Goal: Transaction & Acquisition: Purchase product/service

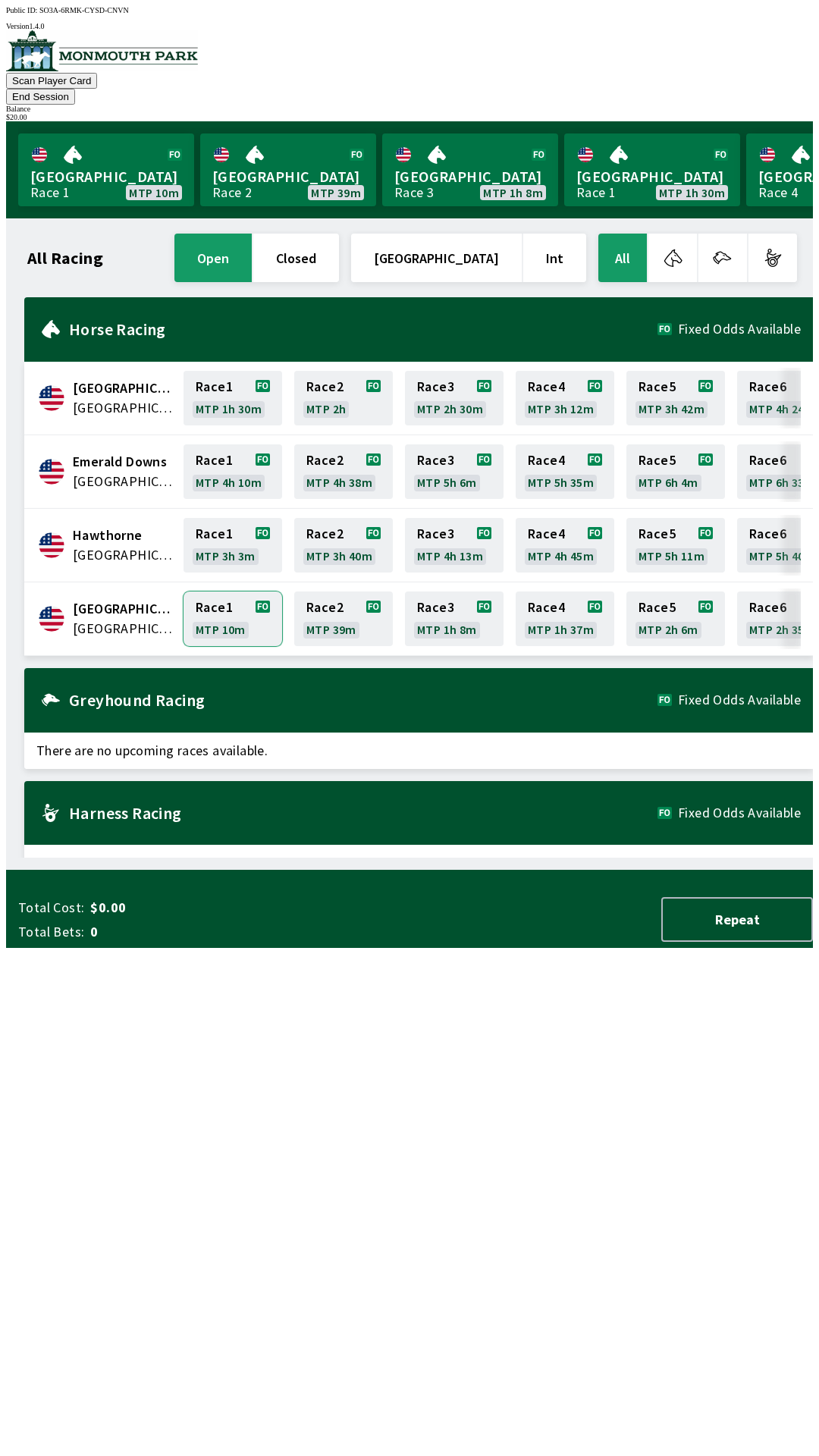
click at [225, 596] on link "Race 1 MTP 10m" at bounding box center [233, 619] width 98 height 55
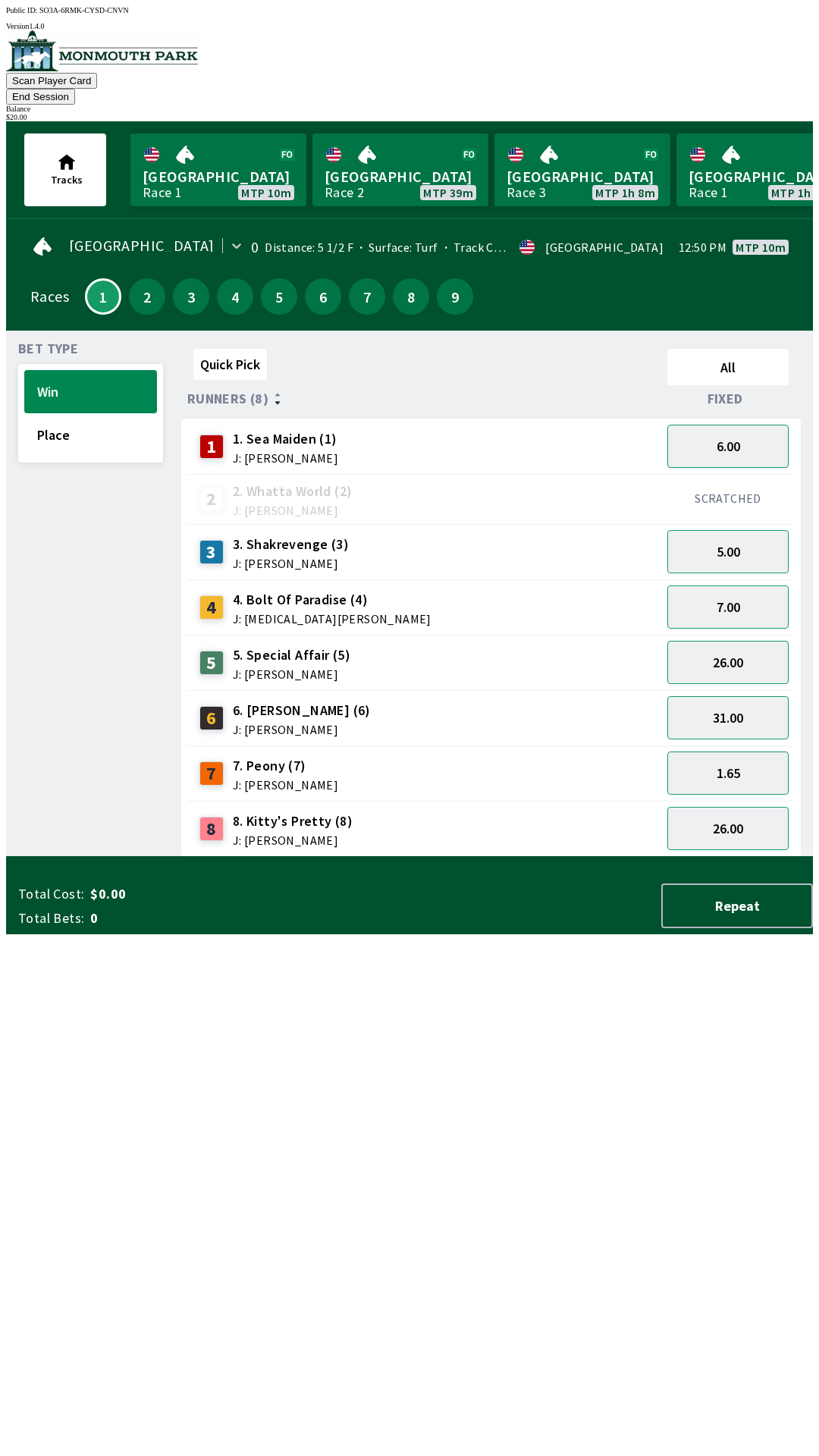
click at [6, 413] on div "Bet Type Win Place Quick Pick All Runners (8) Fixed 1 1. Sea Maiden (1) J: [PER…" at bounding box center [410, 593] width 807 height 526
click at [55, 418] on button "Place" at bounding box center [91, 435] width 133 height 43
click at [102, 370] on button "Win" at bounding box center [91, 392] width 133 height 43
click at [238, 145] on link "[GEOGRAPHIC_DATA] Race 1 MTP 10m" at bounding box center [218, 170] width 176 height 73
click at [734, 424] on button "6.00" at bounding box center [728, 445] width 121 height 43
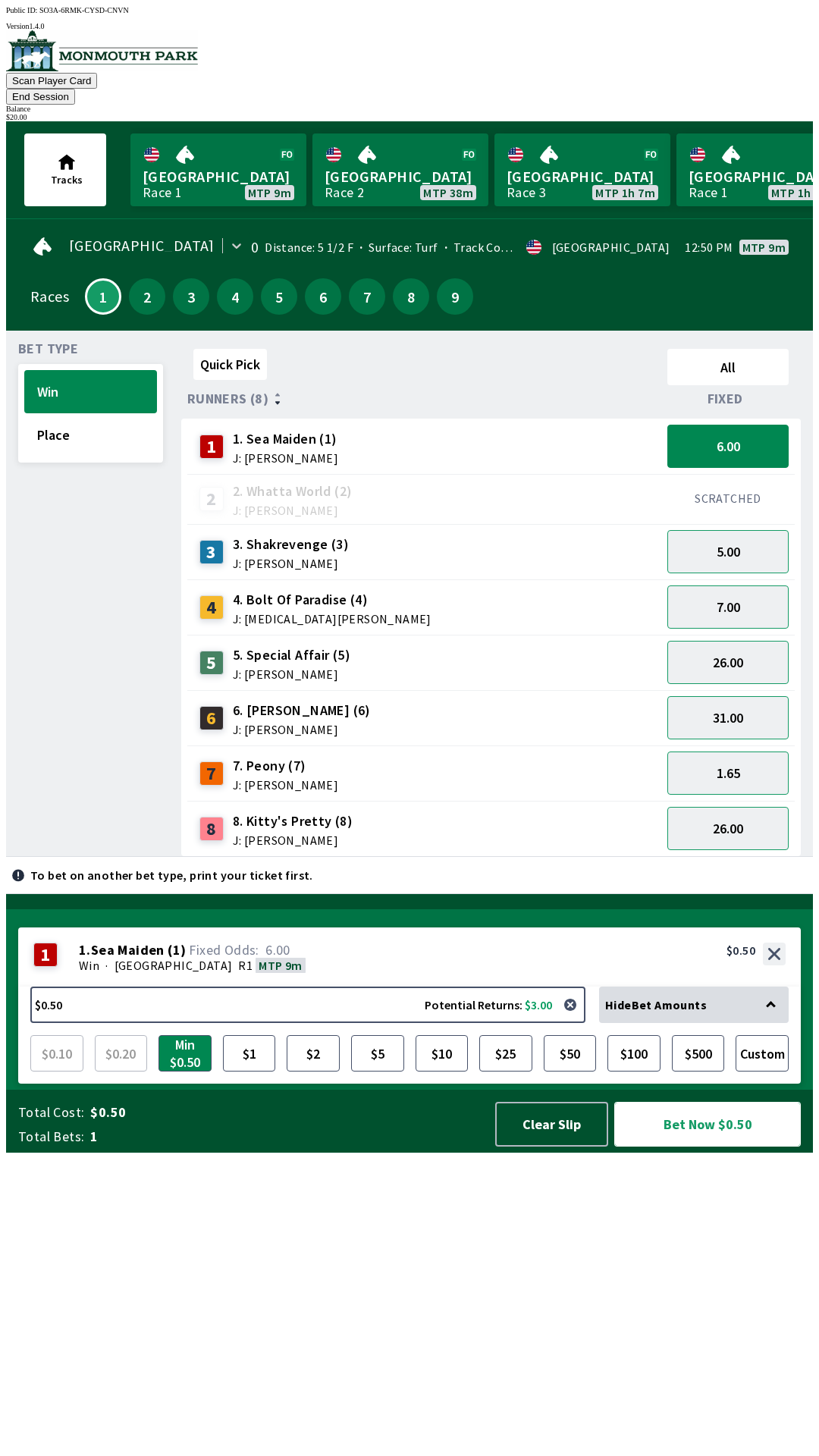
click at [699, 1147] on button "Bet Now $0.50" at bounding box center [707, 1124] width 187 height 45
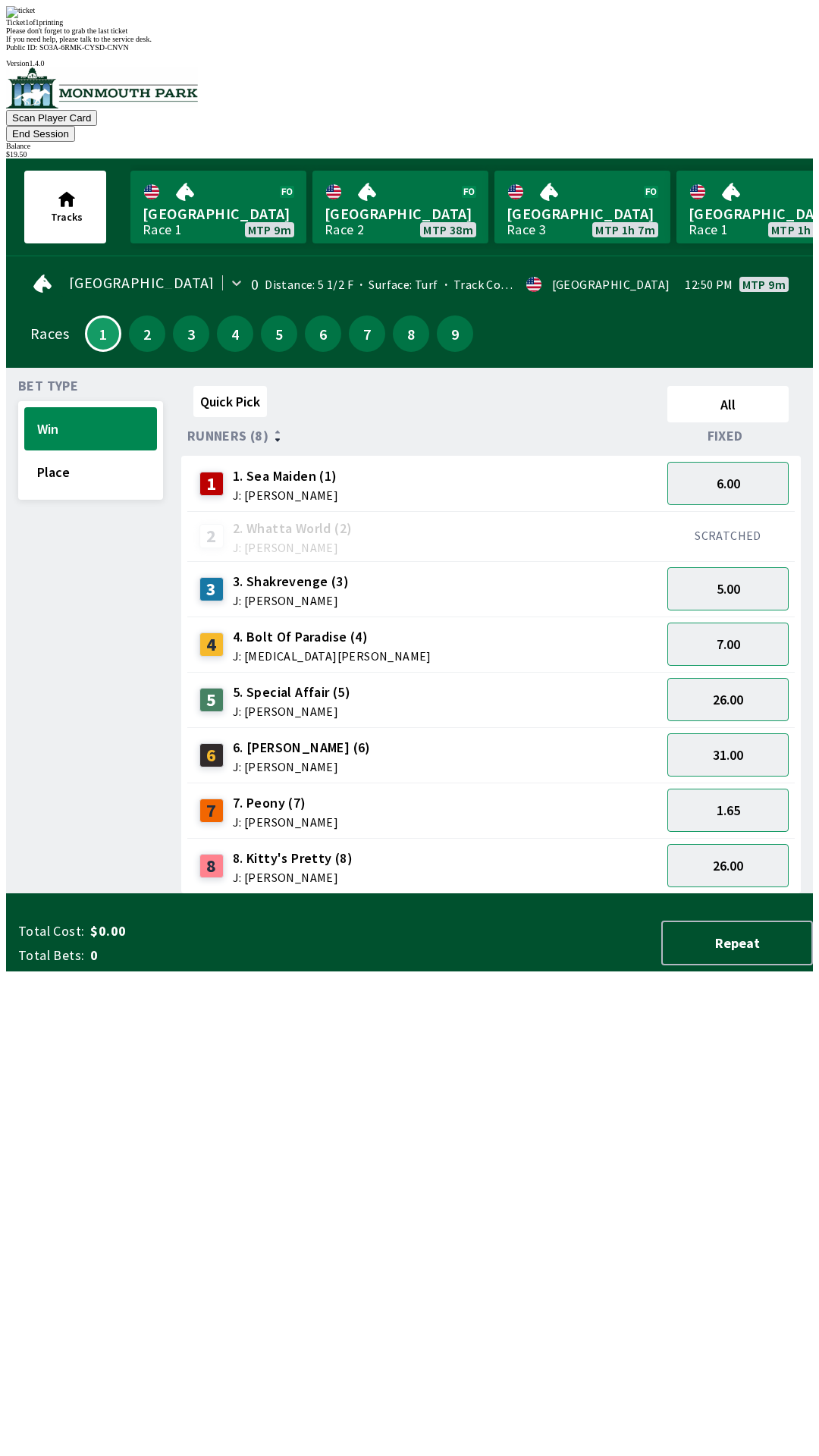
click at [487, 894] on div "Quick Pick All Runners (8) Fixed 1 1. Sea Maiden (1) J: [PERSON_NAME] 6.00 2 2.…" at bounding box center [497, 637] width 631 height 514
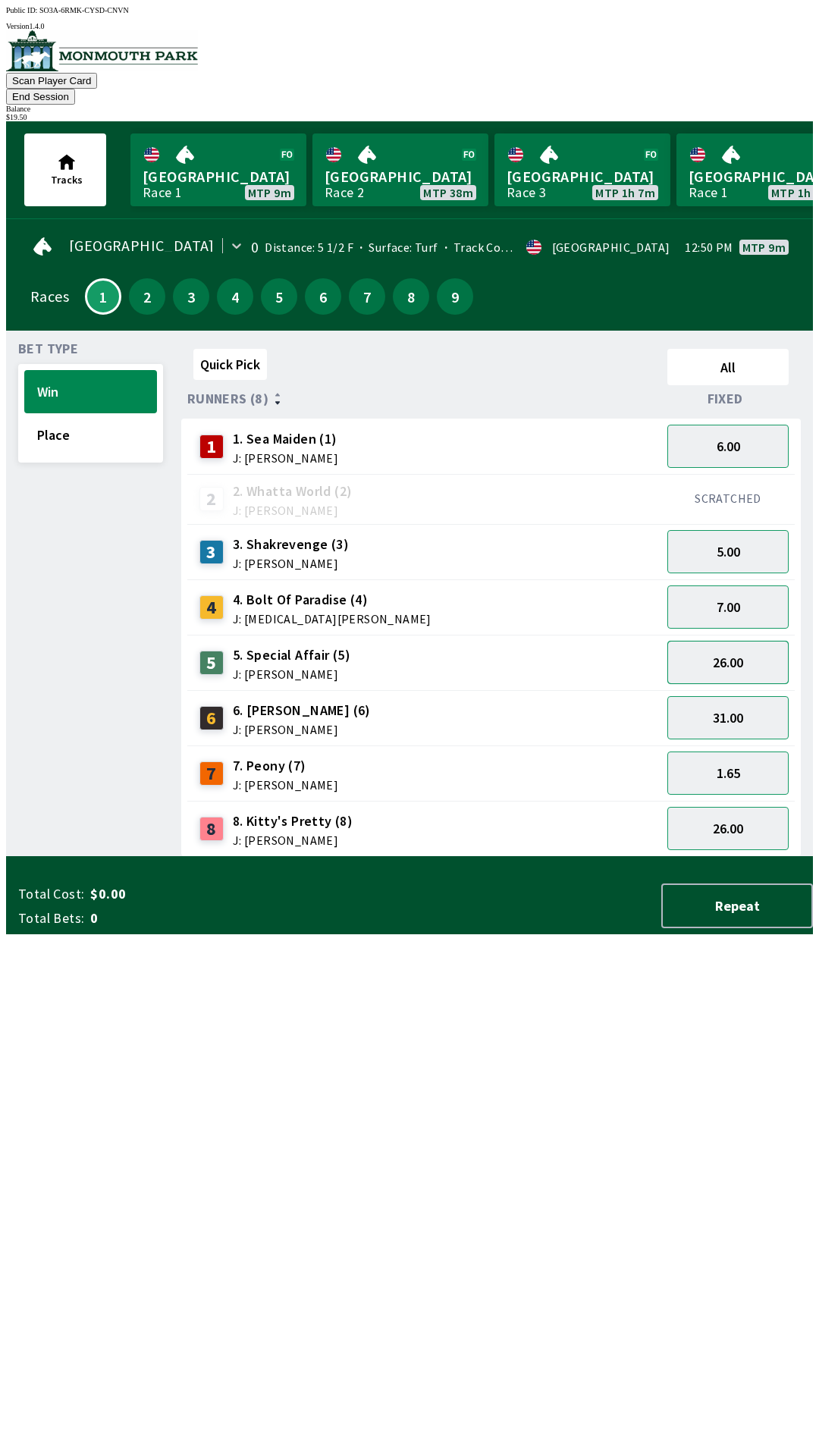
click at [742, 641] on button "26.00" at bounding box center [728, 662] width 121 height 43
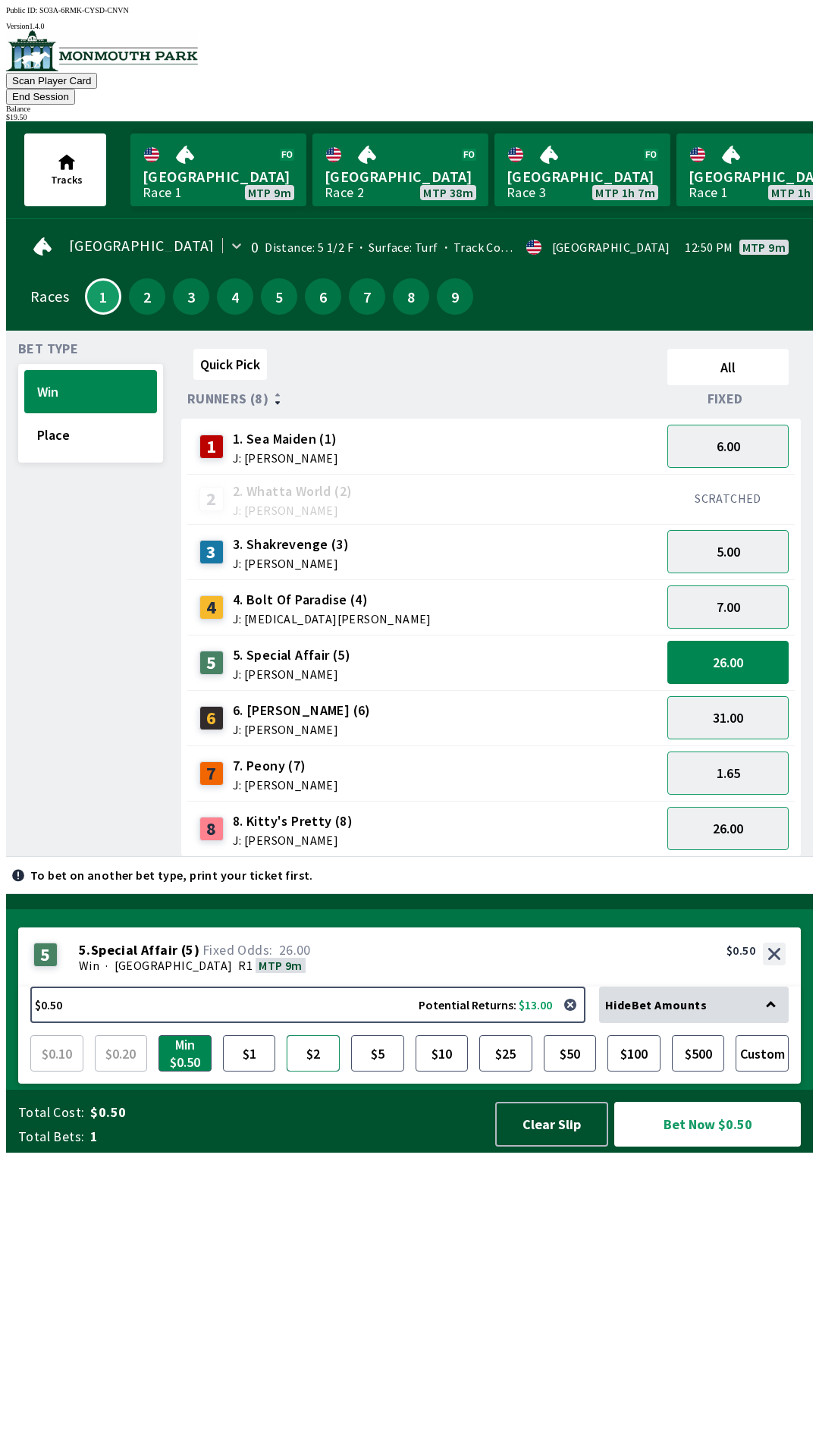
click at [319, 1071] on button "$2" at bounding box center [313, 1054] width 53 height 37
click at [731, 1147] on button "Bet Now $2.00" at bounding box center [707, 1124] width 187 height 45
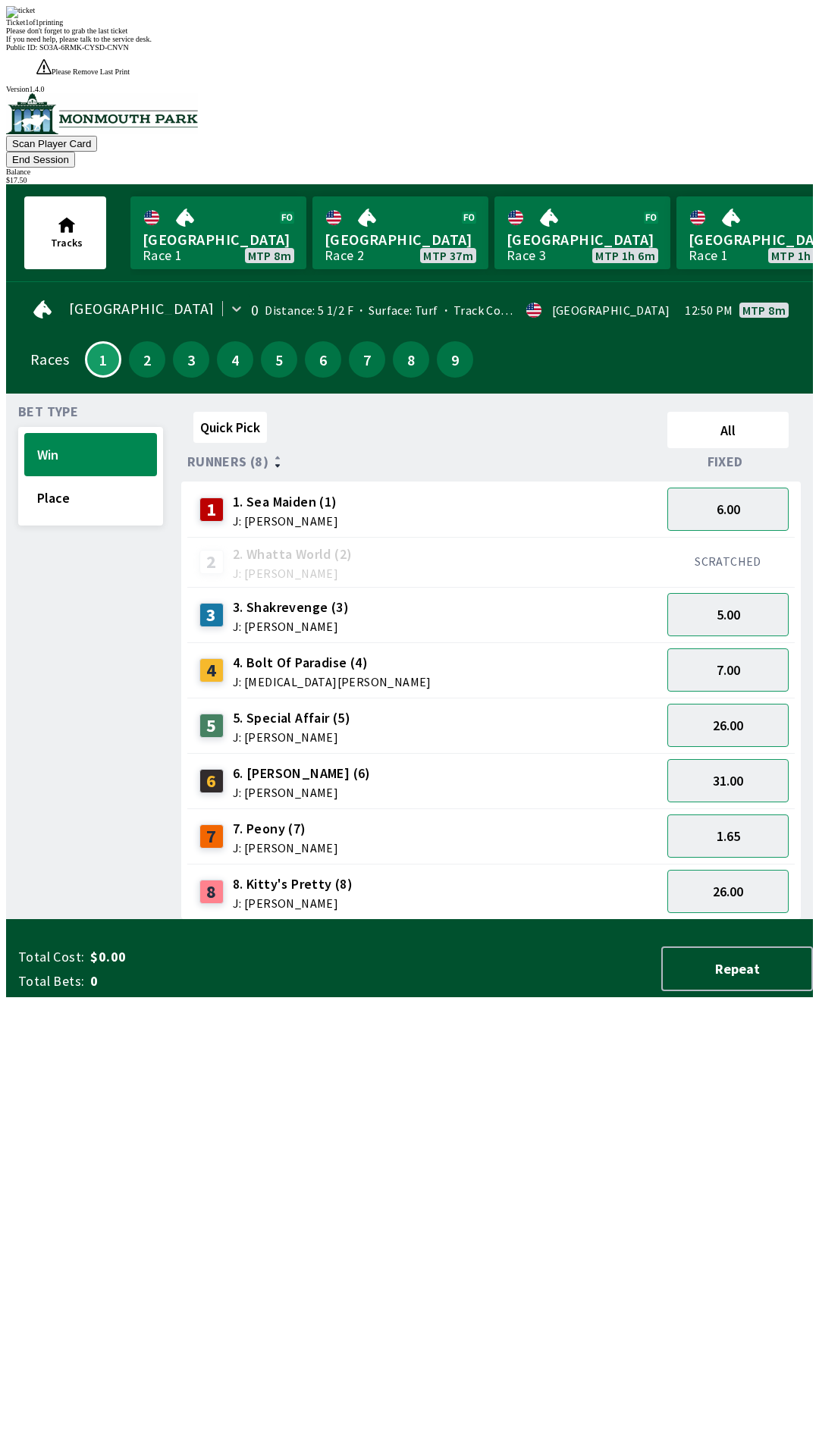
click at [575, 920] on div "Quick Pick All Runners (8) Fixed 1 1. Sea Maiden (1) J: [PERSON_NAME] 6.00 2 2.…" at bounding box center [497, 663] width 631 height 514
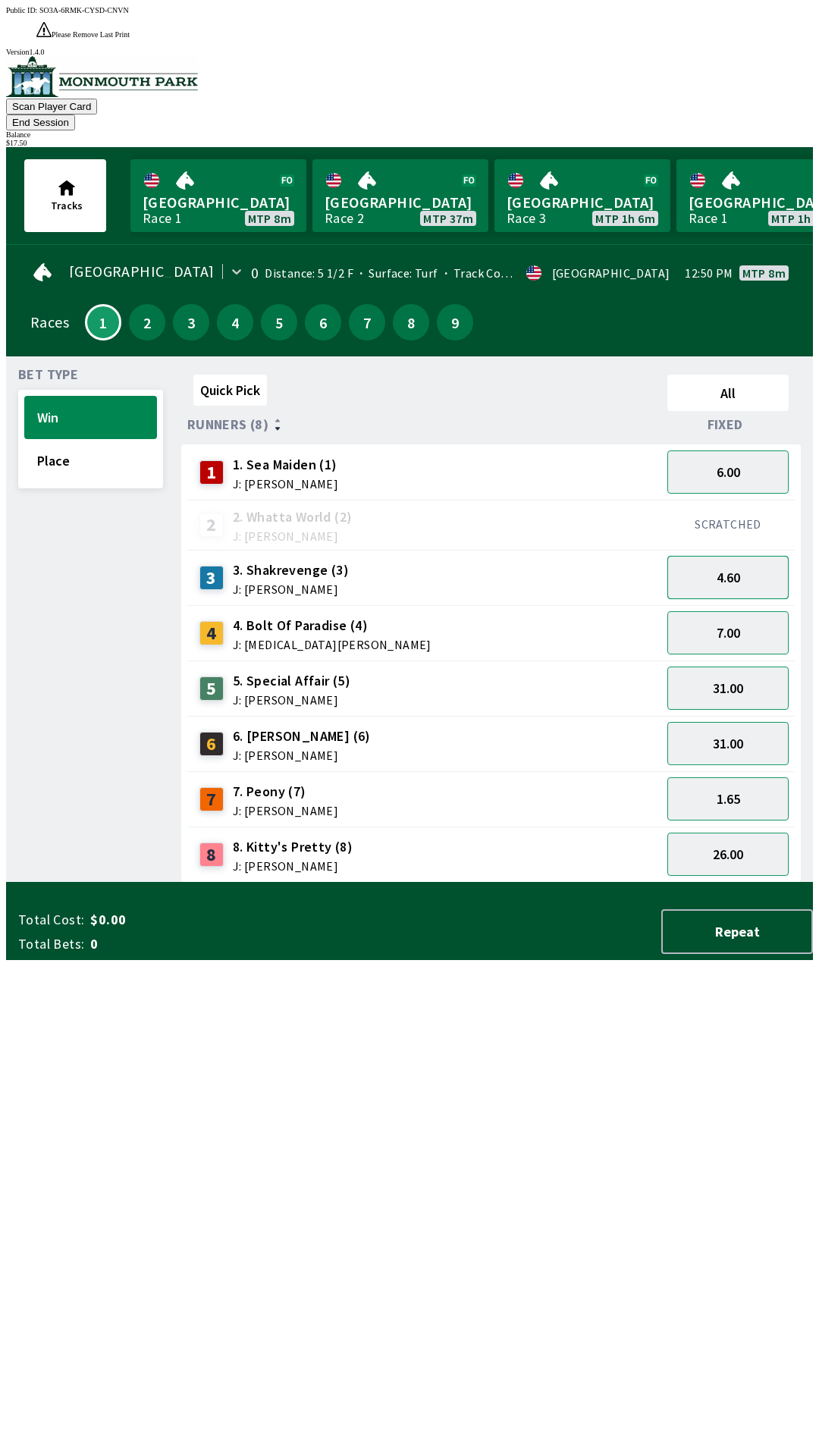
click at [722, 556] on button "4.60" at bounding box center [728, 577] width 121 height 43
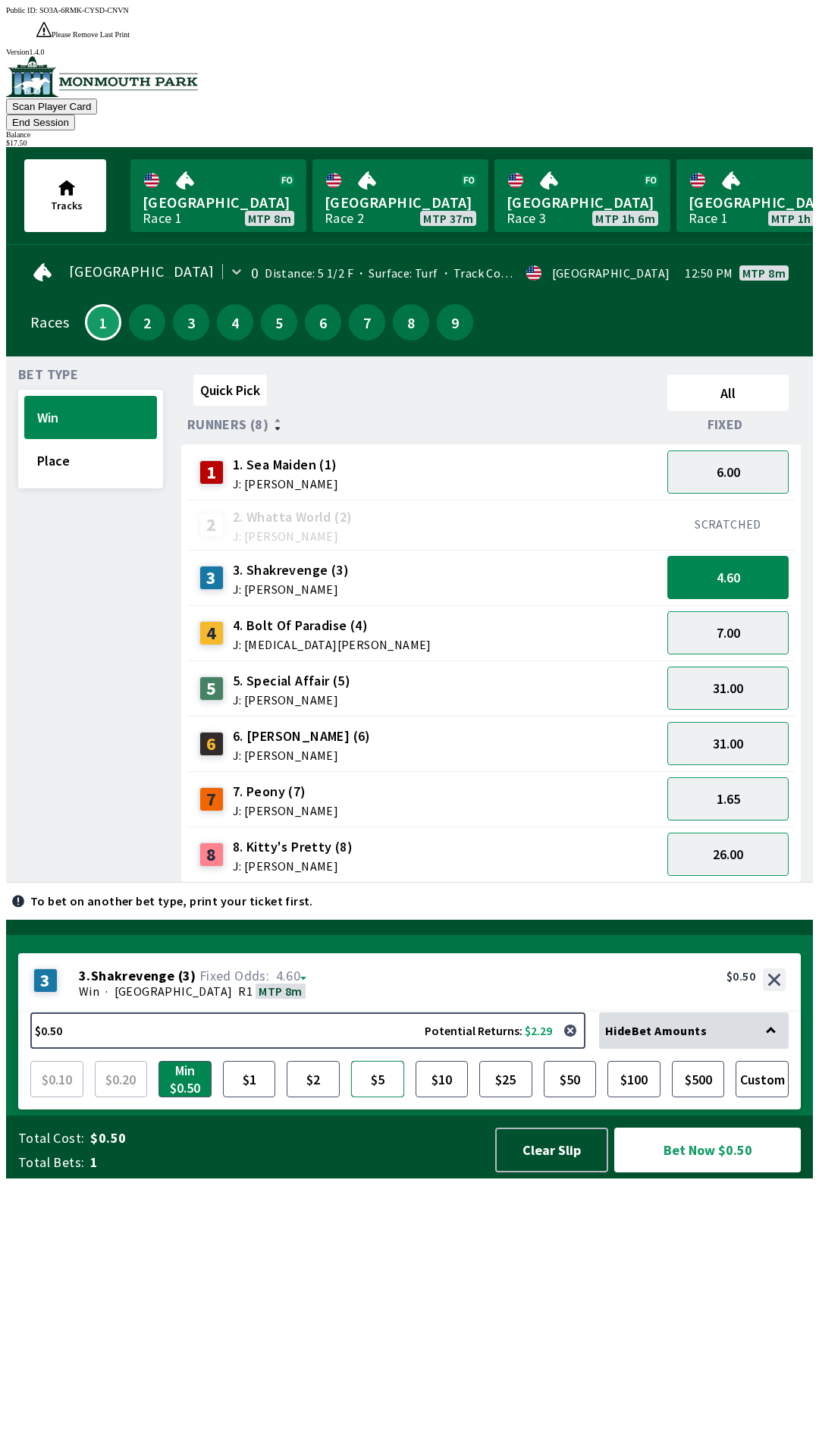
click at [384, 1097] on button "$5" at bounding box center [377, 1079] width 53 height 37
click at [733, 1172] on button "Bet Now $5.00" at bounding box center [707, 1150] width 187 height 45
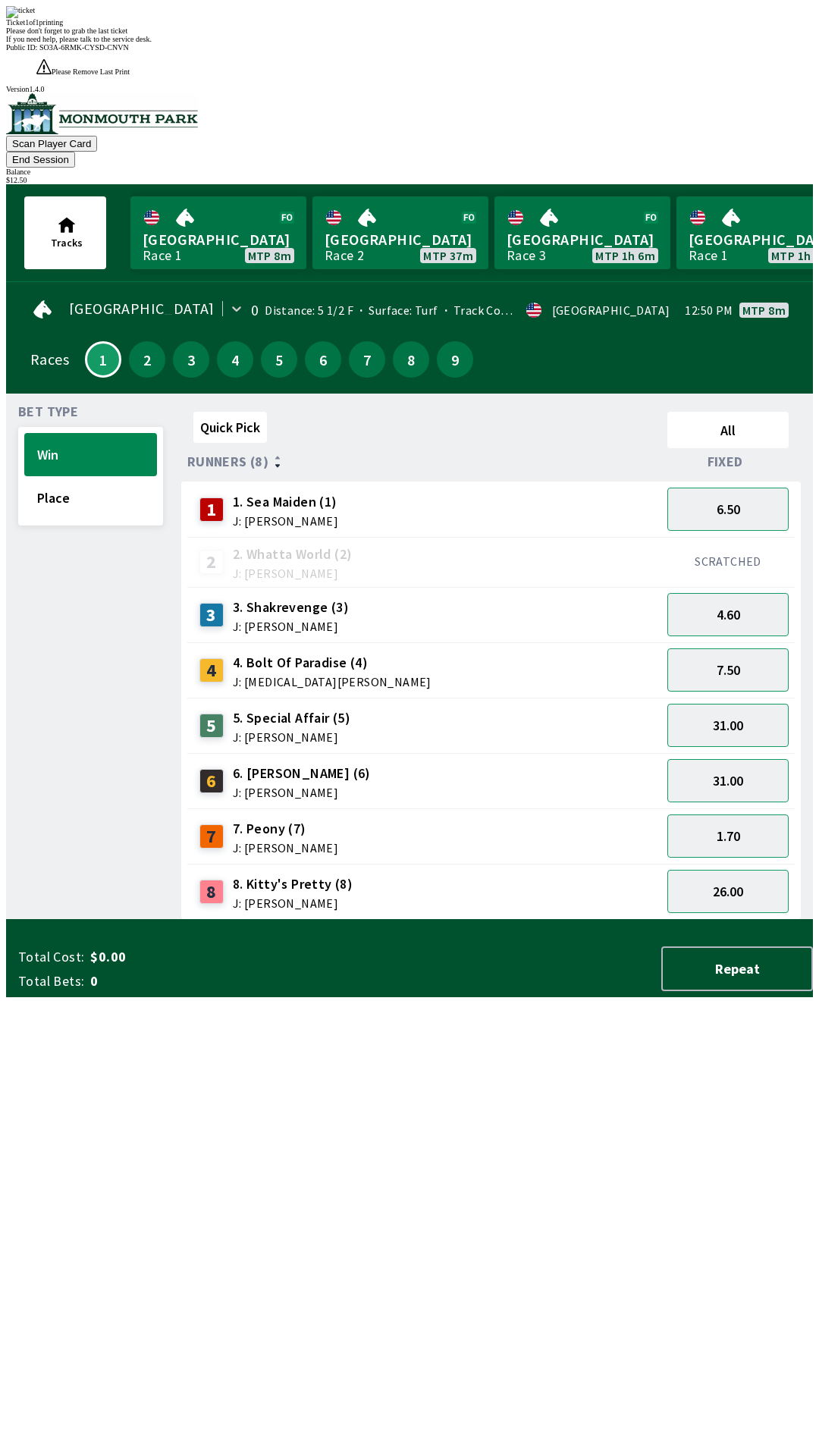
click at [496, 543] on div "2 2. Whatta World (2) J: [PERSON_NAME]" at bounding box center [424, 562] width 462 height 38
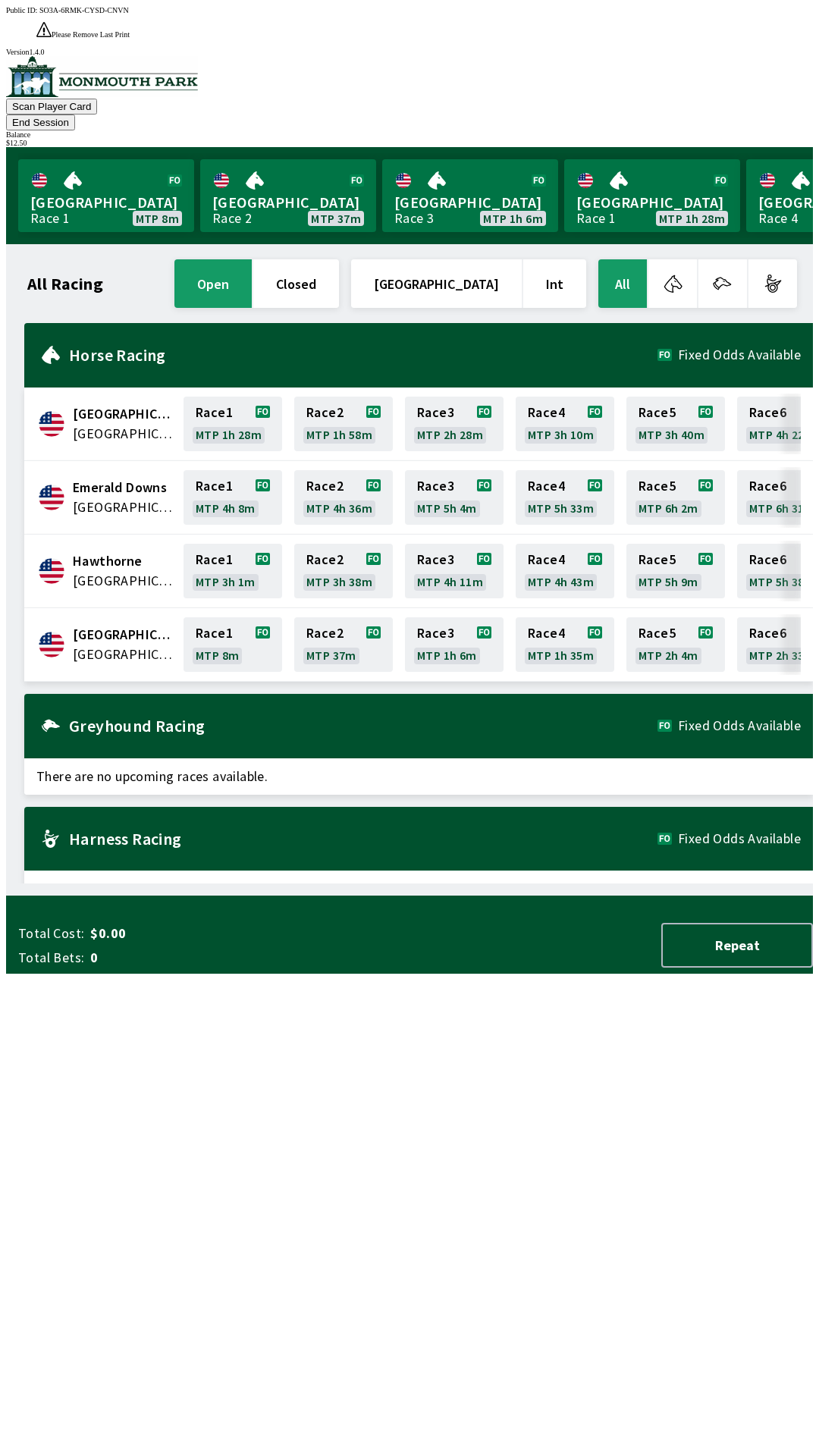
click at [141, 645] on span "[GEOGRAPHIC_DATA]" at bounding box center [123, 654] width 102 height 20
click at [228, 617] on link "Race 1 MTP 8m" at bounding box center [233, 645] width 98 height 55
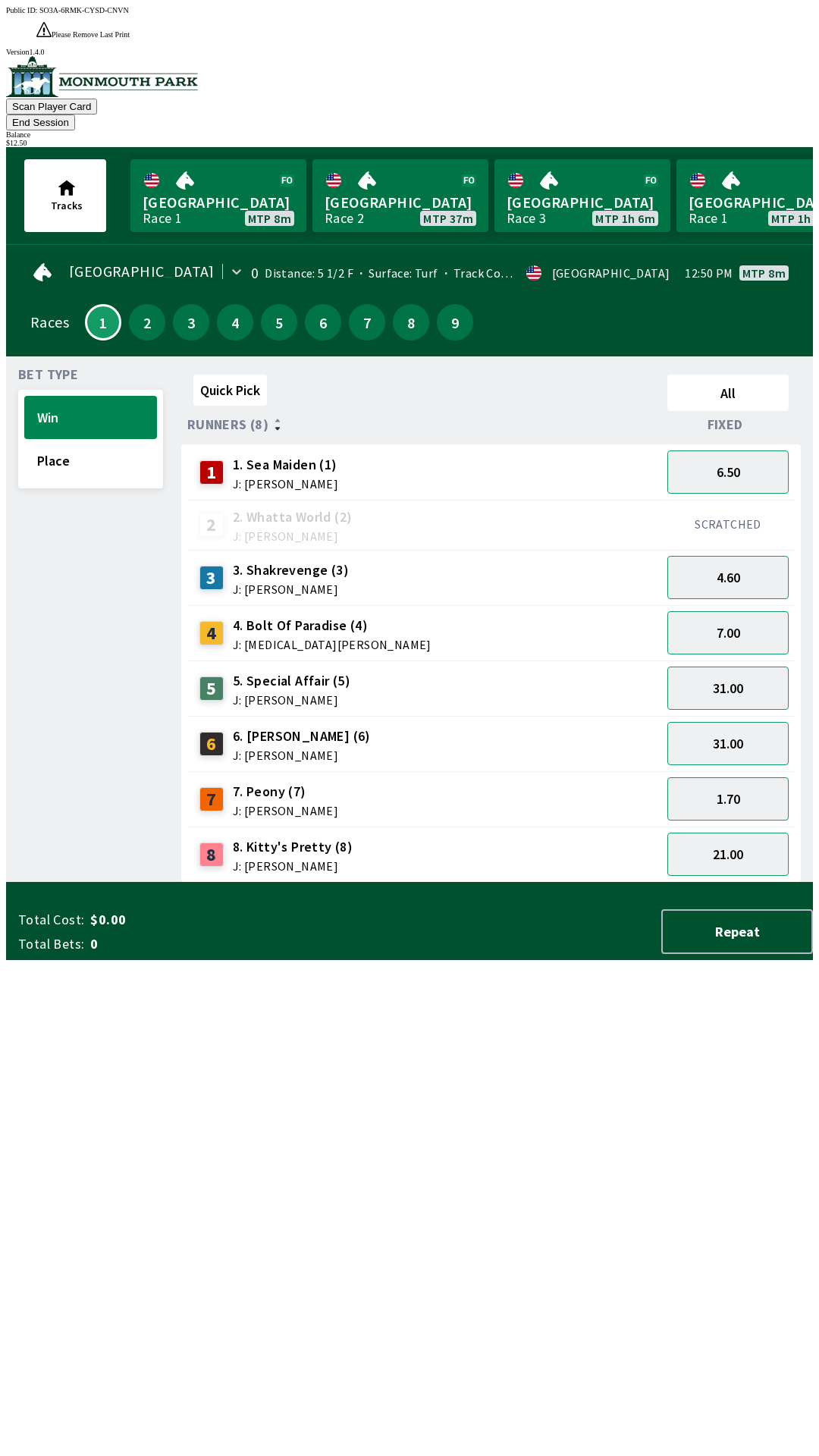
click at [275, 427] on icon at bounding box center [277, 428] width 5 height 3
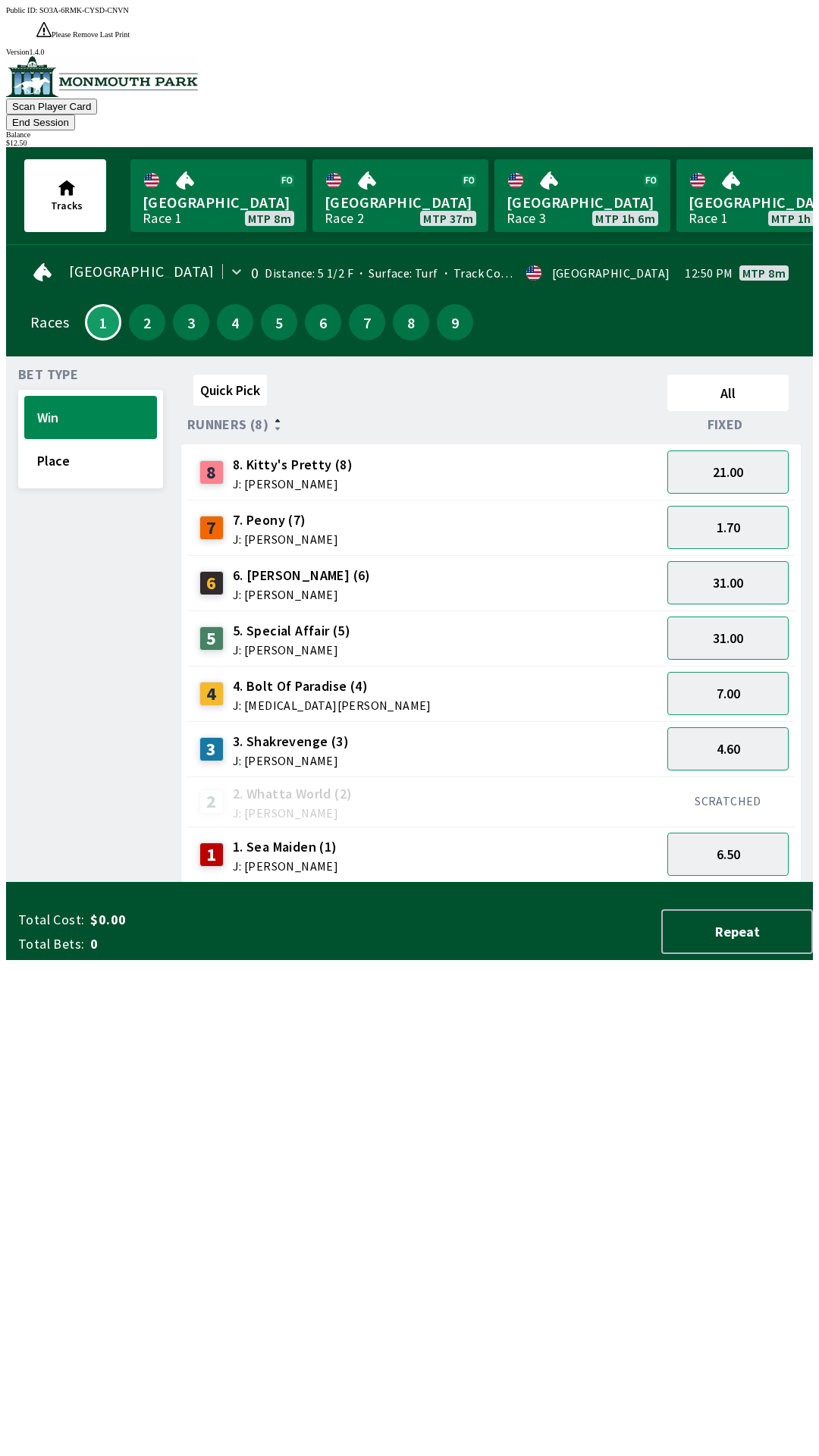
click at [262, 419] on span "Runners (8)" at bounding box center [228, 425] width 81 height 13
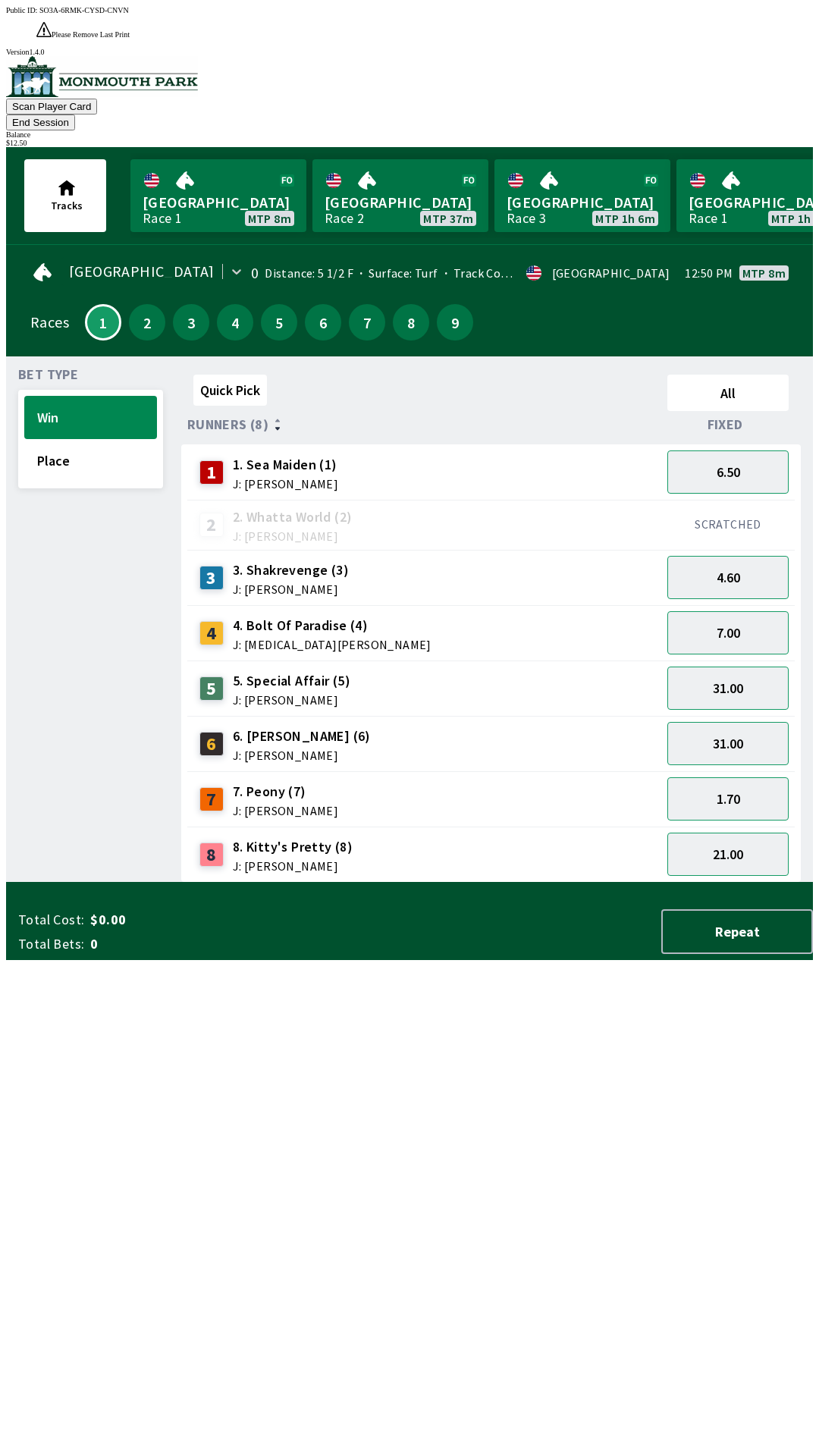
click at [75, 115] on button "End Session" at bounding box center [41, 123] width 69 height 16
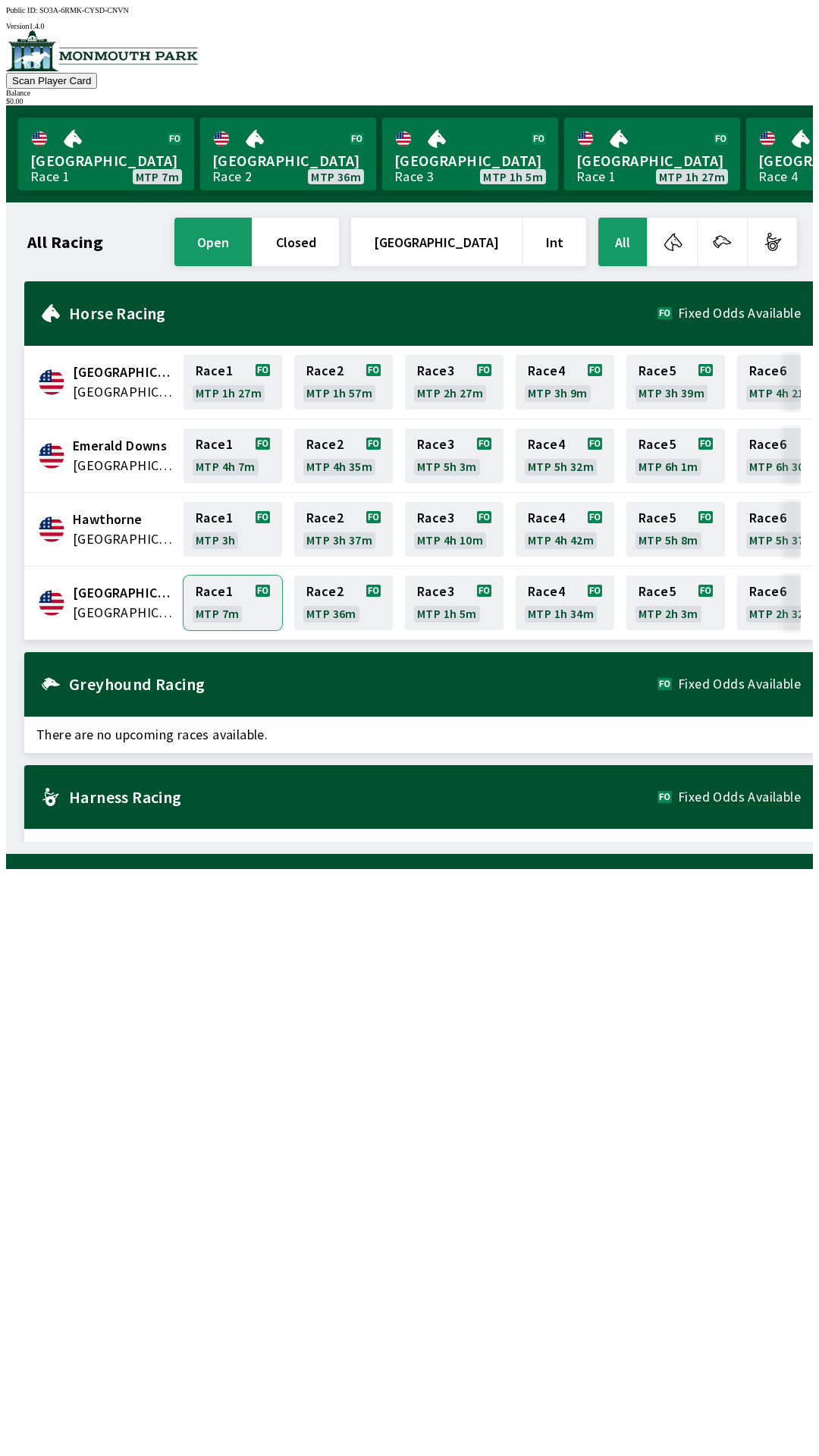
click at [231, 590] on link "Race 1 MTP 7m" at bounding box center [233, 603] width 98 height 55
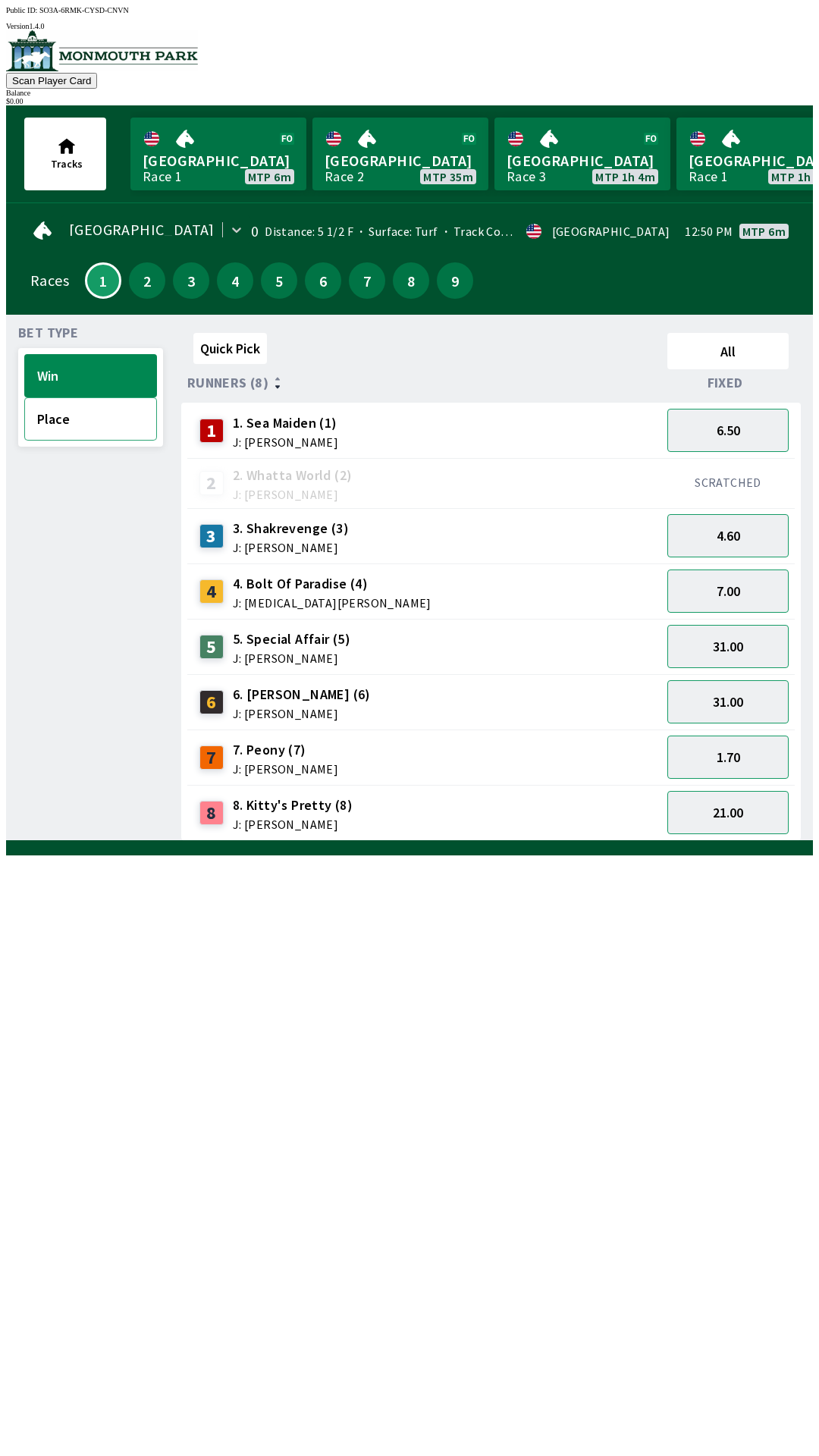
click at [105, 413] on button "Place" at bounding box center [91, 419] width 133 height 43
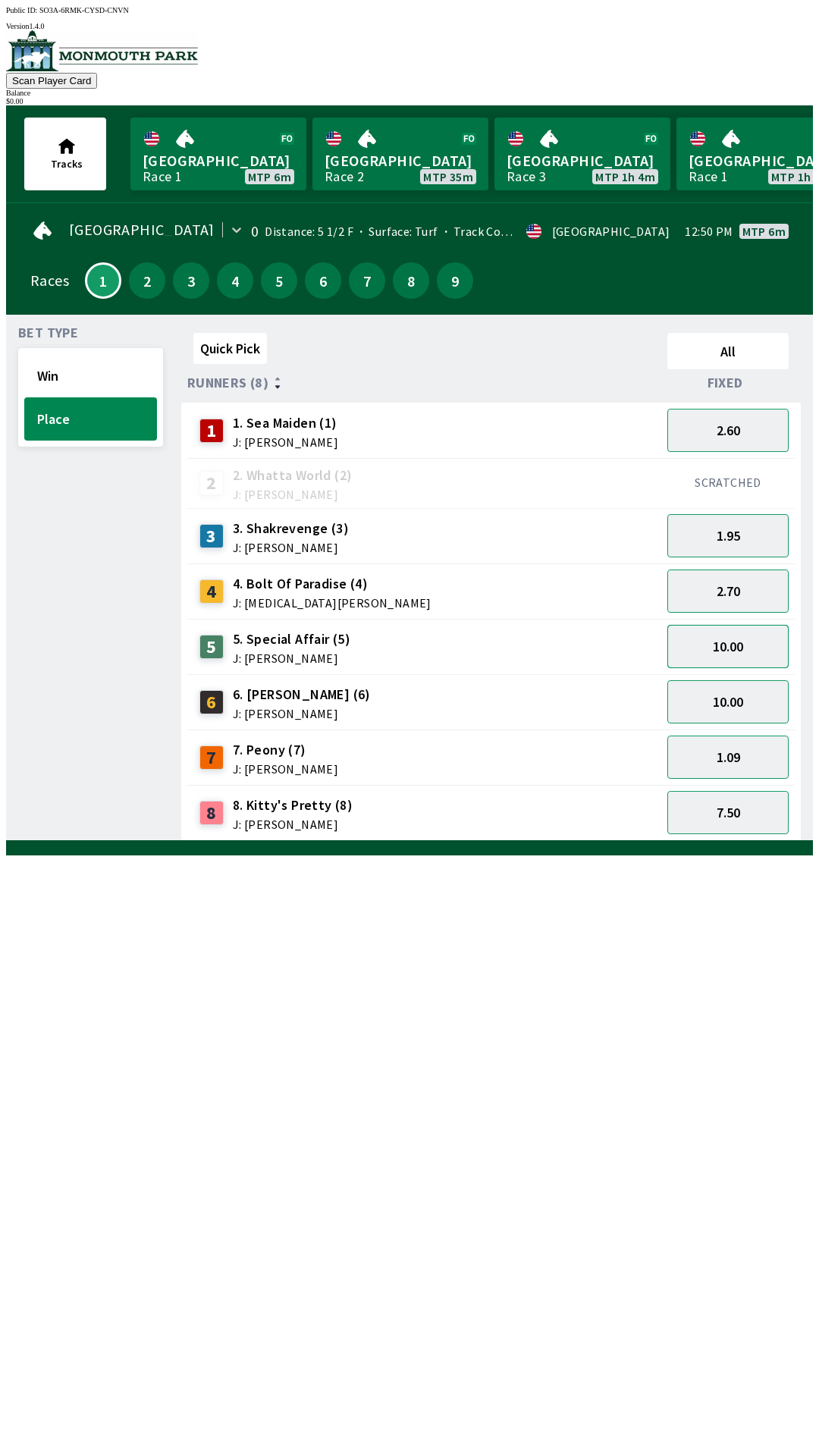
click at [761, 640] on button "10.00" at bounding box center [728, 646] width 121 height 43
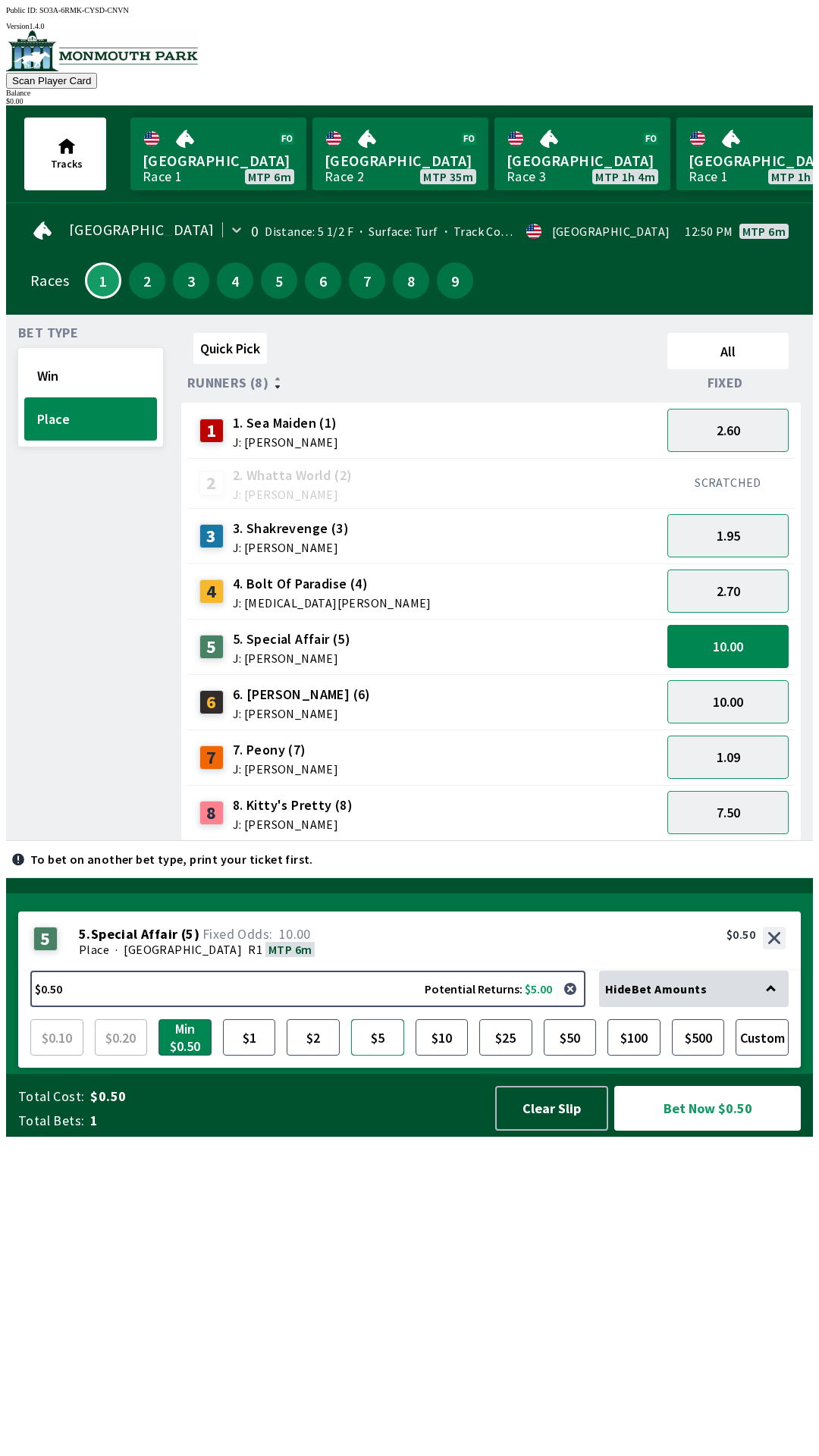
click at [387, 1056] on button "$5" at bounding box center [377, 1037] width 53 height 37
click at [709, 1131] on button "Bet Now $5.00" at bounding box center [707, 1108] width 187 height 45
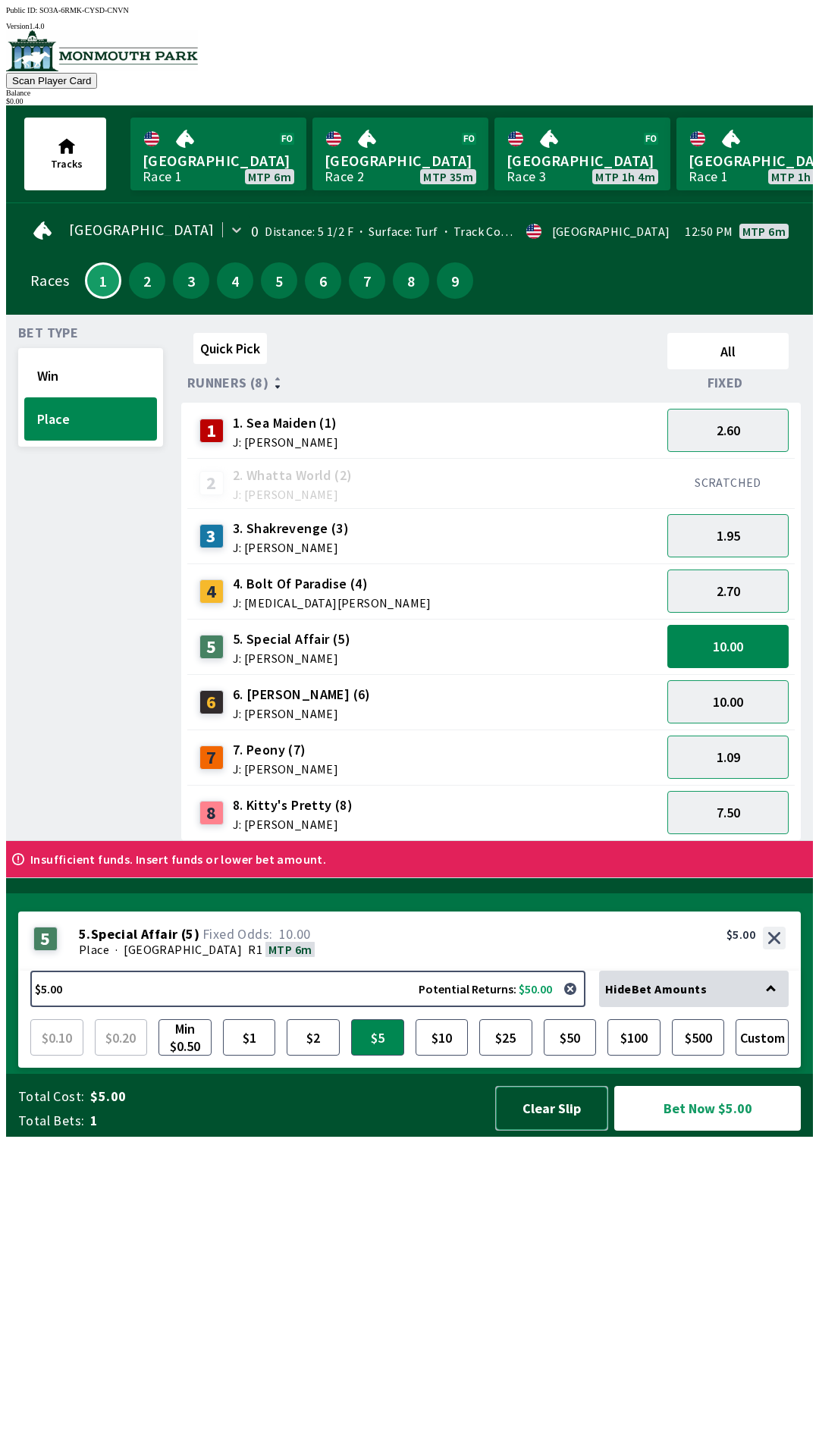
click at [532, 1131] on button "Clear Slip" at bounding box center [552, 1108] width 113 height 45
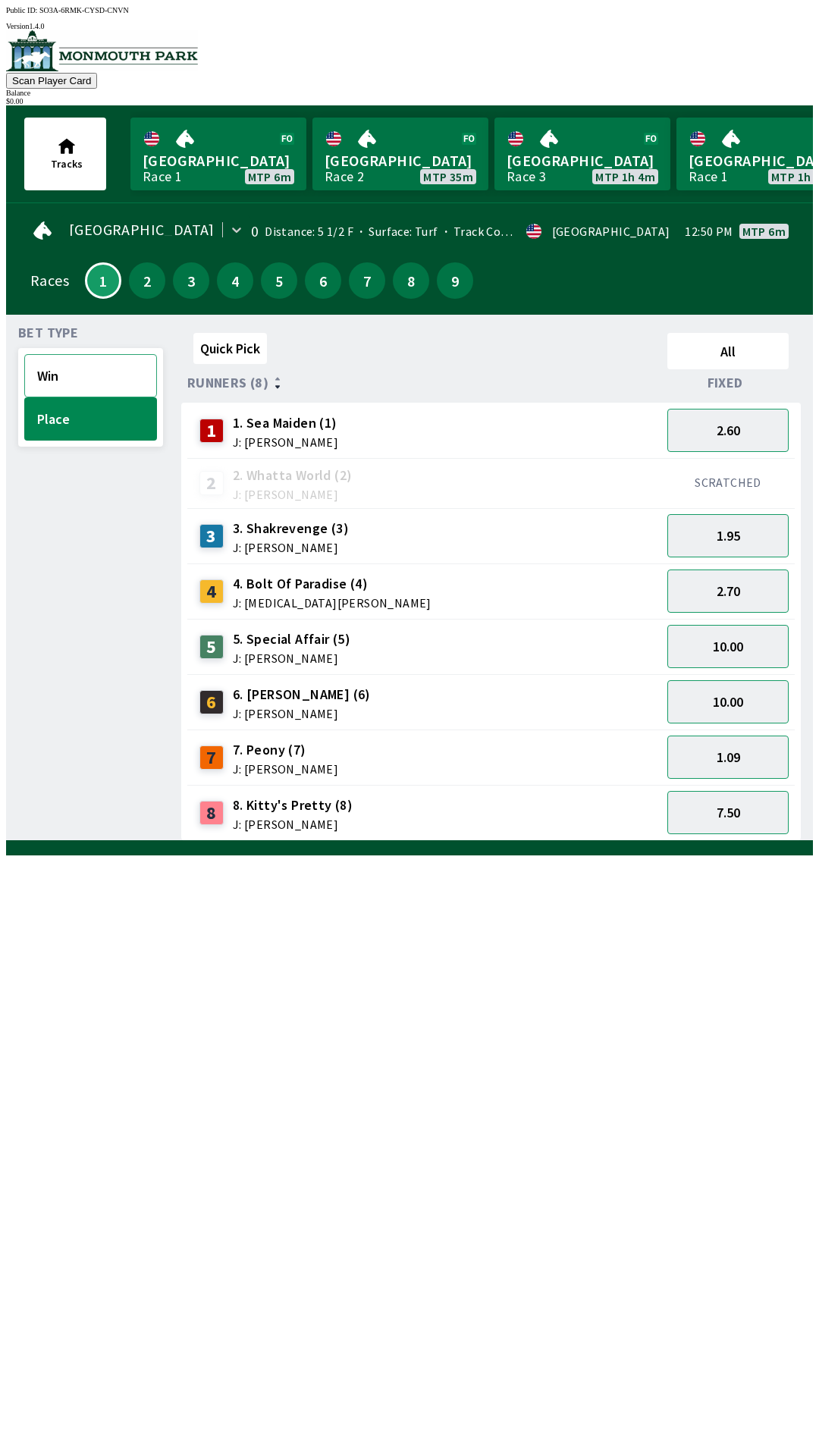
click at [126, 361] on button "Win" at bounding box center [91, 375] width 133 height 43
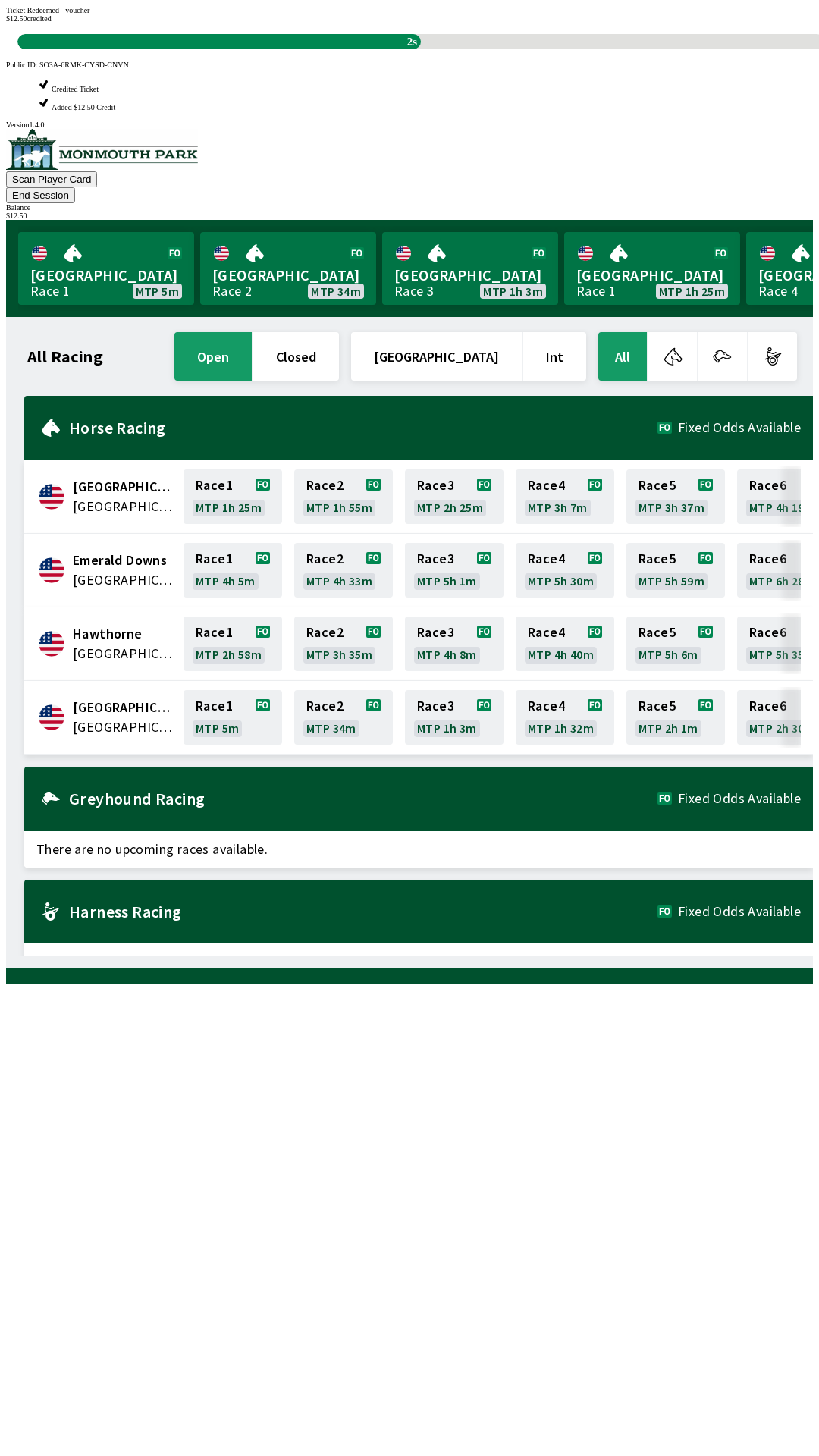
click at [521, 947] on div "All Racing open closed [GEOGRAPHIC_DATA] Int All [GEOGRAPHIC_DATA] [GEOGRAPHIC_…" at bounding box center [415, 642] width 795 height 628
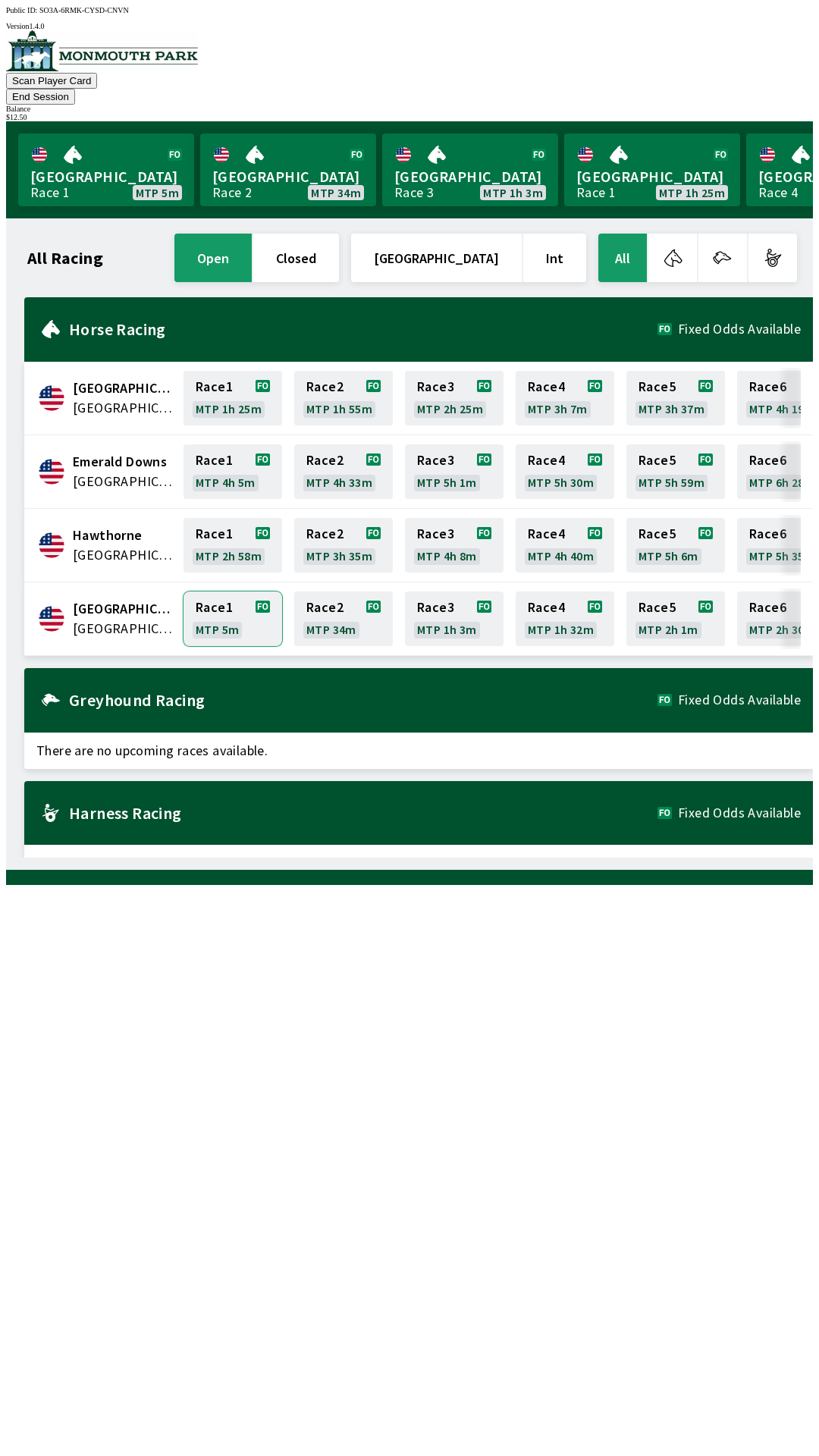
click at [226, 592] on link "Race 1 MTP 5m" at bounding box center [233, 619] width 98 height 55
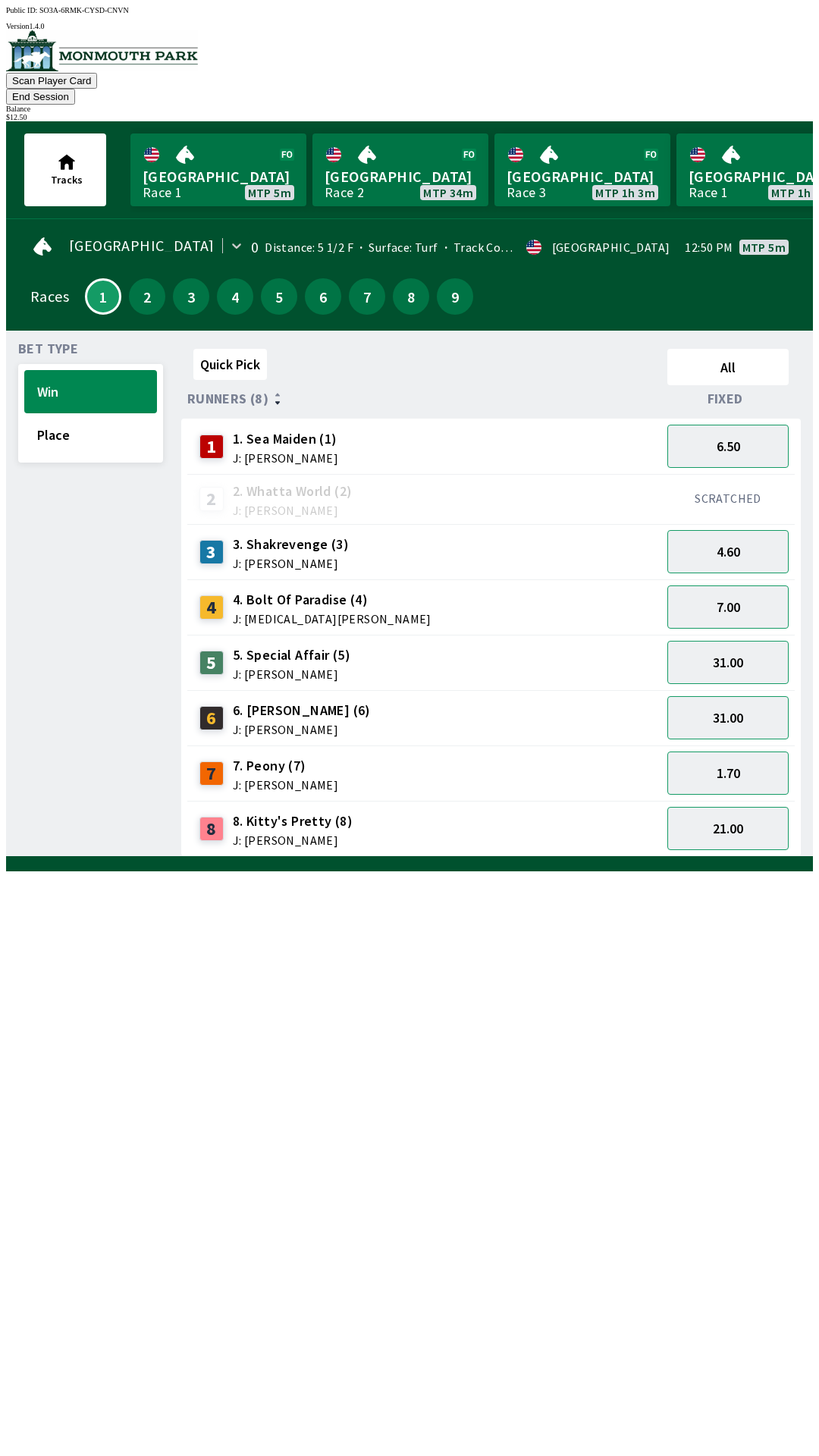
click at [469, 644] on div "5 5. Special Affair (5) J: [PERSON_NAME]" at bounding box center [424, 663] width 462 height 38
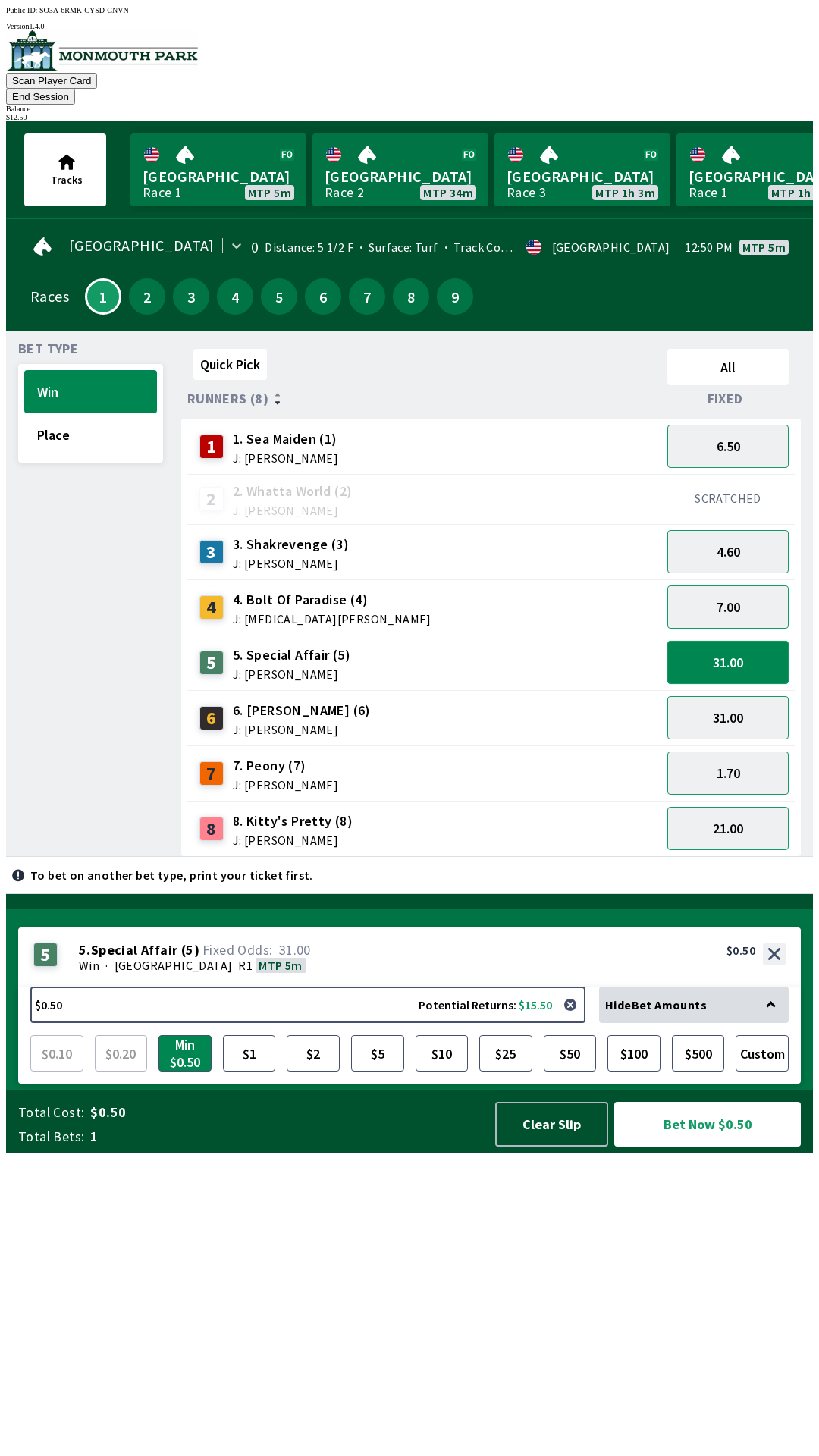
click at [747, 642] on button "31.00" at bounding box center [728, 662] width 121 height 43
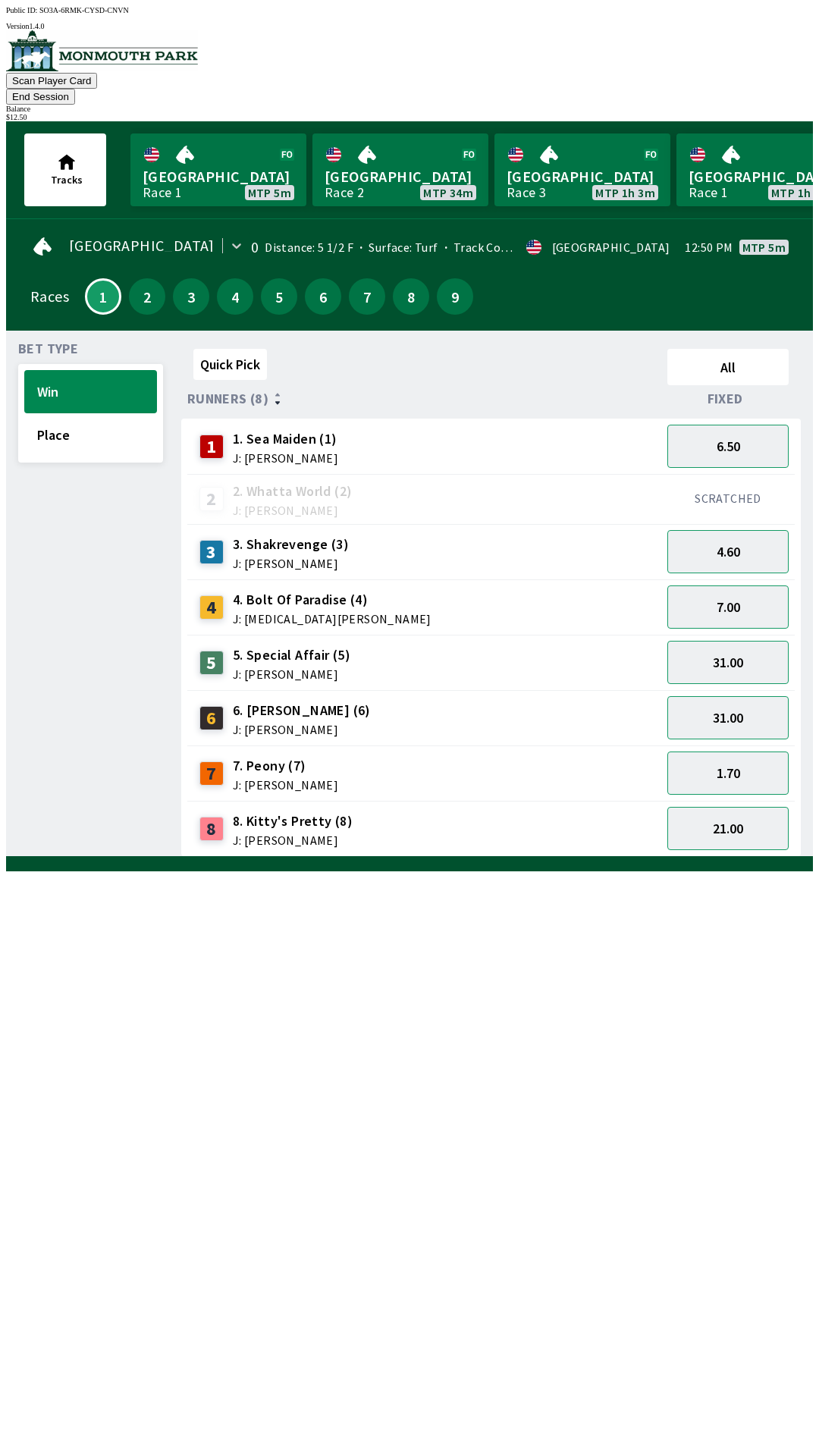
click at [496, 427] on div "1 1. Sea Maiden (1) J: [PERSON_NAME]" at bounding box center [424, 446] width 462 height 38
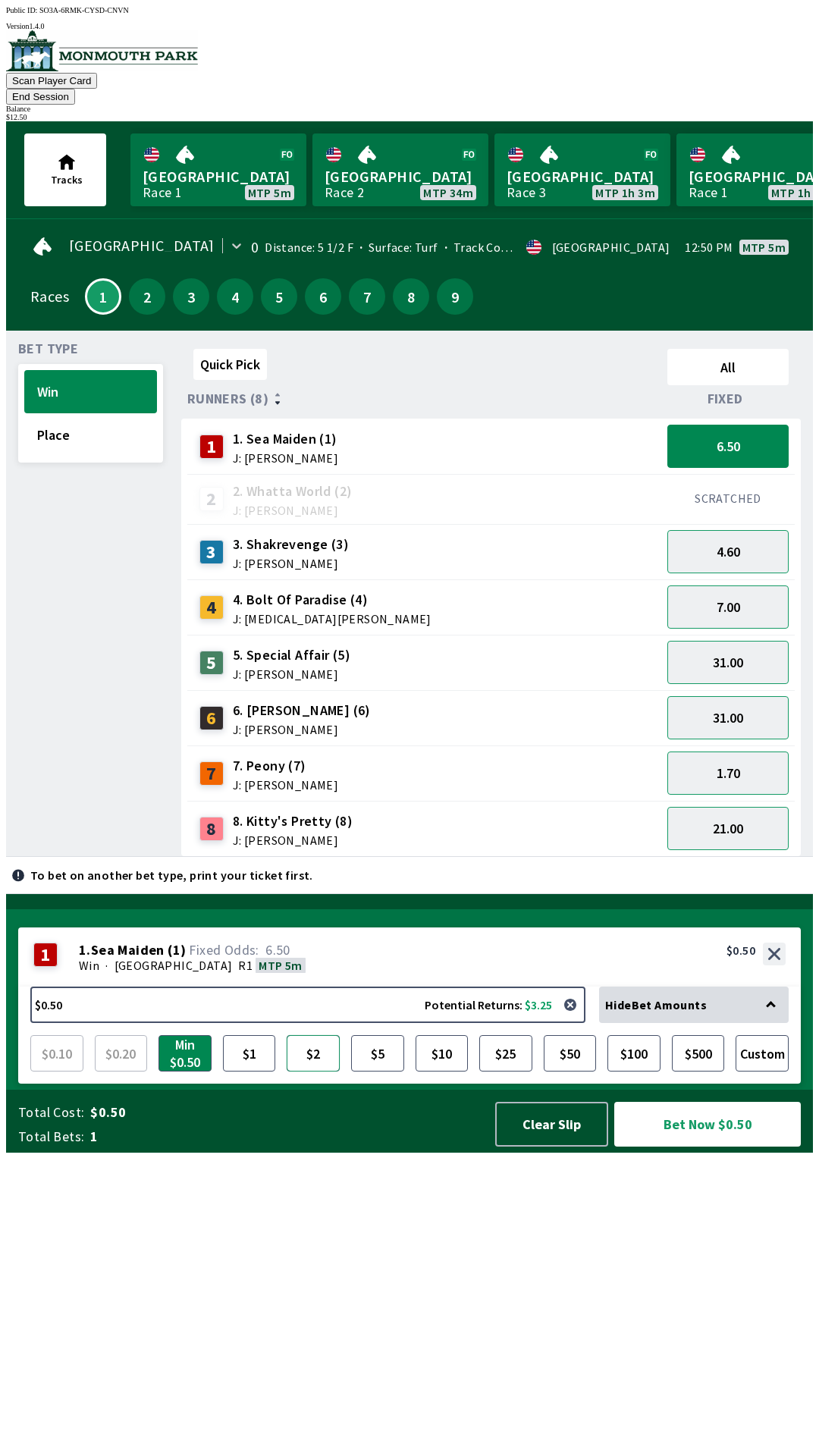
click at [305, 1071] on button "$2" at bounding box center [313, 1054] width 53 height 37
click at [548, 1147] on button "Clear Slip" at bounding box center [552, 1124] width 113 height 45
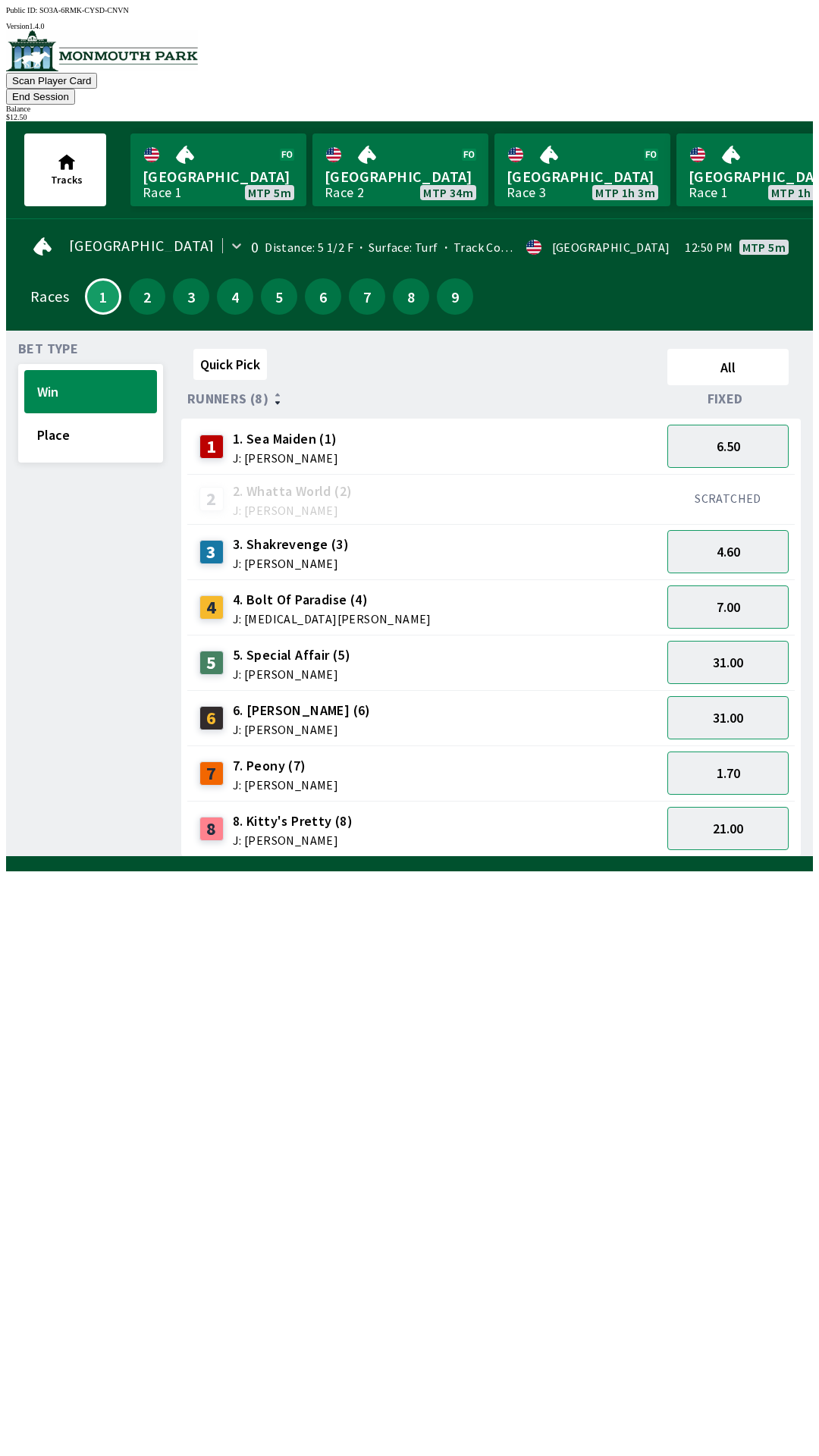
click at [534, 857] on div "Quick Pick All Runners (8) Fixed 1 1. Sea Maiden (1) J: [PERSON_NAME] 6.50 2 2.…" at bounding box center [497, 600] width 631 height 514
click at [75, 89] on button "End Session" at bounding box center [41, 97] width 69 height 16
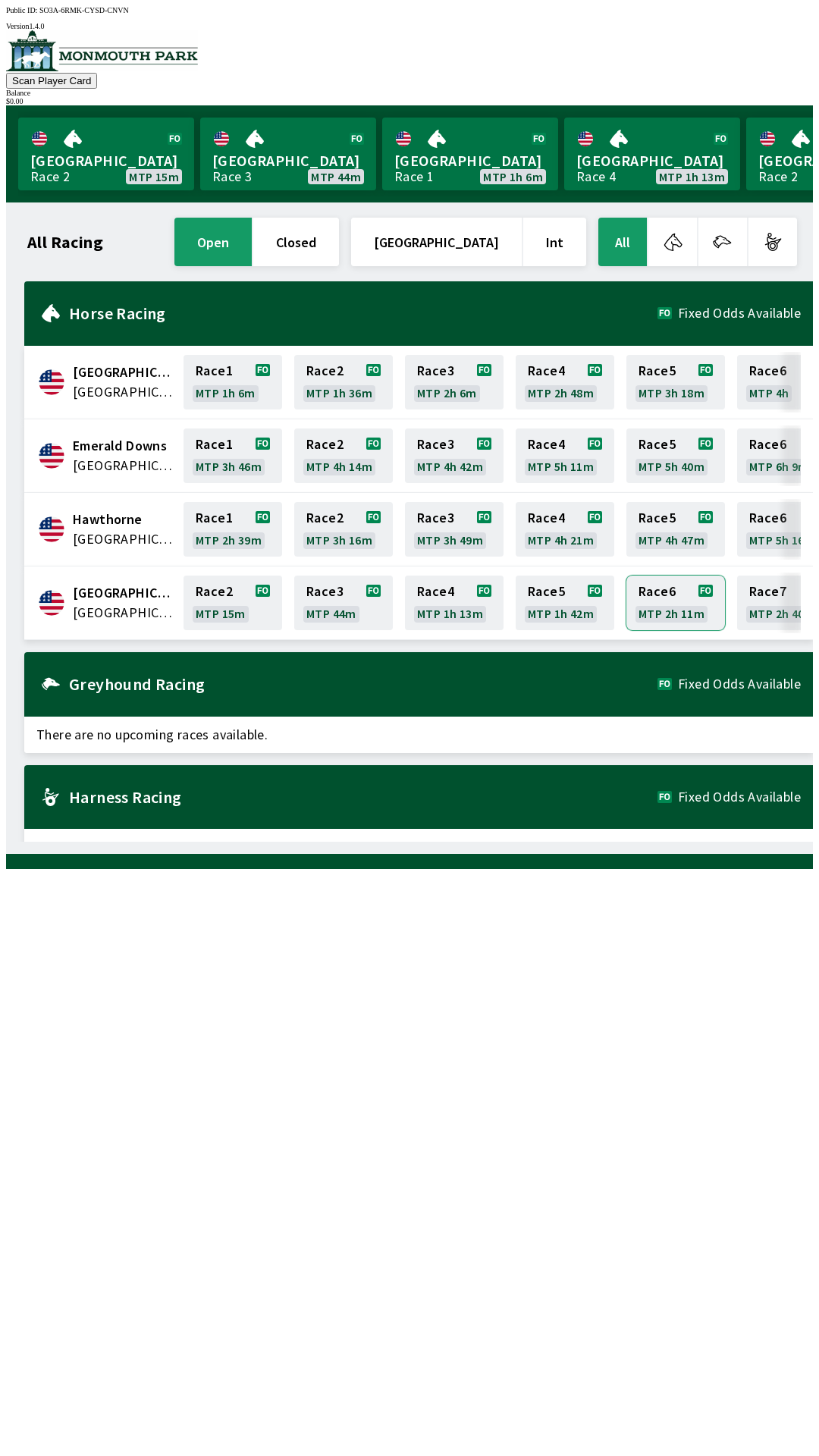
click at [685, 606] on link "Race 6 MTP 2h 11m" at bounding box center [676, 603] width 98 height 55
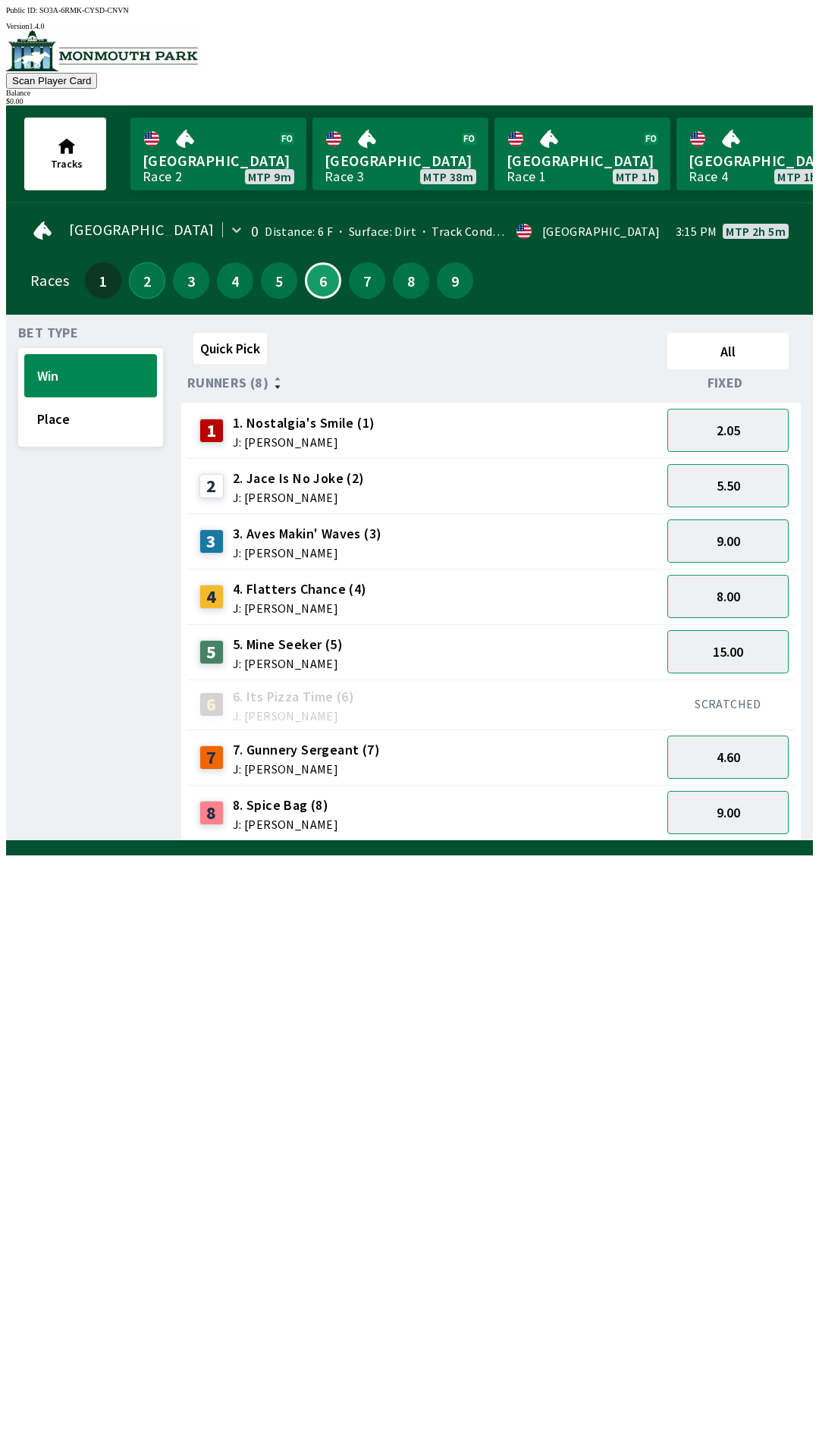
click at [129, 273] on button "2" at bounding box center [147, 281] width 37 height 37
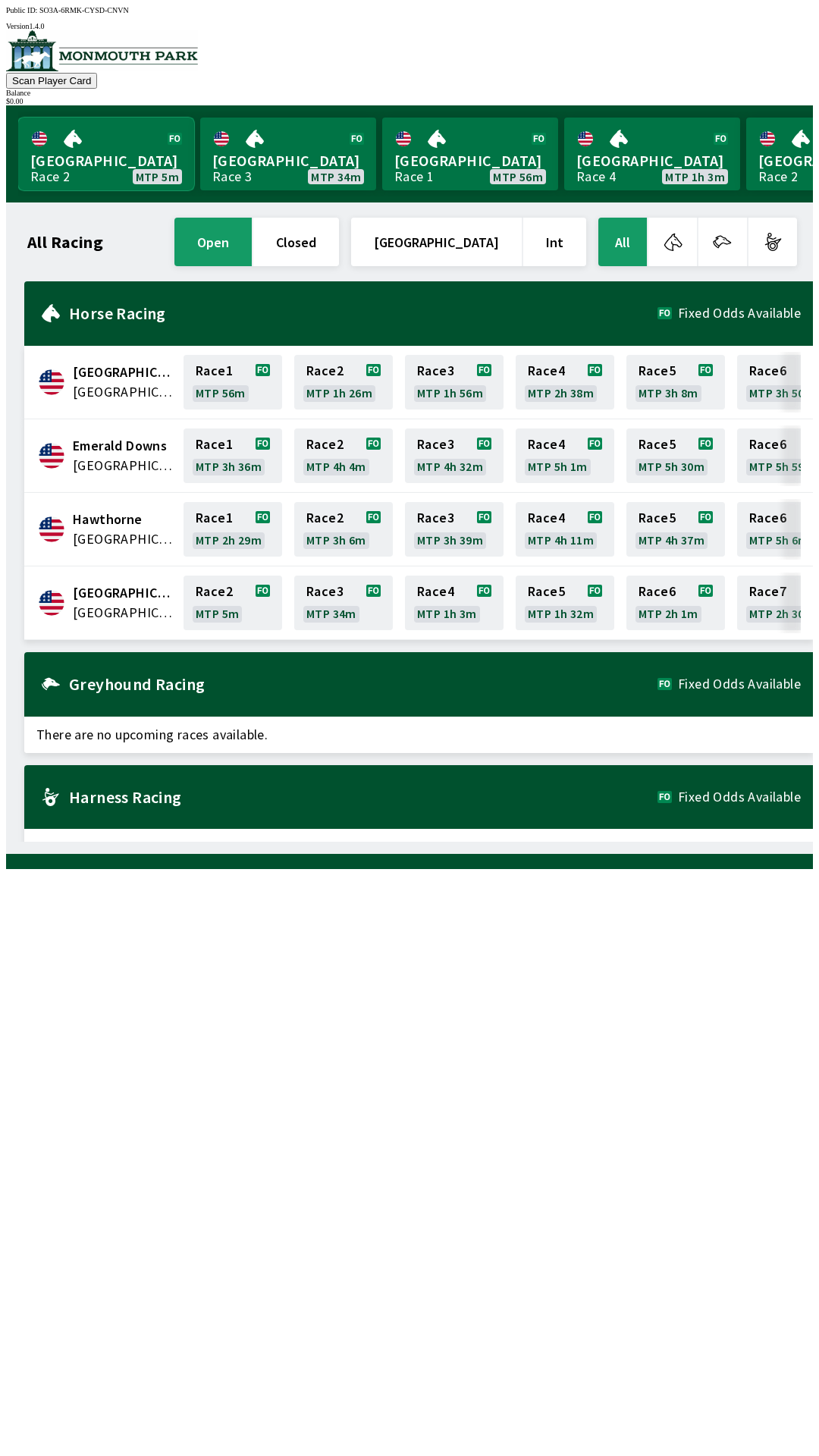
click at [94, 137] on link "Monmouth Park Race 2 MTP 5m" at bounding box center [106, 153] width 176 height 73
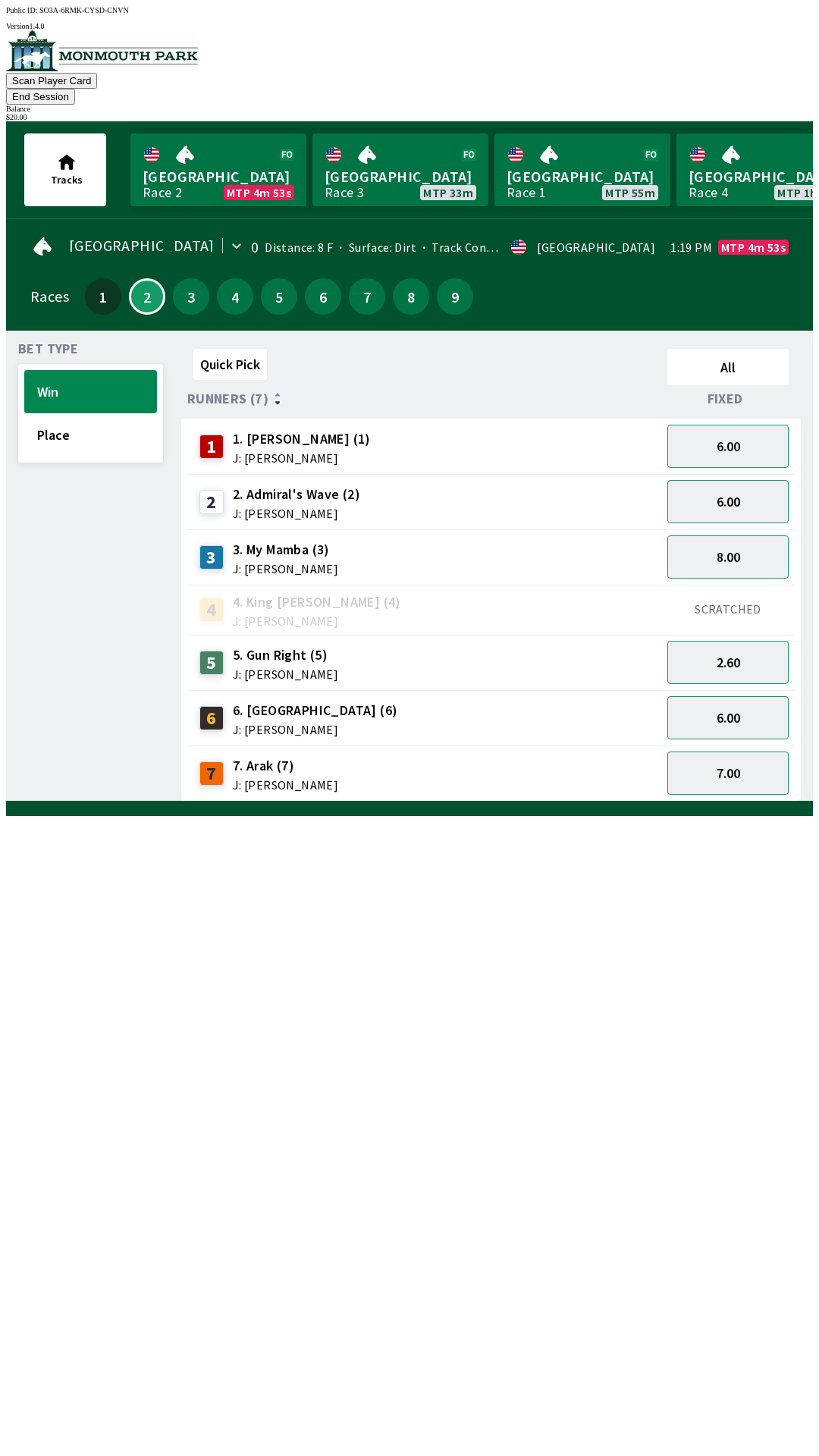
click at [426, 427] on div "1 1. [PERSON_NAME] (1) J: [PERSON_NAME]" at bounding box center [424, 446] width 462 height 38
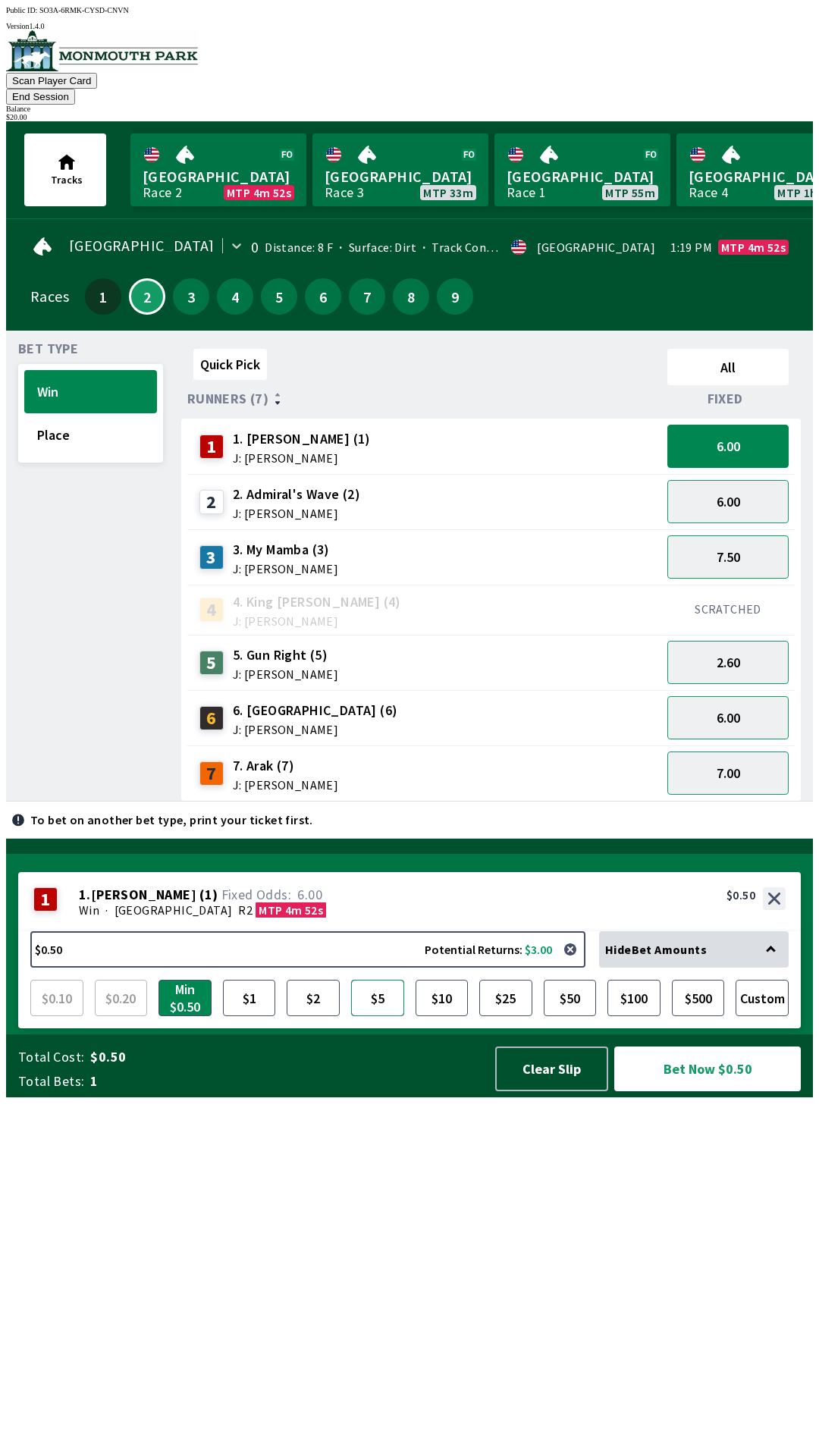
click at [377, 1016] on button "$5" at bounding box center [377, 998] width 53 height 37
click at [733, 480] on button "6.00" at bounding box center [728, 501] width 121 height 43
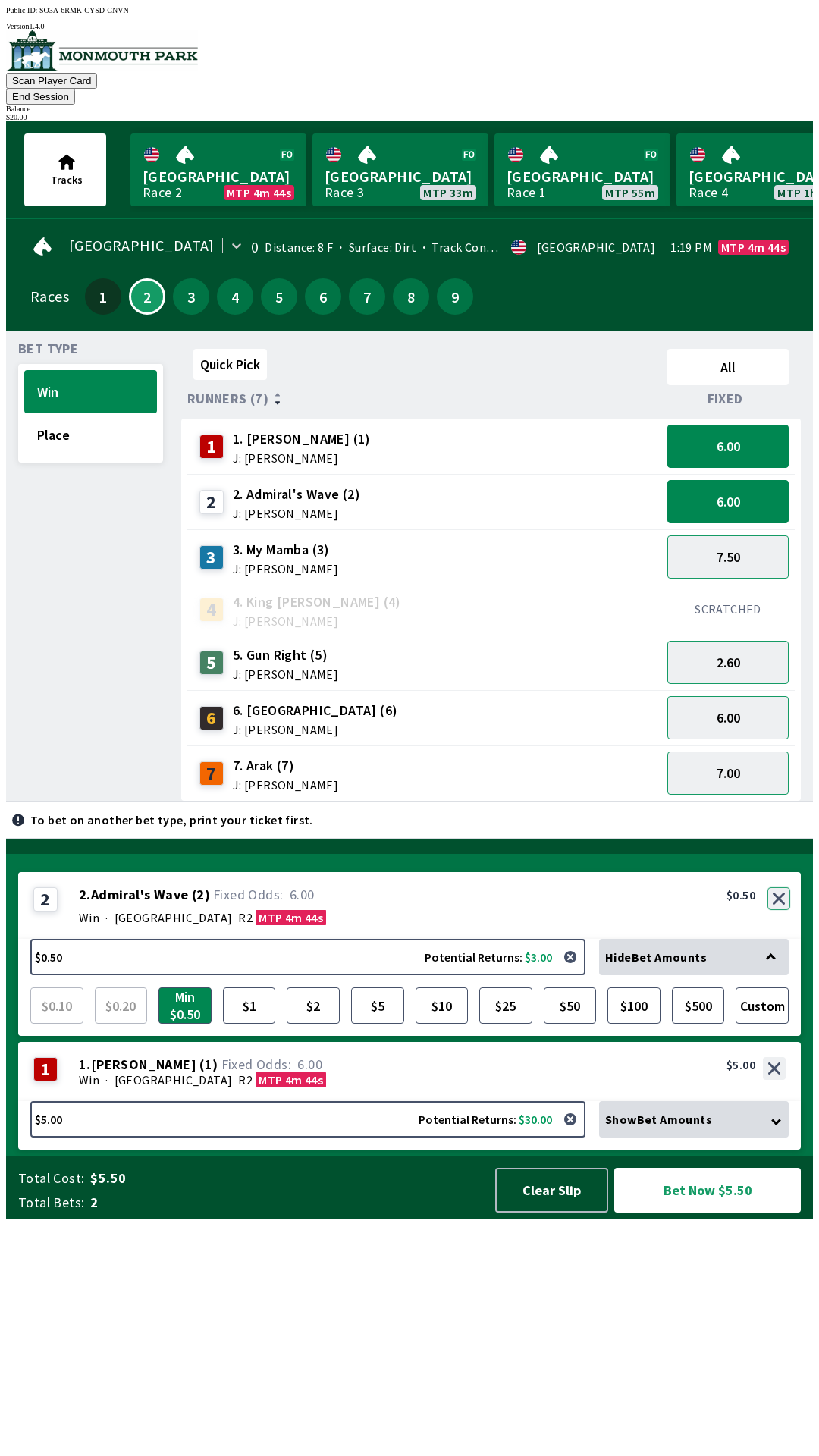
click at [781, 910] on button "button" at bounding box center [778, 898] width 23 height 23
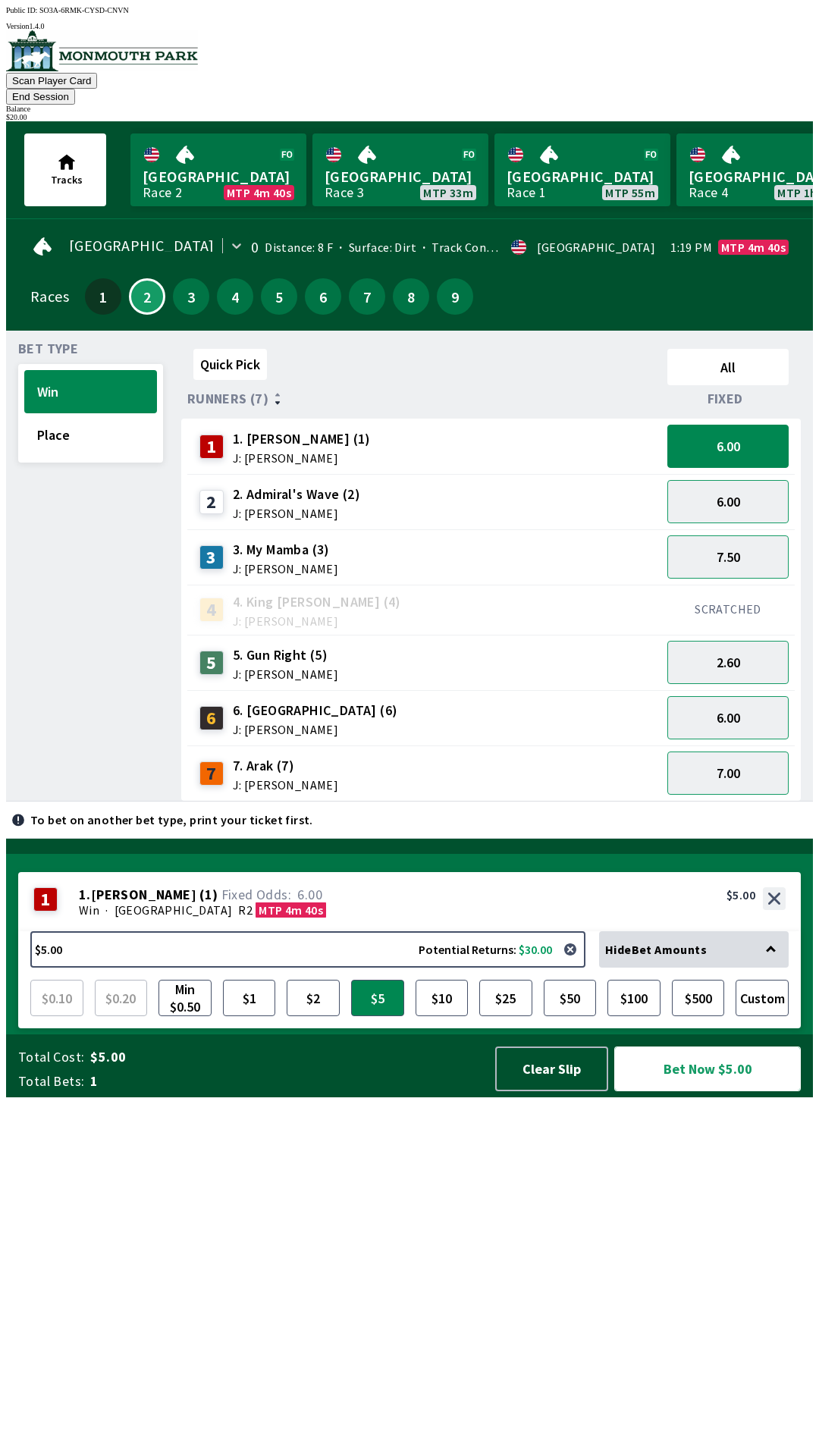
click at [713, 1091] on button "Bet Now $5.00" at bounding box center [707, 1068] width 187 height 45
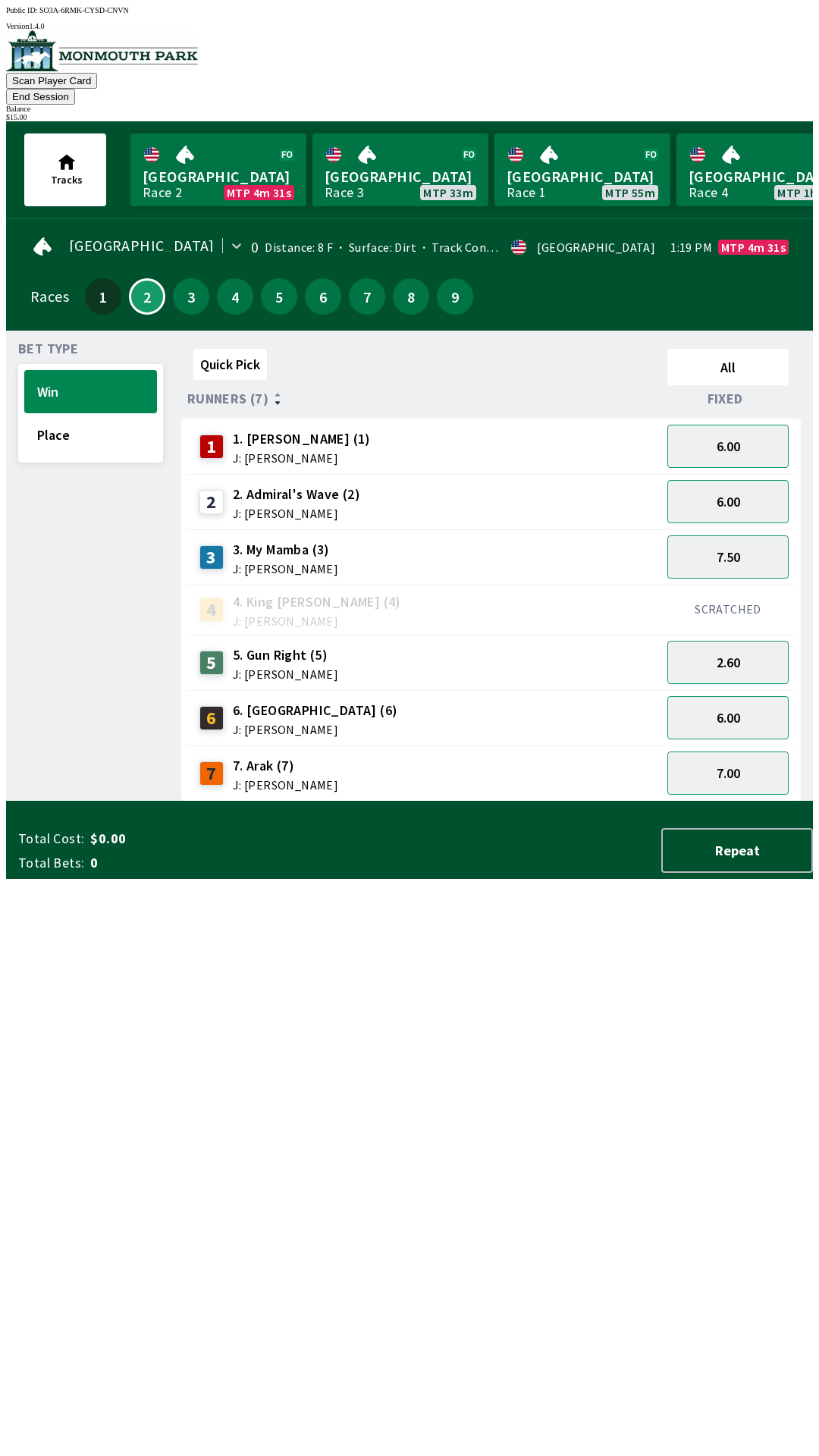
click at [395, 802] on div "Quick Pick All Runners (7) Fixed 1 1. [PERSON_NAME] (1) J: [PERSON_NAME] 6.00 2…" at bounding box center [497, 572] width 631 height 459
click at [315, 485] on span "2. Admiral's Wave (2)" at bounding box center [296, 494] width 127 height 20
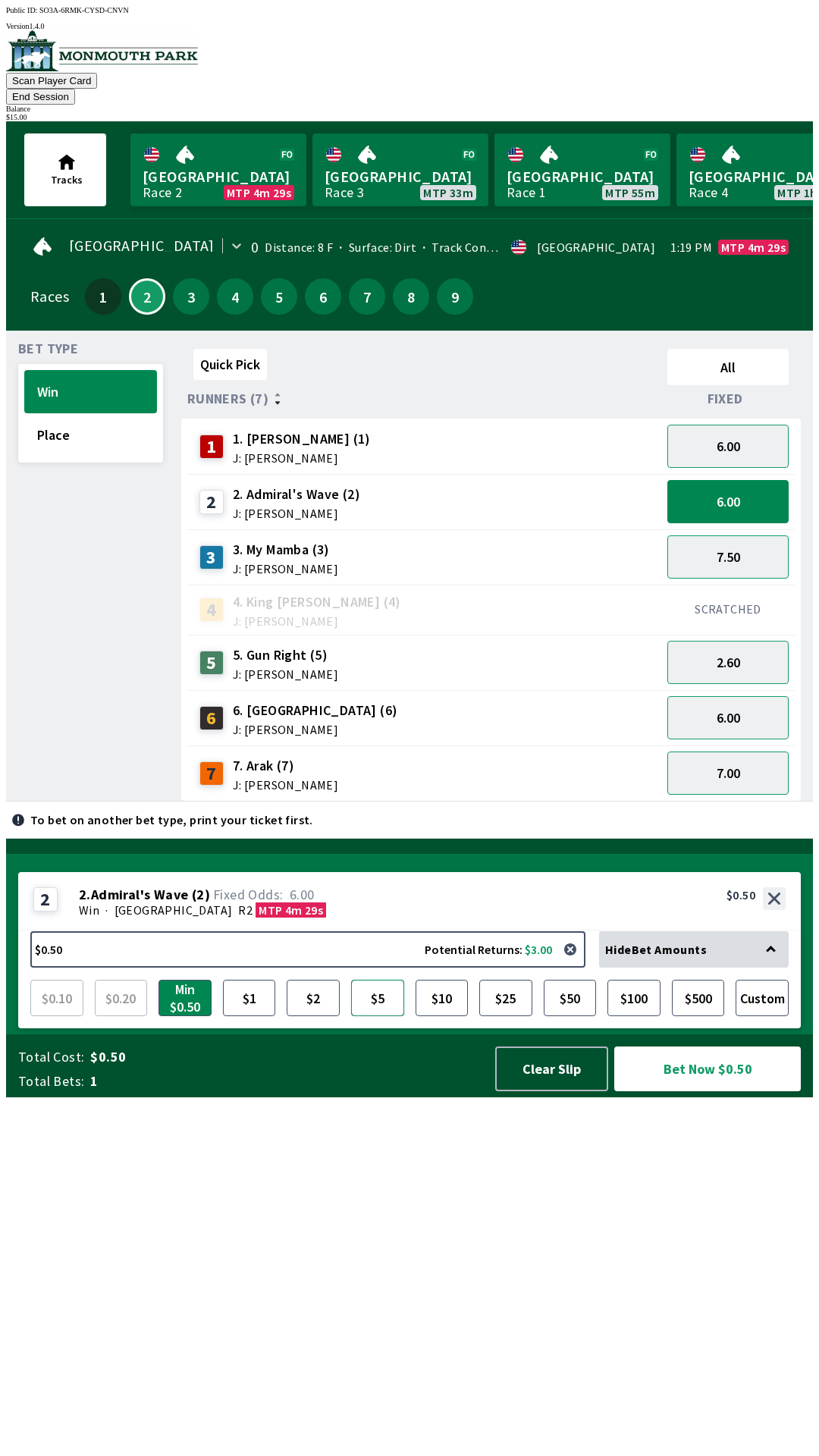
click at [384, 1016] on button "$5" at bounding box center [377, 998] width 53 height 37
click at [718, 1091] on button "Bet Now $5.00" at bounding box center [707, 1068] width 187 height 45
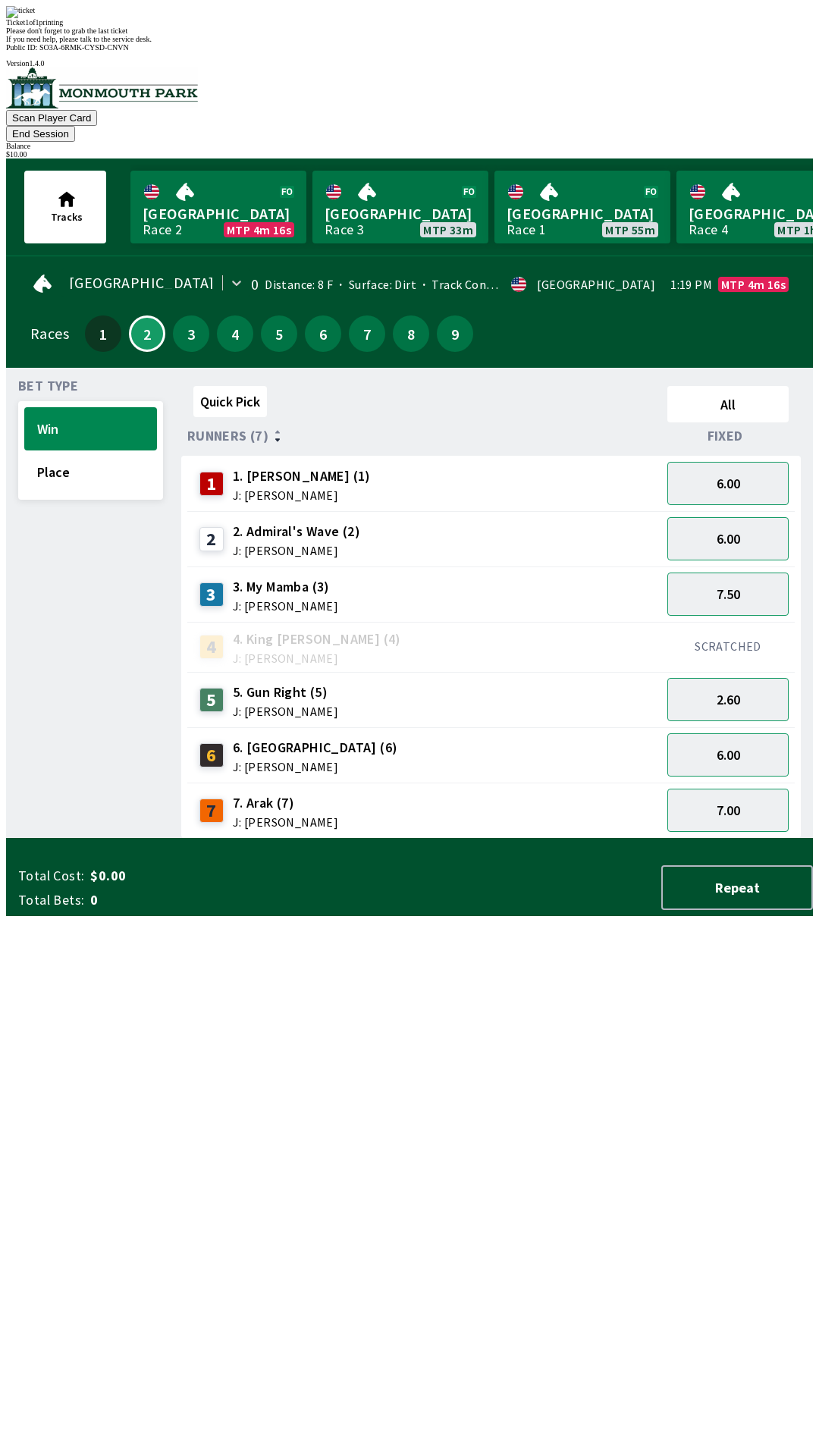
click at [452, 839] on div "Quick Pick All Runners (7) Fixed 1 1. [PERSON_NAME] (1) J: [PERSON_NAME] 6.00 2…" at bounding box center [497, 609] width 631 height 459
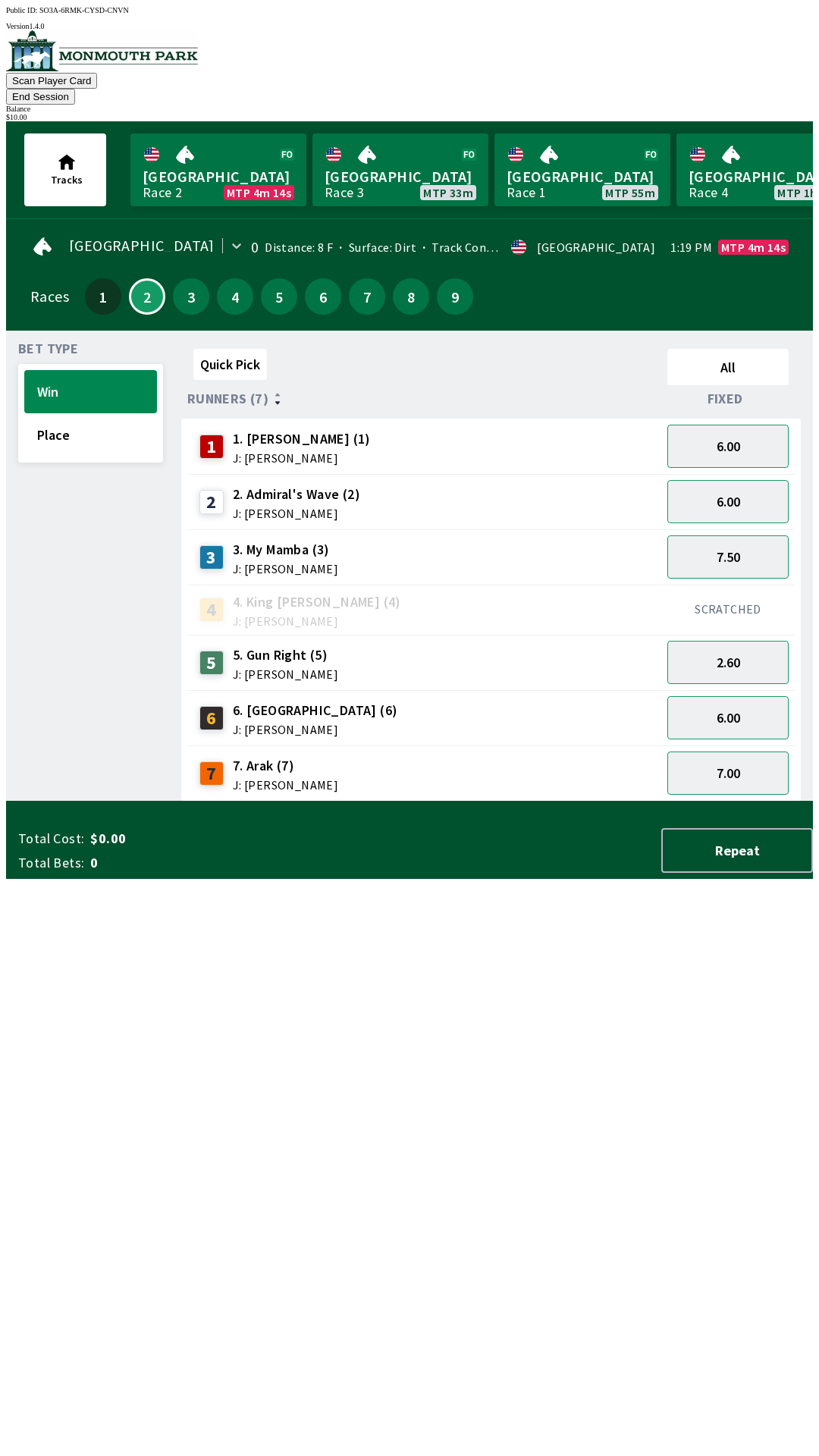
click at [326, 429] on span "1. [PERSON_NAME] (1)" at bounding box center [302, 438] width 138 height 20
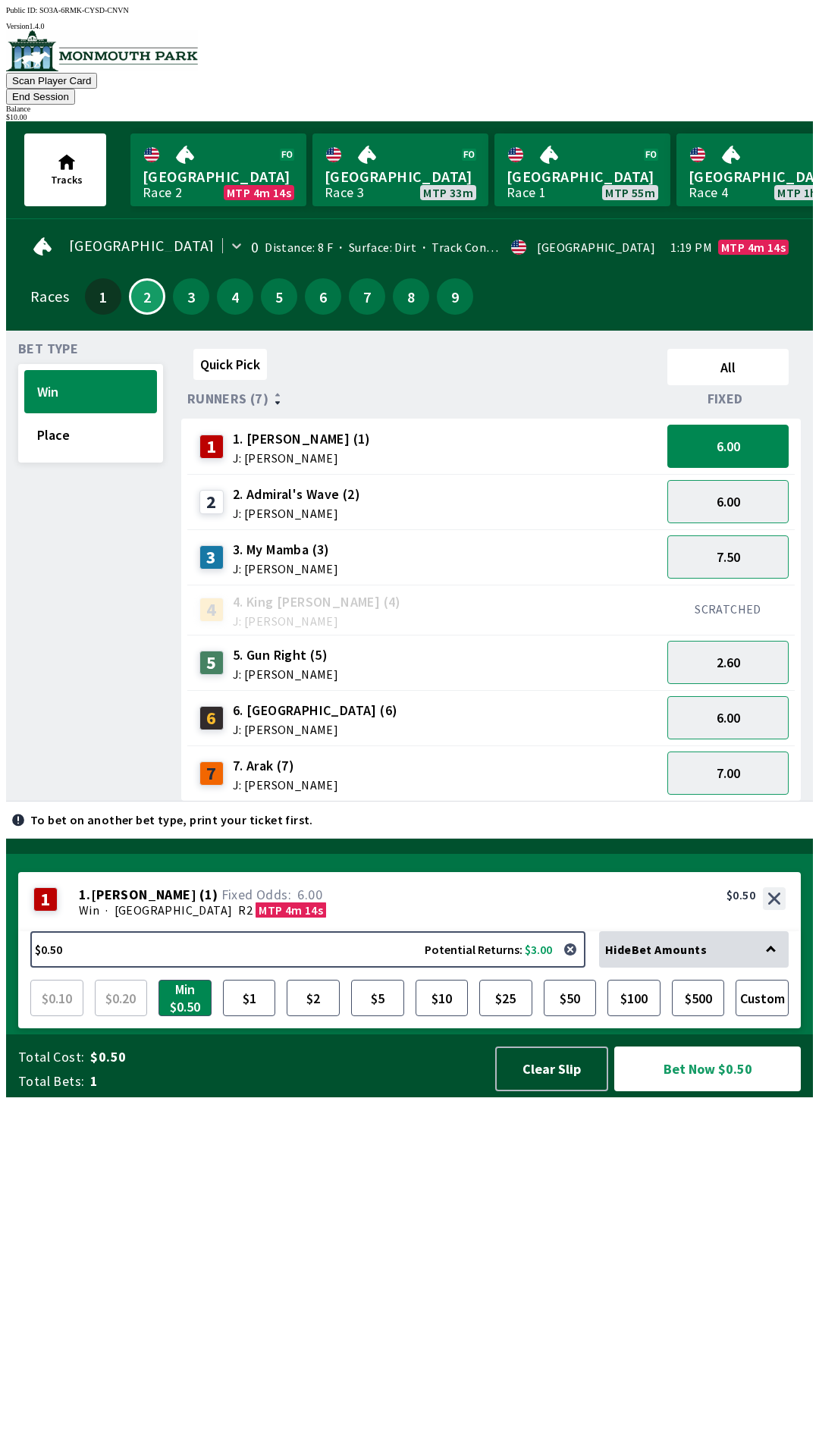
click at [285, 646] on span "5. Gun Right (5)" at bounding box center [285, 655] width 106 height 20
click at [282, 646] on div "5. Gun Right (5) J: [PERSON_NAME]" at bounding box center [285, 663] width 106 height 35
click at [262, 646] on div "5. Gun Right (5) J: [PERSON_NAME]" at bounding box center [285, 663] width 106 height 35
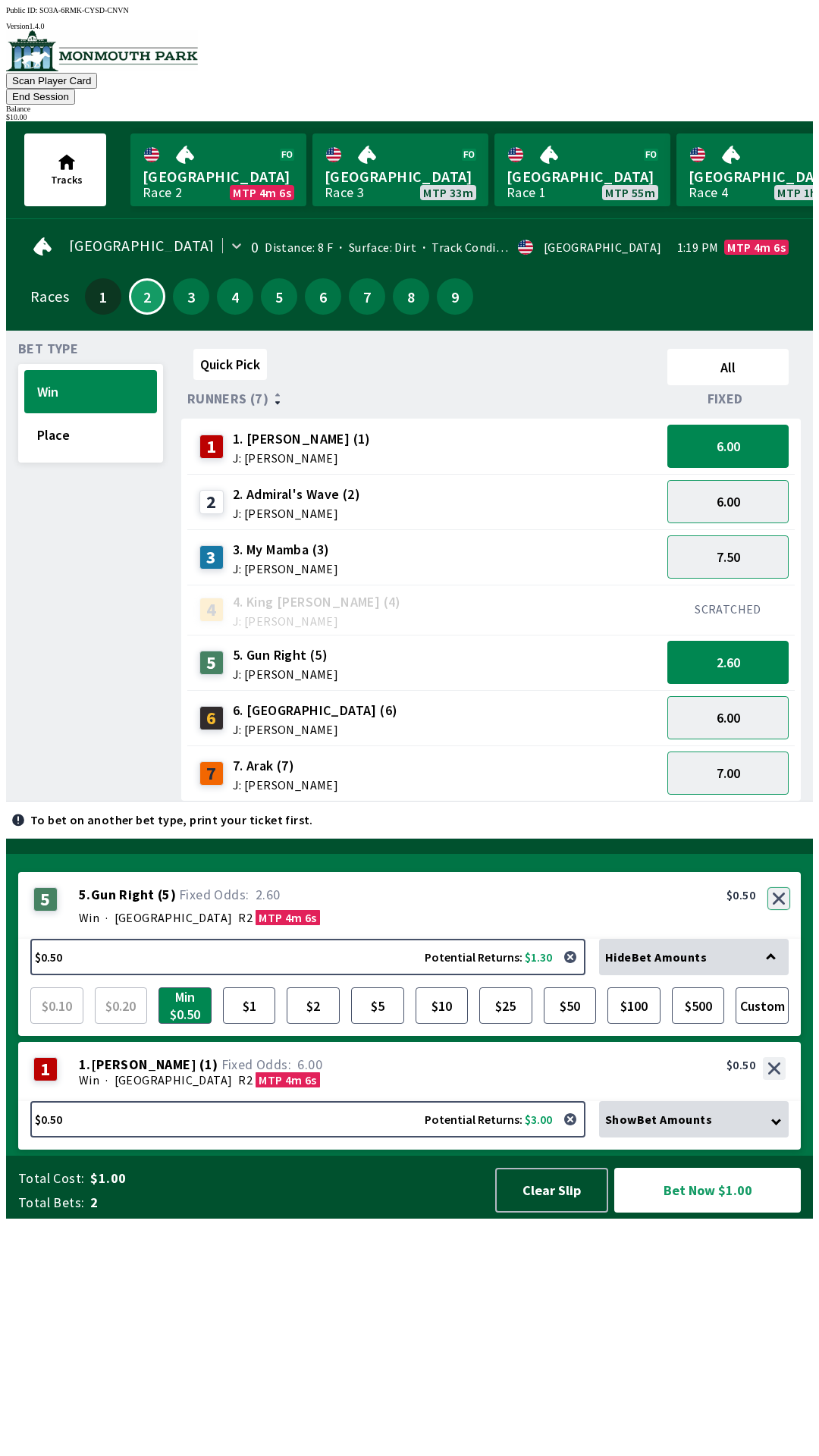
click at [781, 910] on button "button" at bounding box center [778, 898] width 23 height 23
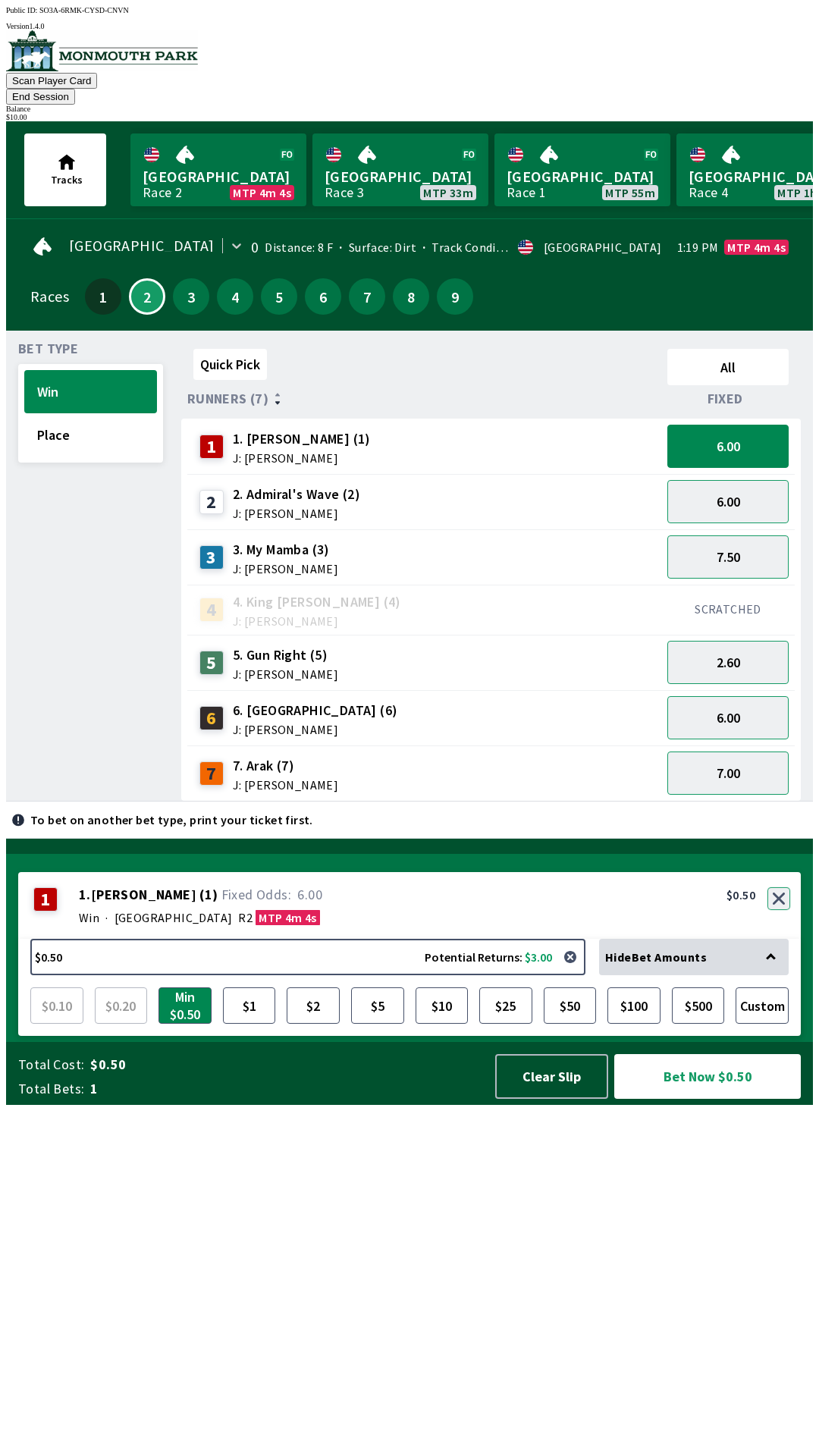
click at [782, 910] on button "button" at bounding box center [778, 898] width 23 height 23
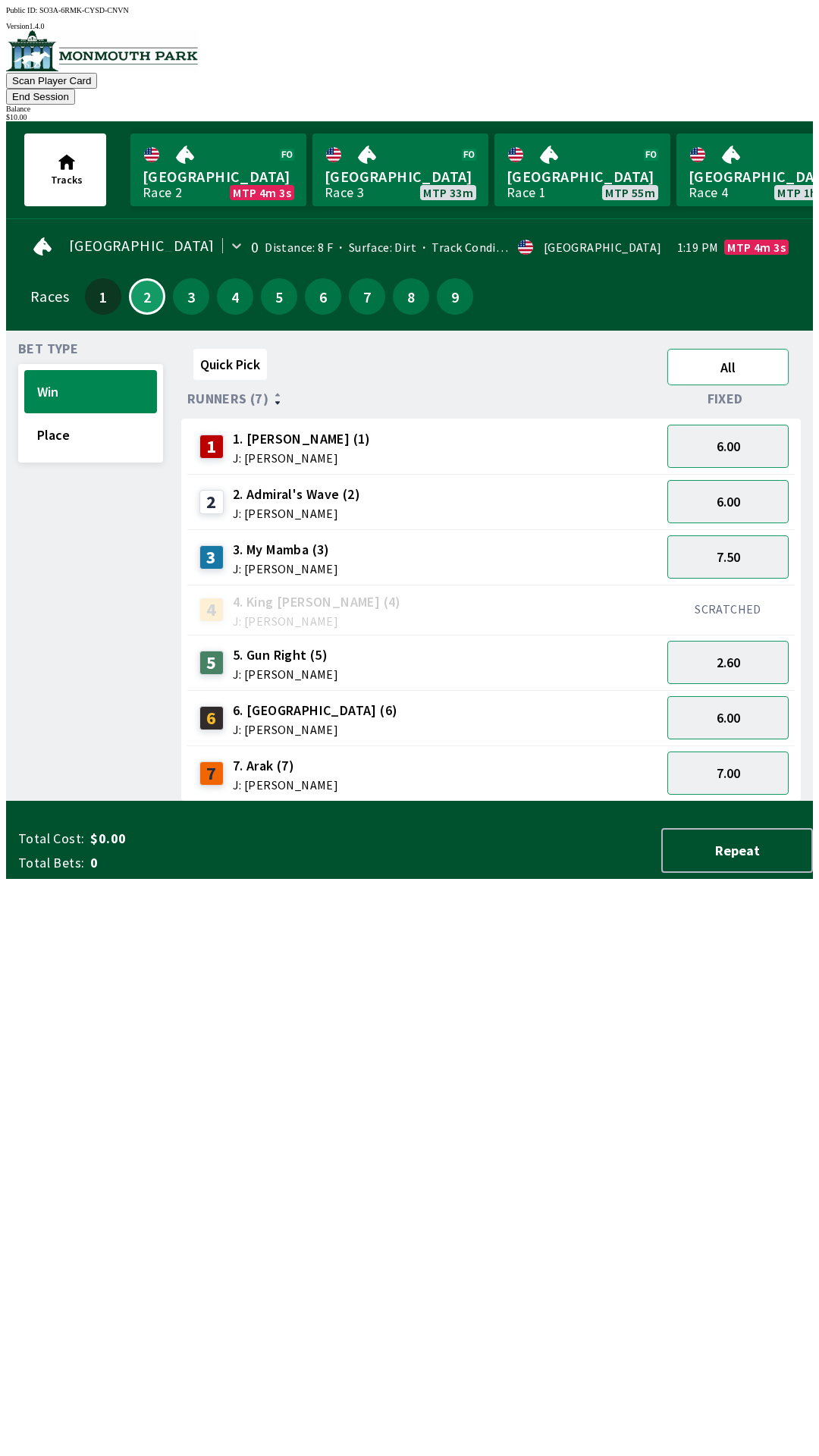
click at [746, 349] on button "All" at bounding box center [728, 367] width 121 height 37
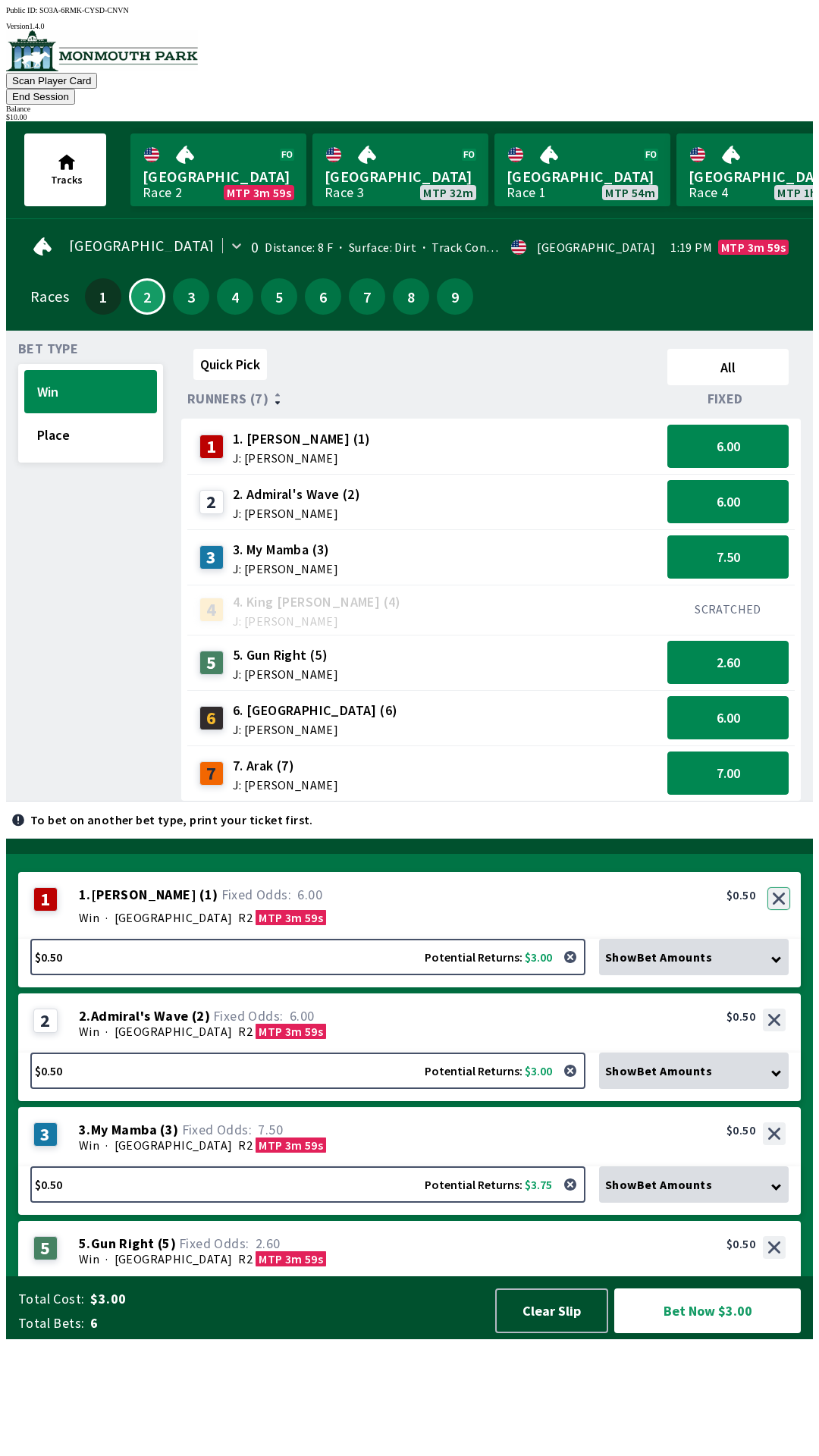
click at [780, 910] on button "button" at bounding box center [778, 898] width 23 height 23
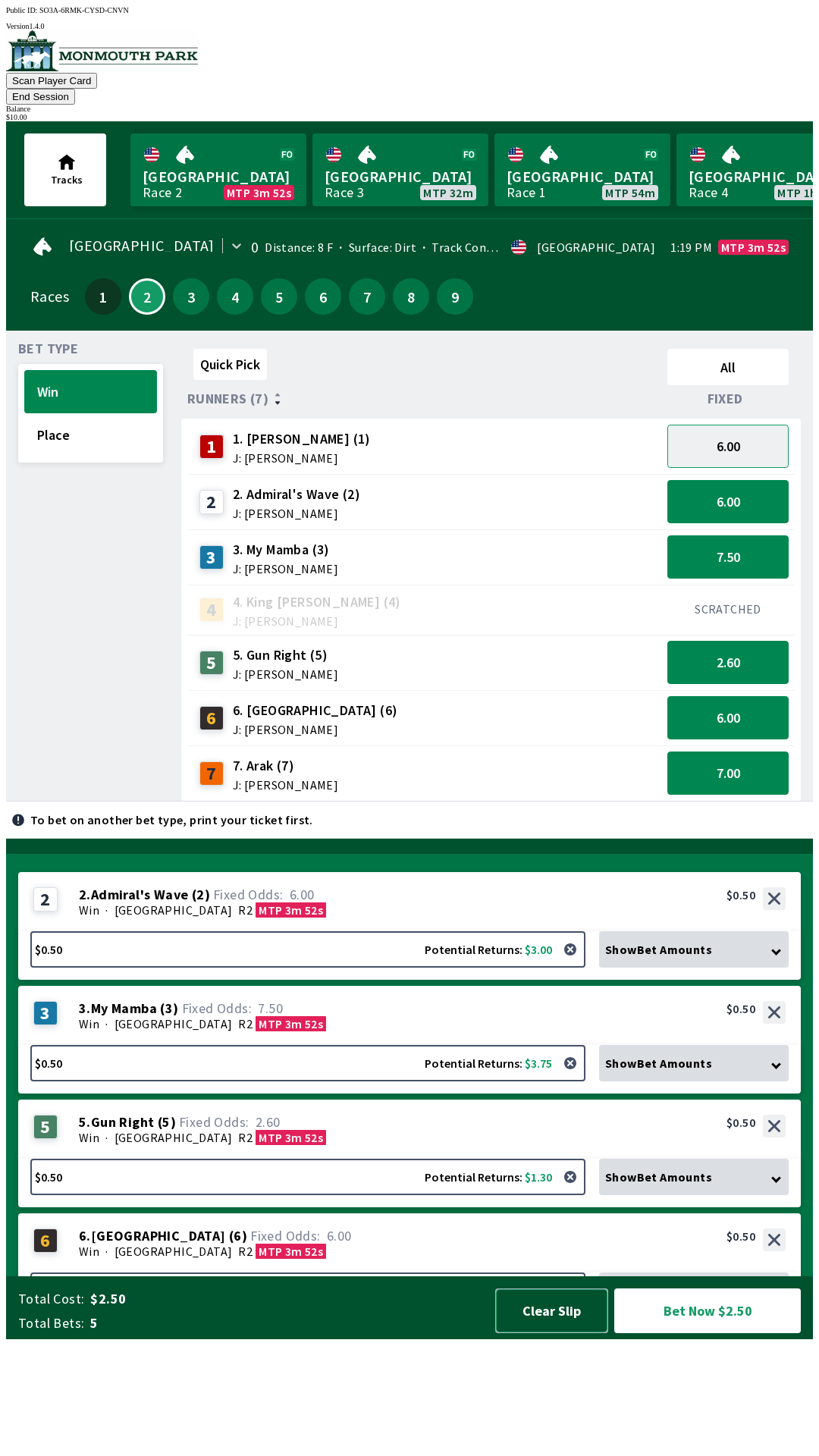
click at [551, 1333] on button "Clear Slip" at bounding box center [552, 1311] width 113 height 45
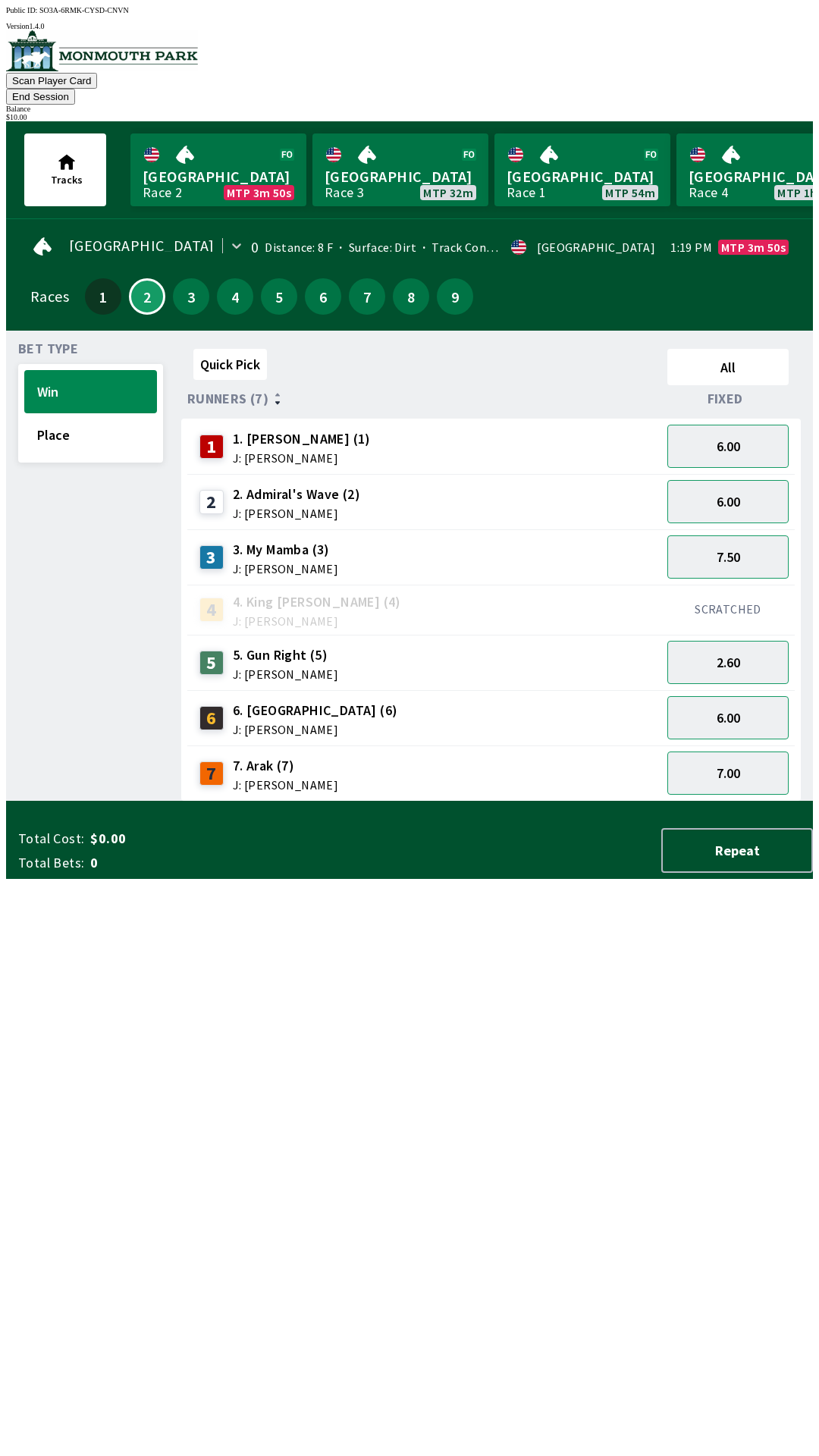
click at [276, 452] on span "J: [PERSON_NAME]" at bounding box center [302, 458] width 138 height 13
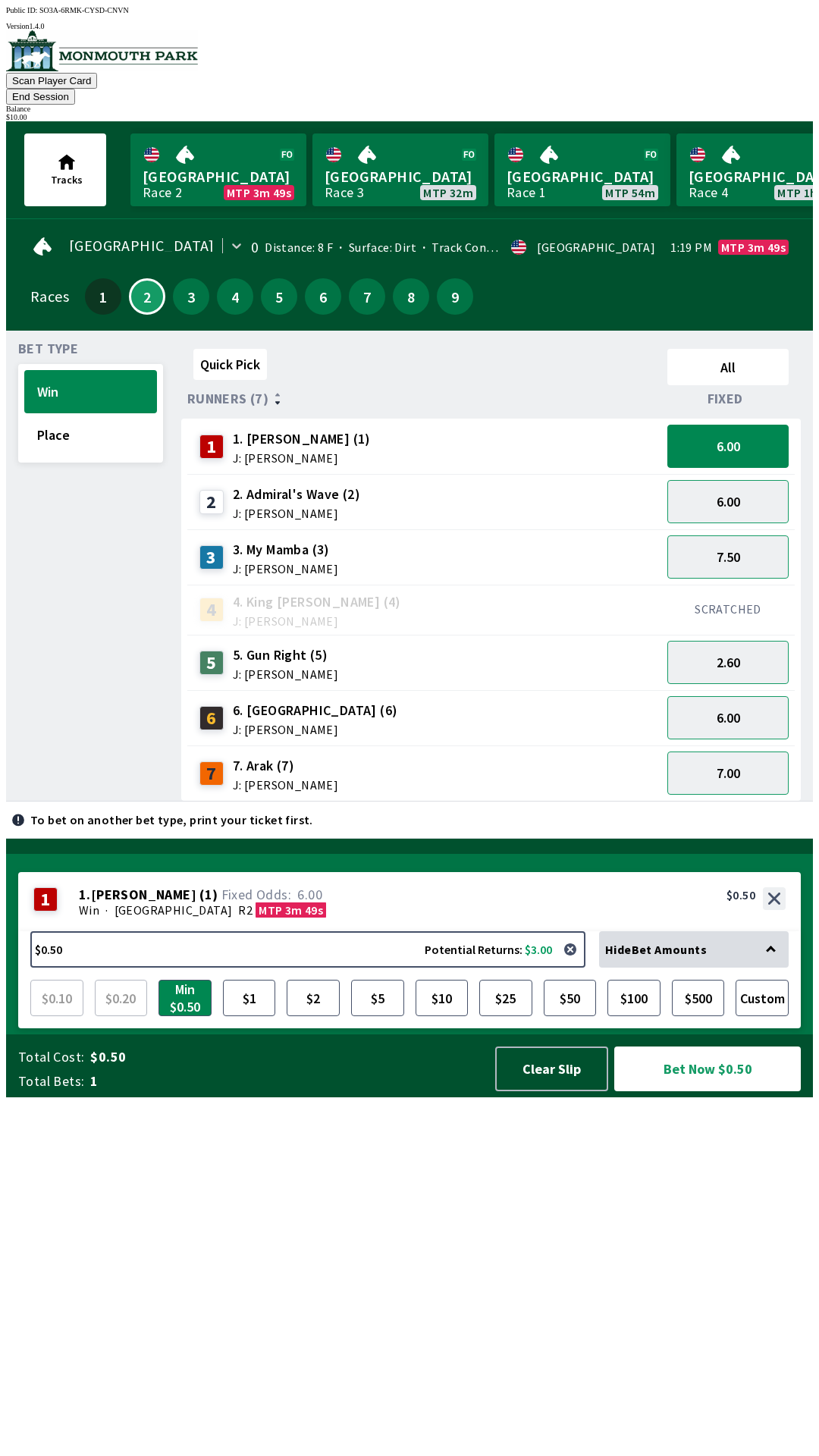
click at [256, 668] on span "J: [PERSON_NAME]" at bounding box center [285, 674] width 106 height 13
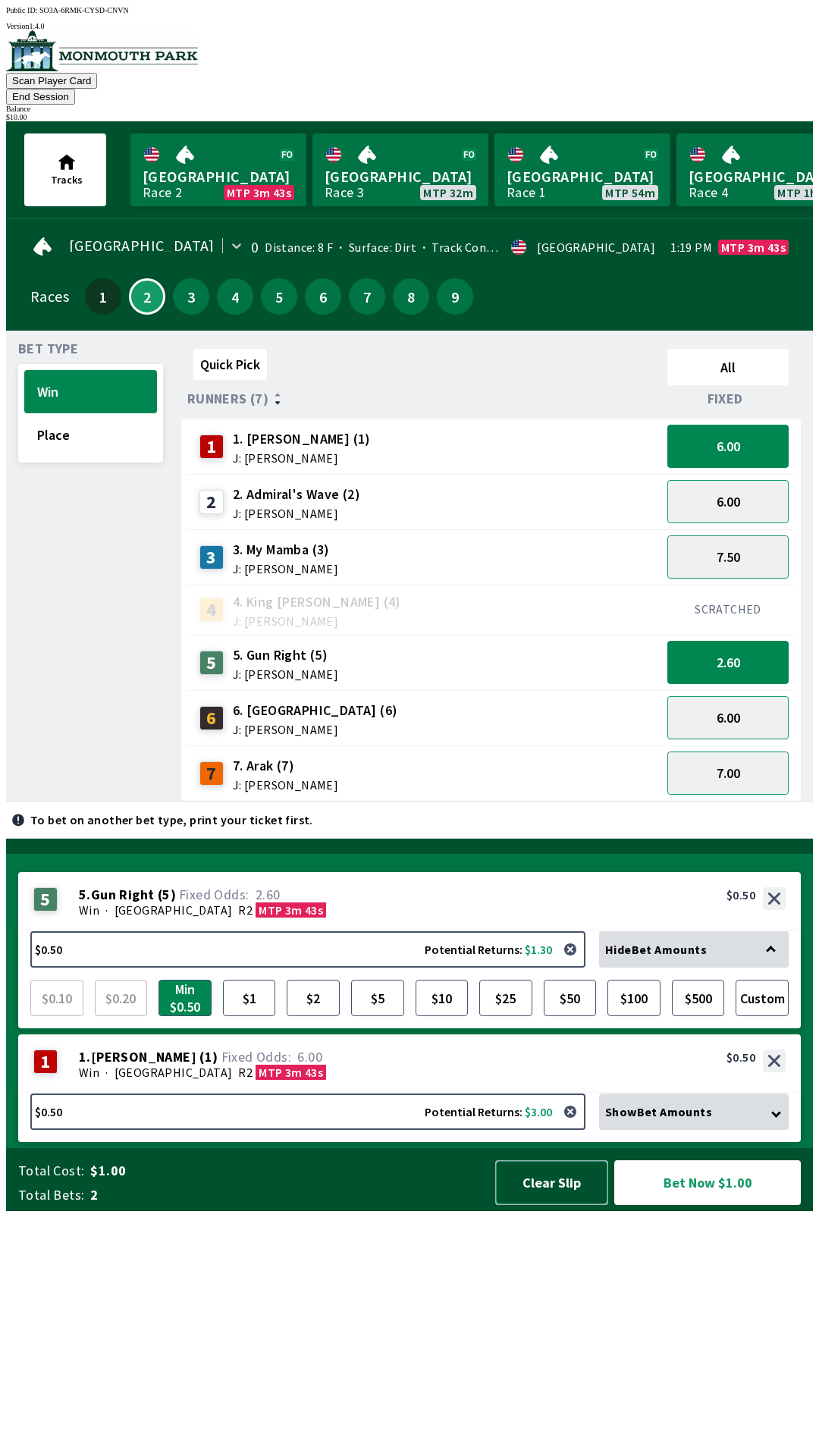
click at [542, 1205] on button "Clear Slip" at bounding box center [552, 1182] width 113 height 45
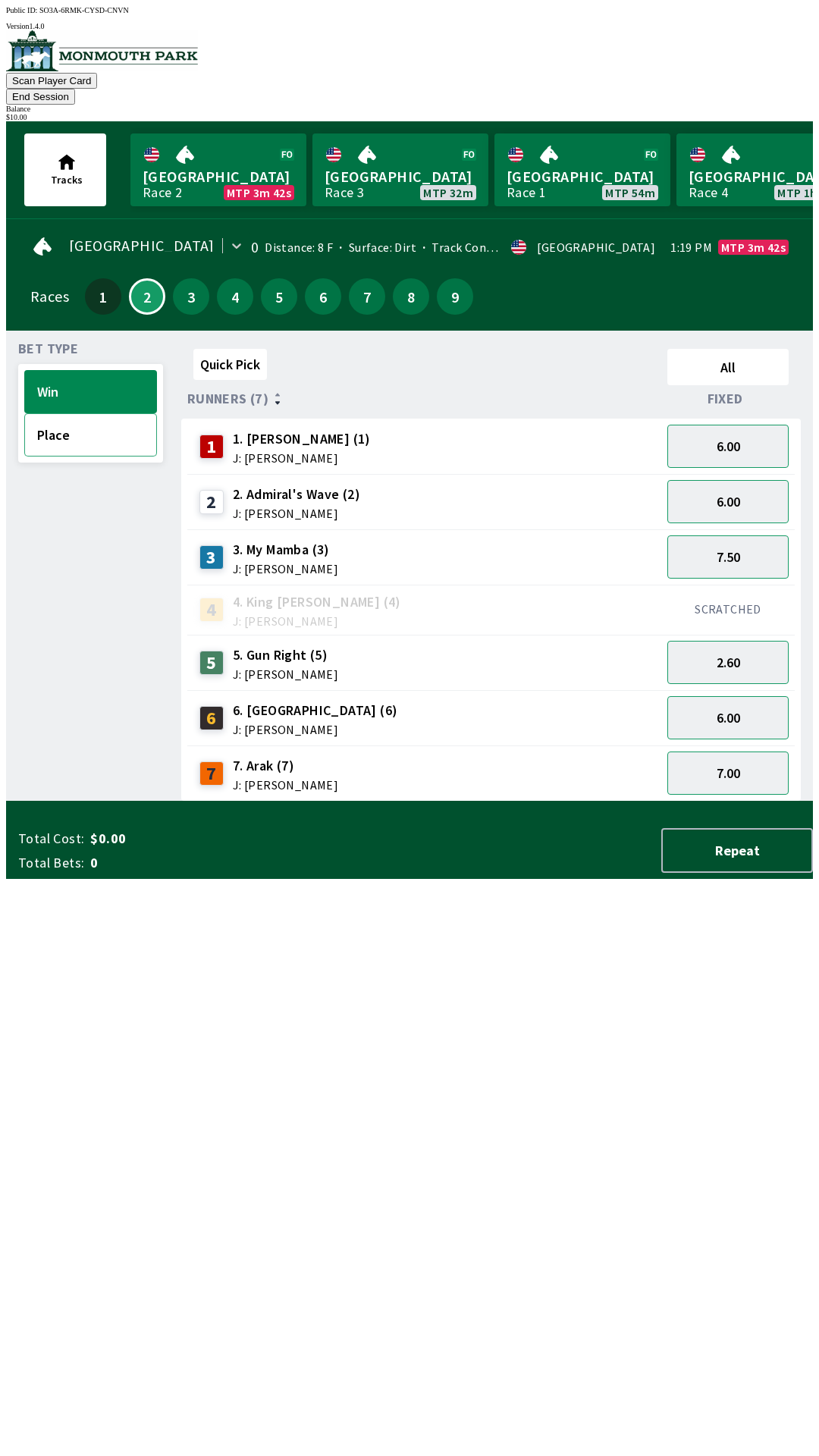
click at [66, 418] on button "Place" at bounding box center [91, 435] width 133 height 43
click at [70, 370] on button "Win" at bounding box center [91, 392] width 133 height 43
click at [746, 424] on button "6.00" at bounding box center [728, 445] width 121 height 43
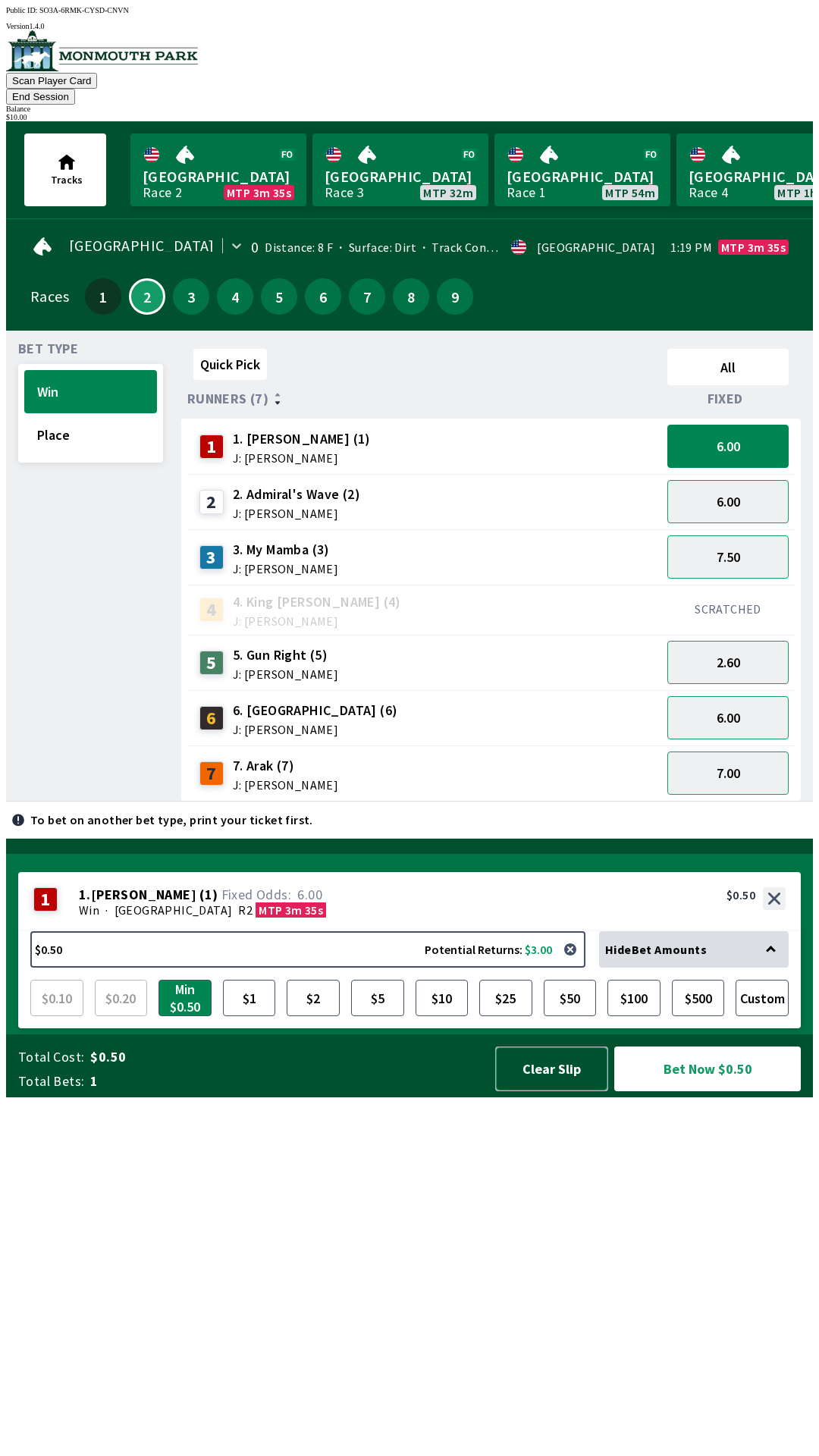
click at [553, 1091] on button "Clear Slip" at bounding box center [552, 1068] width 113 height 45
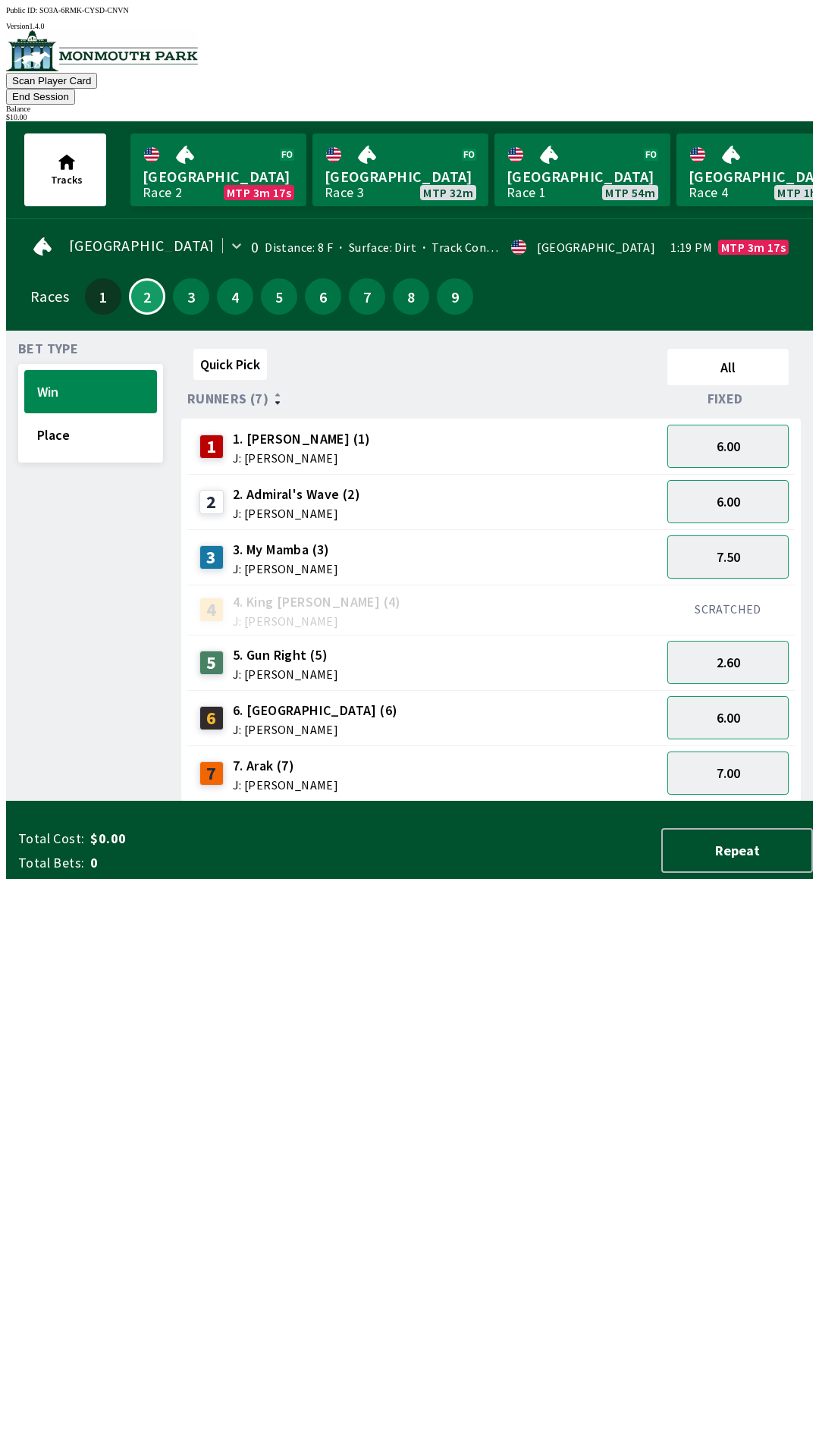
click at [738, 393] on span "Fixed" at bounding box center [725, 399] width 36 height 13
click at [759, 356] on button "All" at bounding box center [728, 367] width 121 height 37
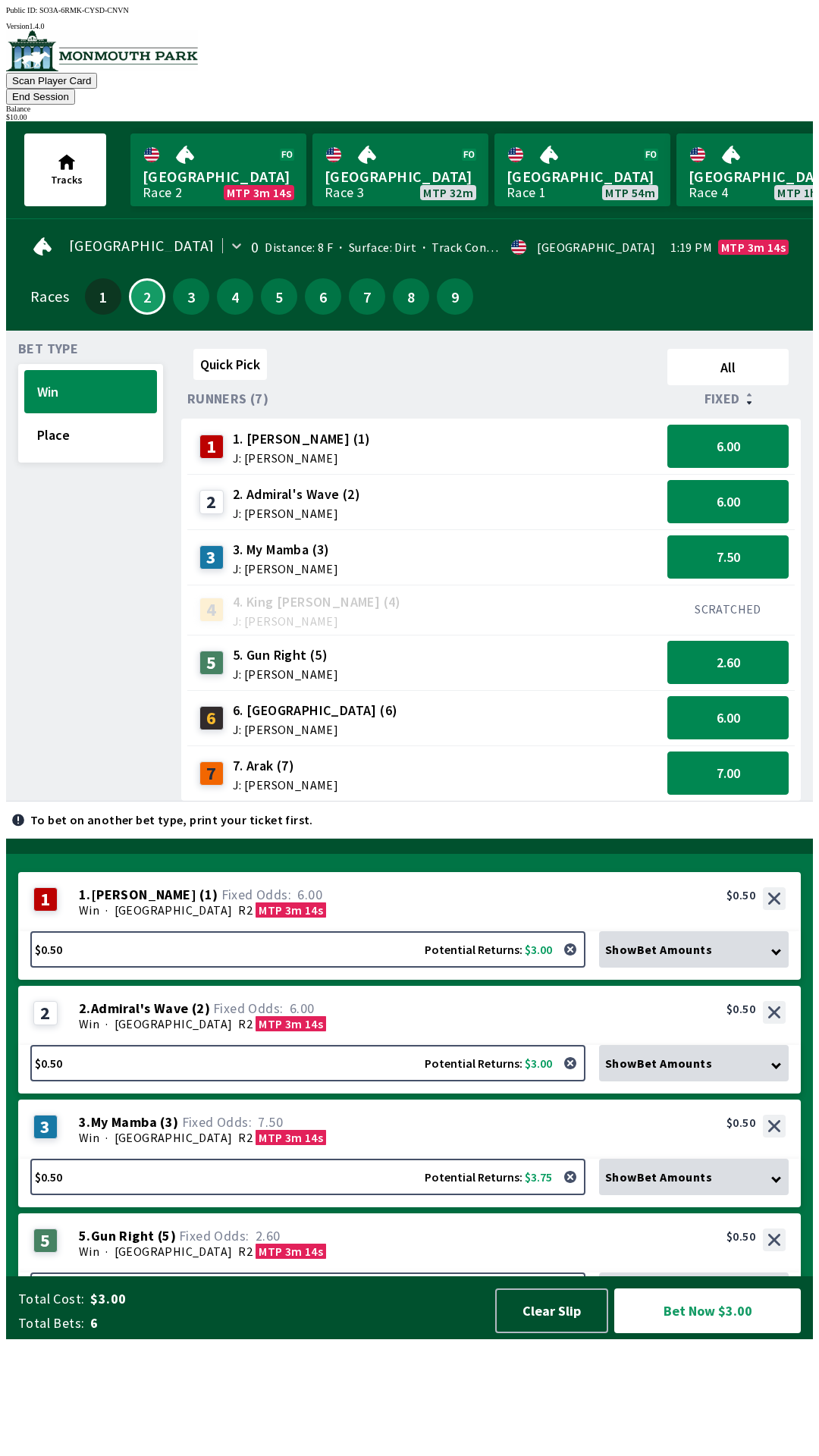
click at [781, 956] on icon at bounding box center [776, 950] width 10 height 10
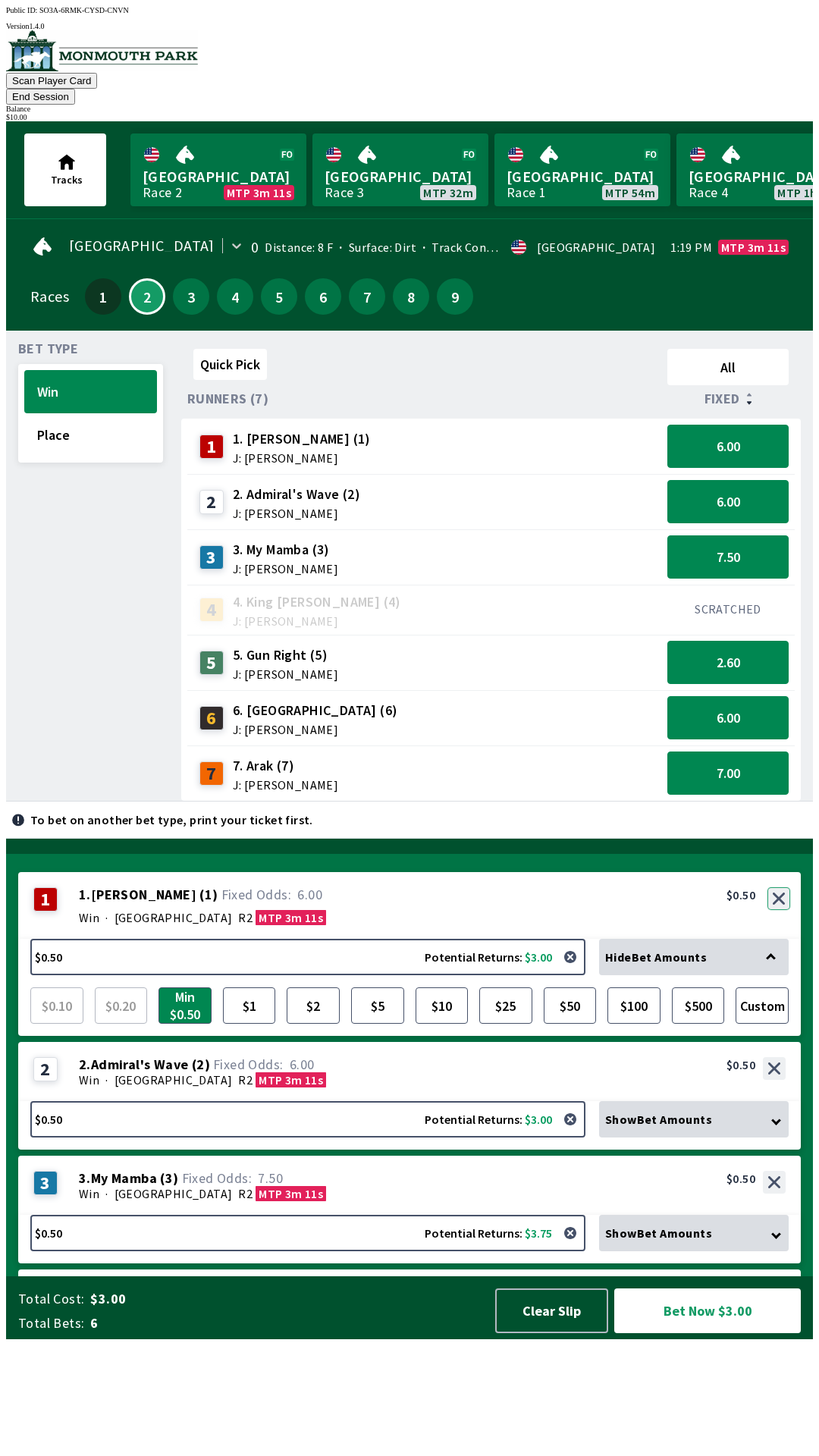
click at [781, 910] on button "button" at bounding box center [778, 898] width 23 height 23
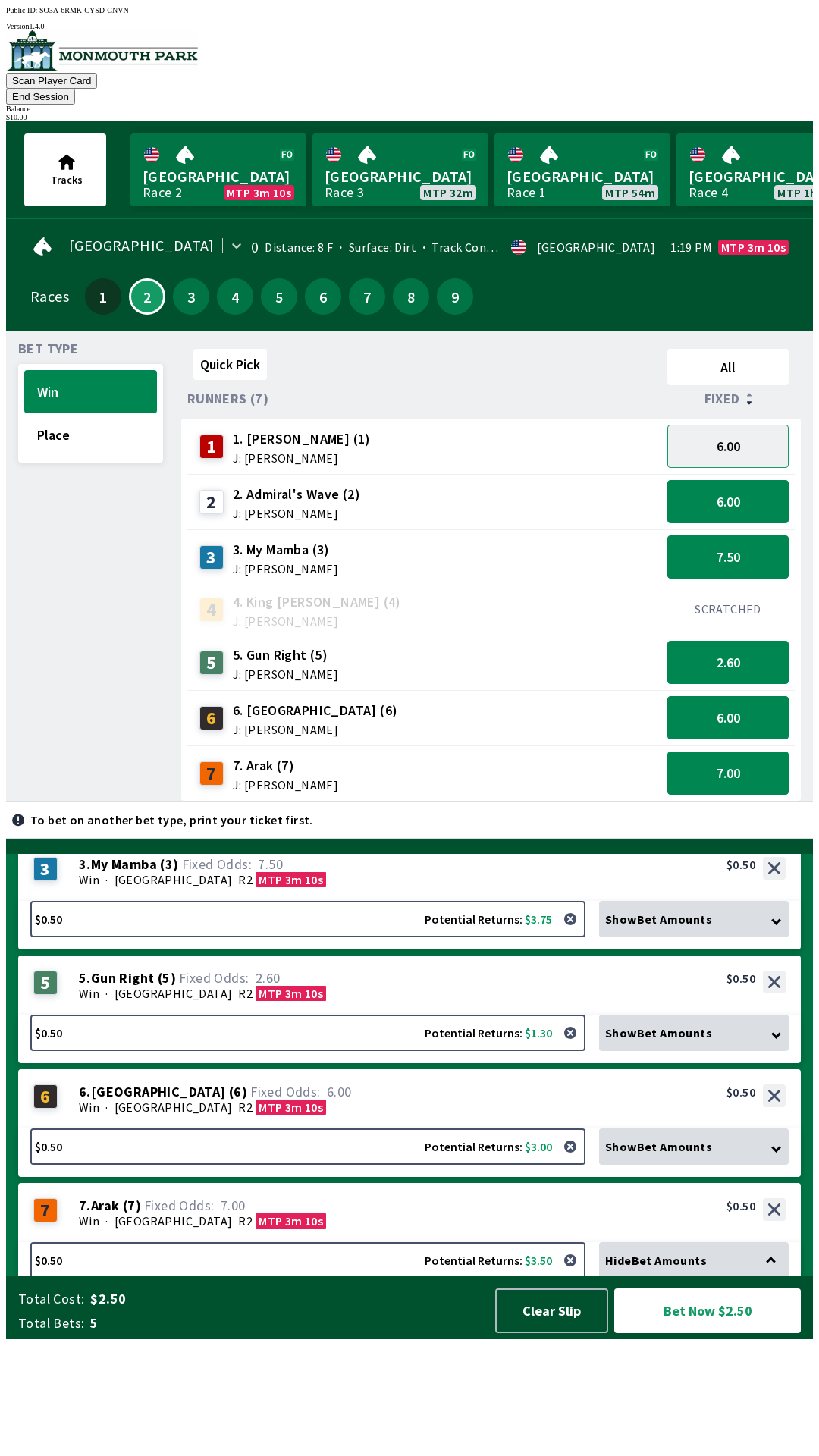
scroll to position [195, 0]
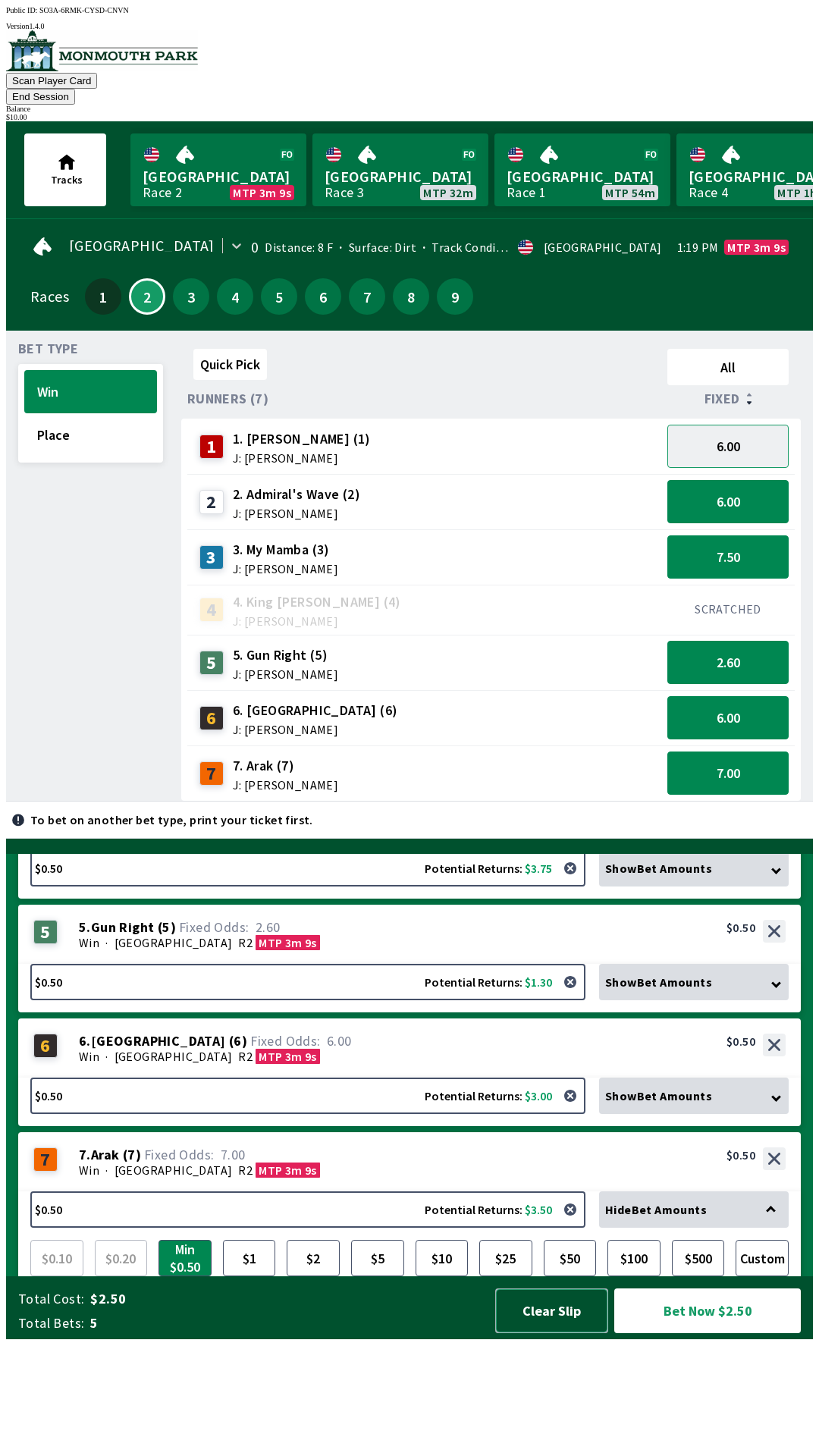
click at [549, 1333] on button "Clear Slip" at bounding box center [552, 1311] width 113 height 45
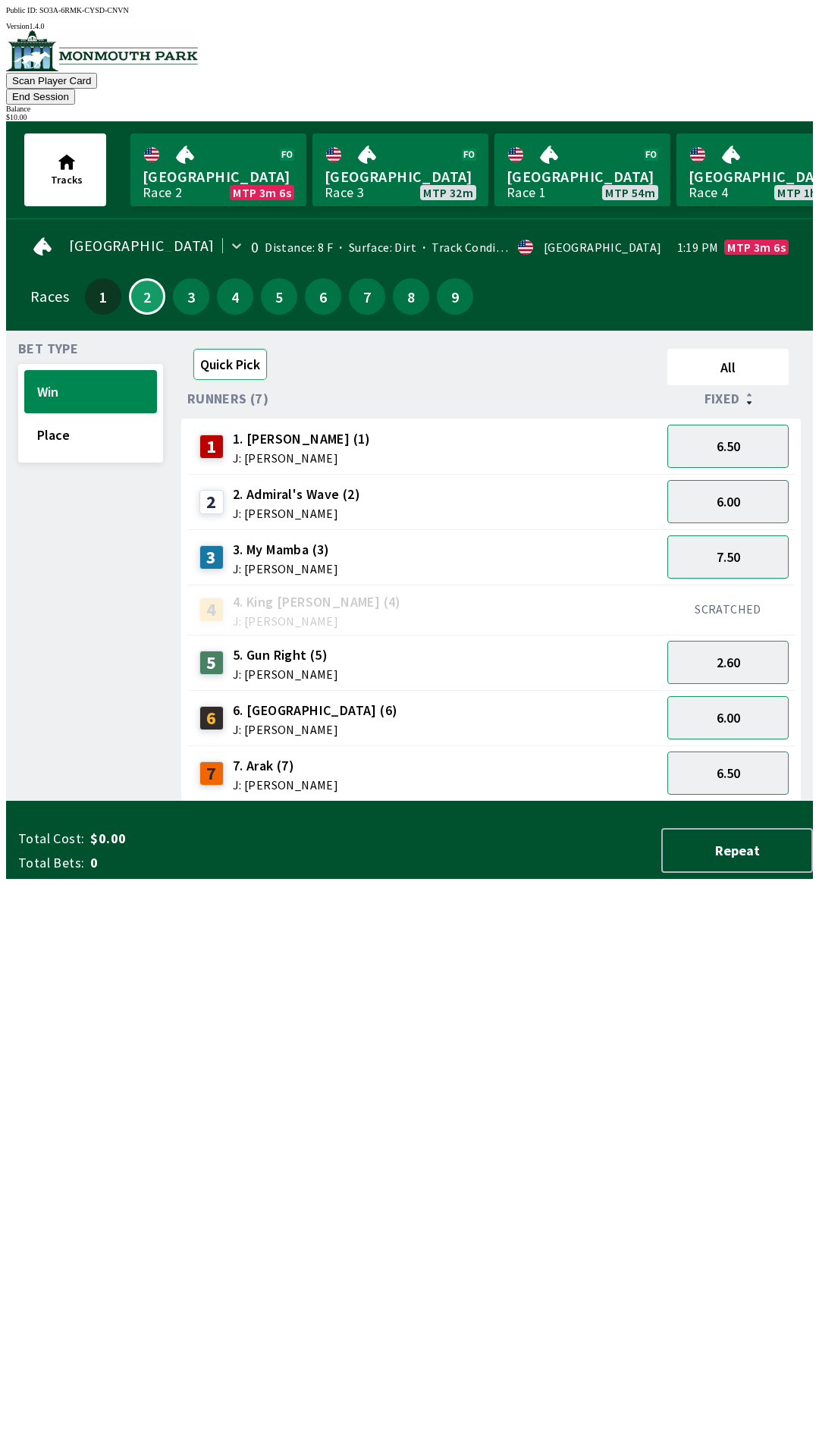
click at [226, 349] on button "Quick Pick" at bounding box center [230, 364] width 73 height 31
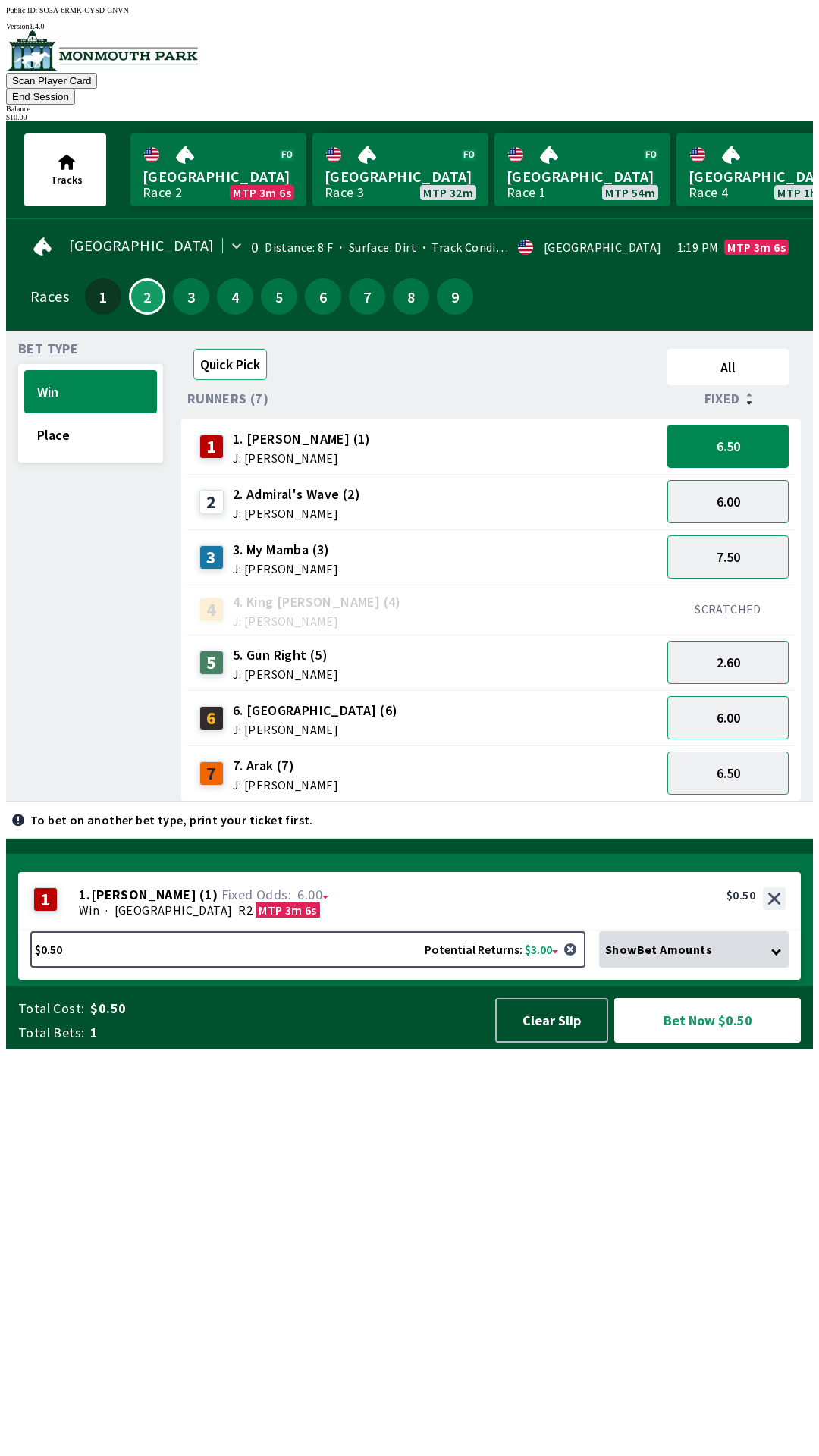
scroll to position [0, 0]
click at [225, 349] on button "Quick Pick" at bounding box center [230, 364] width 73 height 31
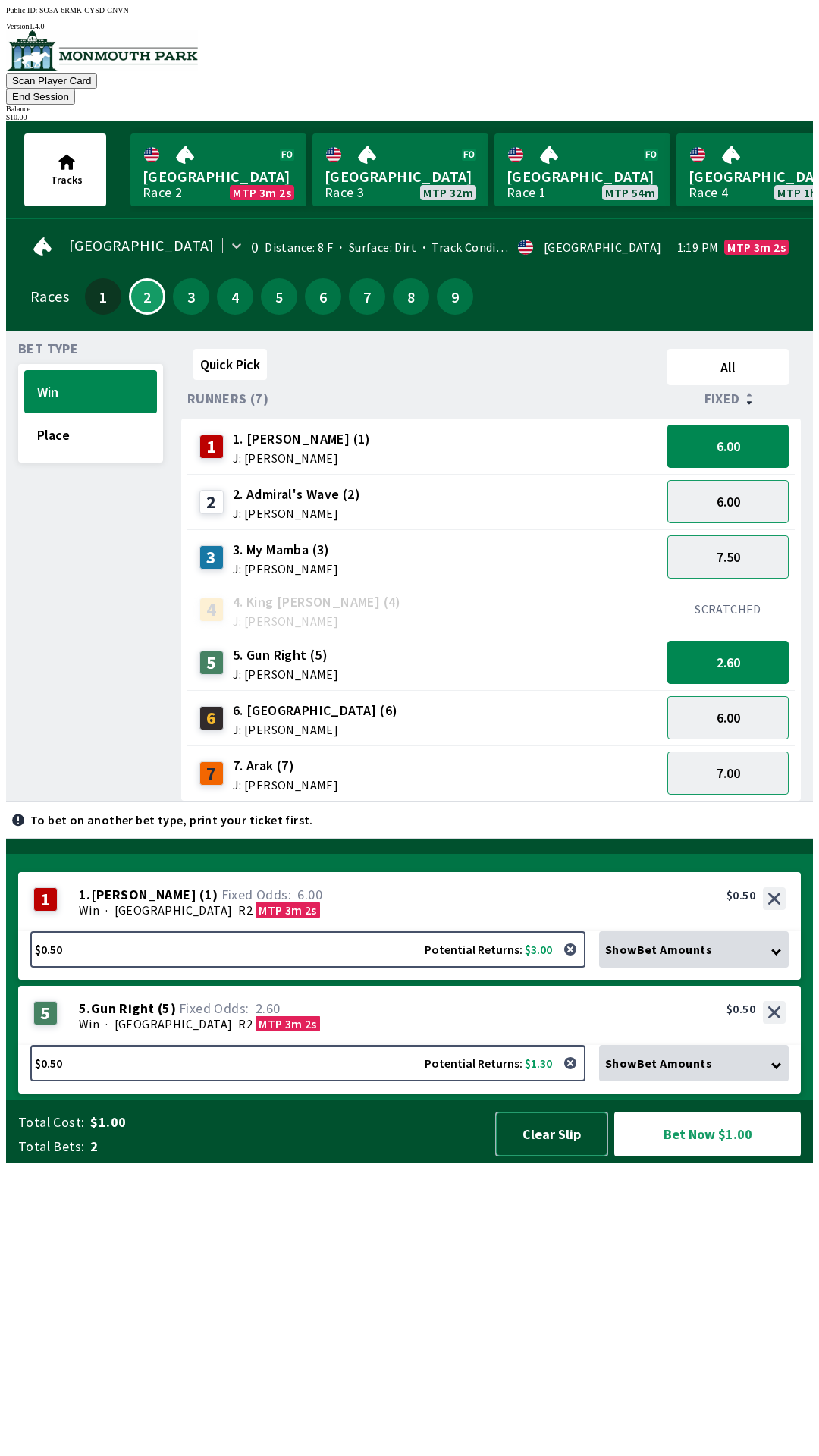
click at [548, 1157] on button "Clear Slip" at bounding box center [552, 1134] width 113 height 45
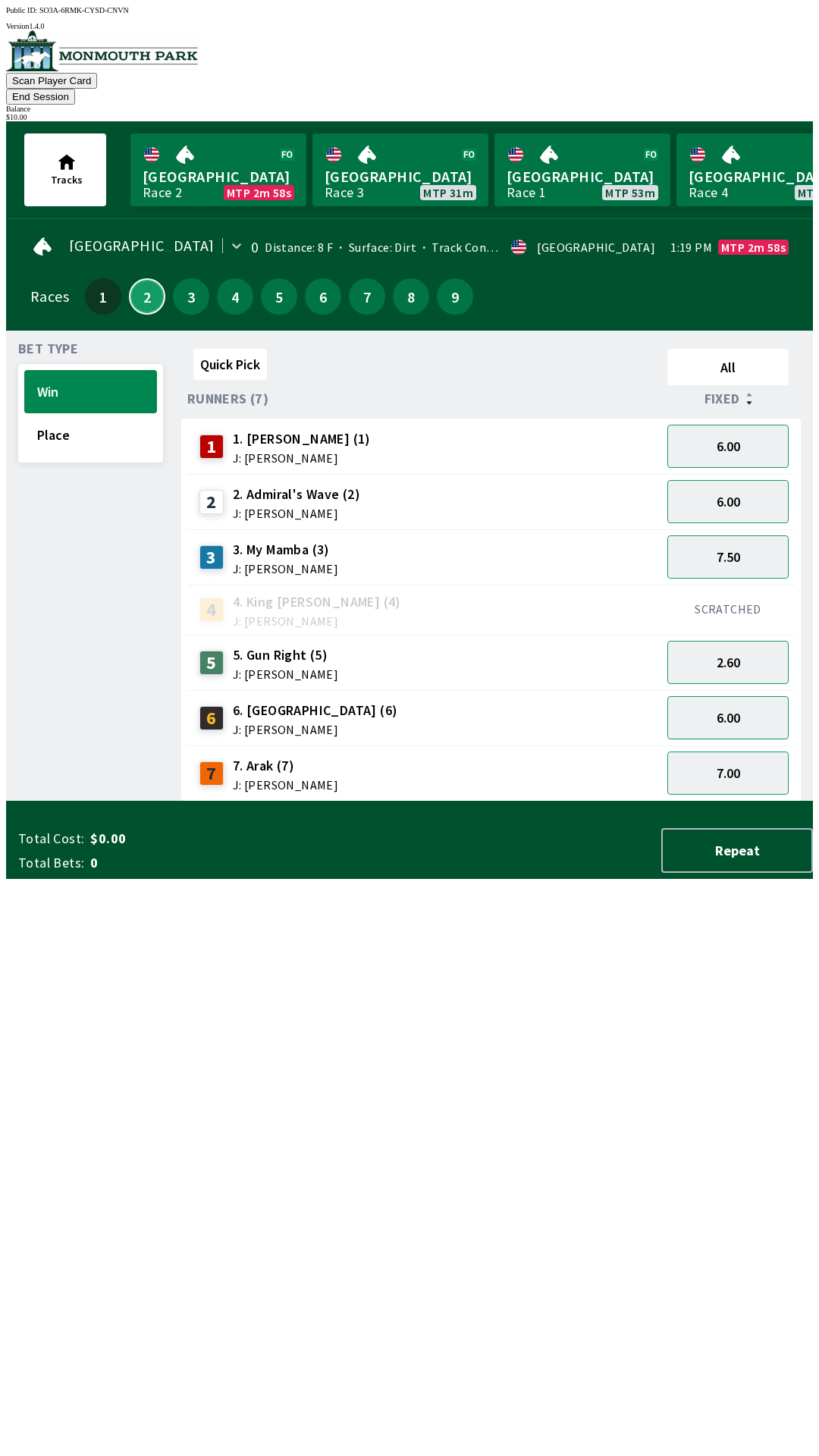
click at [144, 280] on button "2" at bounding box center [147, 296] width 37 height 37
click at [295, 429] on span "1. [PERSON_NAME] (1)" at bounding box center [302, 438] width 138 height 20
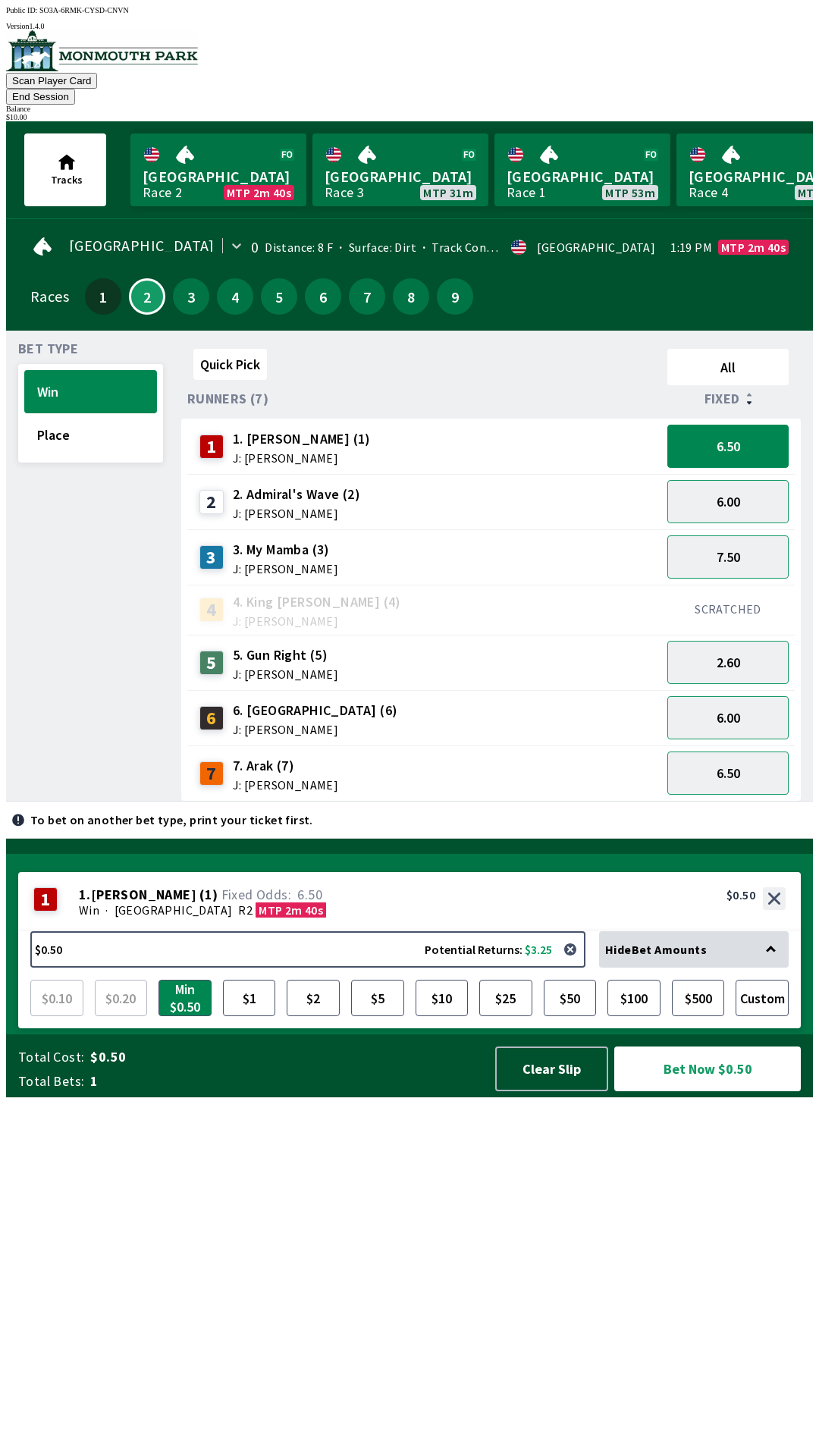
click at [275, 646] on span "5. Gun Right (5)" at bounding box center [285, 655] width 106 height 20
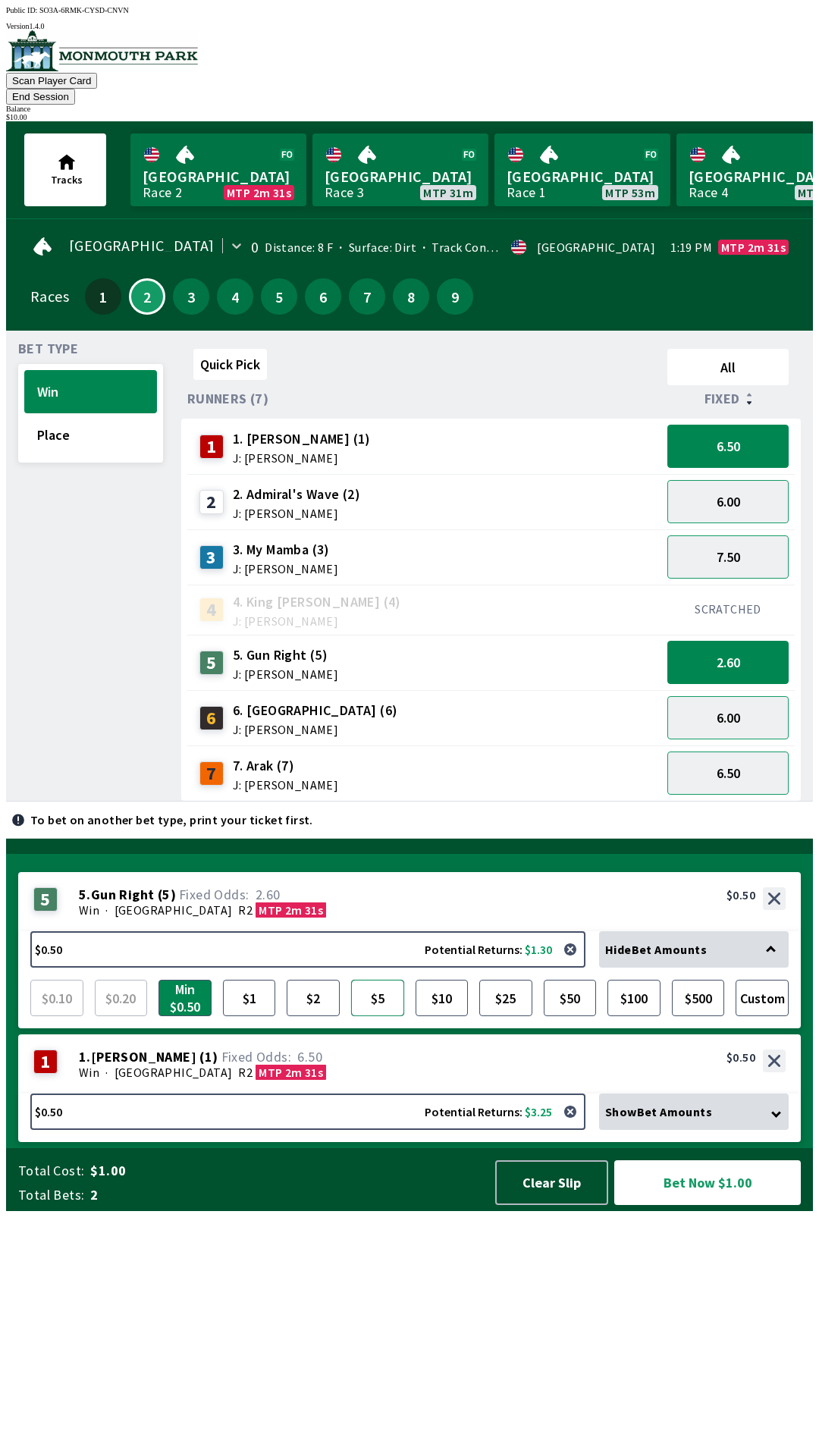
click at [381, 1016] on button "$5" at bounding box center [377, 998] width 53 height 37
click at [535, 1205] on button "Clear Slip" at bounding box center [552, 1182] width 113 height 45
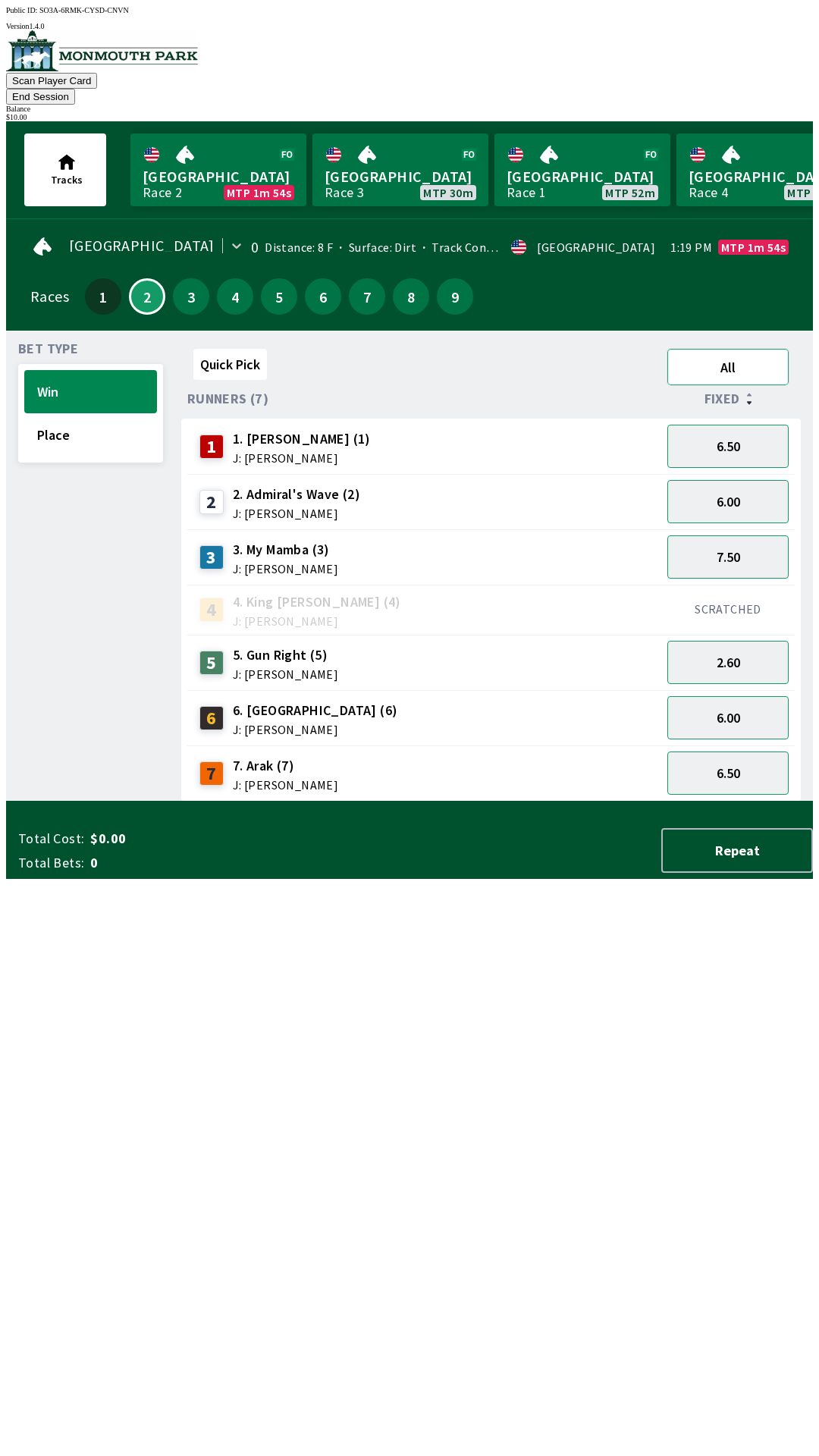
click at [785, 354] on button "All" at bounding box center [728, 367] width 121 height 37
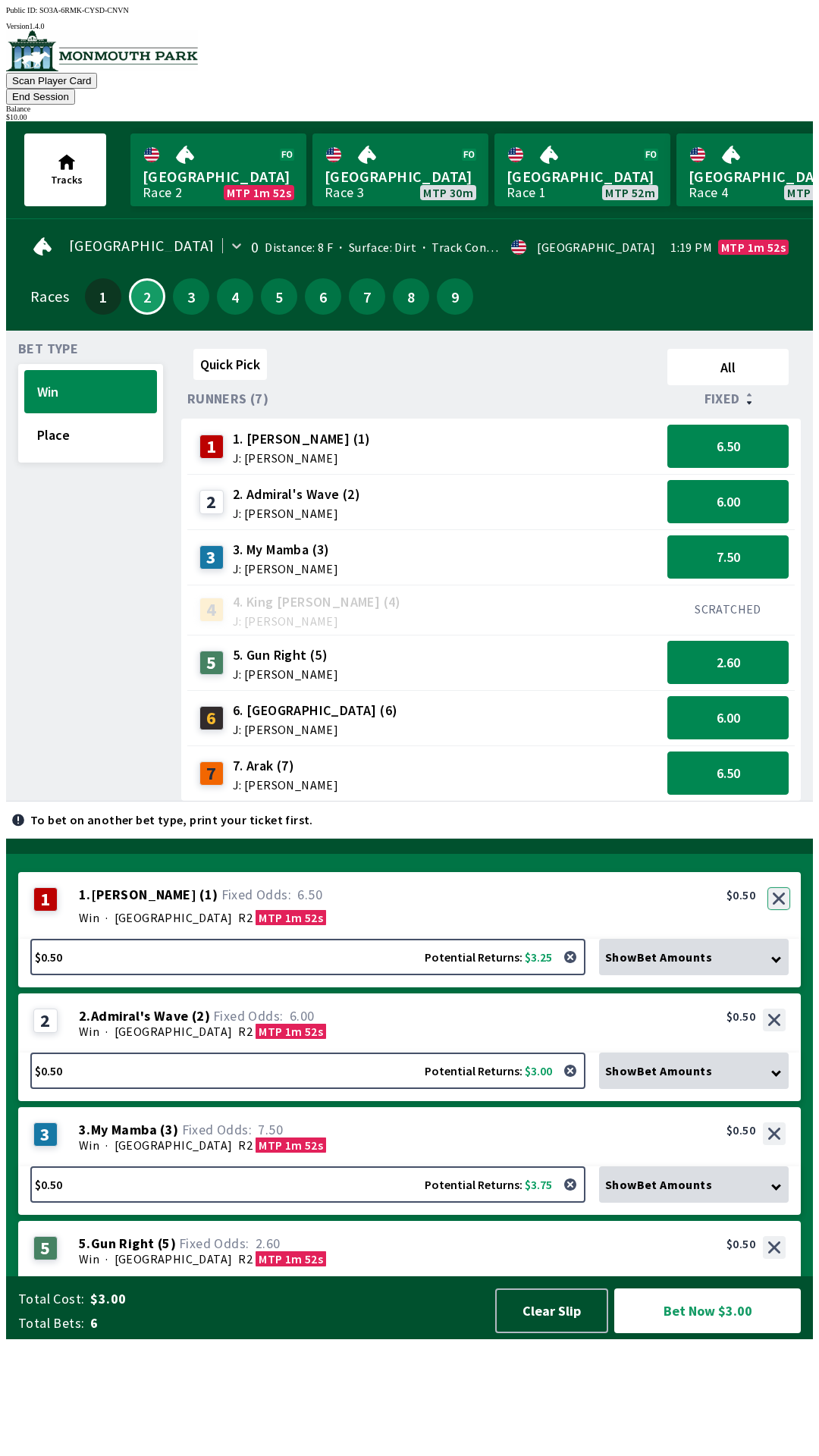
click at [781, 910] on button "button" at bounding box center [778, 898] width 23 height 23
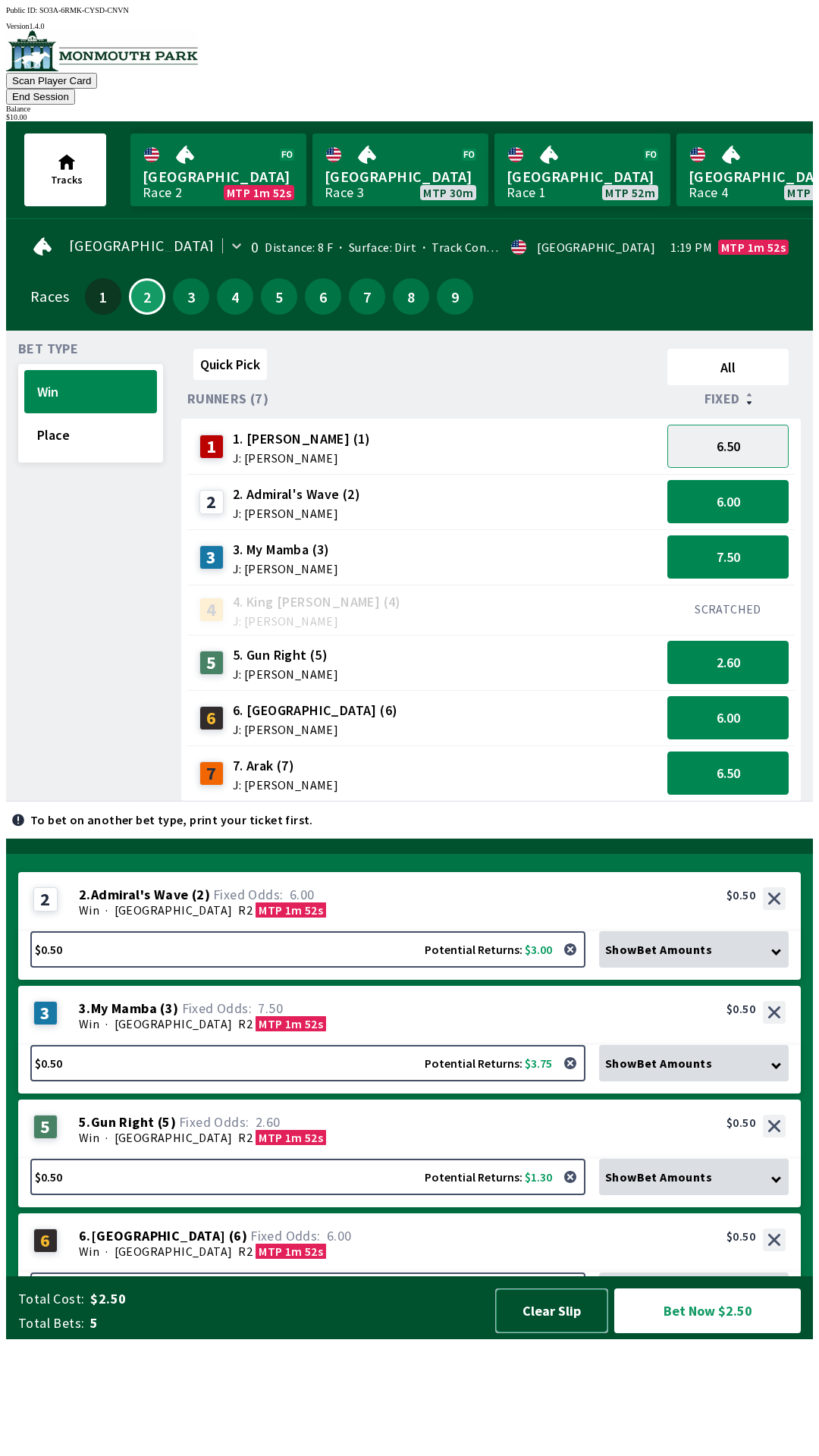
click at [548, 1333] on button "Clear Slip" at bounding box center [552, 1311] width 113 height 45
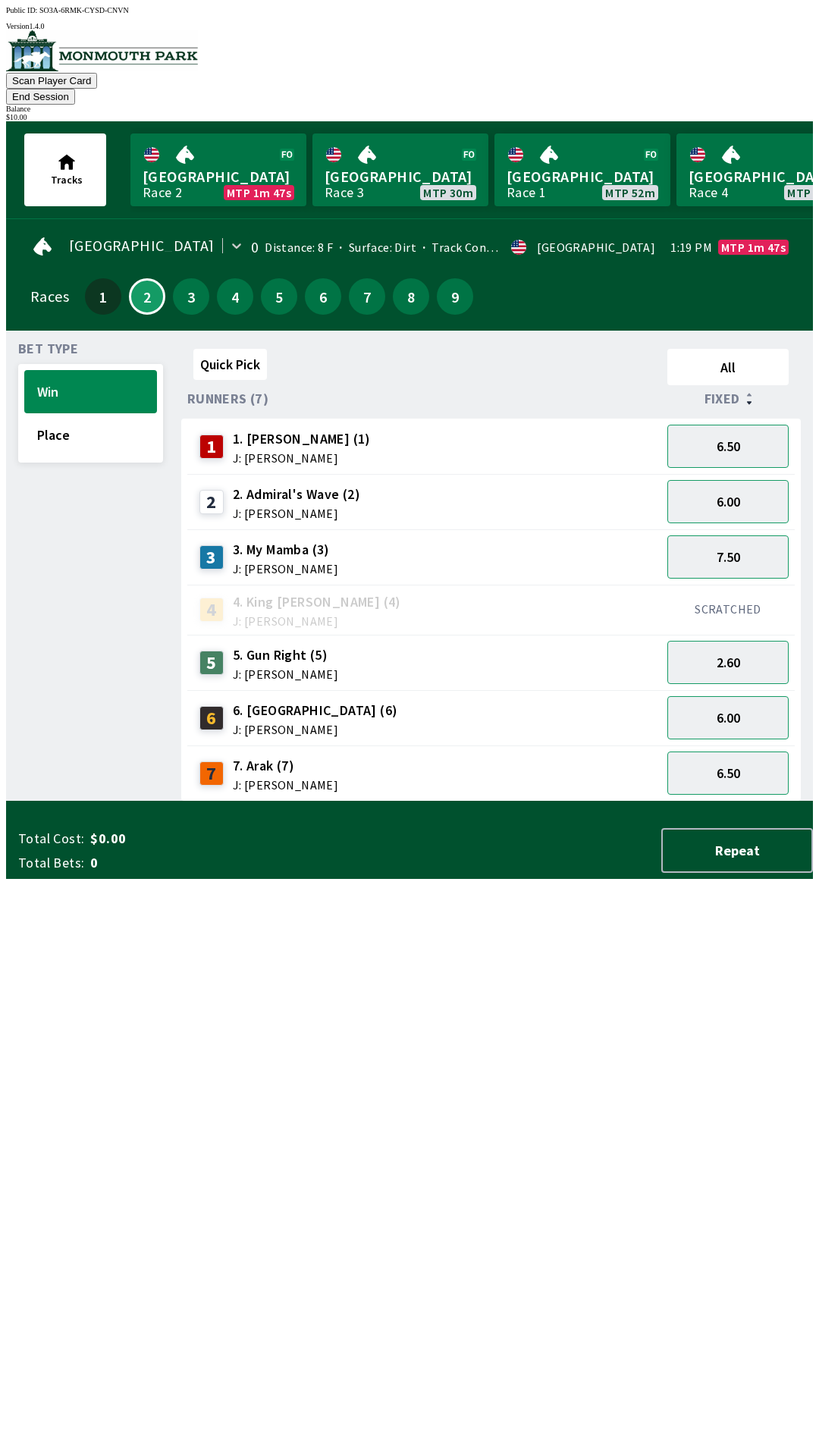
click at [75, 89] on button "End Session" at bounding box center [41, 97] width 69 height 16
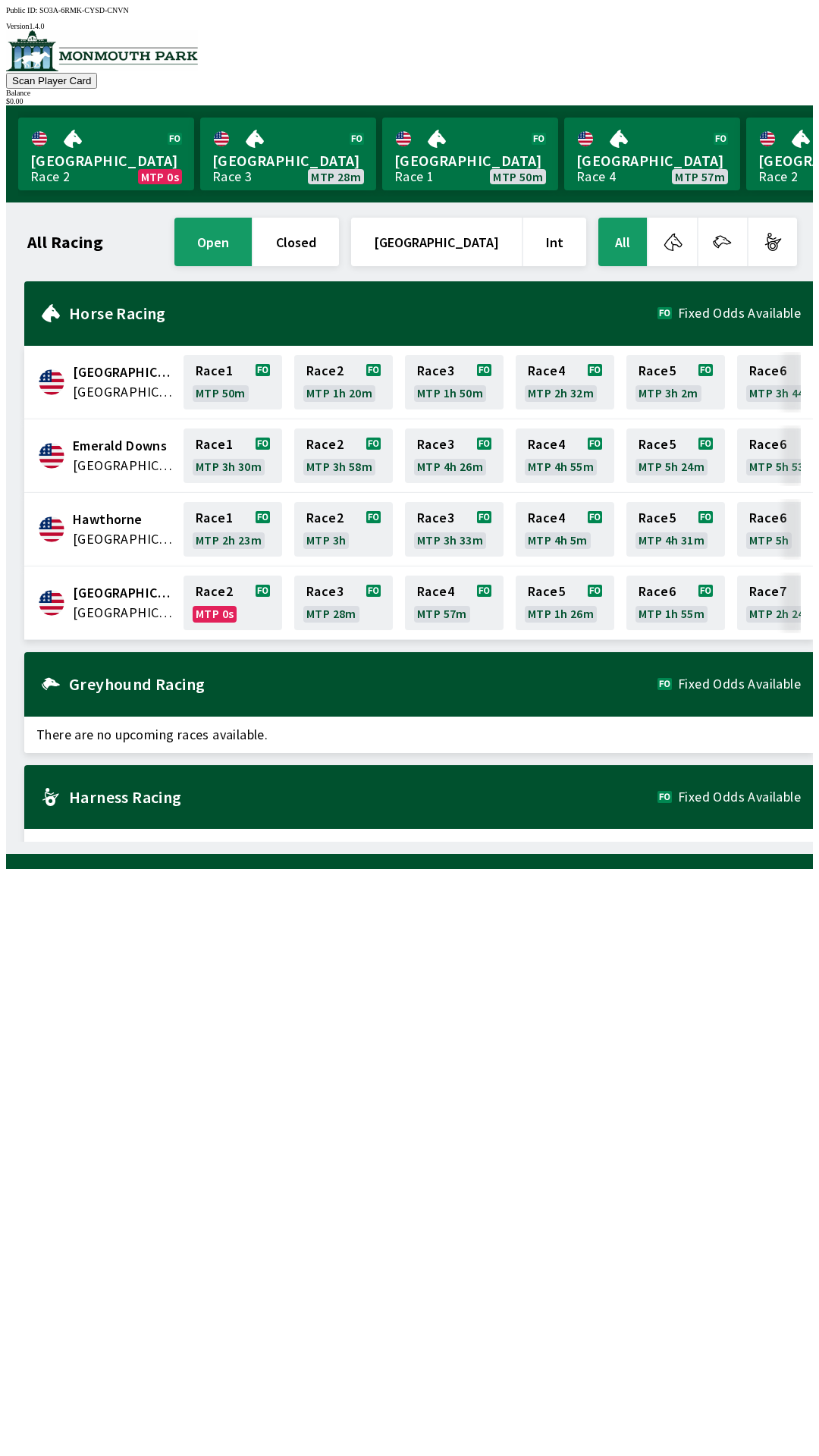
click at [628, 227] on button "All" at bounding box center [623, 242] width 48 height 48
click at [334, 594] on link "Race 4 MTP 41m" at bounding box center [344, 603] width 98 height 55
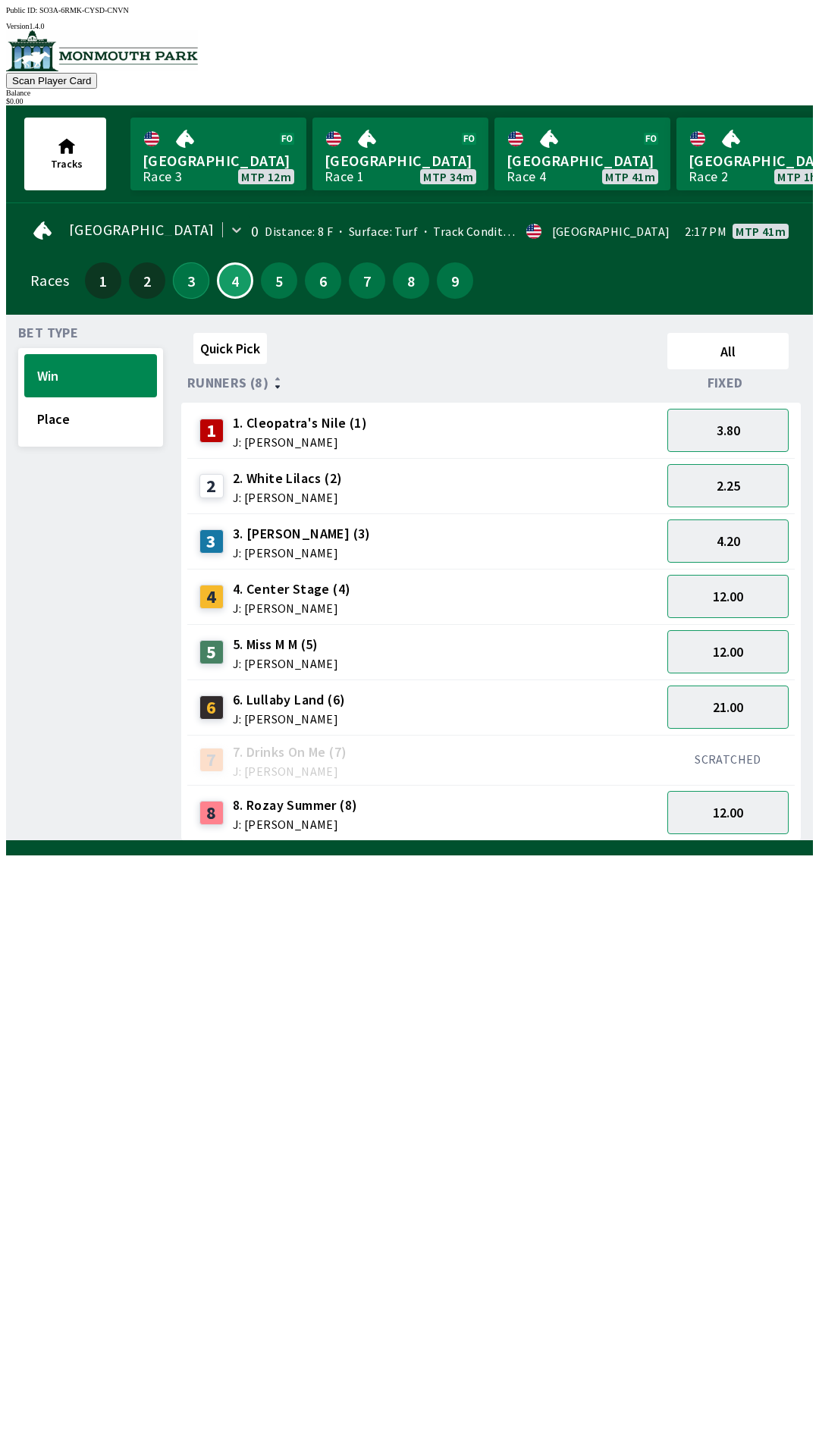
click at [188, 285] on button "3" at bounding box center [191, 281] width 37 height 37
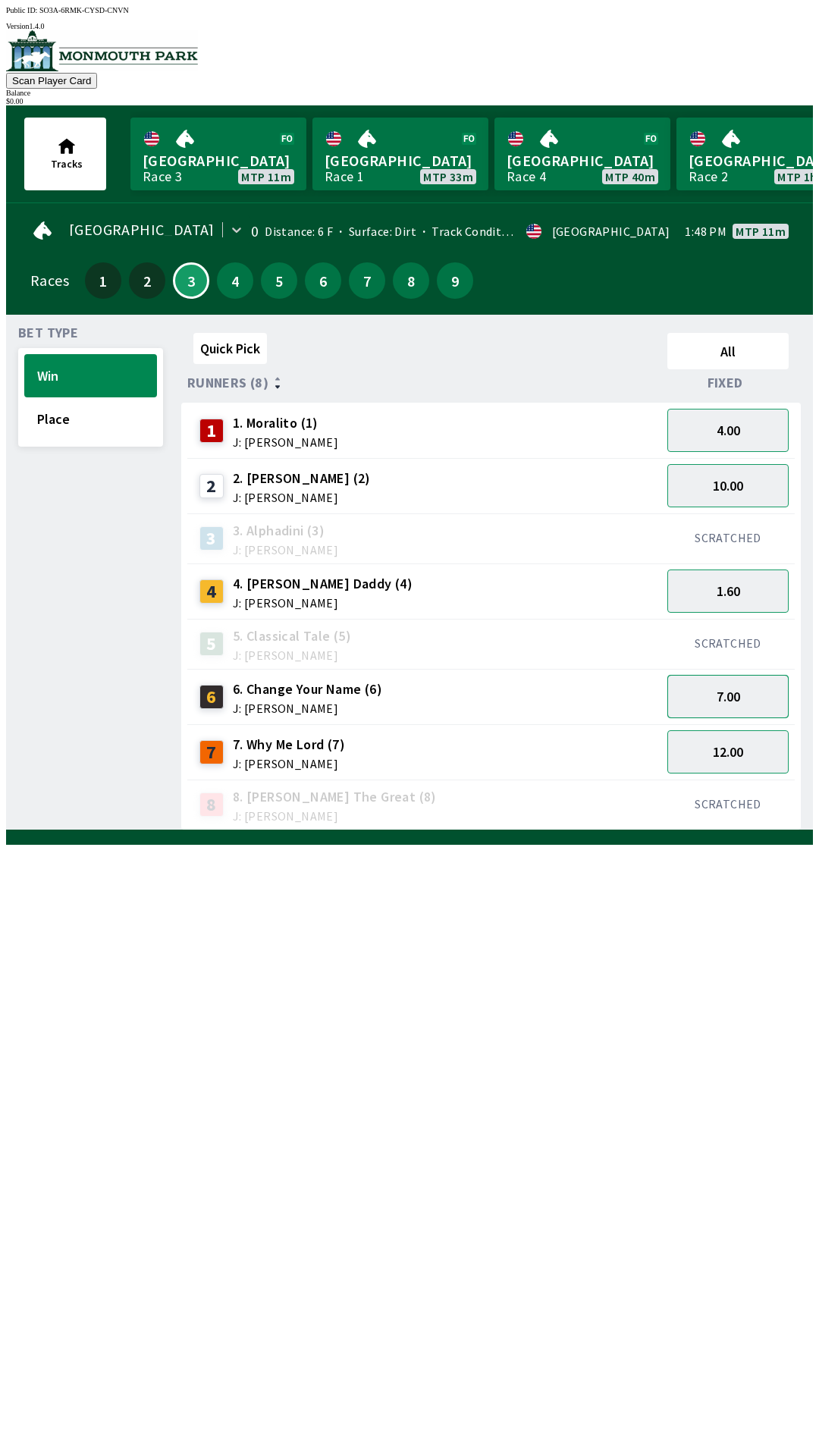
click at [750, 692] on button "7.00" at bounding box center [728, 696] width 121 height 43
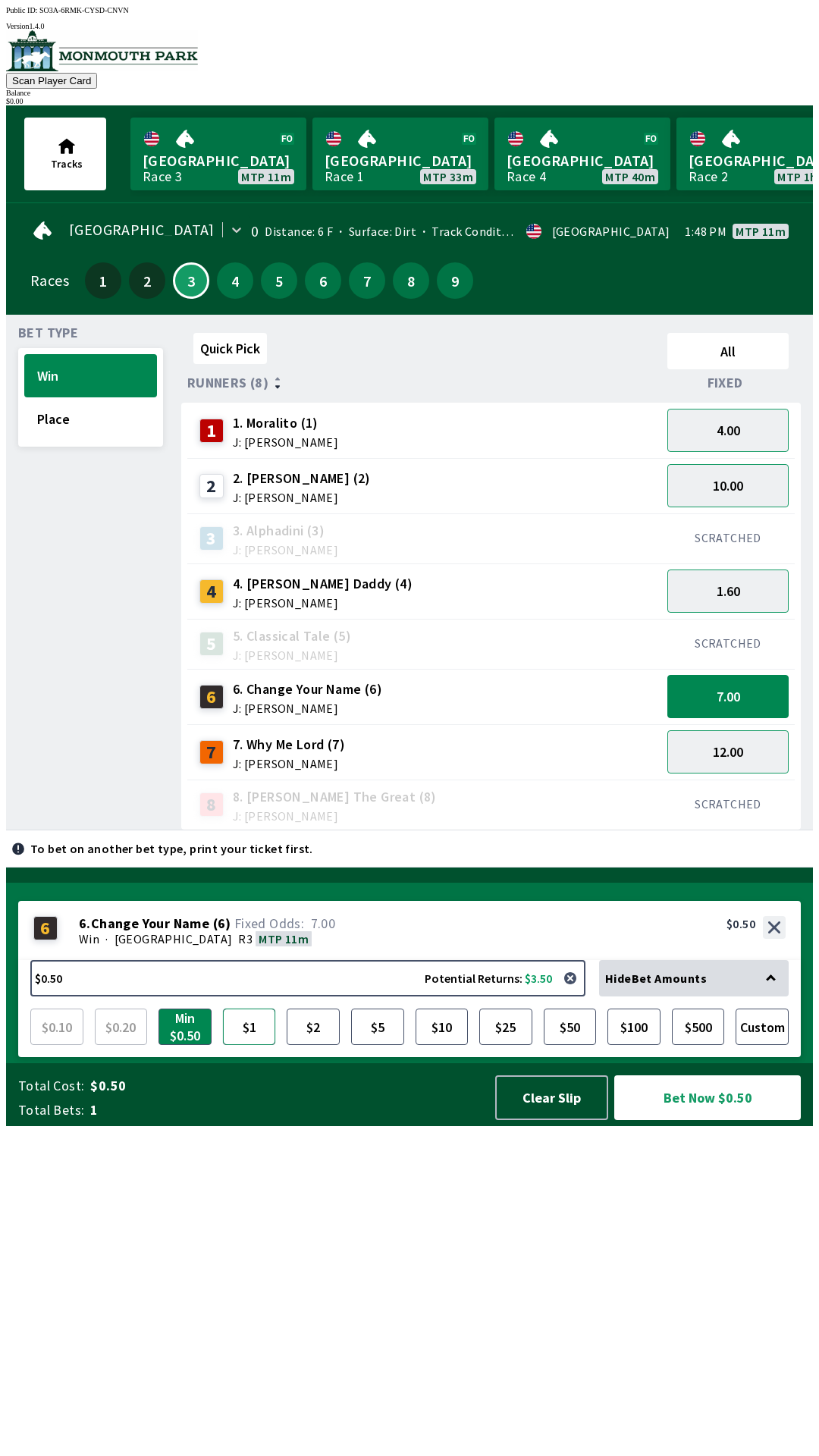
click at [252, 1045] on button "$1" at bounding box center [249, 1027] width 53 height 37
click at [723, 1120] on button "Bet Now $1.00" at bounding box center [707, 1097] width 187 height 45
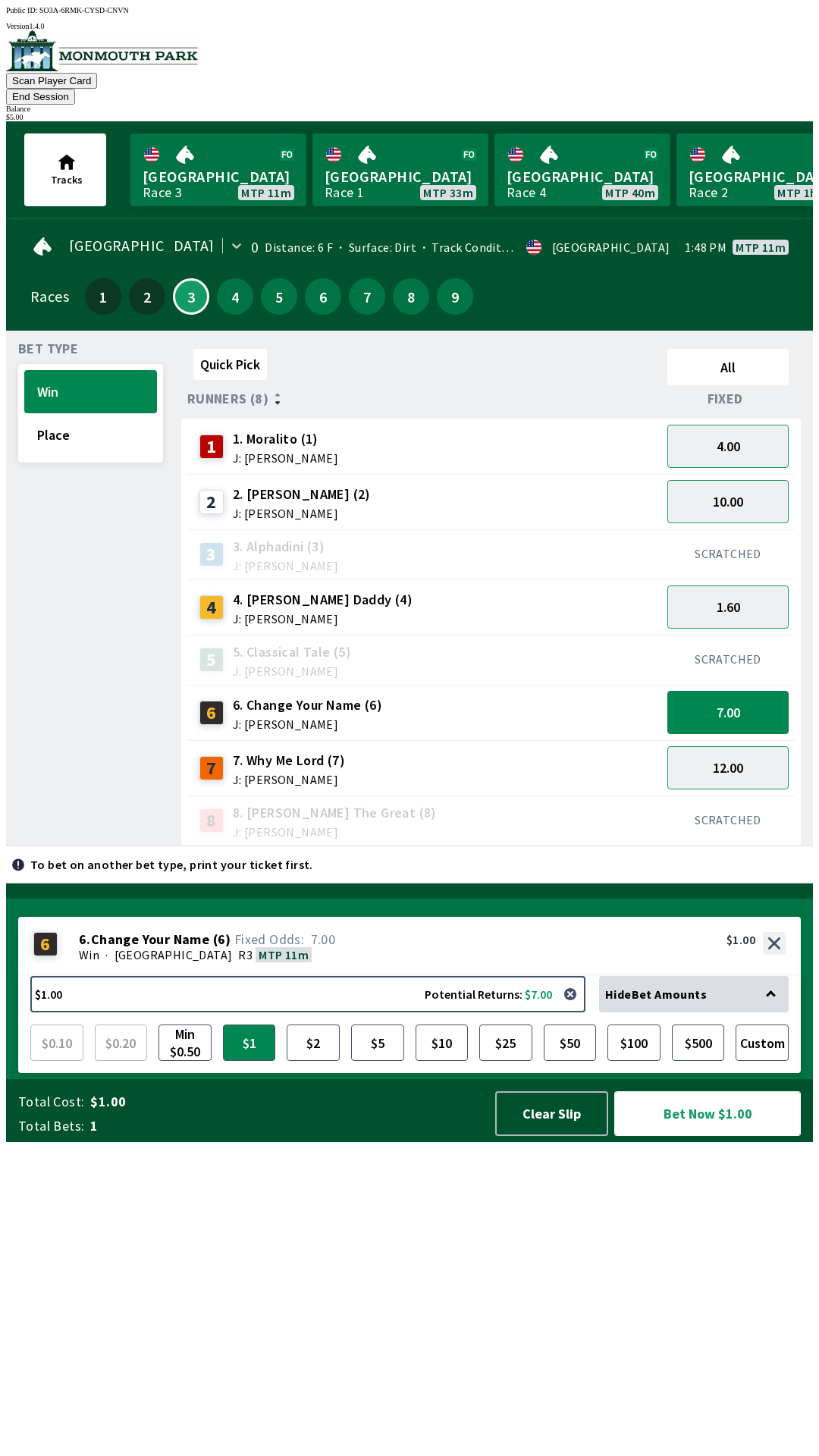
click at [730, 1136] on button "Bet Now $1.00" at bounding box center [707, 1113] width 187 height 45
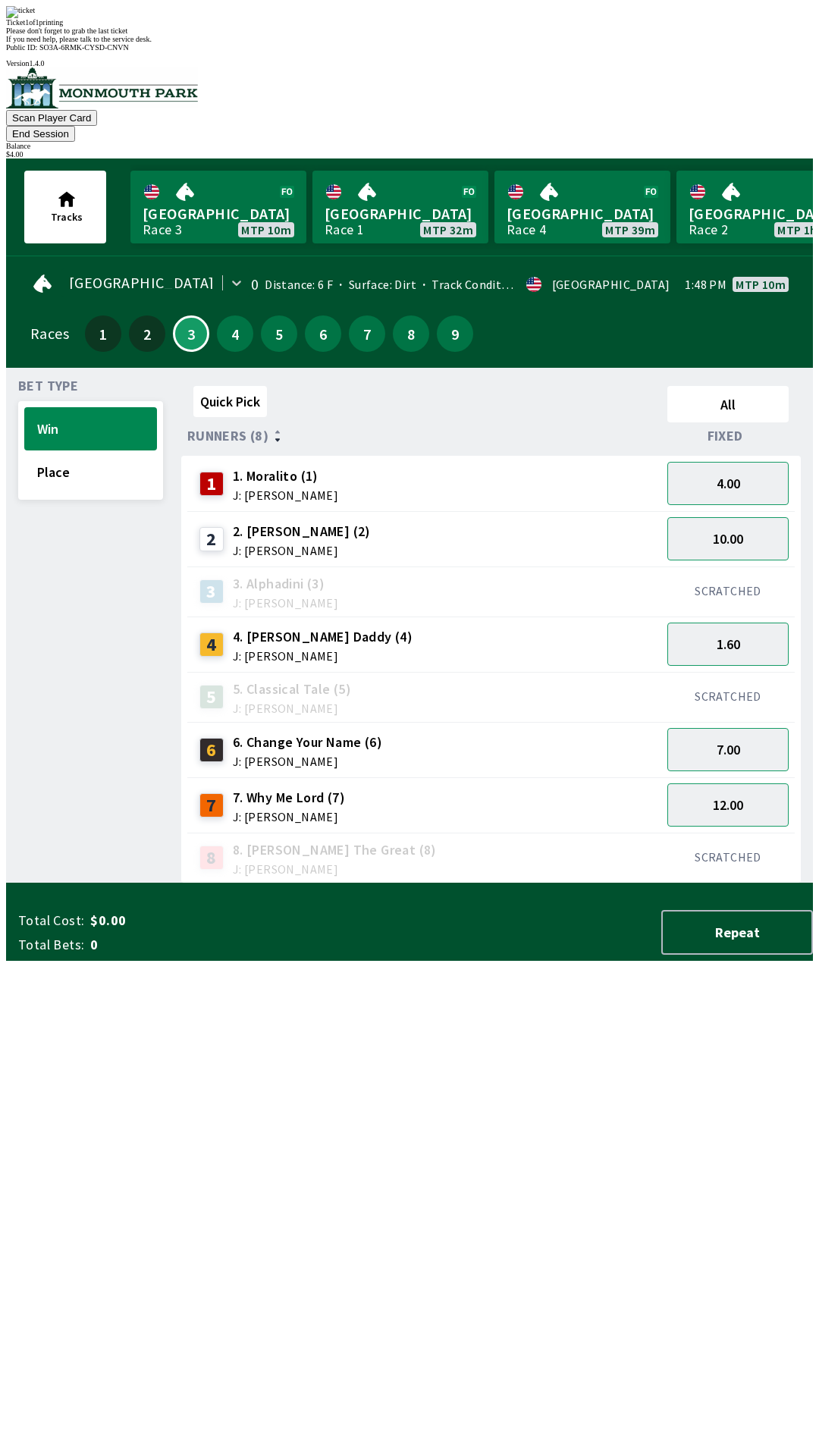
click at [496, 884] on div "Quick Pick All Runners (8) Fixed 1 1. Moralito (1) J: [PERSON_NAME] 4.00 2 2. […" at bounding box center [497, 631] width 631 height 503
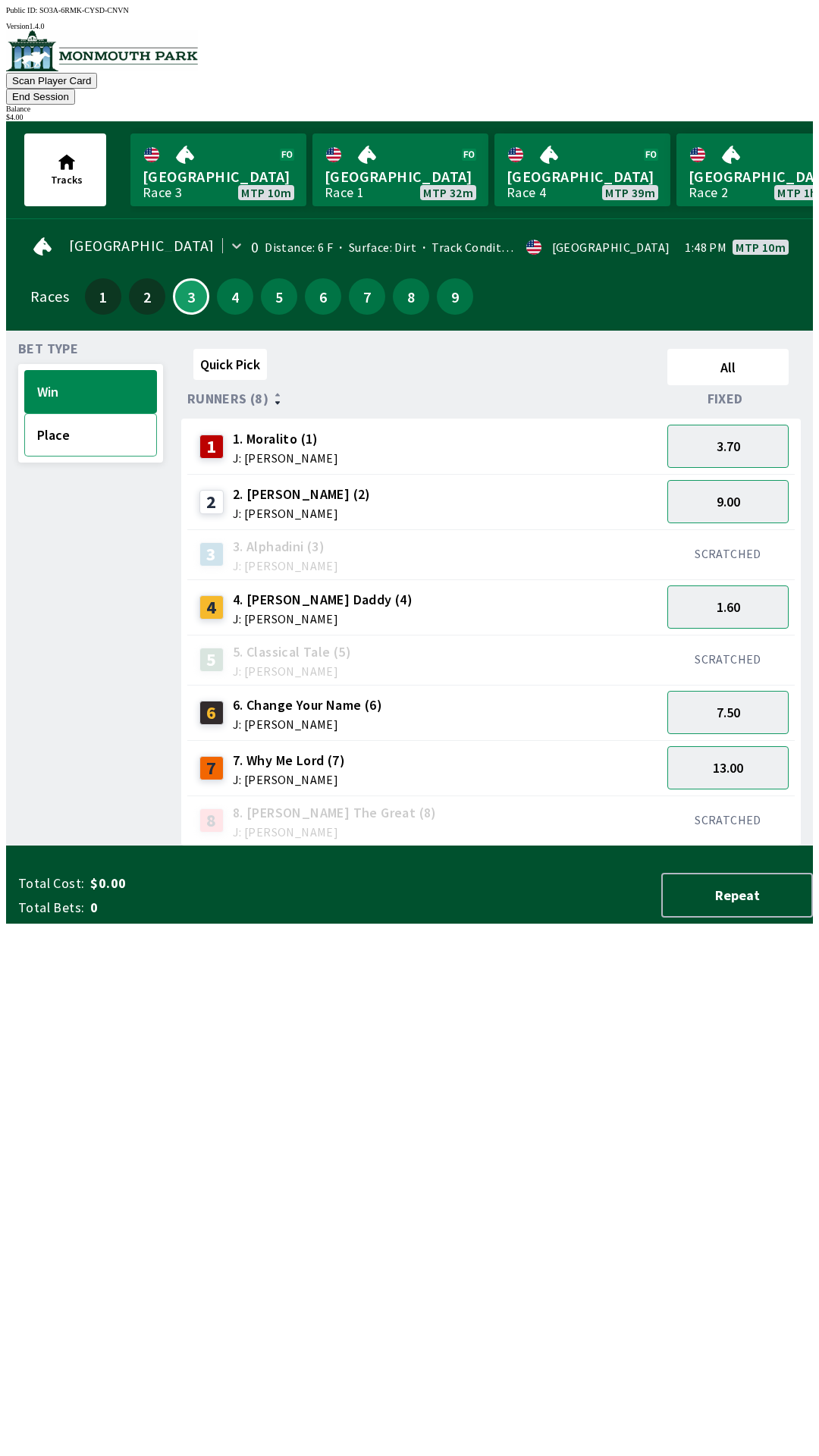
click at [71, 428] on button "Place" at bounding box center [91, 435] width 133 height 43
click at [756, 691] on button "2.60" at bounding box center [728, 712] width 121 height 43
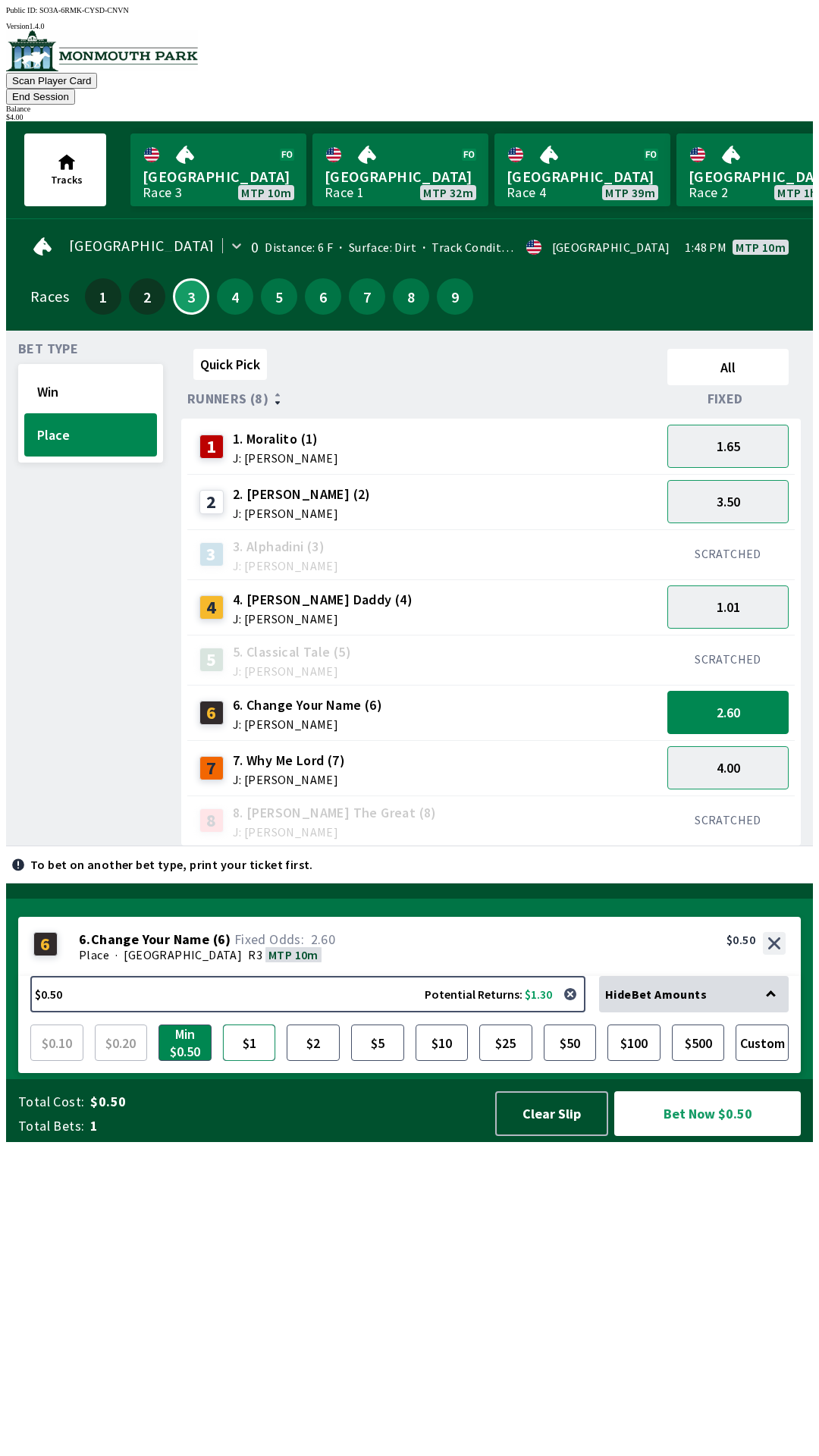
click at [245, 1061] on button "$1" at bounding box center [249, 1043] width 53 height 37
click at [703, 1136] on button "Bet Now $1.00" at bounding box center [707, 1113] width 187 height 45
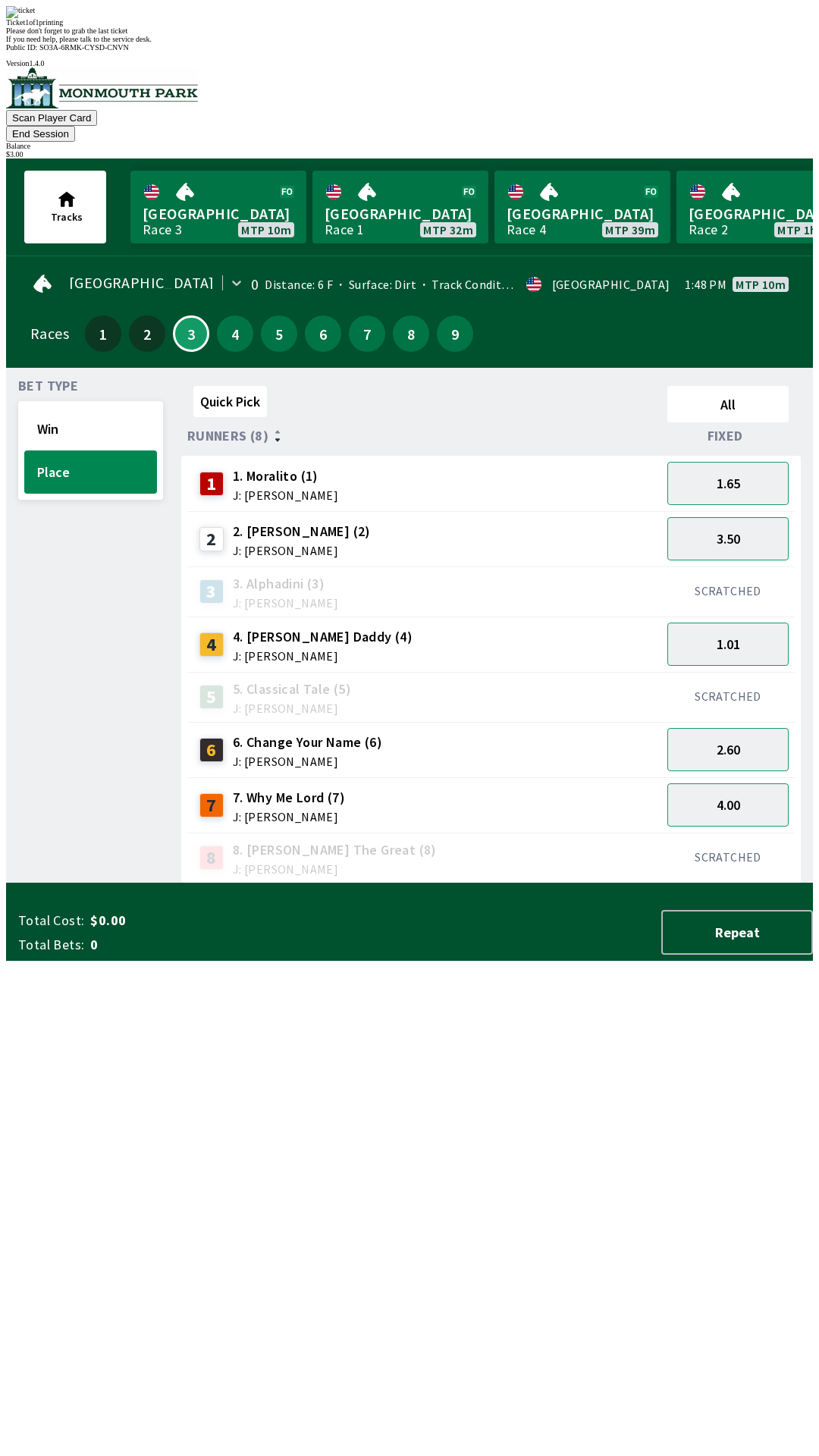
click at [424, 884] on div "Quick Pick All Runners (8) Fixed 1 1. Moralito (1) J: [PERSON_NAME] 1.65 2 2. […" at bounding box center [497, 631] width 631 height 503
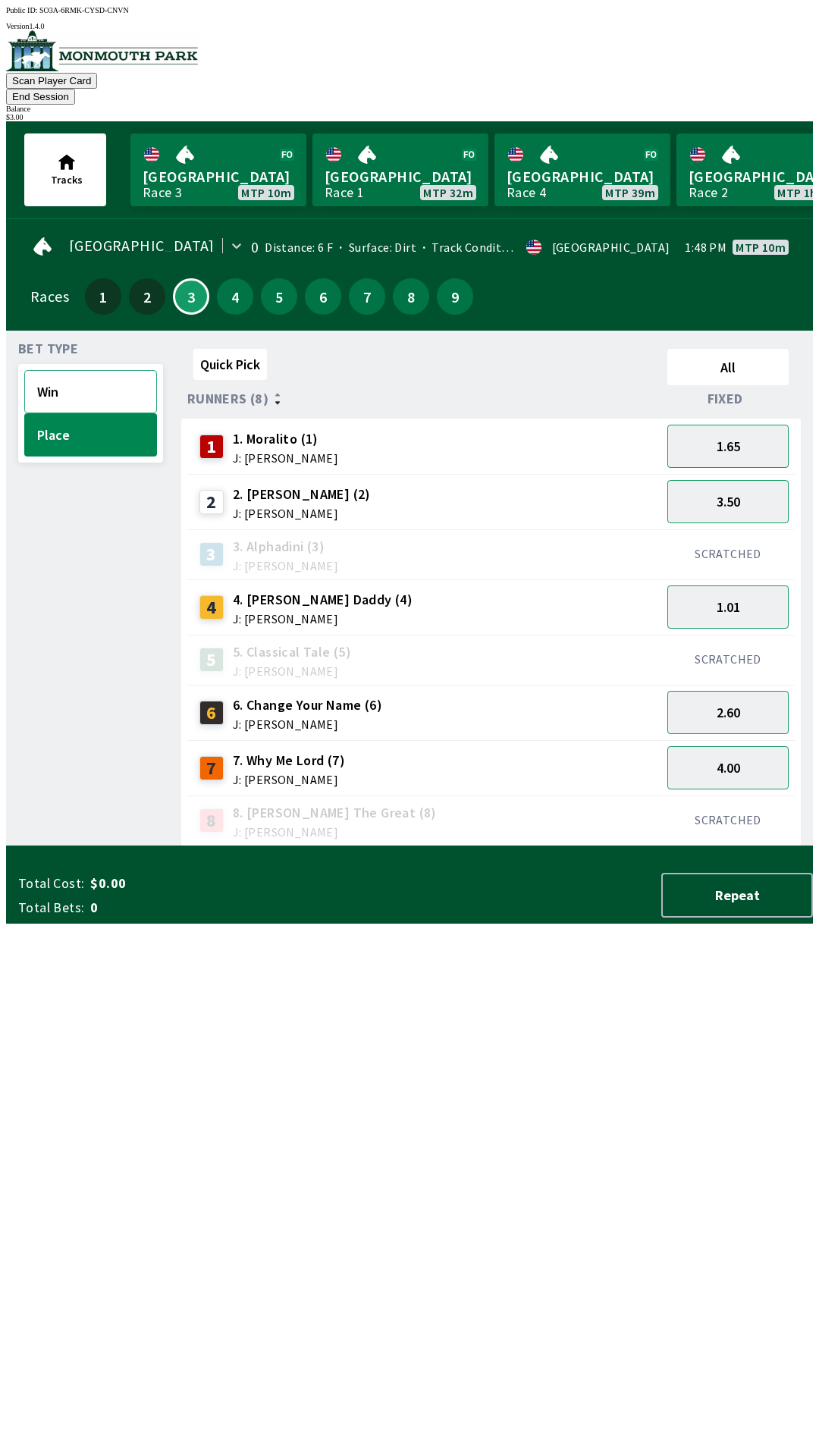
click at [85, 371] on button "Win" at bounding box center [91, 392] width 133 height 43
click at [732, 746] on button "13.00" at bounding box center [728, 767] width 121 height 43
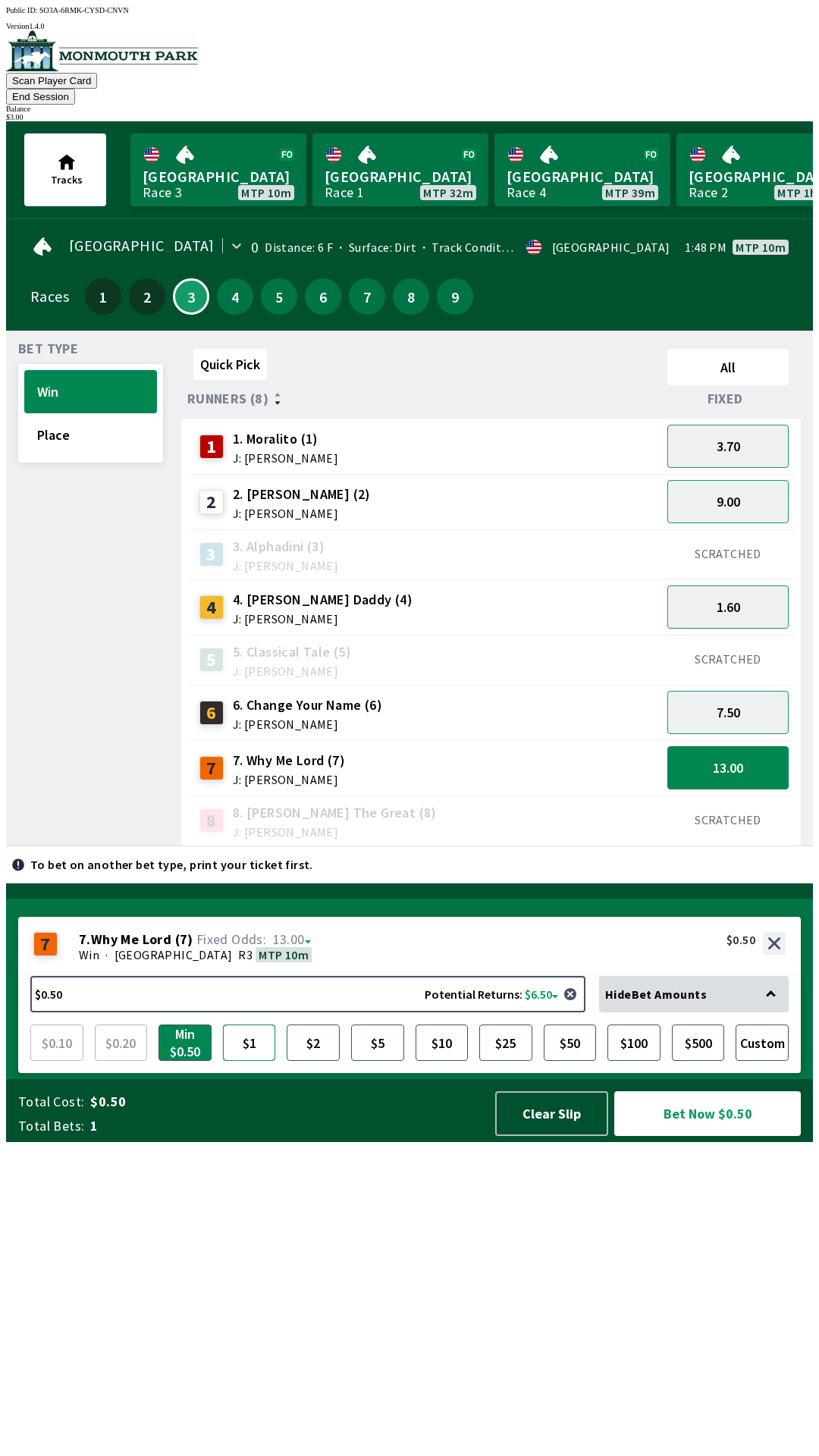
click at [252, 1061] on button "$1" at bounding box center [249, 1043] width 53 height 37
click at [73, 419] on button "Place" at bounding box center [91, 435] width 133 height 43
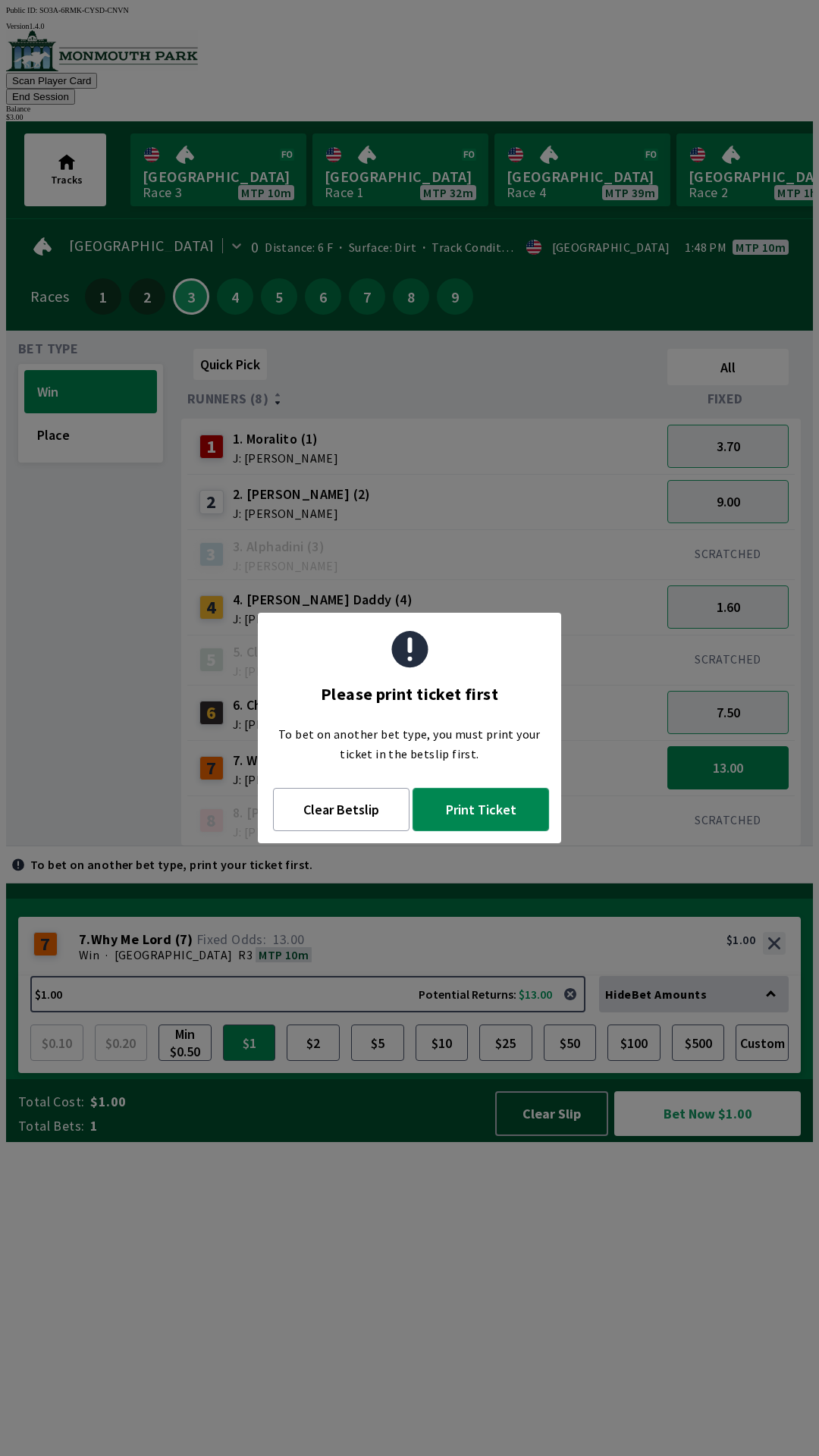
click at [481, 812] on button "Print Ticket" at bounding box center [481, 809] width 137 height 43
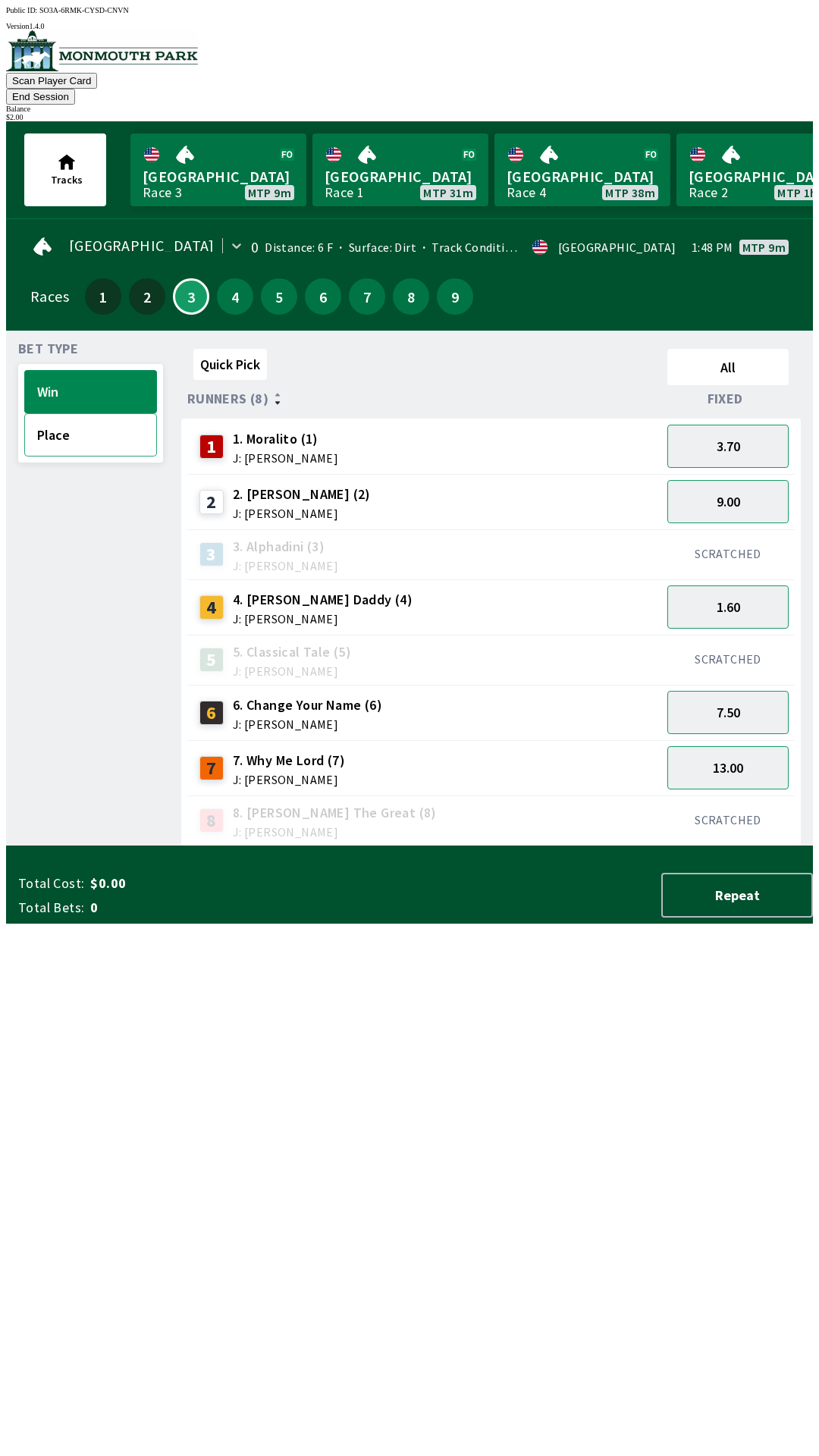
click at [83, 413] on button "Place" at bounding box center [91, 435] width 133 height 43
click at [730, 588] on button "1.01" at bounding box center [728, 606] width 121 height 43
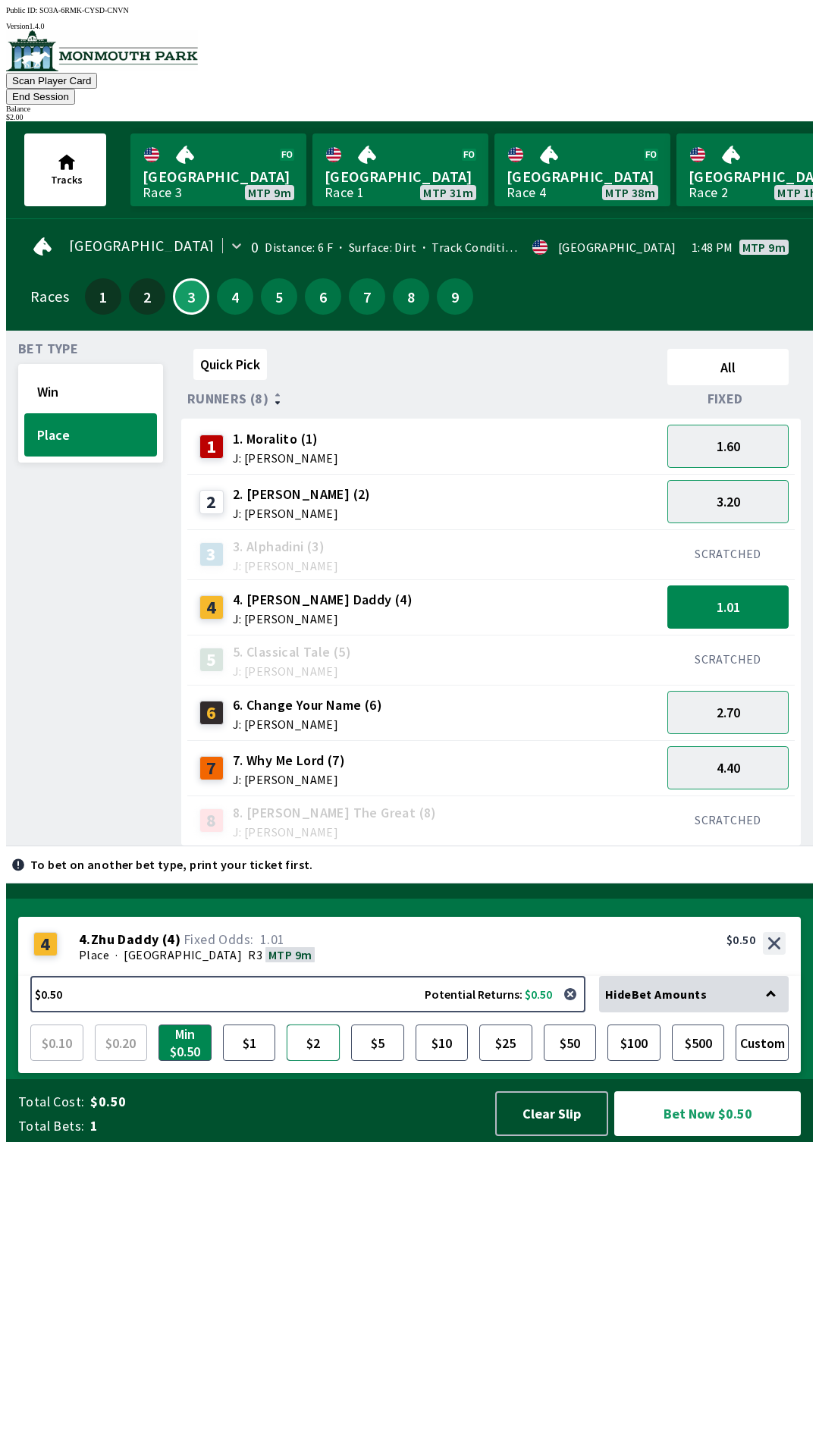
click at [316, 1061] on button "$2" at bounding box center [313, 1043] width 53 height 37
click at [181, 1061] on button "Min $0.50" at bounding box center [185, 1043] width 53 height 37
click at [745, 484] on button "3.20" at bounding box center [728, 501] width 121 height 43
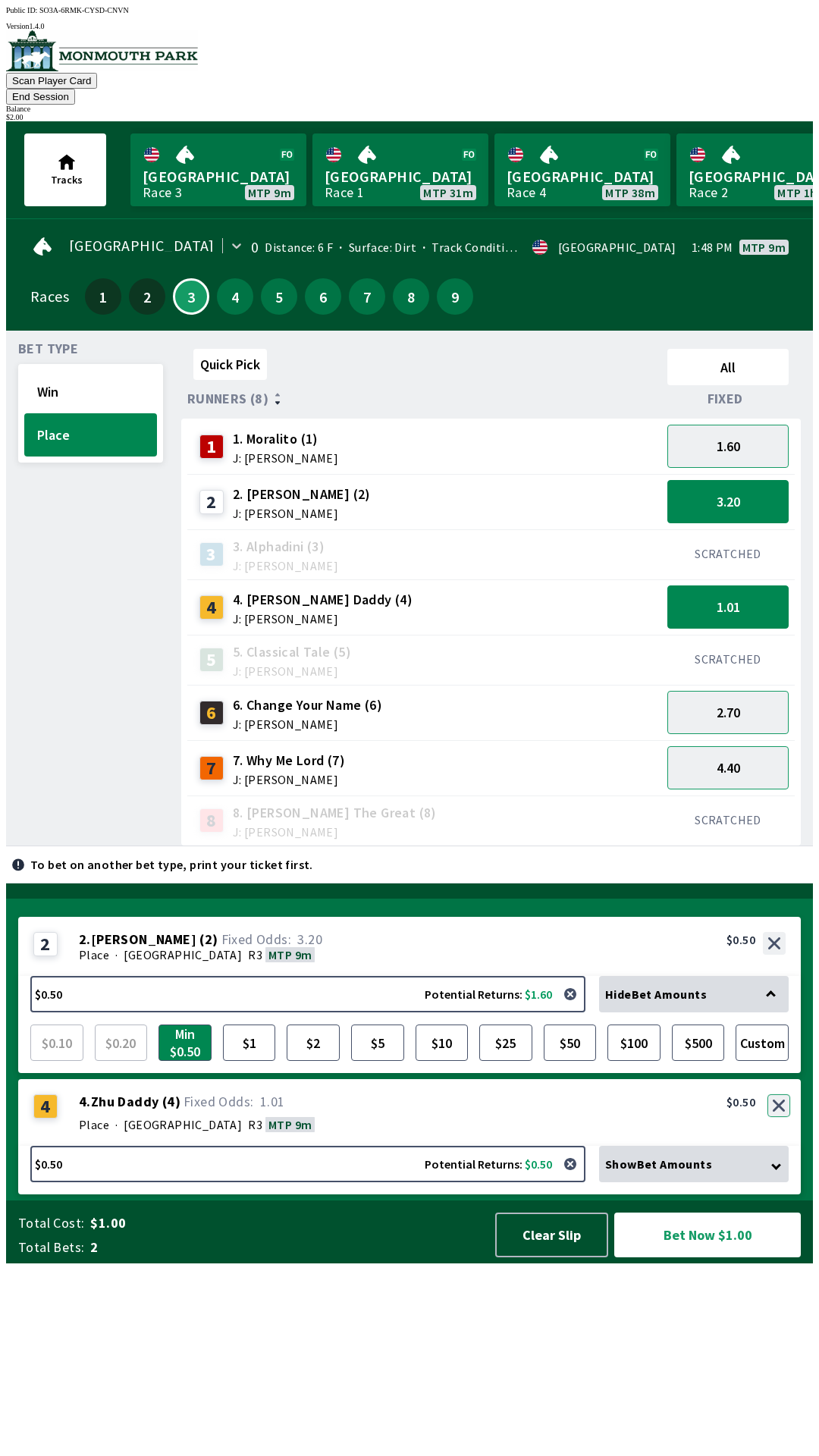
click at [781, 1117] on button "button" at bounding box center [778, 1105] width 23 height 23
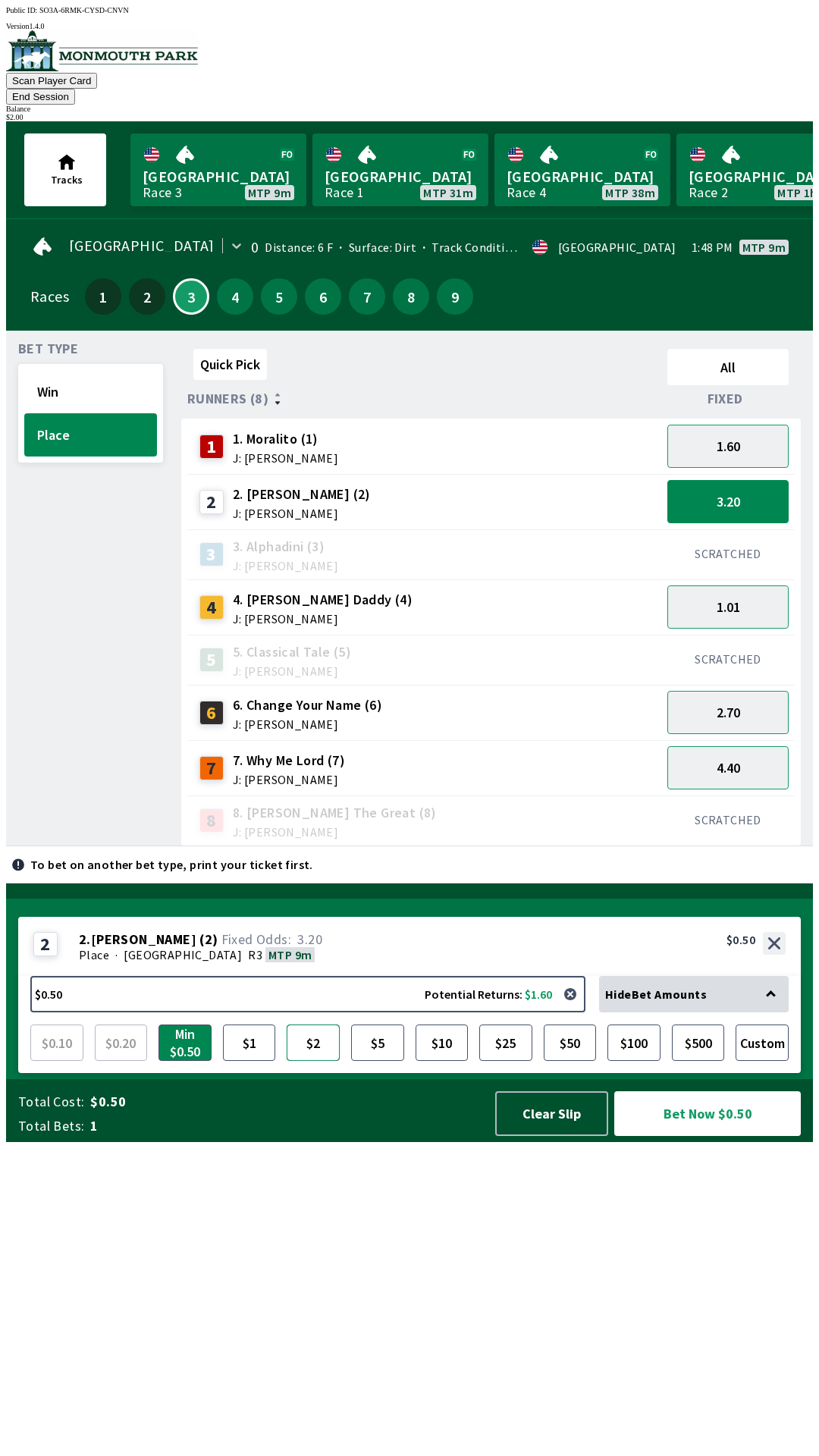
click at [316, 1061] on button "$2" at bounding box center [313, 1043] width 53 height 37
click at [710, 1136] on button "Bet Now $2.00" at bounding box center [707, 1113] width 187 height 45
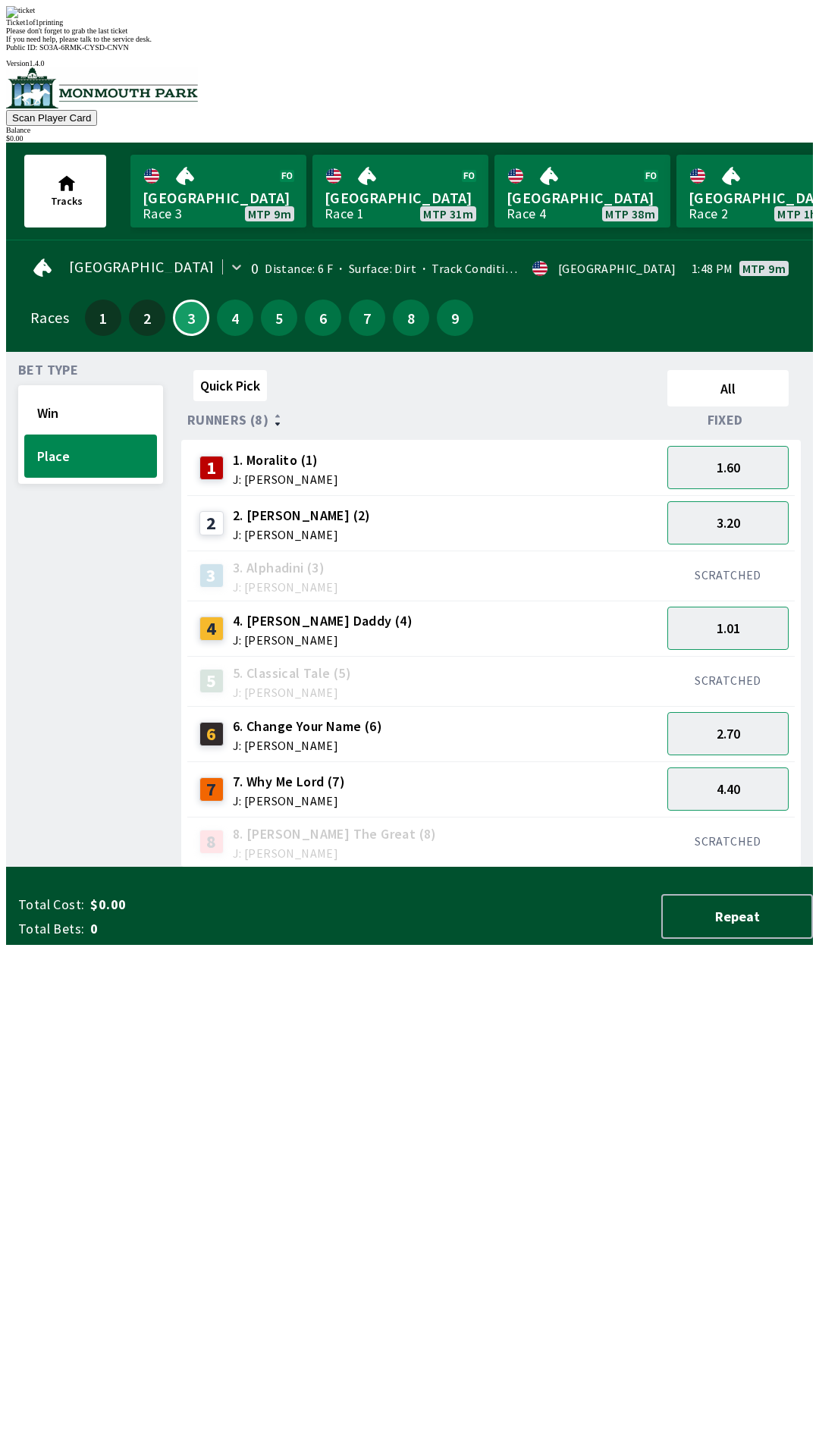
click at [335, 868] on div "Quick Pick All Runners (8) Fixed 1 1. Moralito (1) J: [PERSON_NAME] 1.60 2 2. […" at bounding box center [497, 616] width 631 height 503
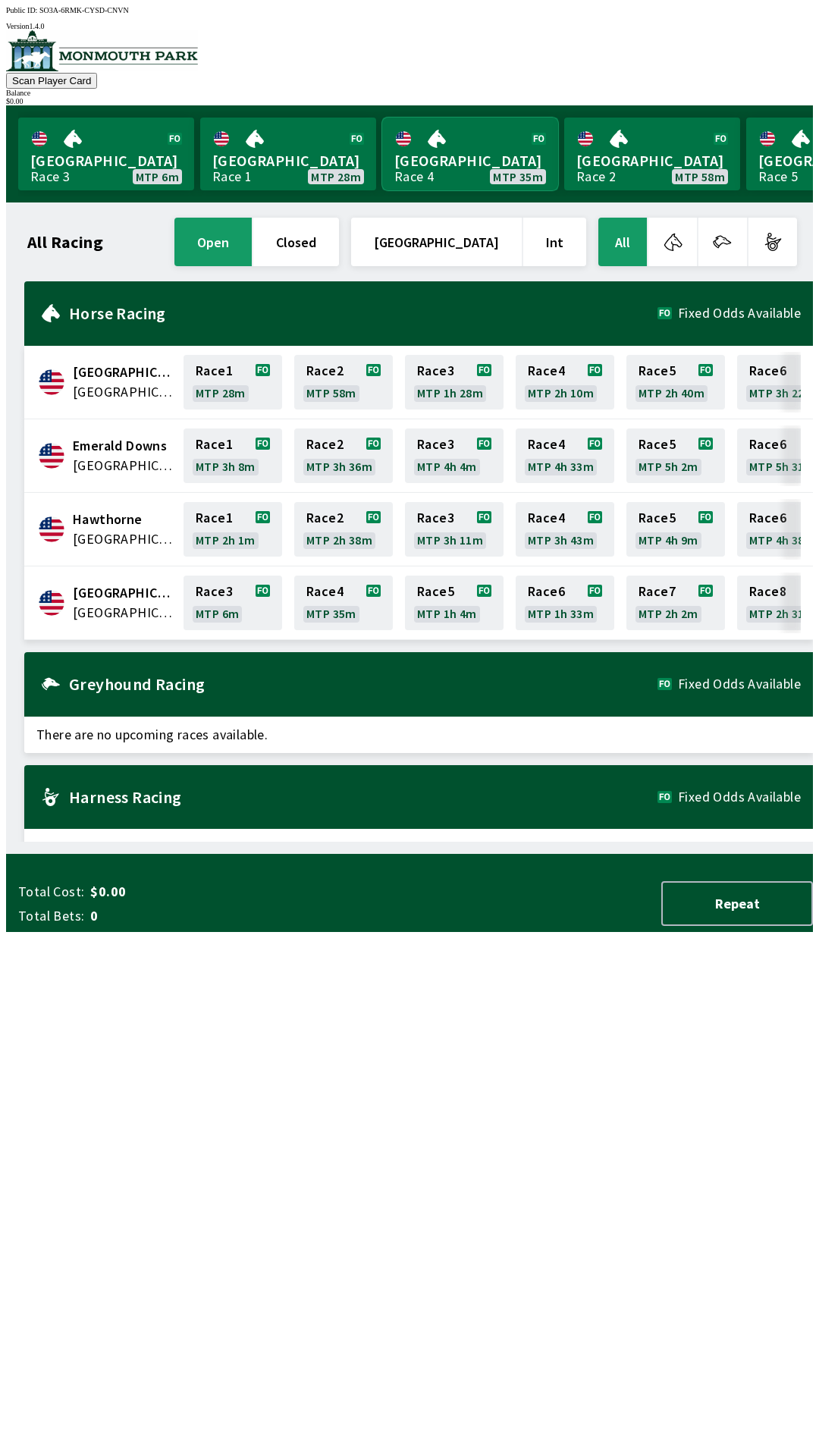
click at [453, 142] on link "[GEOGRAPHIC_DATA] Race 4 MTP 35m" at bounding box center [470, 153] width 176 height 73
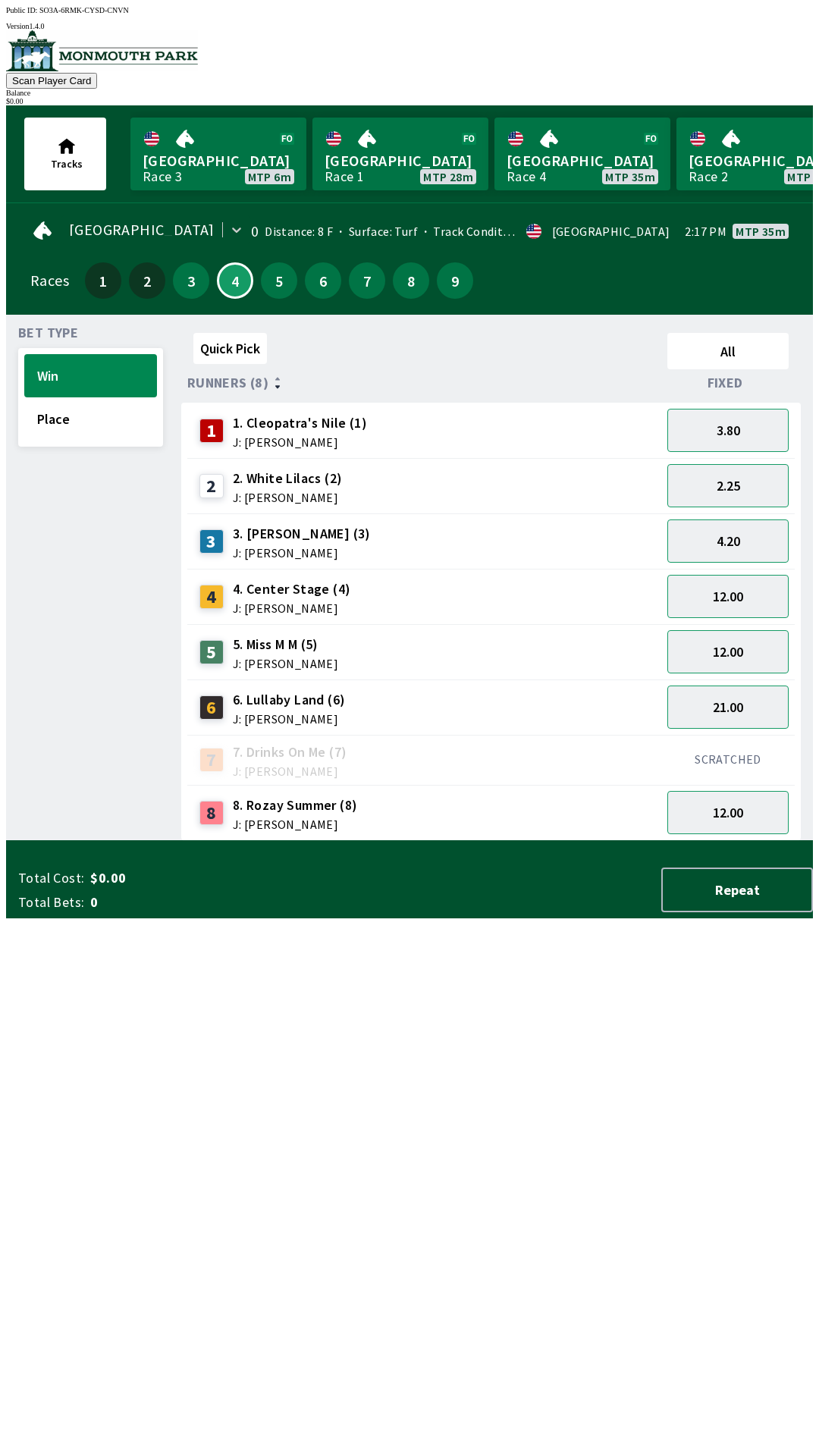
click at [387, 586] on div "4 4. Center Stage (4) J: [PERSON_NAME]" at bounding box center [424, 596] width 462 height 38
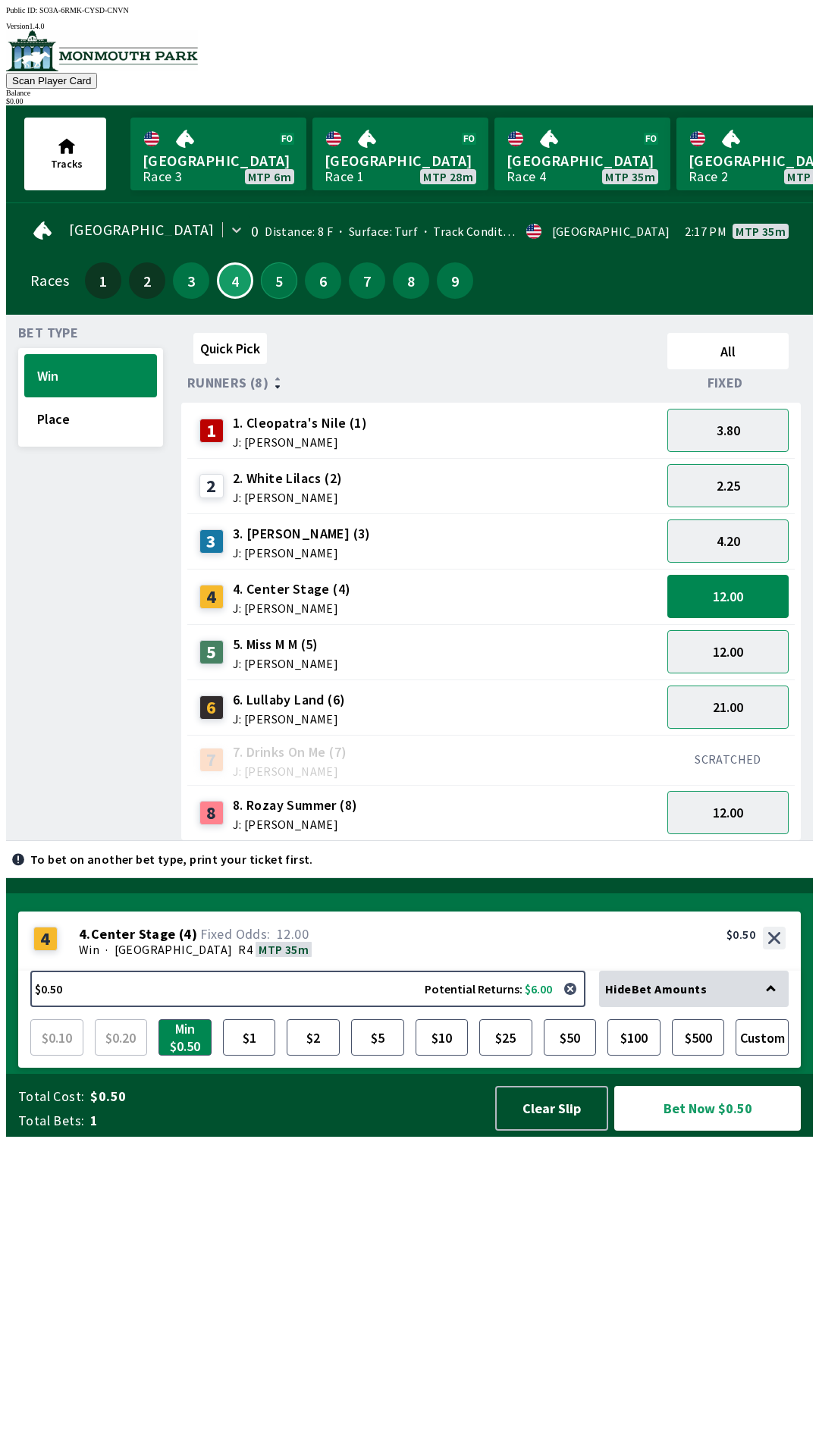
click at [268, 284] on button "5" at bounding box center [279, 281] width 37 height 37
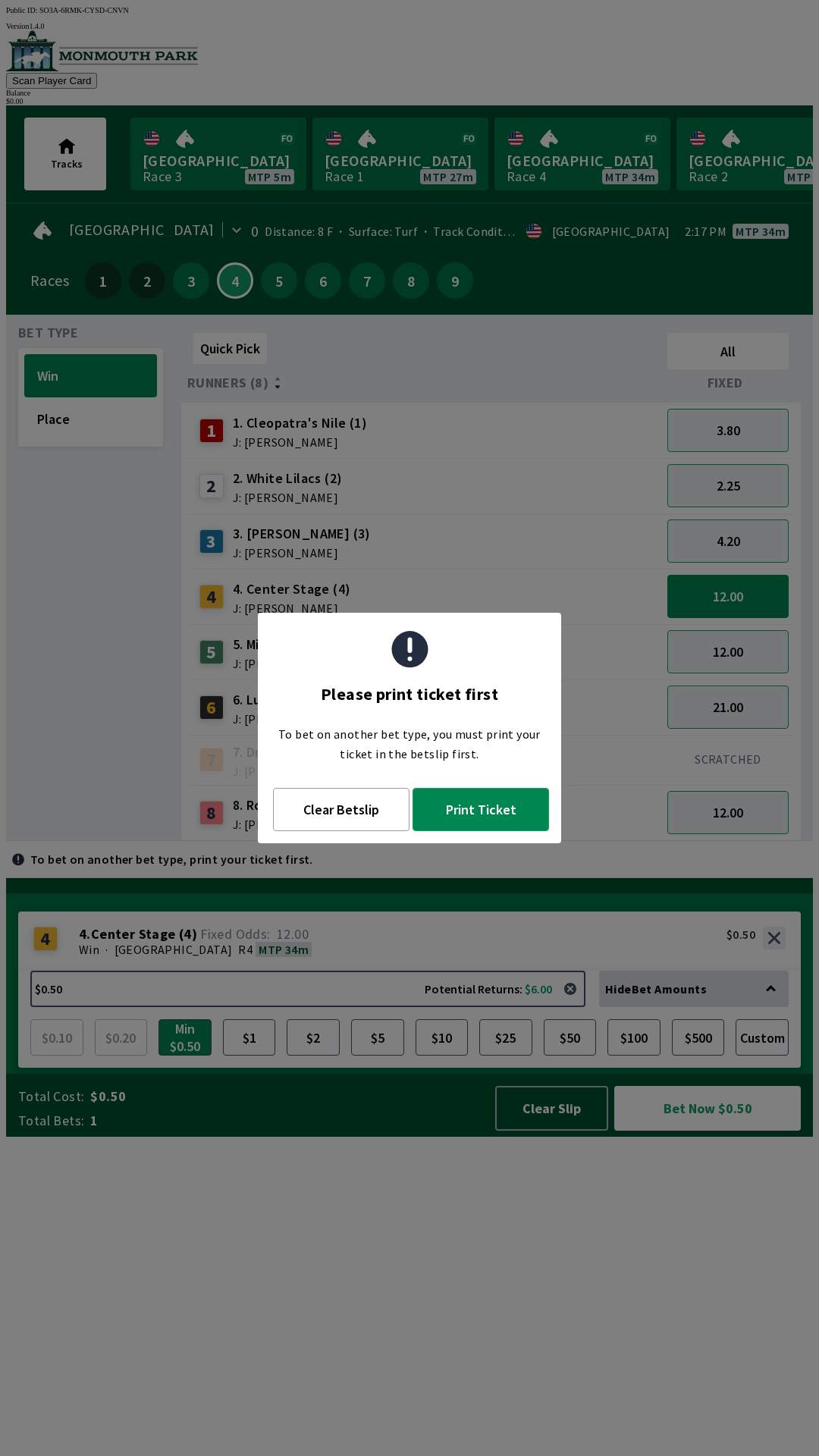
click at [476, 813] on button "Print Ticket" at bounding box center [481, 809] width 137 height 43
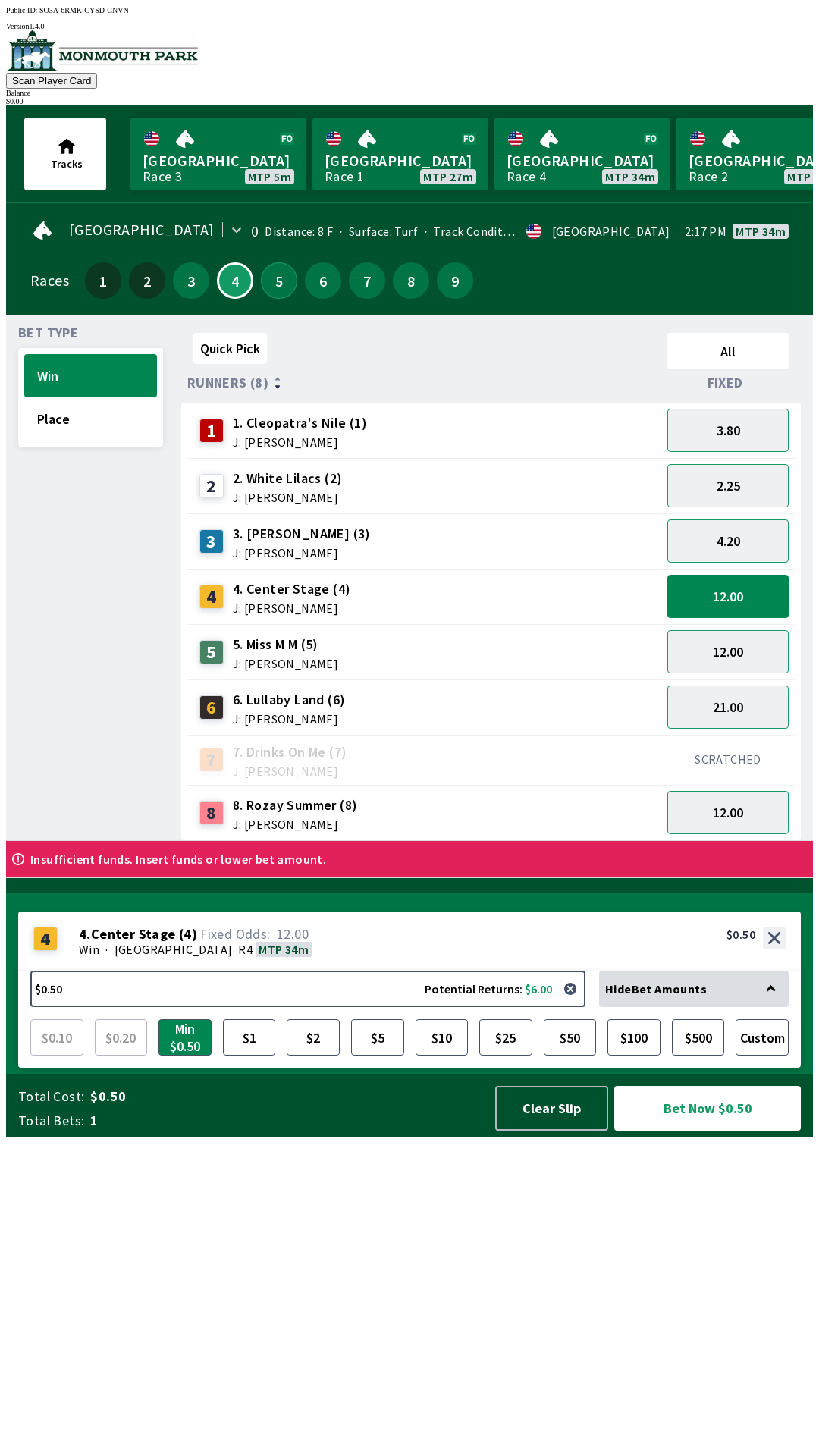
click at [278, 287] on button "5" at bounding box center [279, 281] width 37 height 37
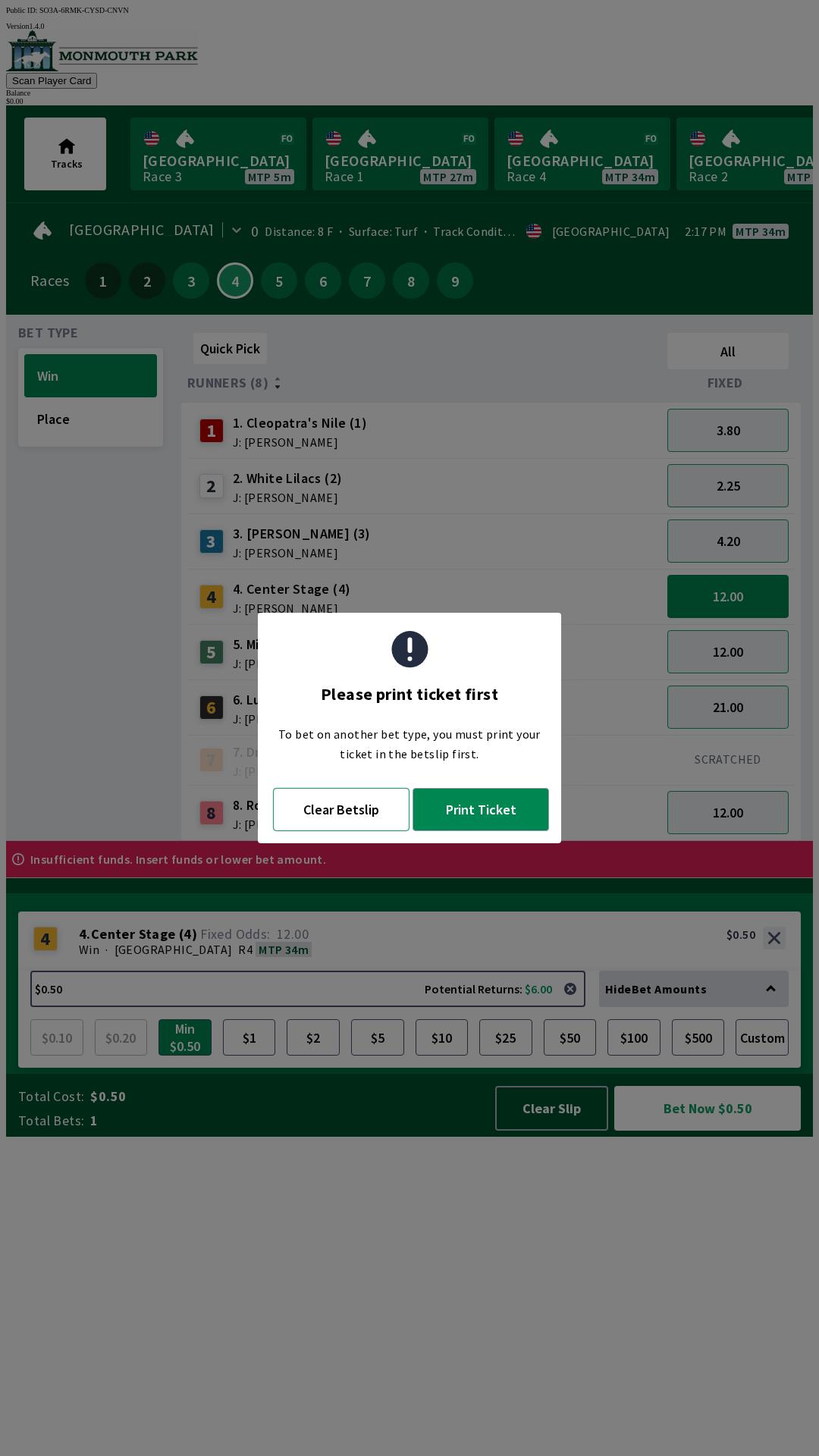
click at [351, 815] on button "Clear Betslip" at bounding box center [341, 809] width 137 height 43
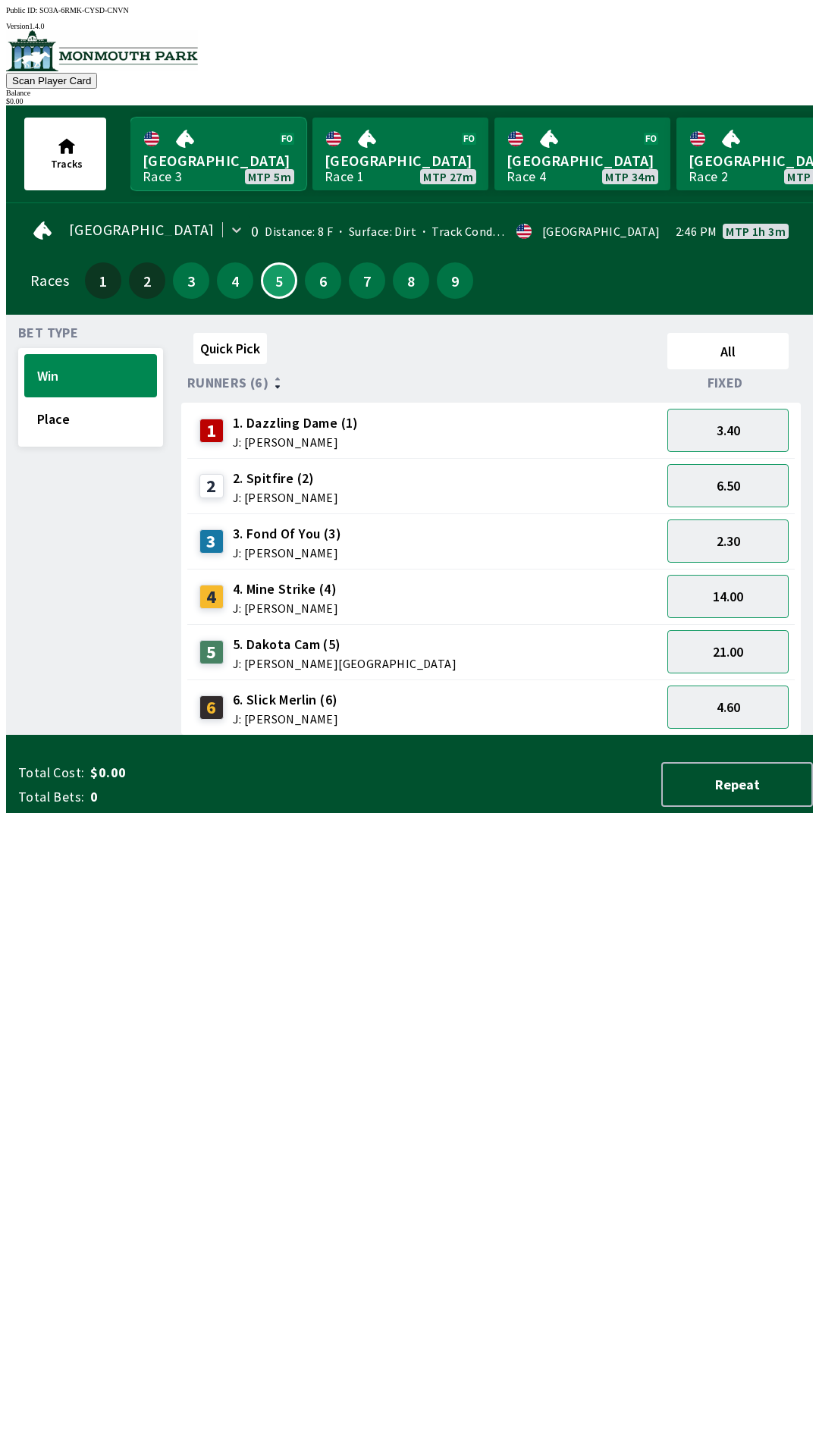
click at [216, 151] on link "Monmouth Park Race 3 MTP 5m" at bounding box center [218, 153] width 176 height 73
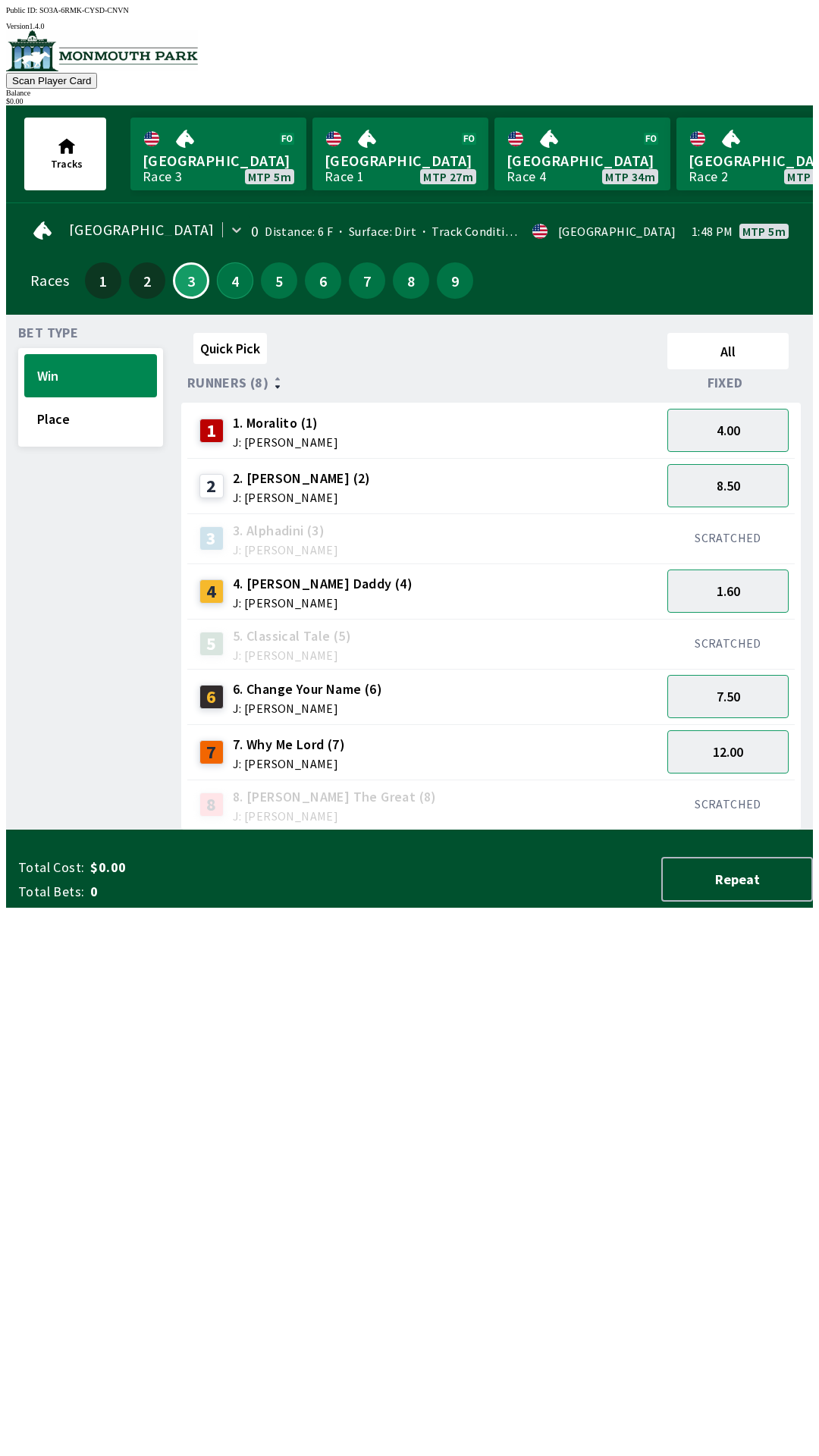
click at [227, 285] on button "4" at bounding box center [235, 281] width 37 height 37
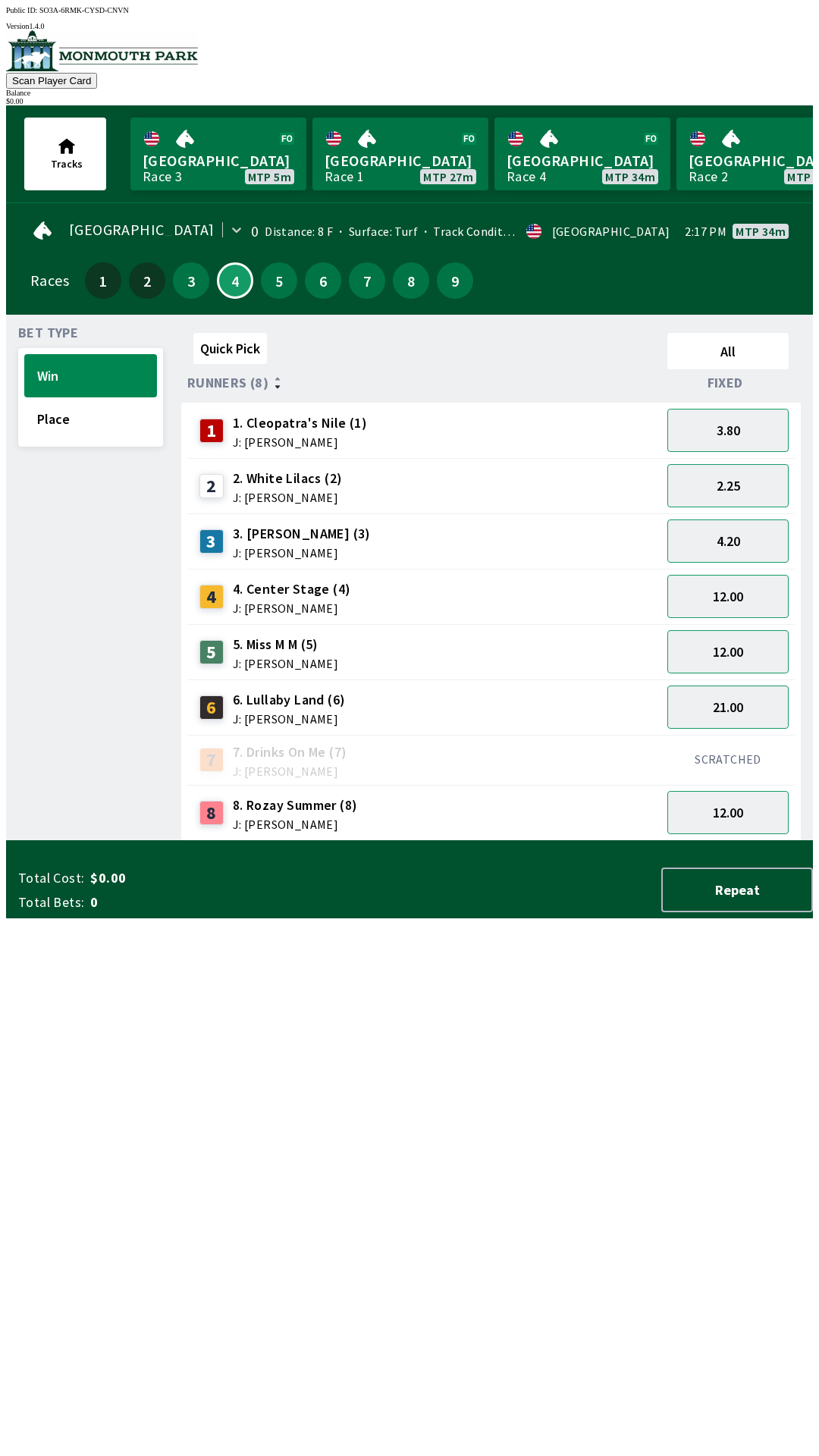
click at [370, 595] on div "4 4. Center Stage (4) J: [PERSON_NAME]" at bounding box center [424, 596] width 462 height 38
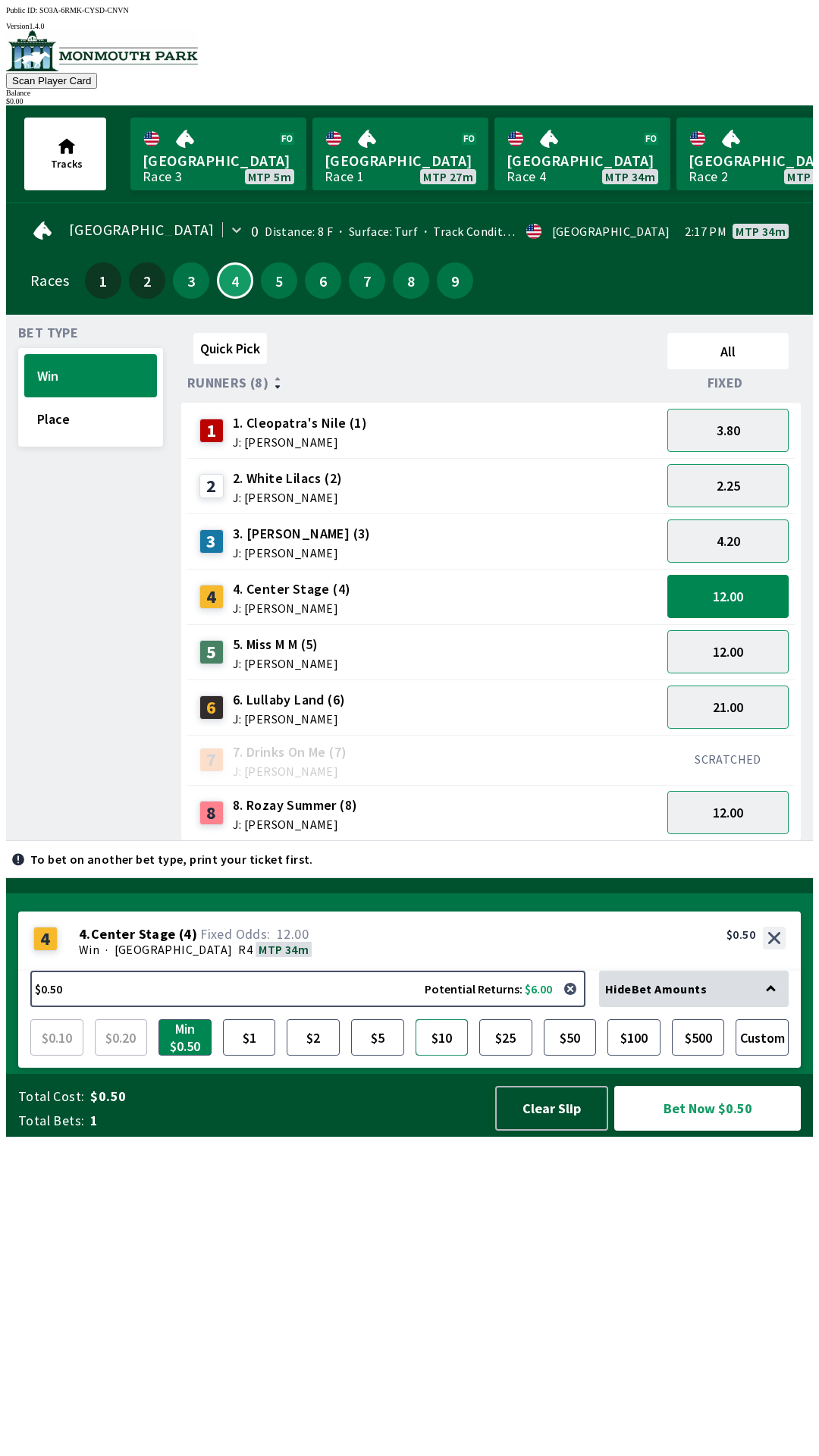
click at [442, 1056] on button "$10" at bounding box center [442, 1037] width 53 height 37
click at [553, 130] on link "Monmouth Park Race 4 MTP 33m" at bounding box center [582, 153] width 176 height 73
click at [544, 1131] on button "Clear Slip" at bounding box center [552, 1108] width 113 height 45
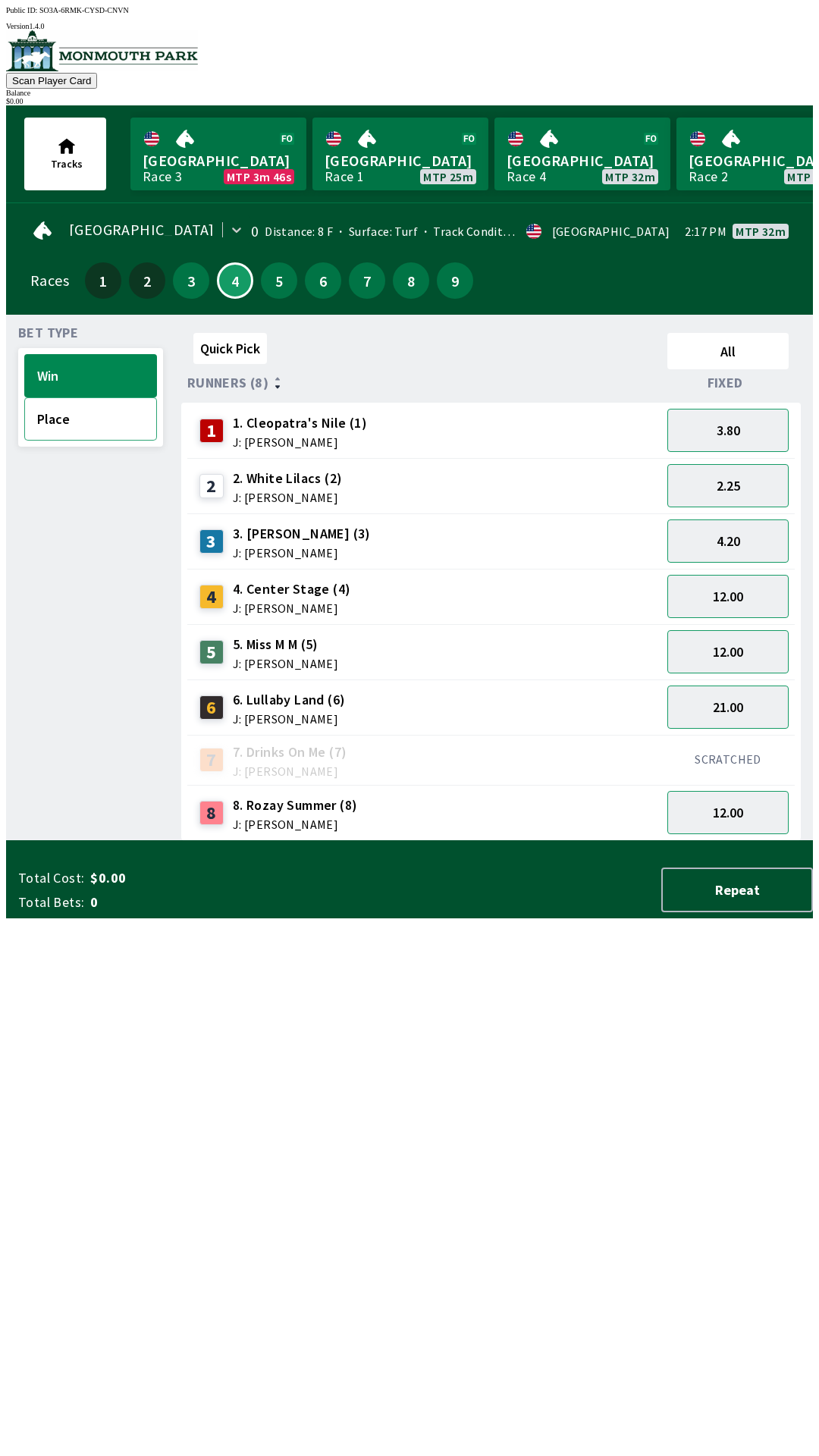
click at [102, 427] on button "Place" at bounding box center [91, 419] width 133 height 43
click at [101, 379] on button "Win" at bounding box center [91, 375] width 133 height 43
click at [317, 603] on span "J: [PERSON_NAME]" at bounding box center [291, 609] width 118 height 13
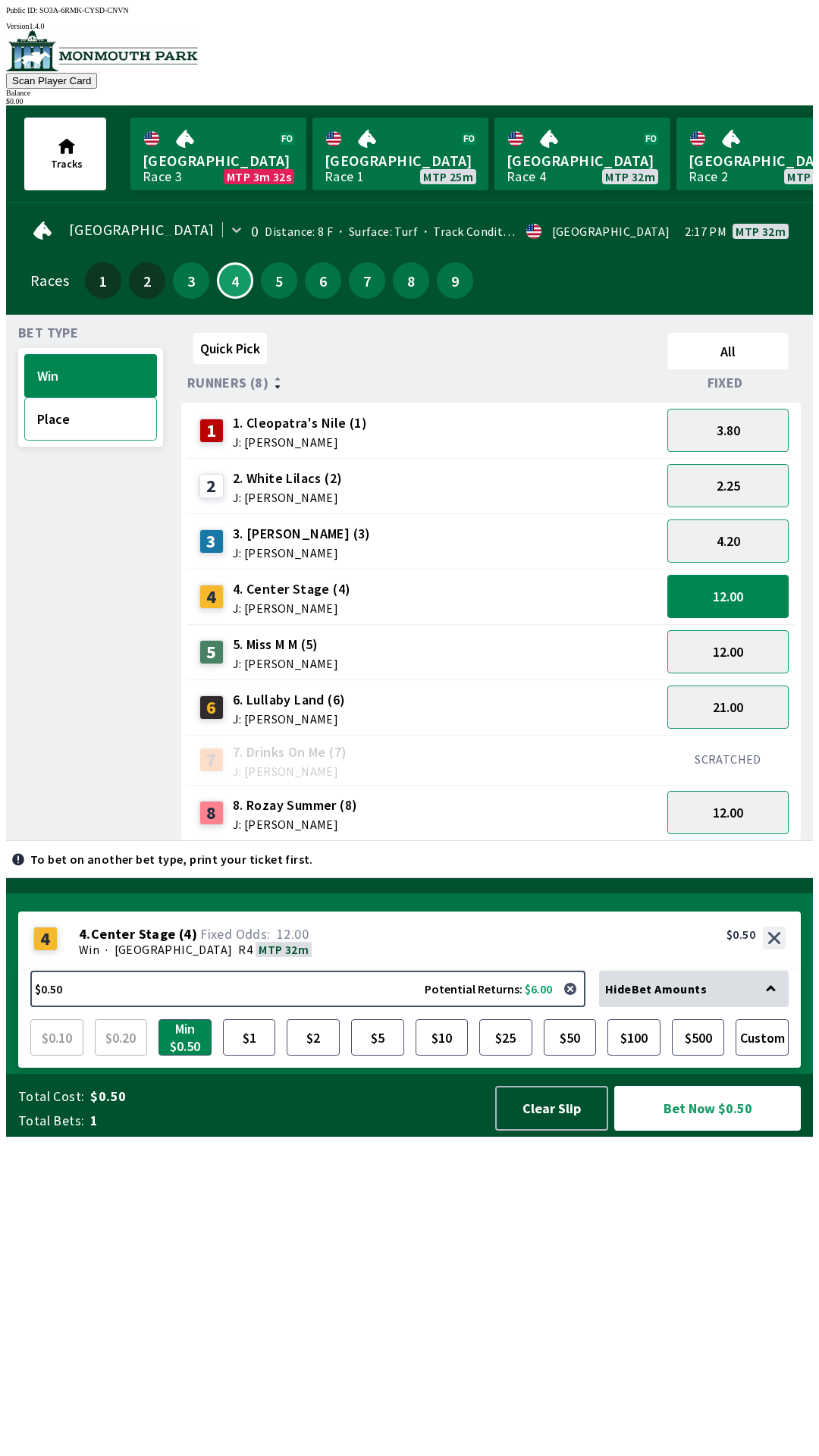
click at [100, 427] on button "Place" at bounding box center [91, 419] width 133 height 43
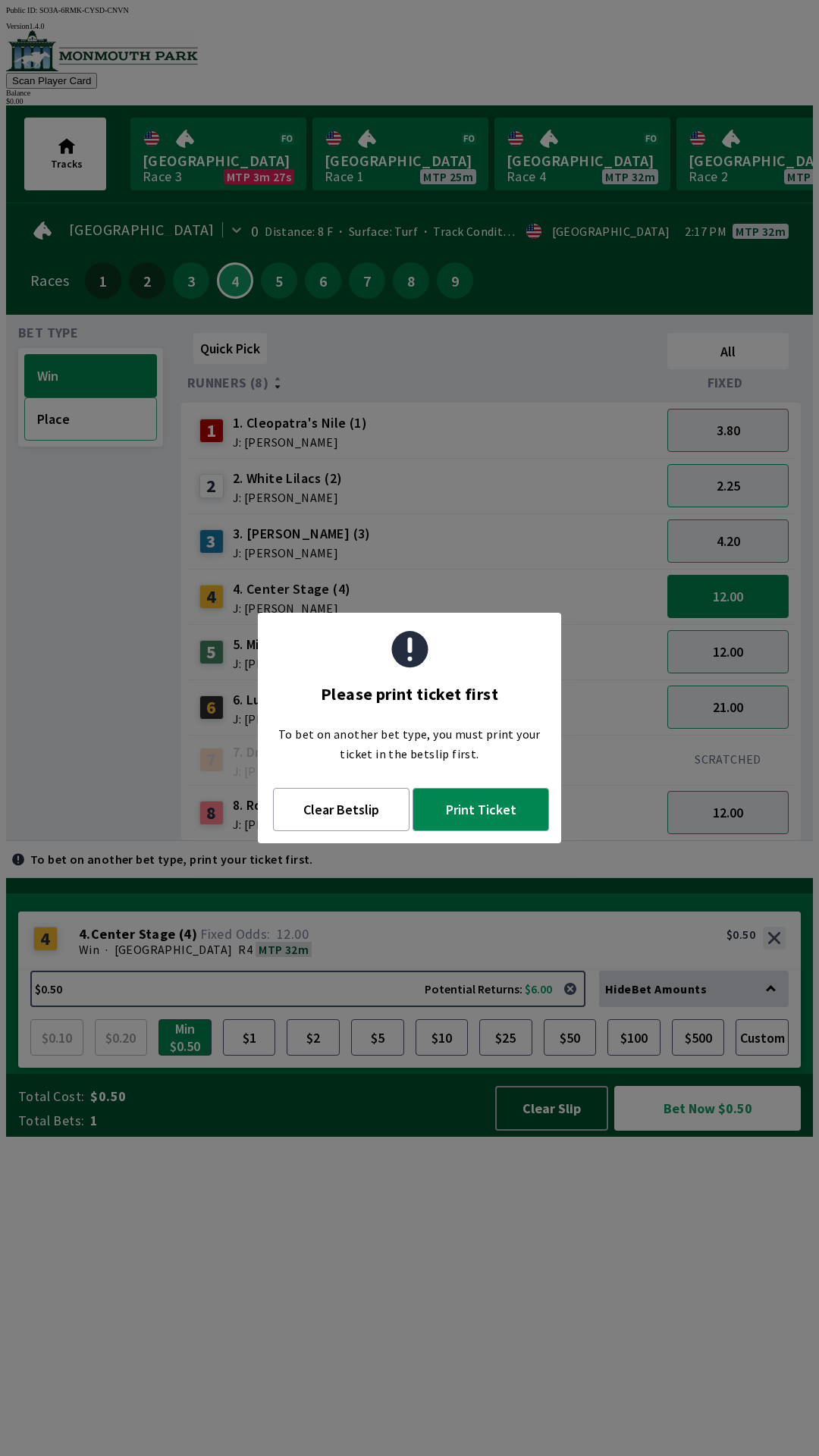
click at [96, 424] on button "Place" at bounding box center [91, 419] width 133 height 43
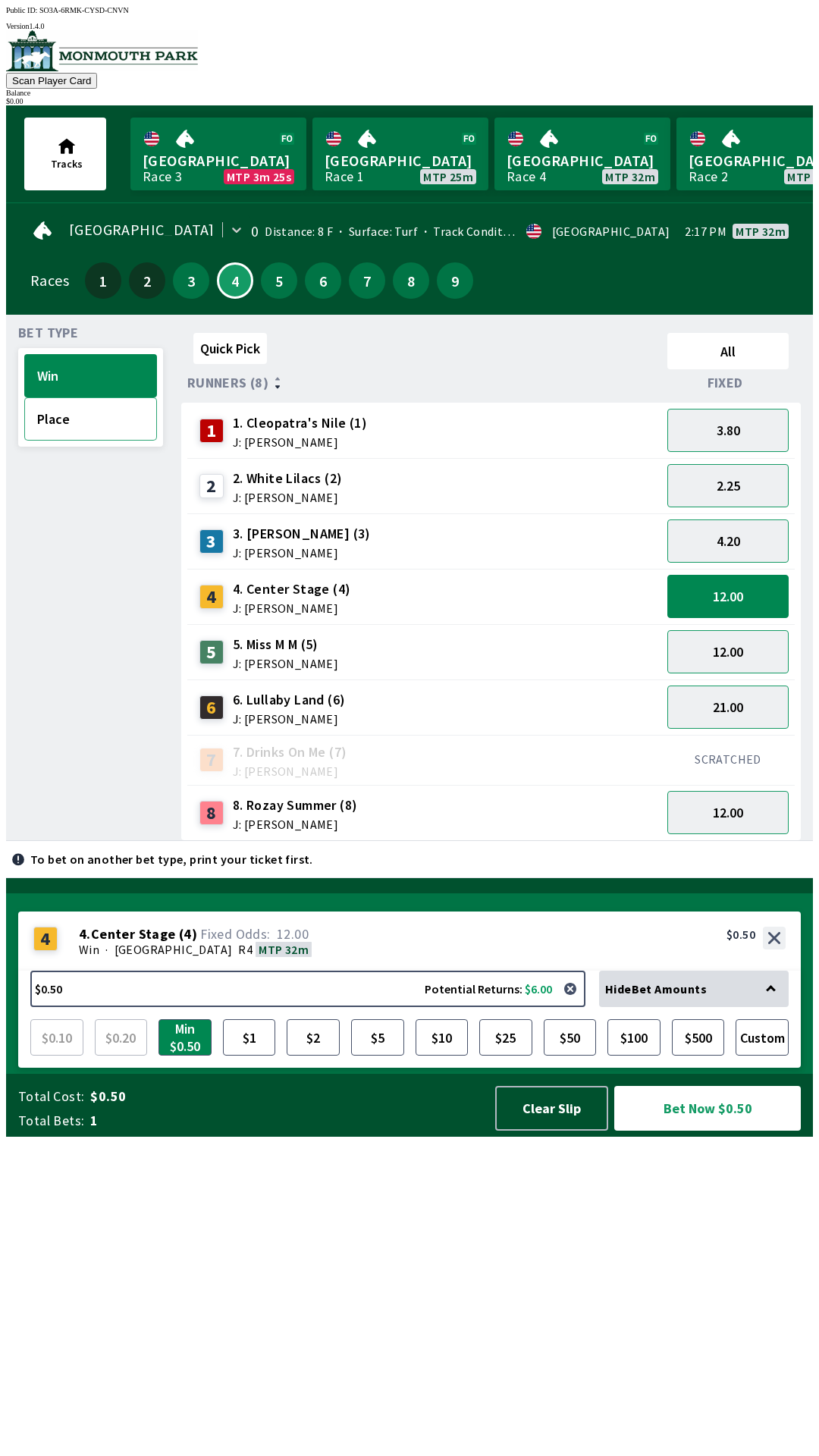
click at [91, 429] on button "Place" at bounding box center [91, 419] width 133 height 43
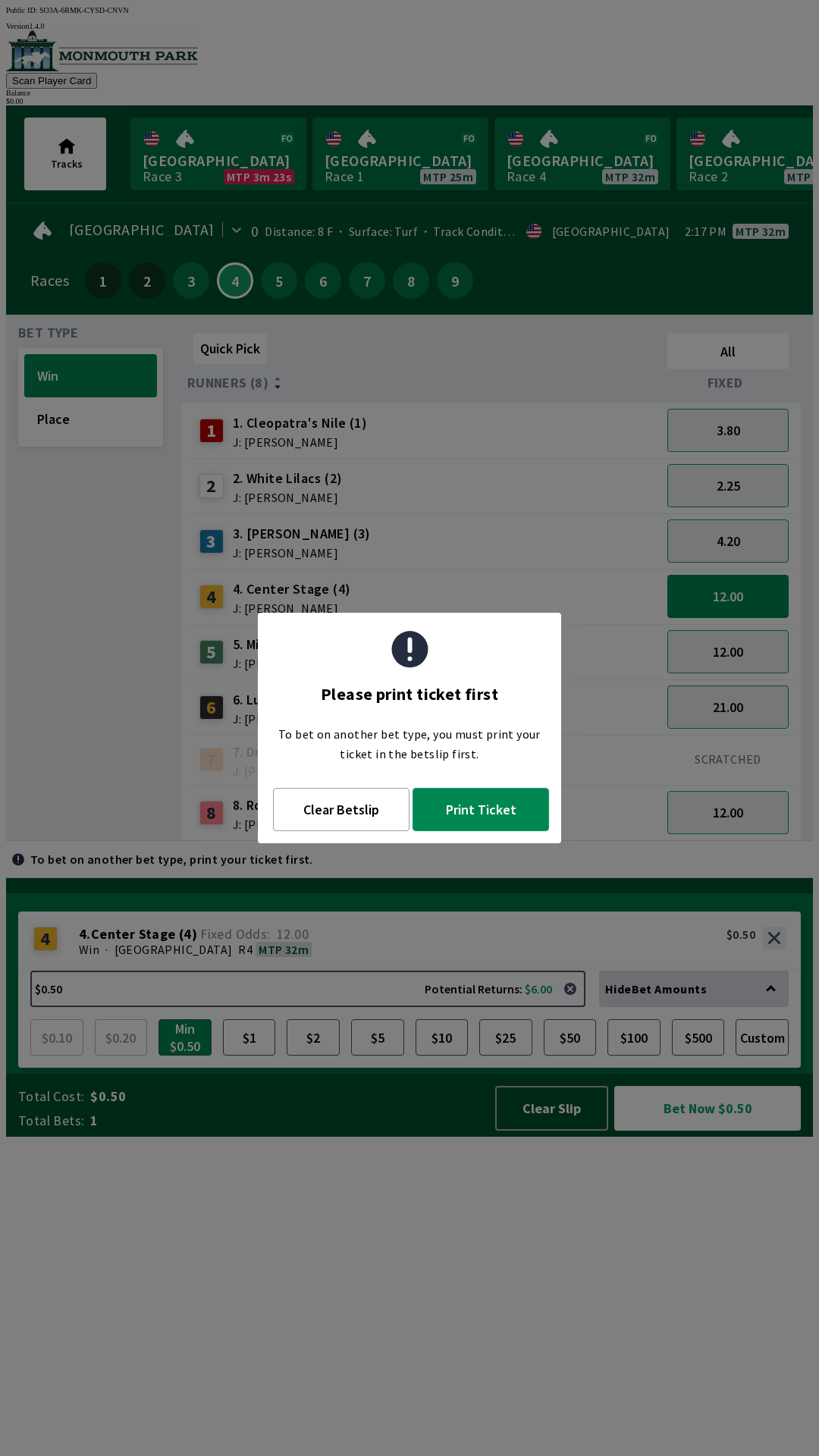
click at [497, 796] on button "Print Ticket" at bounding box center [481, 809] width 137 height 43
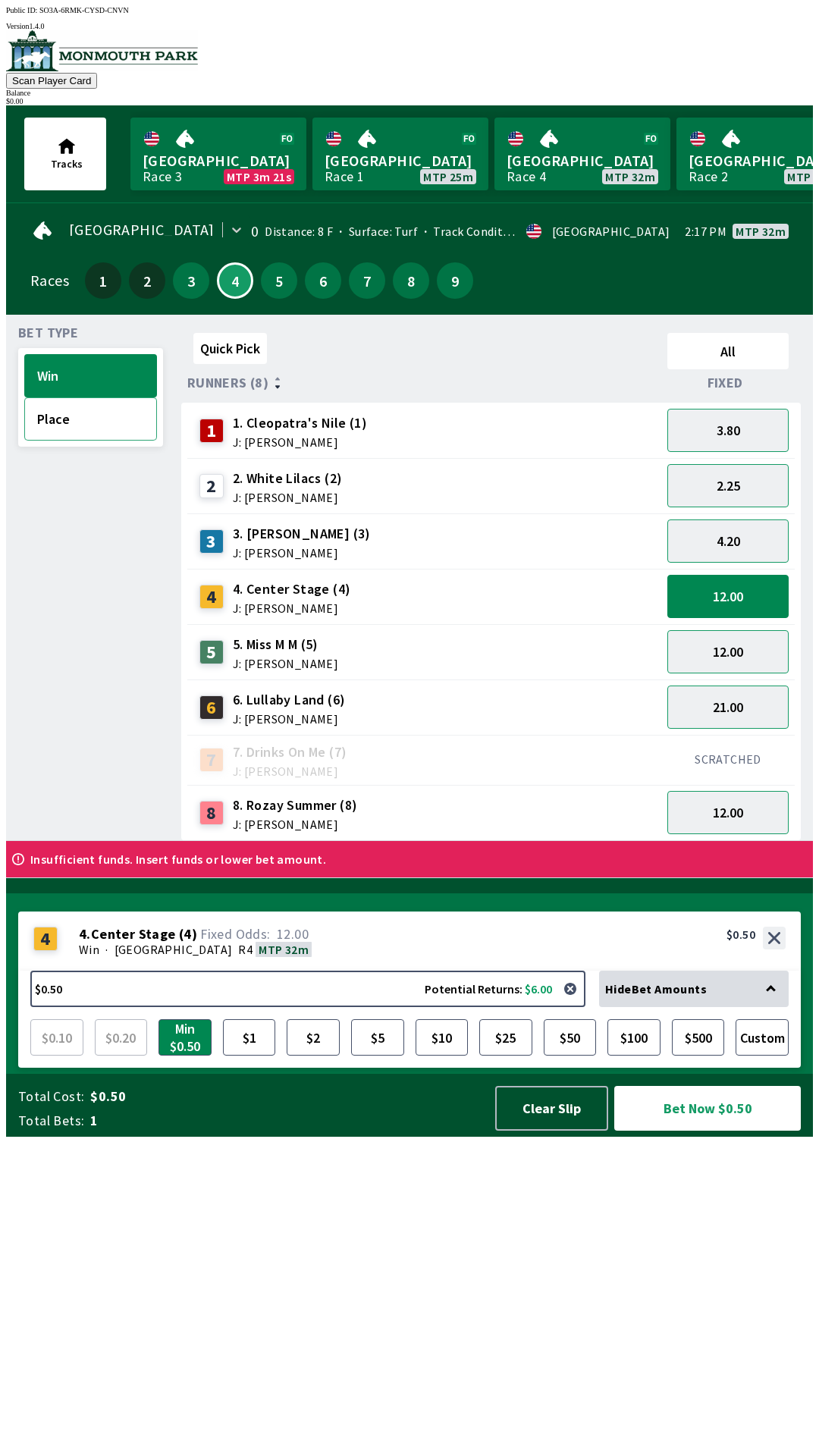
click at [60, 427] on button "Place" at bounding box center [91, 419] width 133 height 43
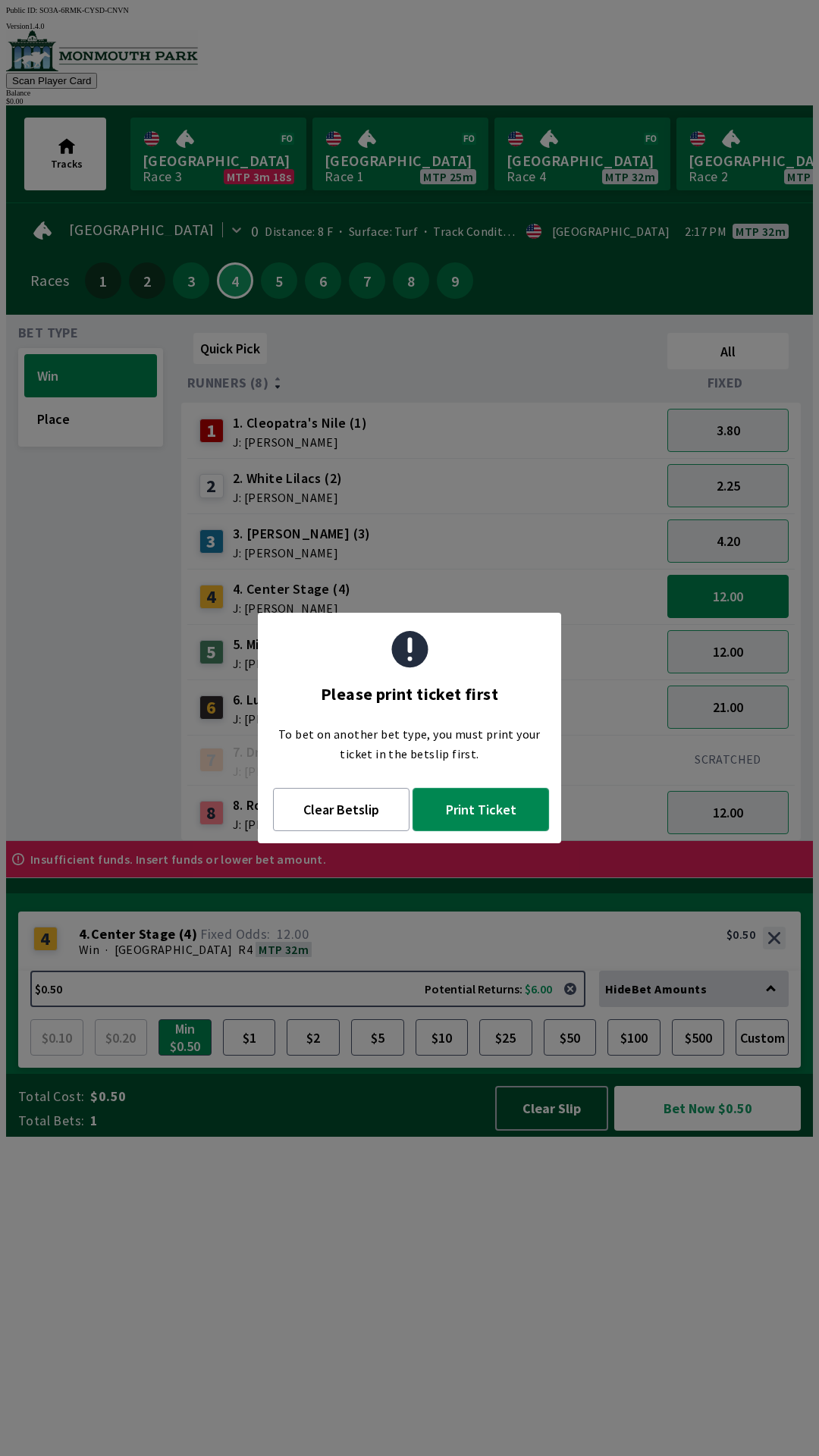
click at [487, 816] on button "Print Ticket" at bounding box center [481, 809] width 137 height 43
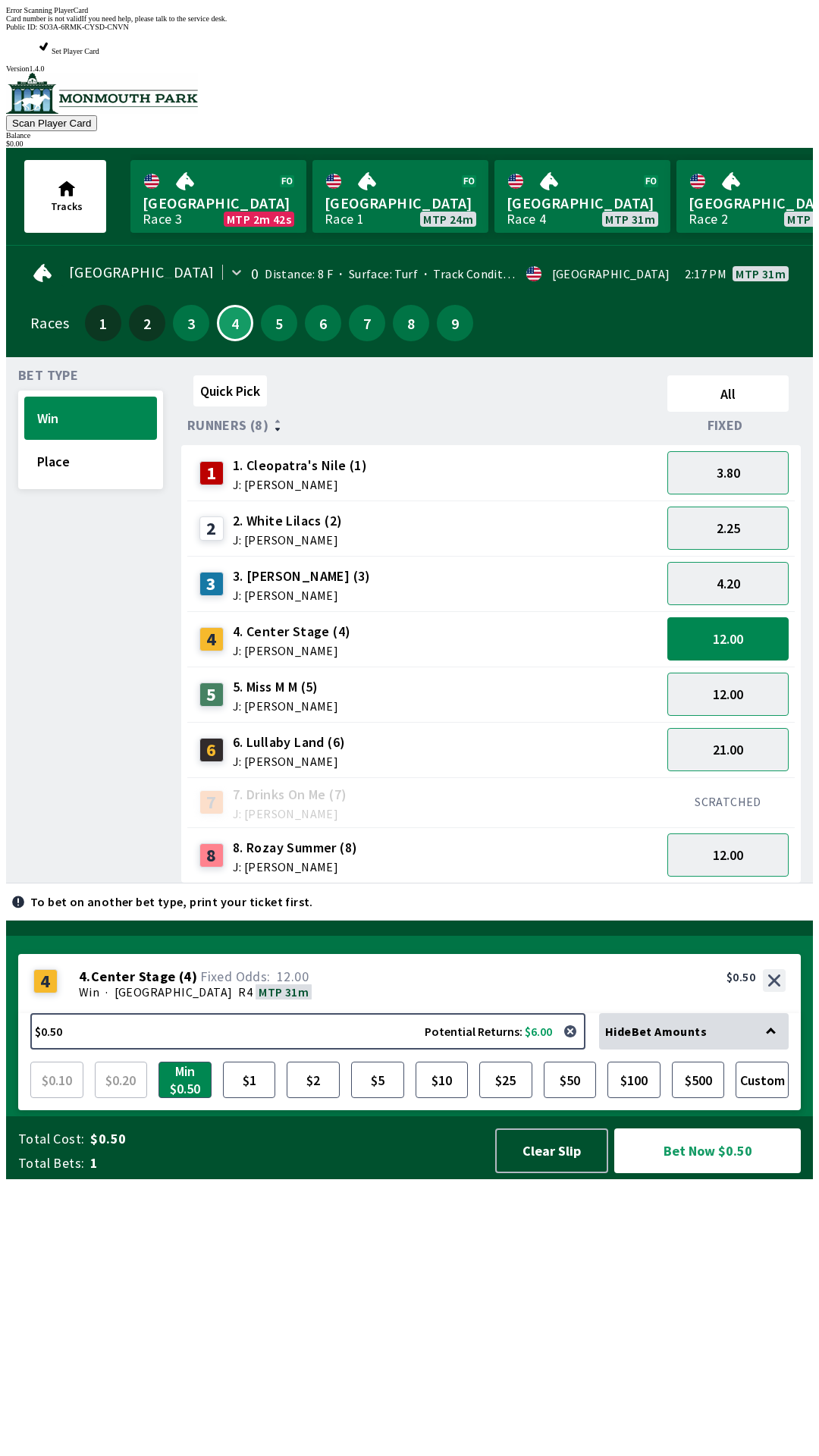
click at [227, 23] on span "If you need help, please talk to the service desk." at bounding box center [154, 18] width 145 height 9
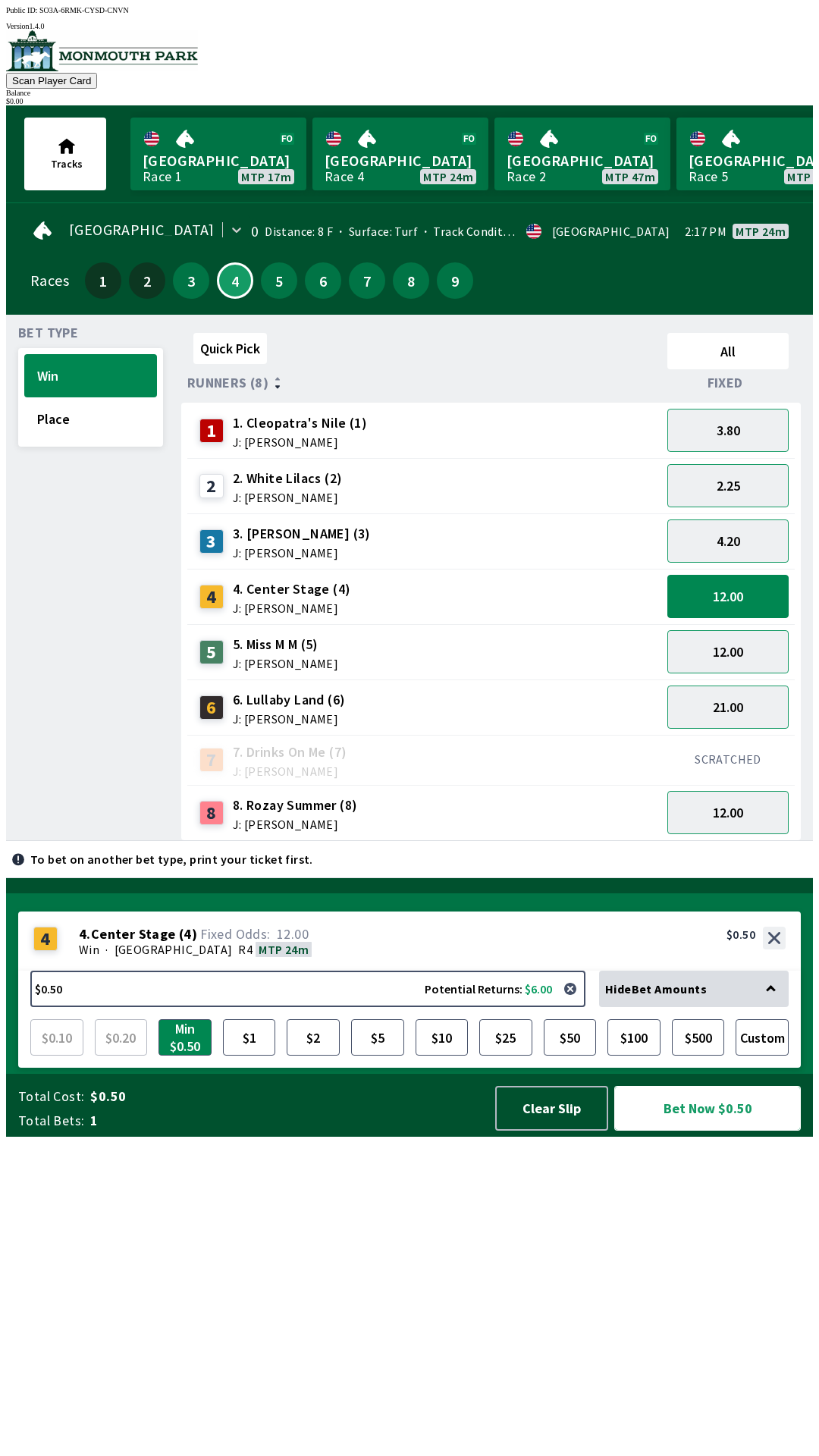
click at [675, 1131] on button "Bet Now $0.50" at bounding box center [707, 1108] width 187 height 45
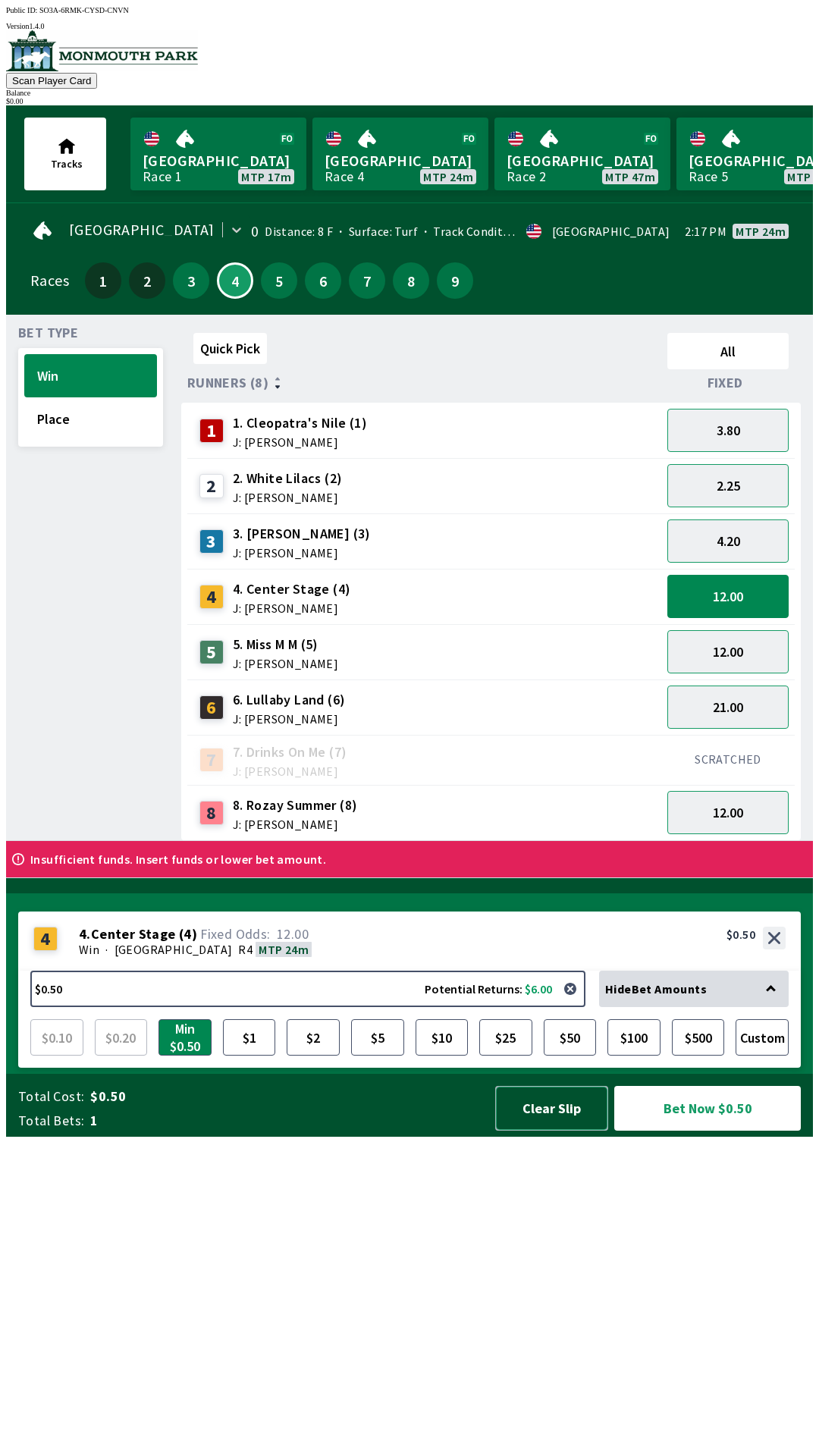
click at [538, 1131] on button "Clear Slip" at bounding box center [552, 1108] width 113 height 45
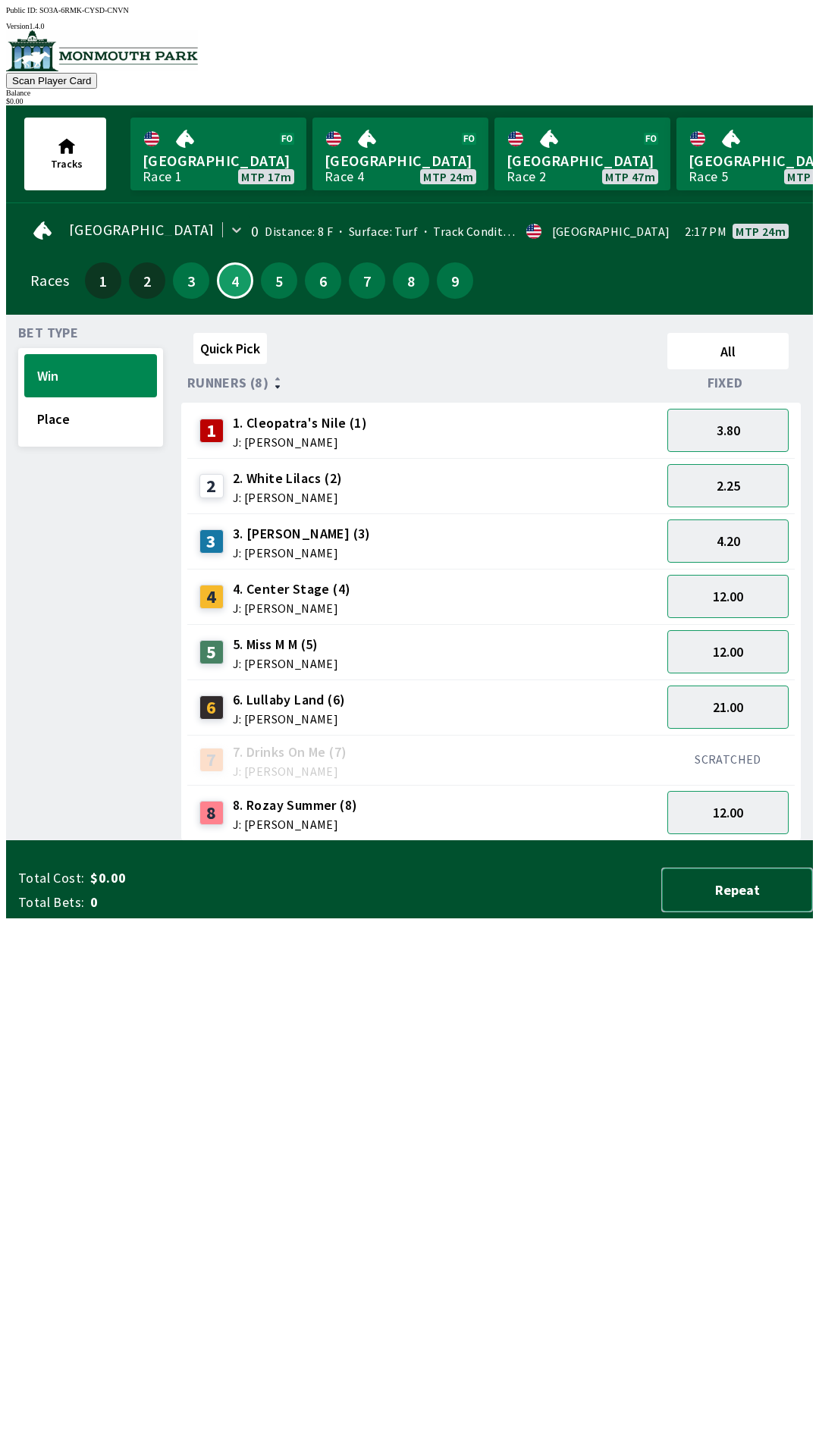
click at [722, 912] on button "Repeat" at bounding box center [737, 889] width 152 height 45
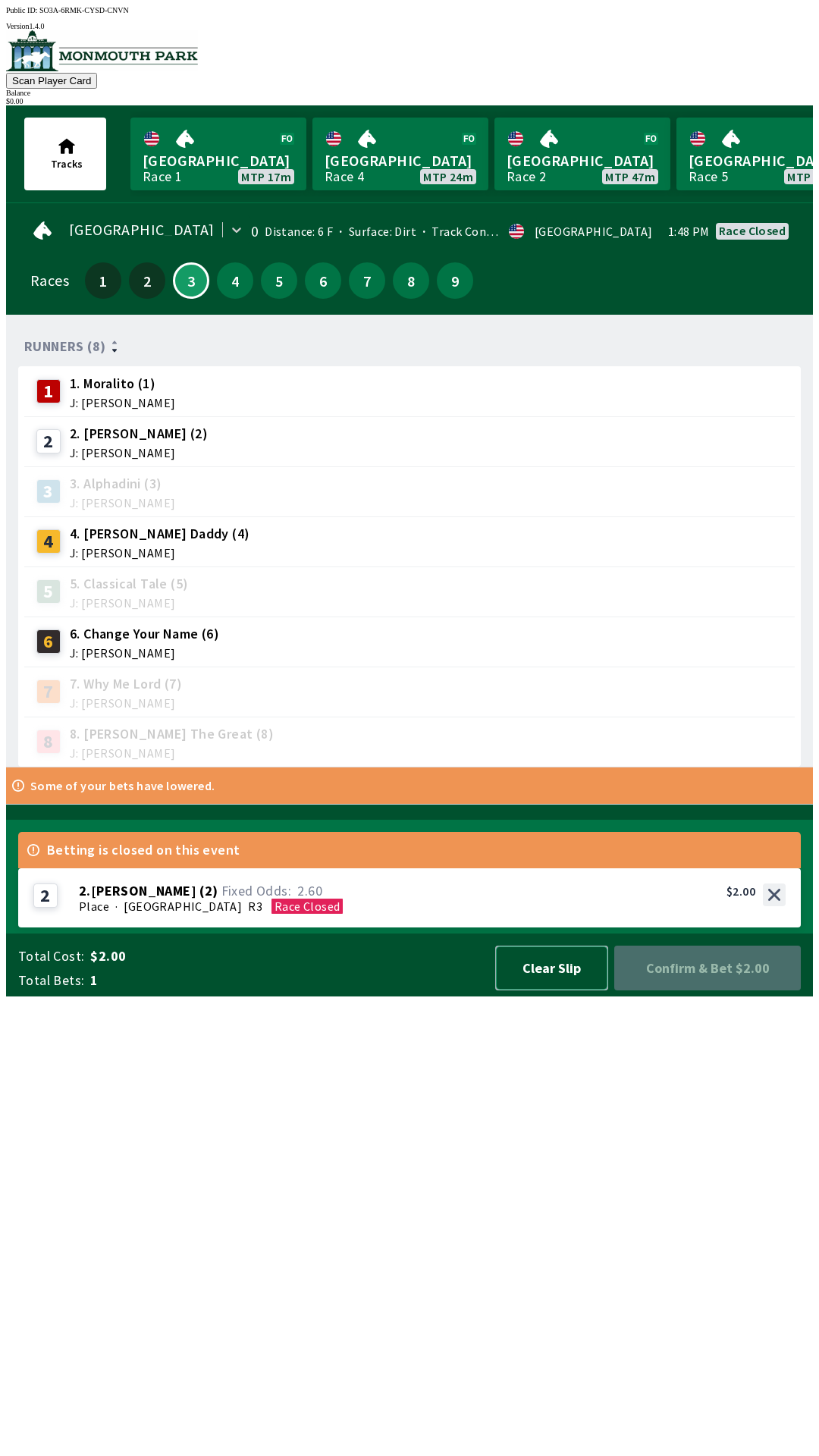
click at [556, 990] on button "Clear Slip" at bounding box center [552, 968] width 113 height 45
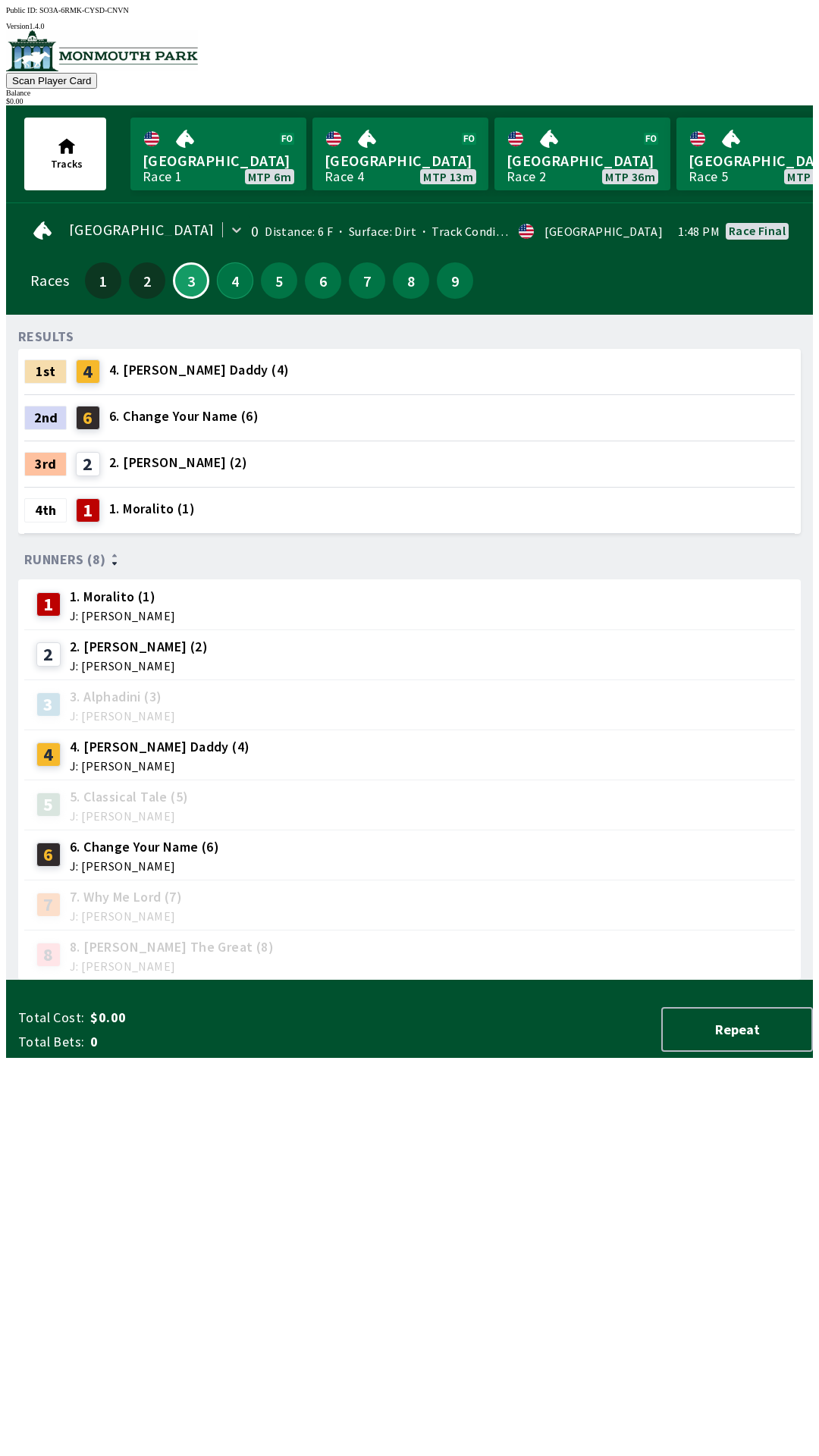
click at [230, 270] on button "4" at bounding box center [235, 281] width 37 height 37
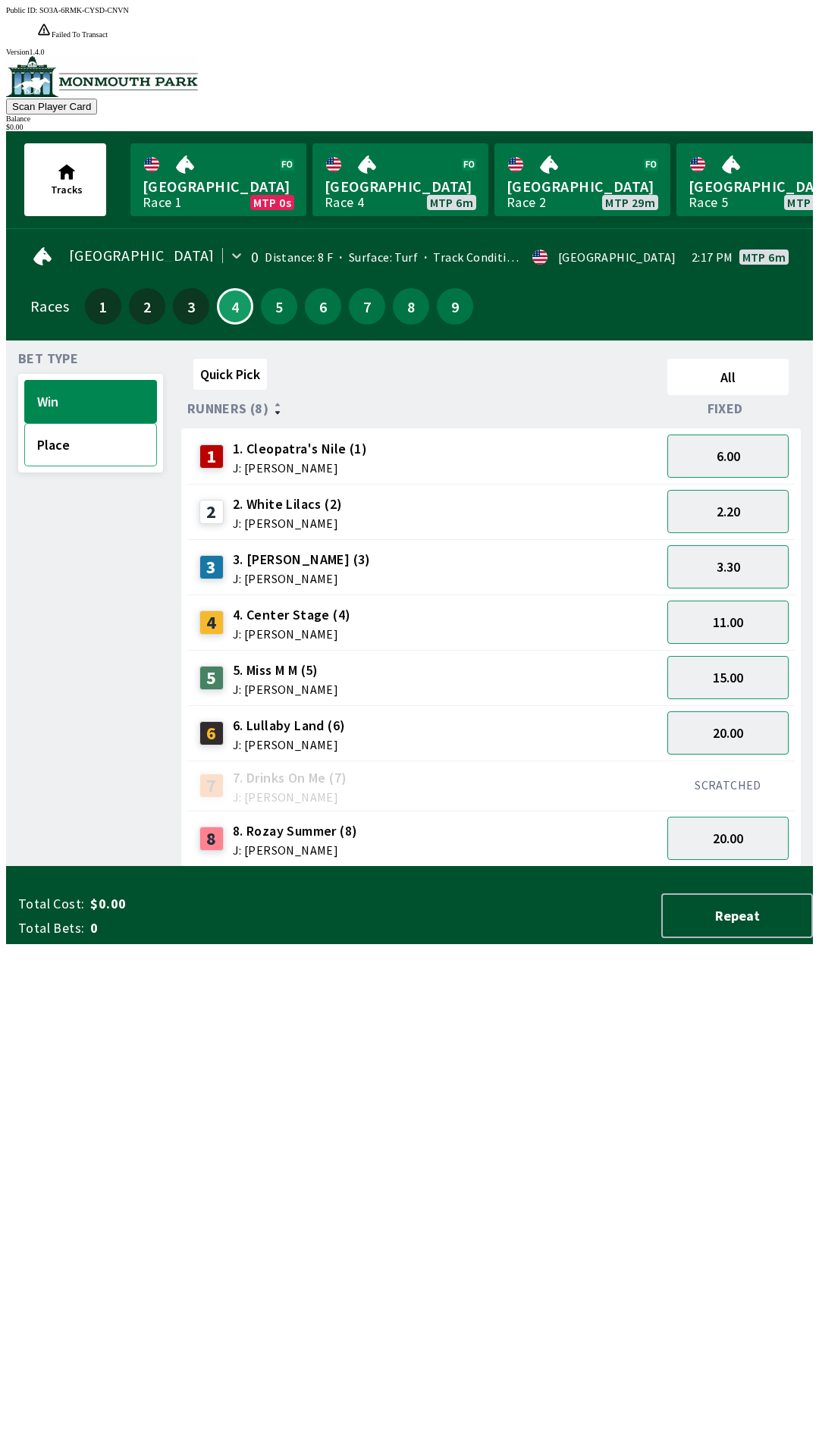
click at [61, 423] on button "Place" at bounding box center [91, 444] width 133 height 43
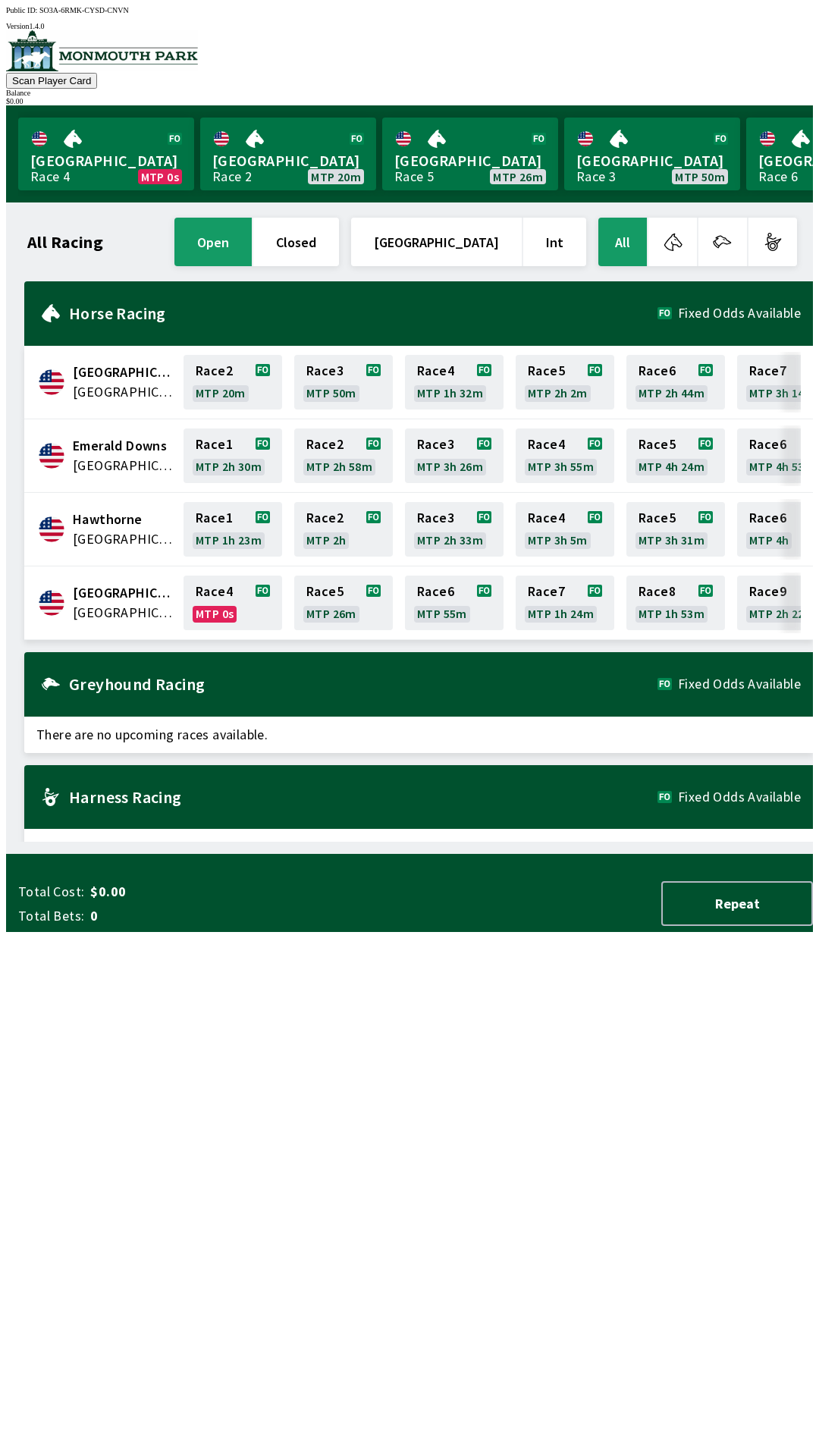
click at [115, 608] on span "[GEOGRAPHIC_DATA]" at bounding box center [123, 612] width 102 height 20
click at [116, 603] on span "[GEOGRAPHIC_DATA]" at bounding box center [123, 612] width 102 height 20
click at [227, 594] on link "Race 4 MTP 0s" at bounding box center [233, 603] width 98 height 55
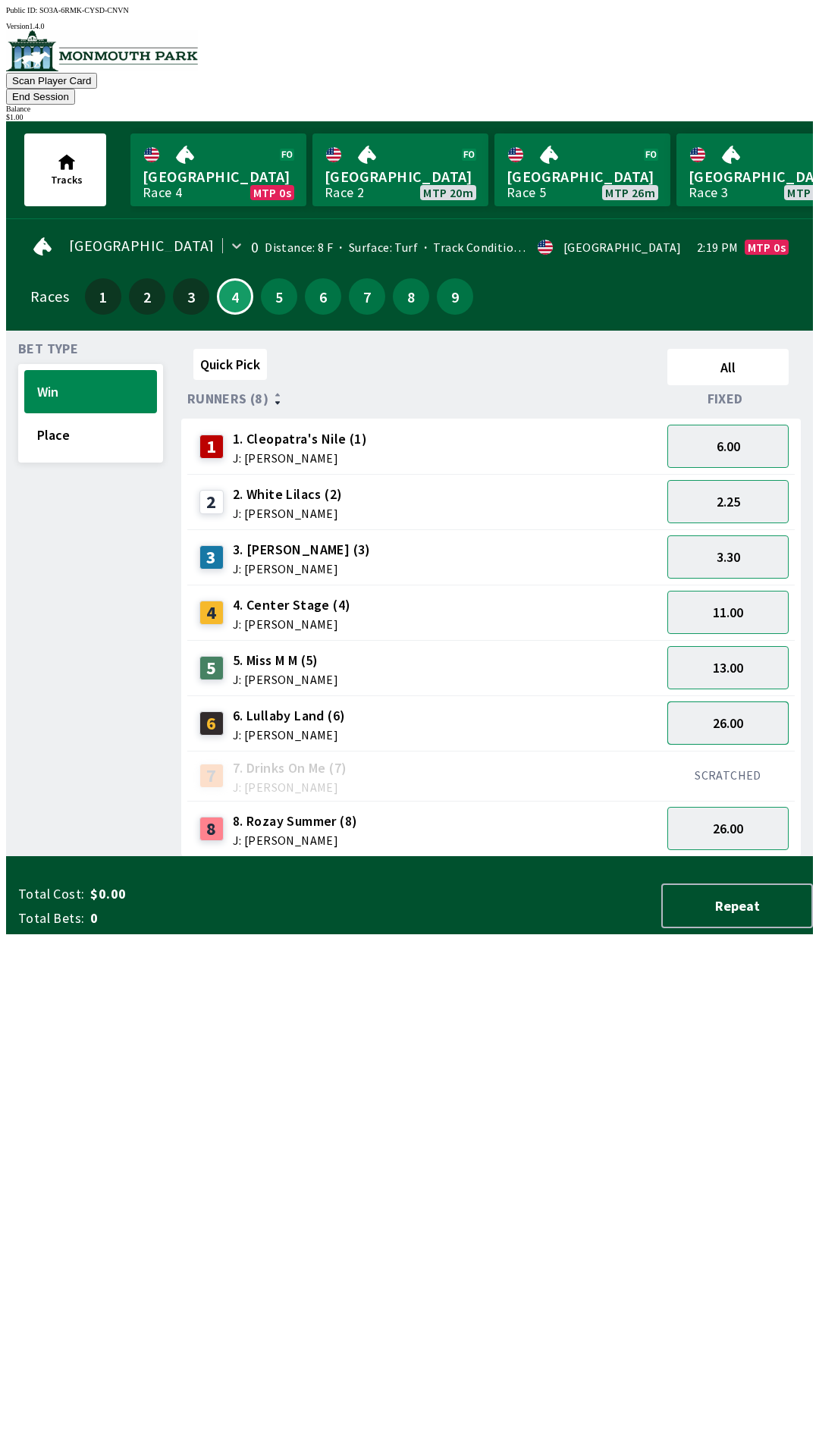
click at [746, 703] on button "26.00" at bounding box center [728, 723] width 121 height 43
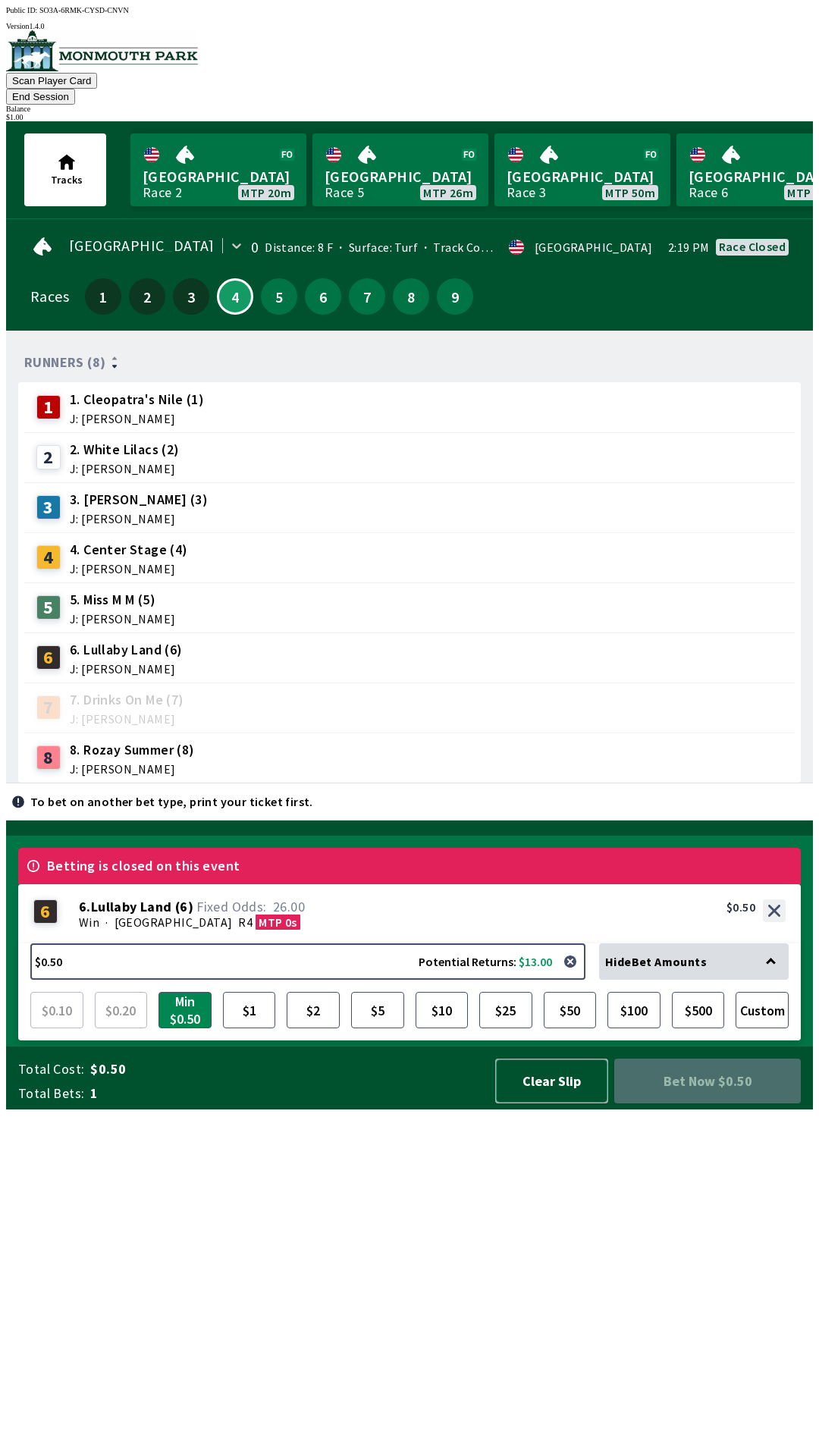
click at [552, 1104] on button "Clear Slip" at bounding box center [552, 1081] width 113 height 45
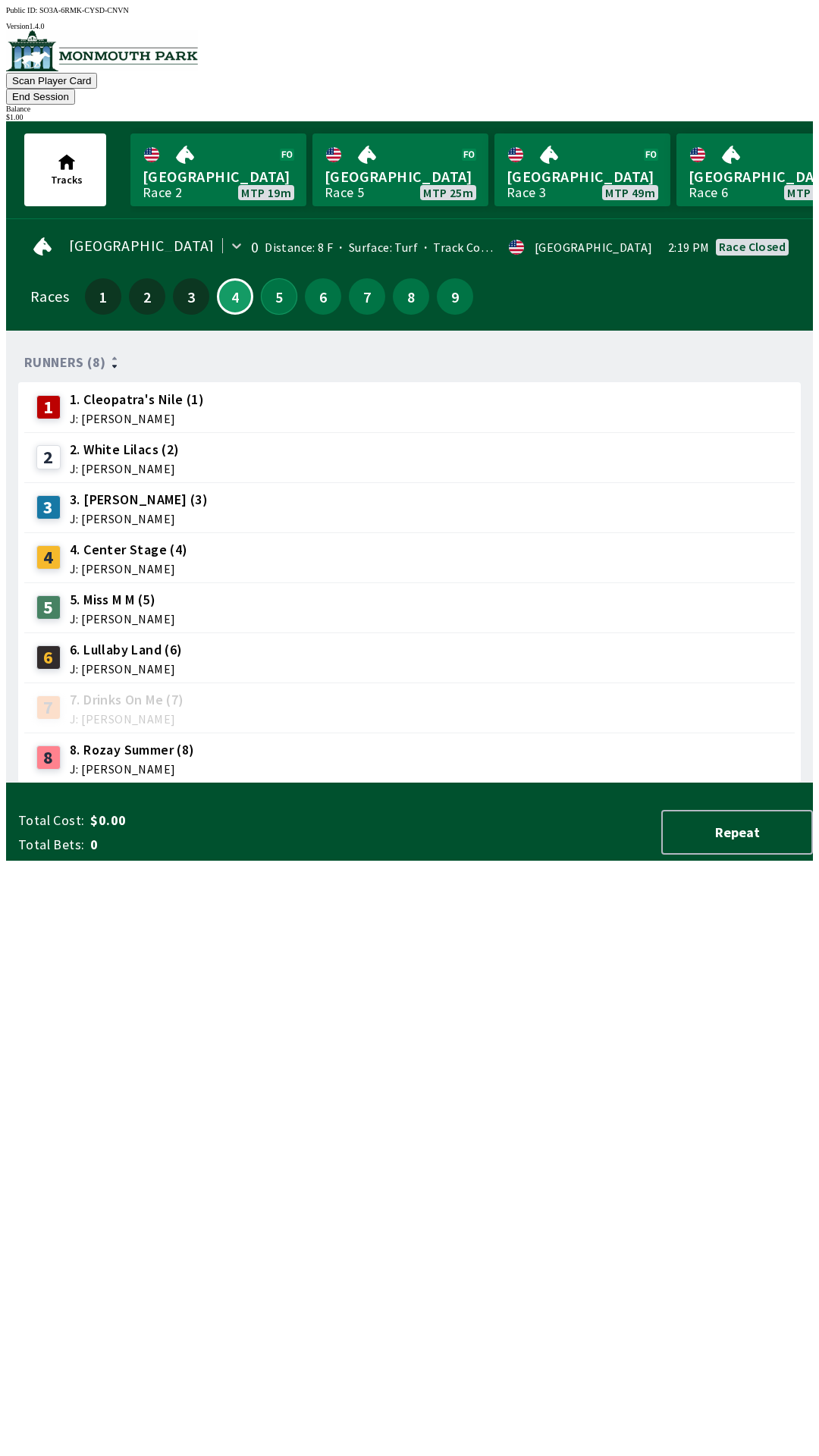
click at [270, 278] on button "5" at bounding box center [279, 296] width 37 height 37
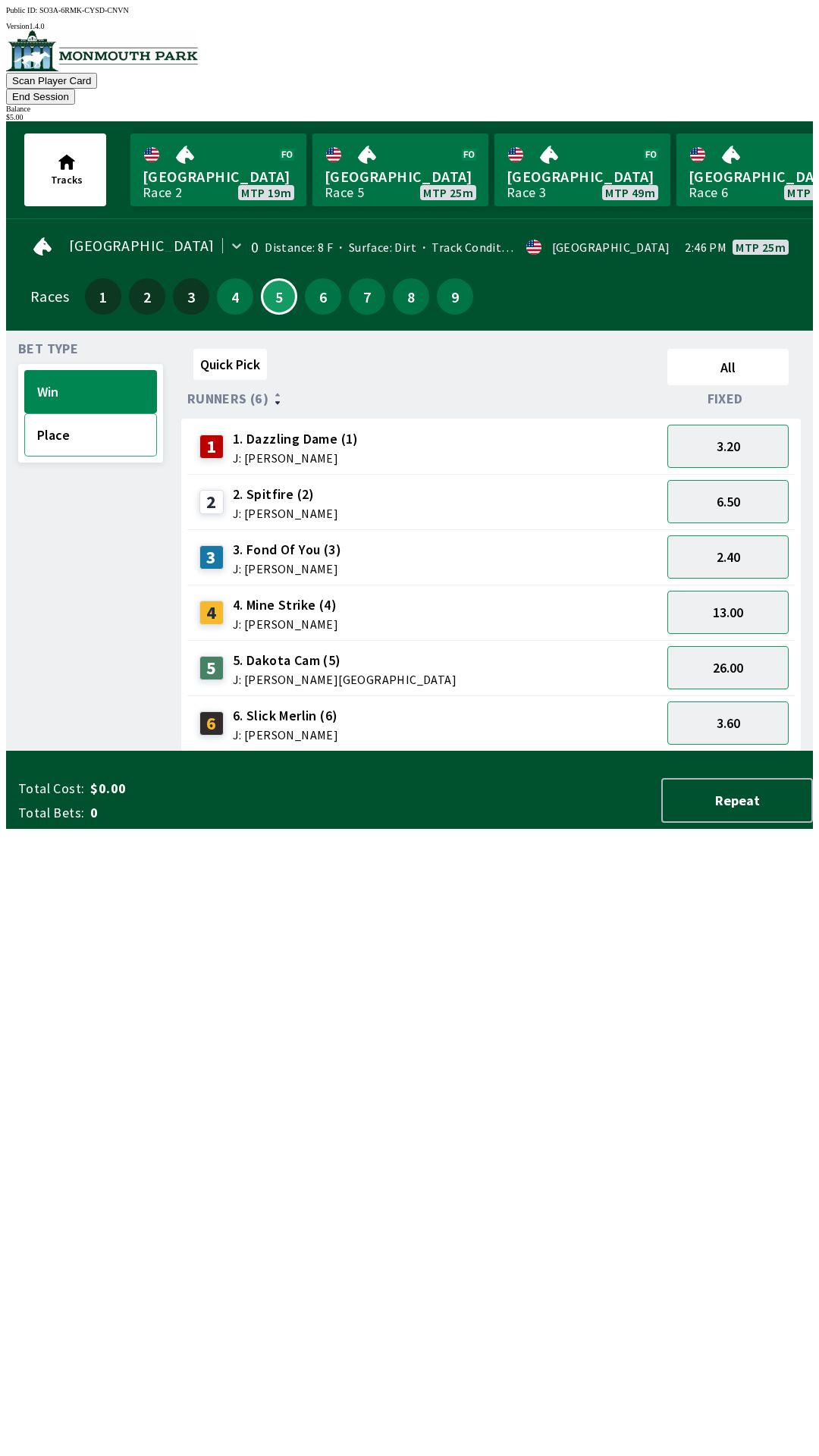
click at [71, 425] on button "Place" at bounding box center [91, 435] width 133 height 43
click at [50, 370] on button "Win" at bounding box center [91, 392] width 133 height 43
click at [743, 696] on div "6.00" at bounding box center [728, 723] width 134 height 55
click at [751, 646] on button "31.00" at bounding box center [728, 667] width 121 height 43
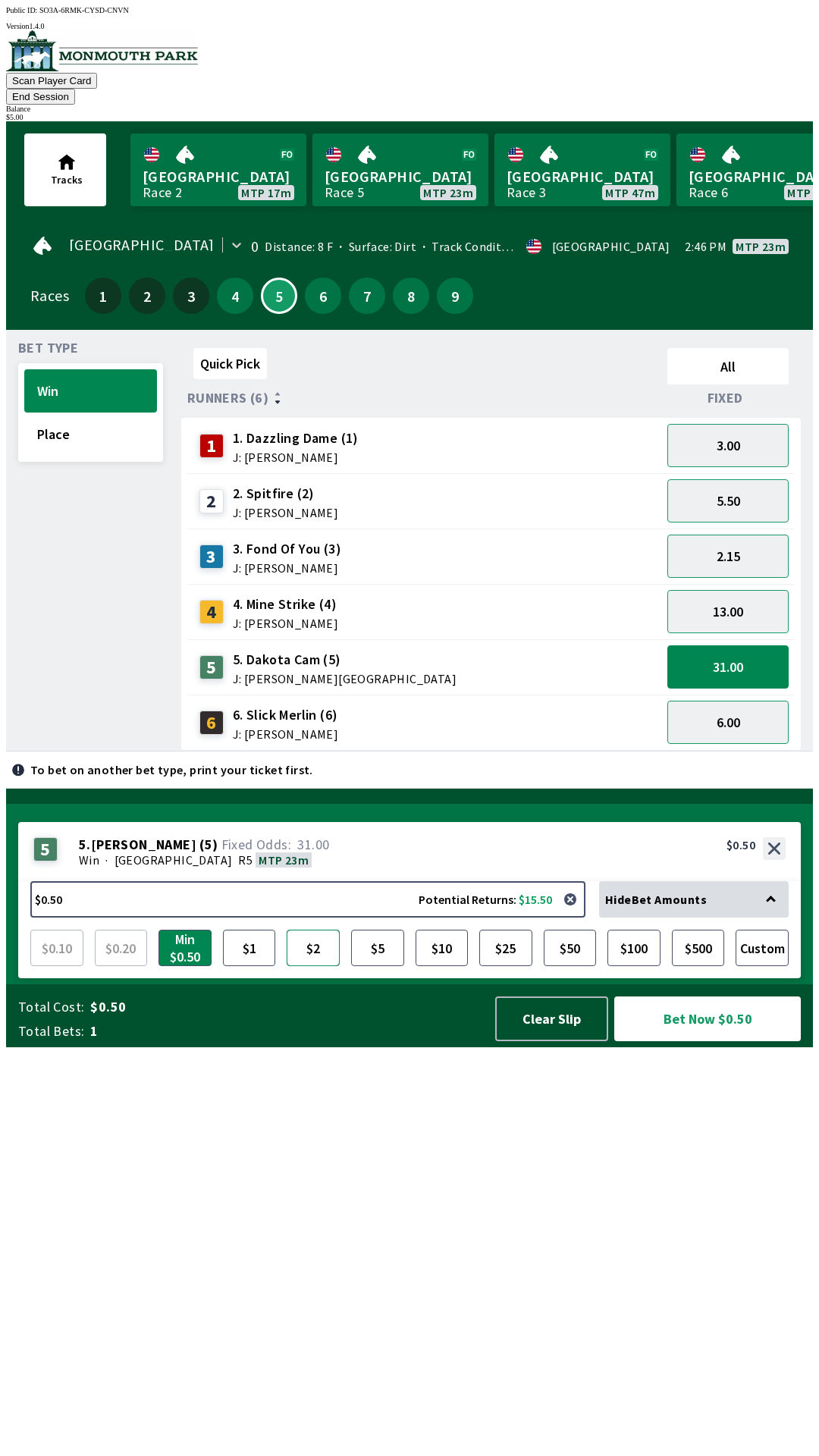
click at [320, 966] on button "$2" at bounding box center [313, 948] width 53 height 37
click at [717, 1041] on button "Bet Now $2.00" at bounding box center [707, 1018] width 187 height 45
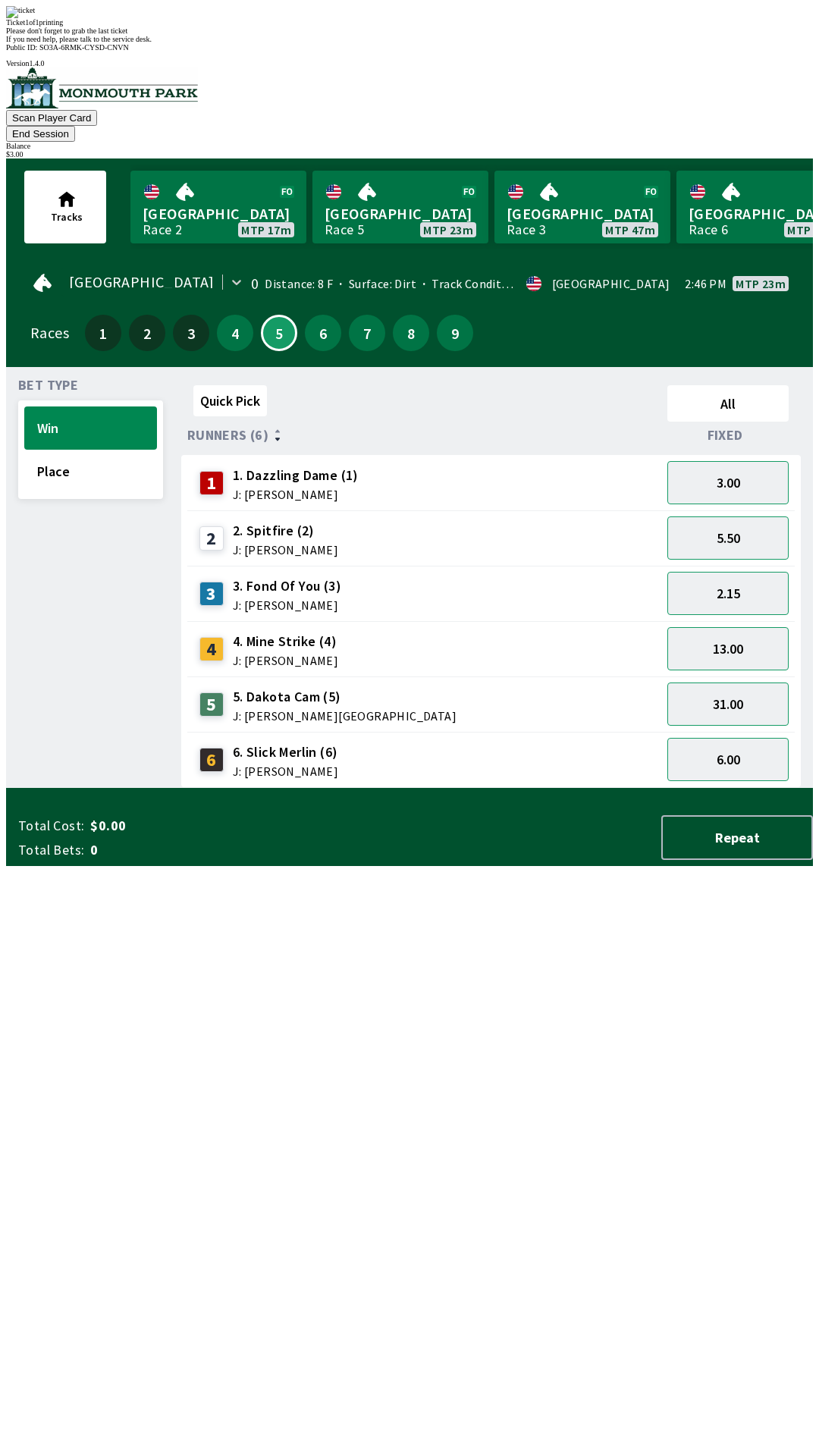
click at [529, 566] on div "3 3. Fond Of You (3) J: [PERSON_NAME]" at bounding box center [424, 593] width 474 height 55
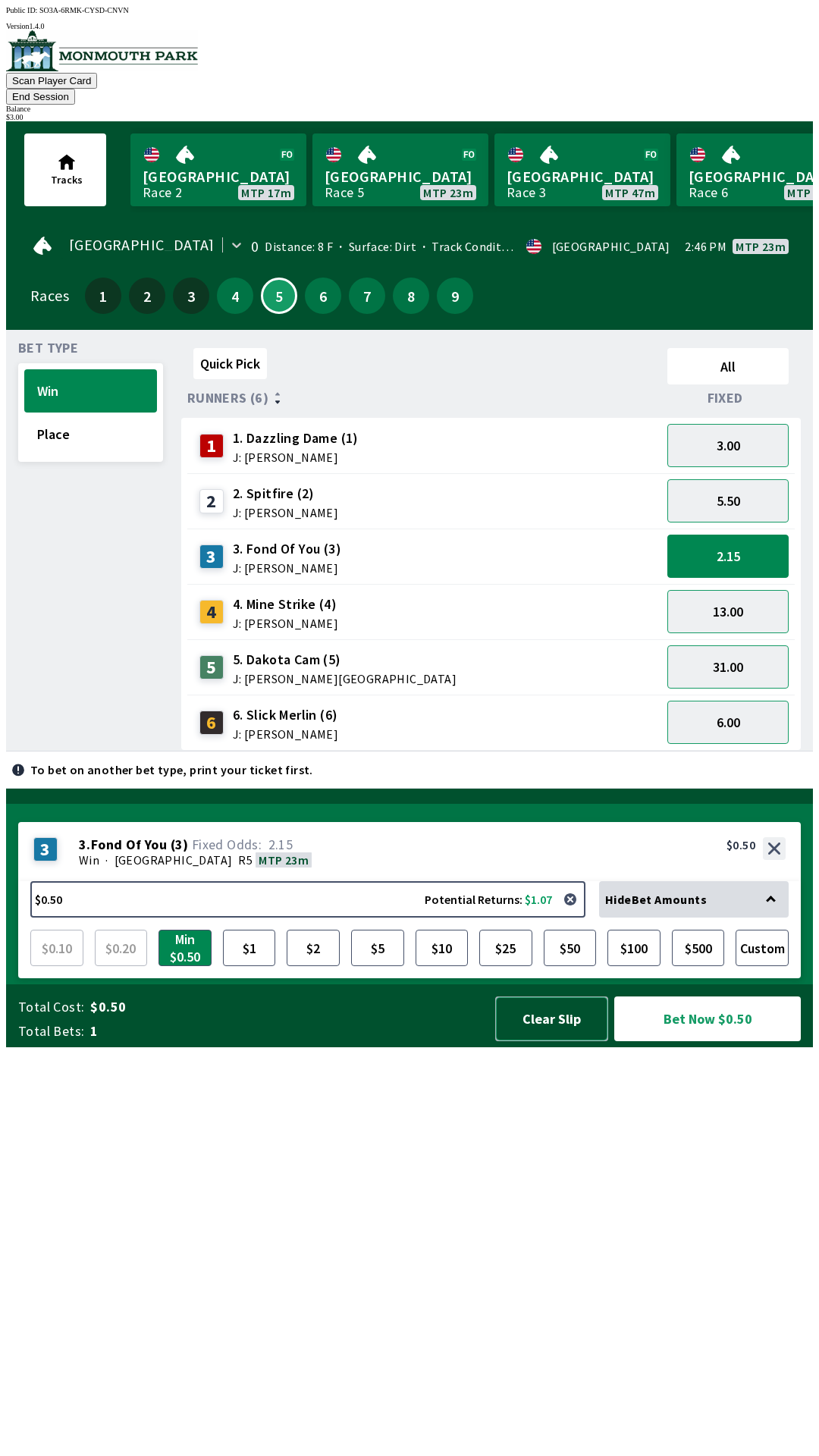
click at [549, 1041] on button "Clear Slip" at bounding box center [552, 1018] width 113 height 45
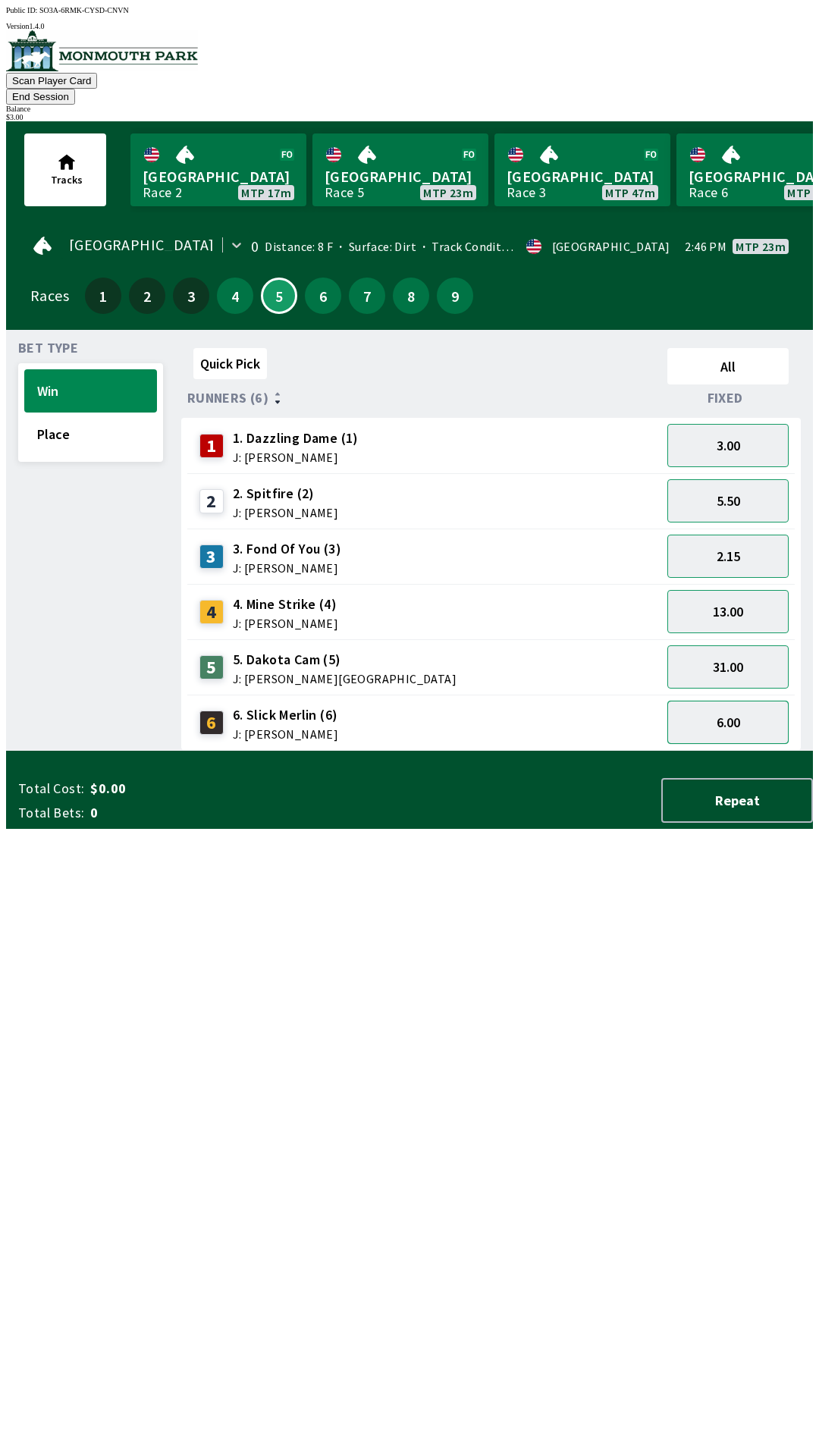
click at [750, 701] on button "6.00" at bounding box center [728, 722] width 121 height 43
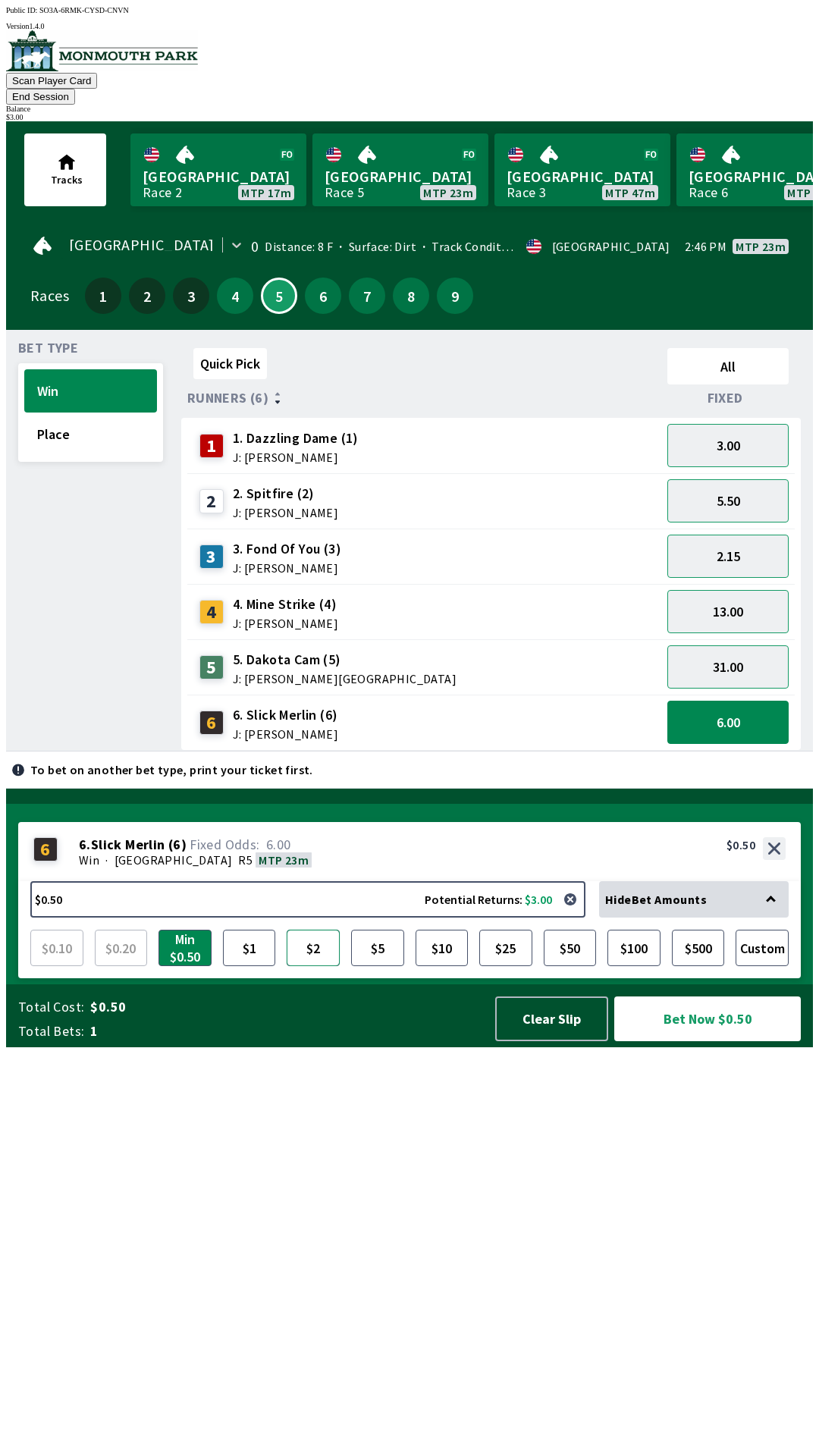
click at [319, 966] on button "$2" at bounding box center [313, 948] width 53 height 37
click at [705, 1041] on button "Bet Now $2.00" at bounding box center [707, 1018] width 187 height 45
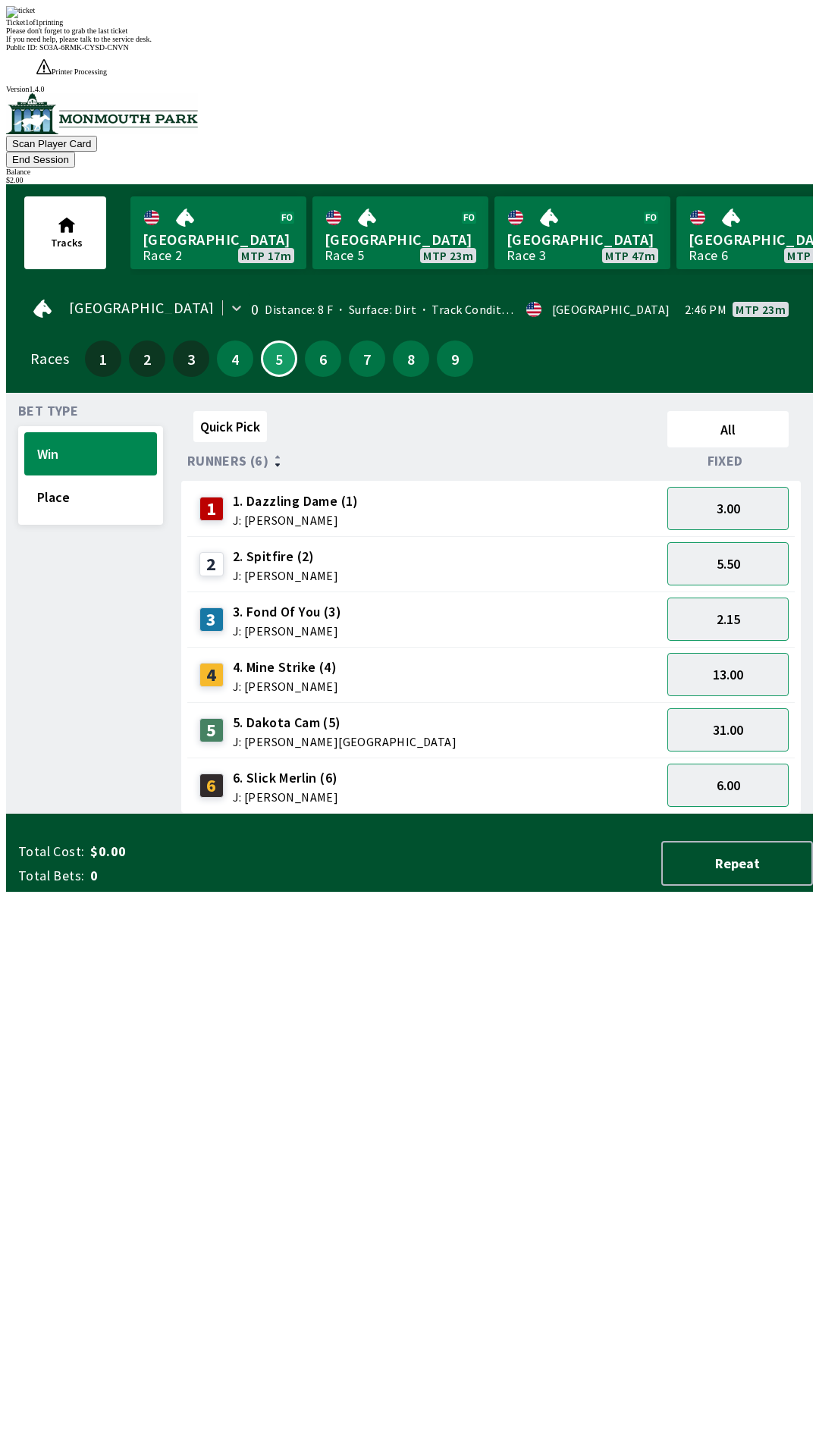
click at [450, 814] on div "Quick Pick All Runners (6) Fixed 1 1. Dazzling Dame (1) J: [PERSON_NAME] 3.00 2…" at bounding box center [497, 609] width 631 height 409
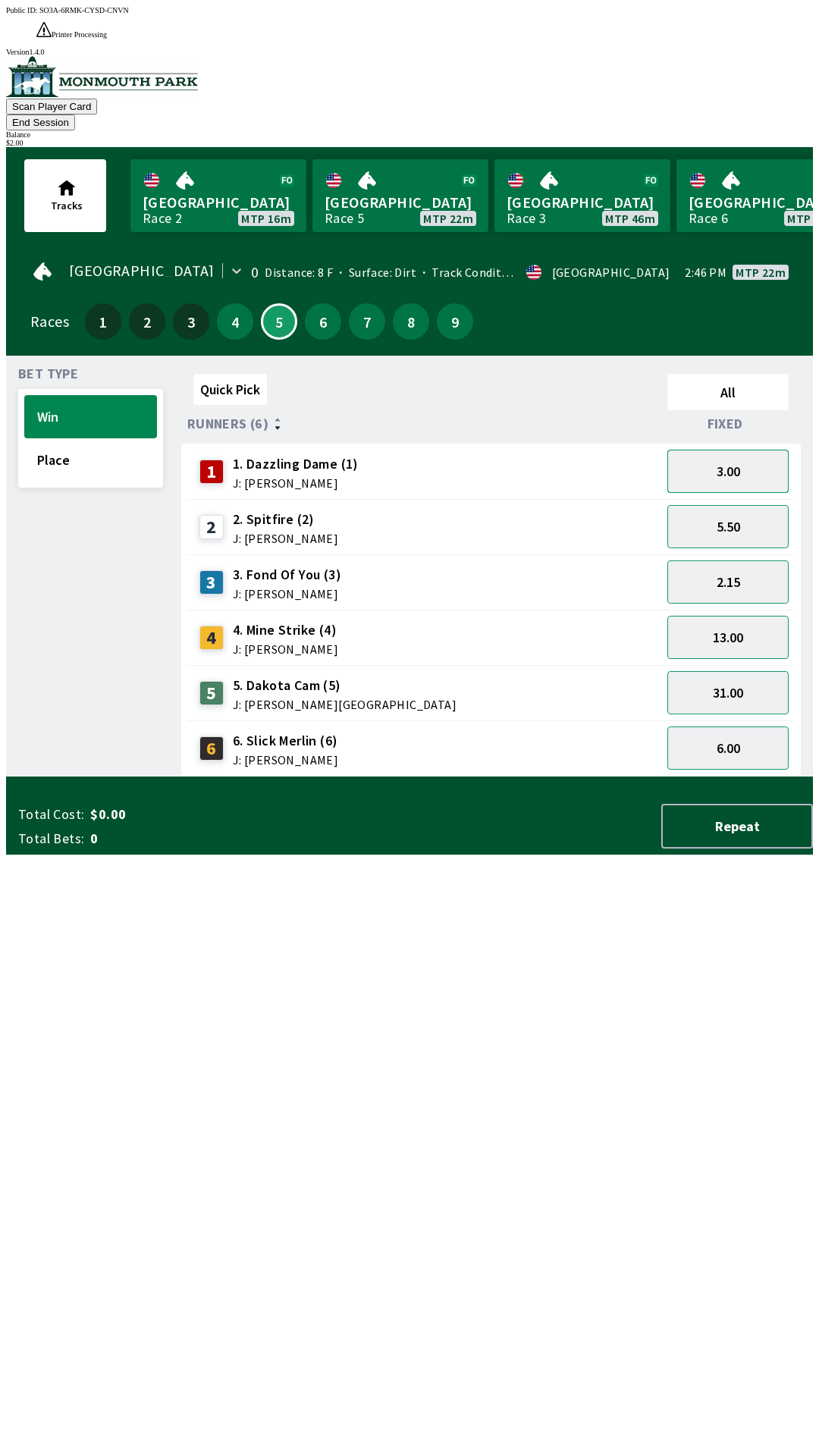
click at [731, 449] on button "3.00" at bounding box center [728, 470] width 121 height 43
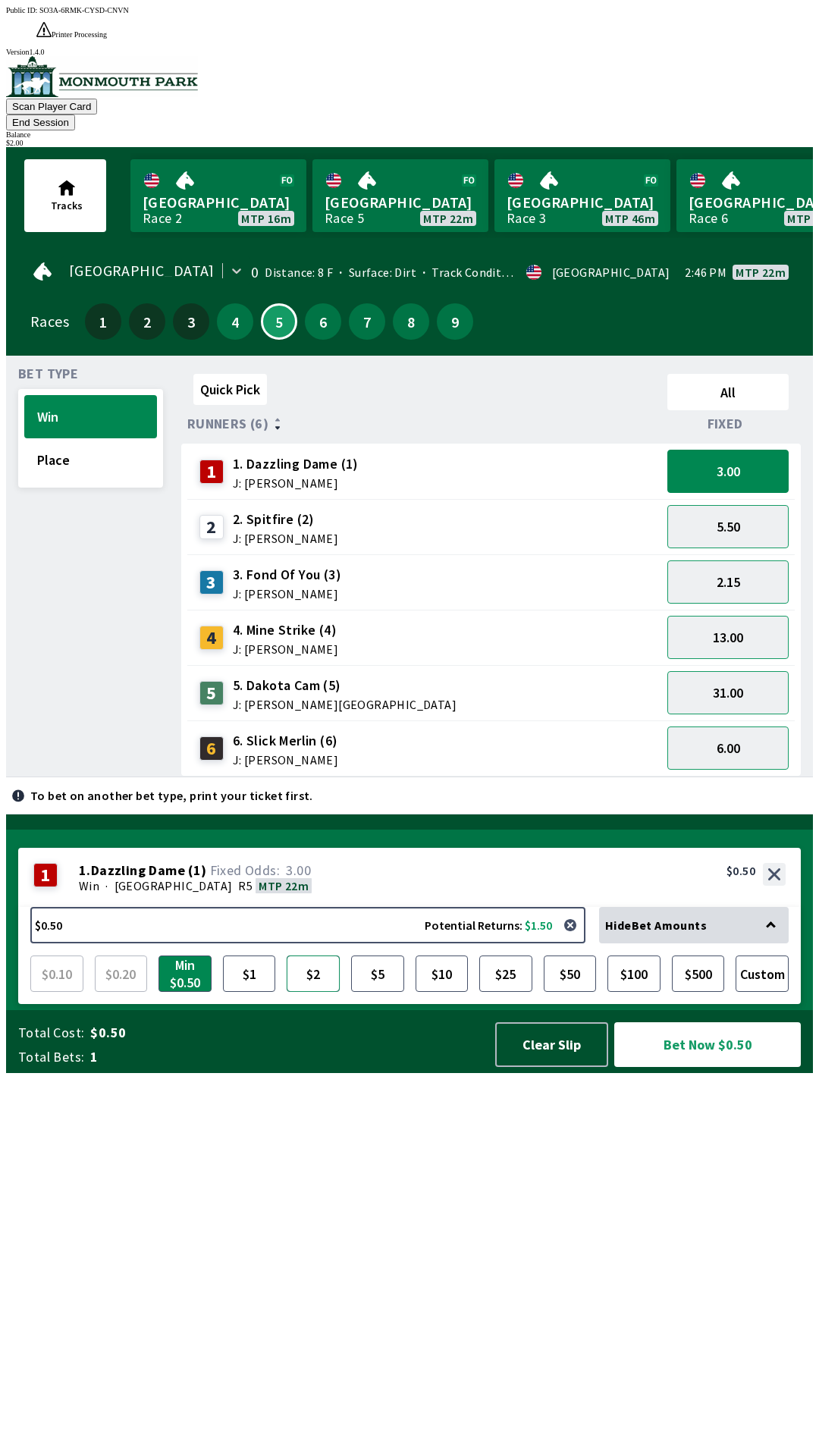
click at [314, 992] on button "$2" at bounding box center [313, 974] width 53 height 37
click at [714, 1067] on button "Bet Now $2.00" at bounding box center [707, 1044] width 187 height 45
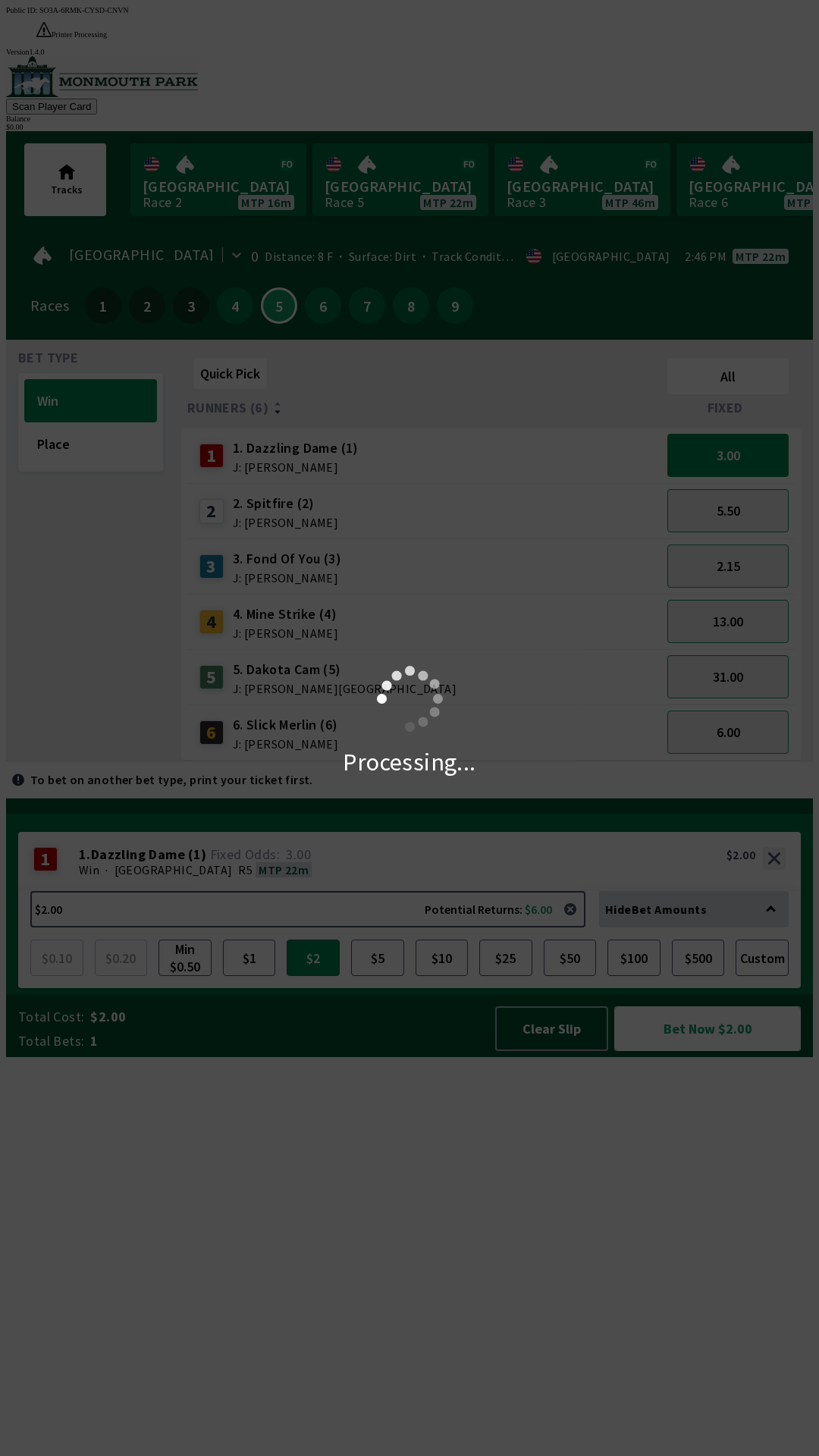
click at [614, 1007] on button "Bet Now $2.00" at bounding box center [707, 1029] width 187 height 45
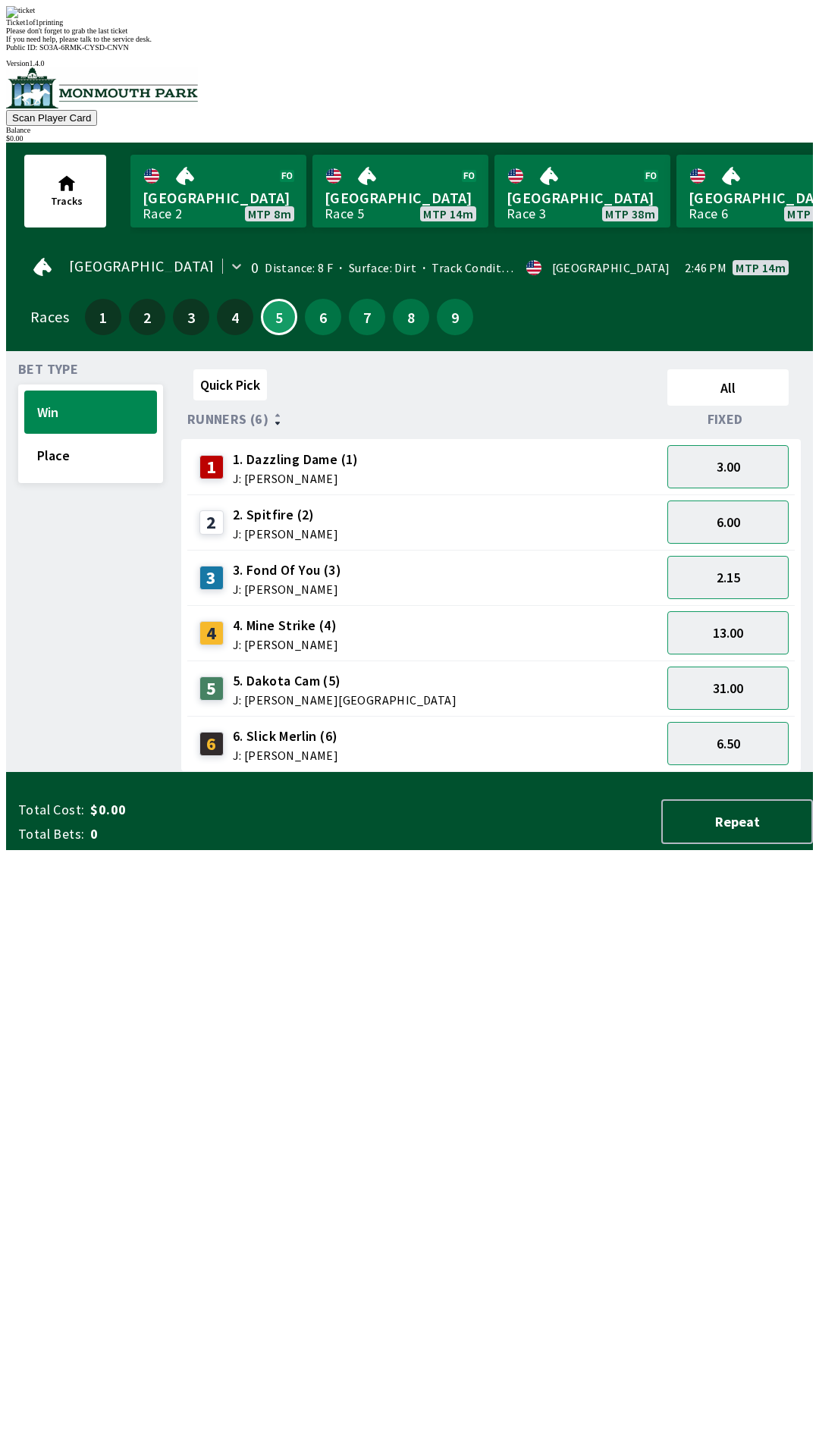
click at [381, 772] on div "Quick Pick All Runners (6) Fixed 1 1. Dazzling Dame (1) J: [PERSON_NAME] 3.00 2…" at bounding box center [497, 567] width 631 height 409
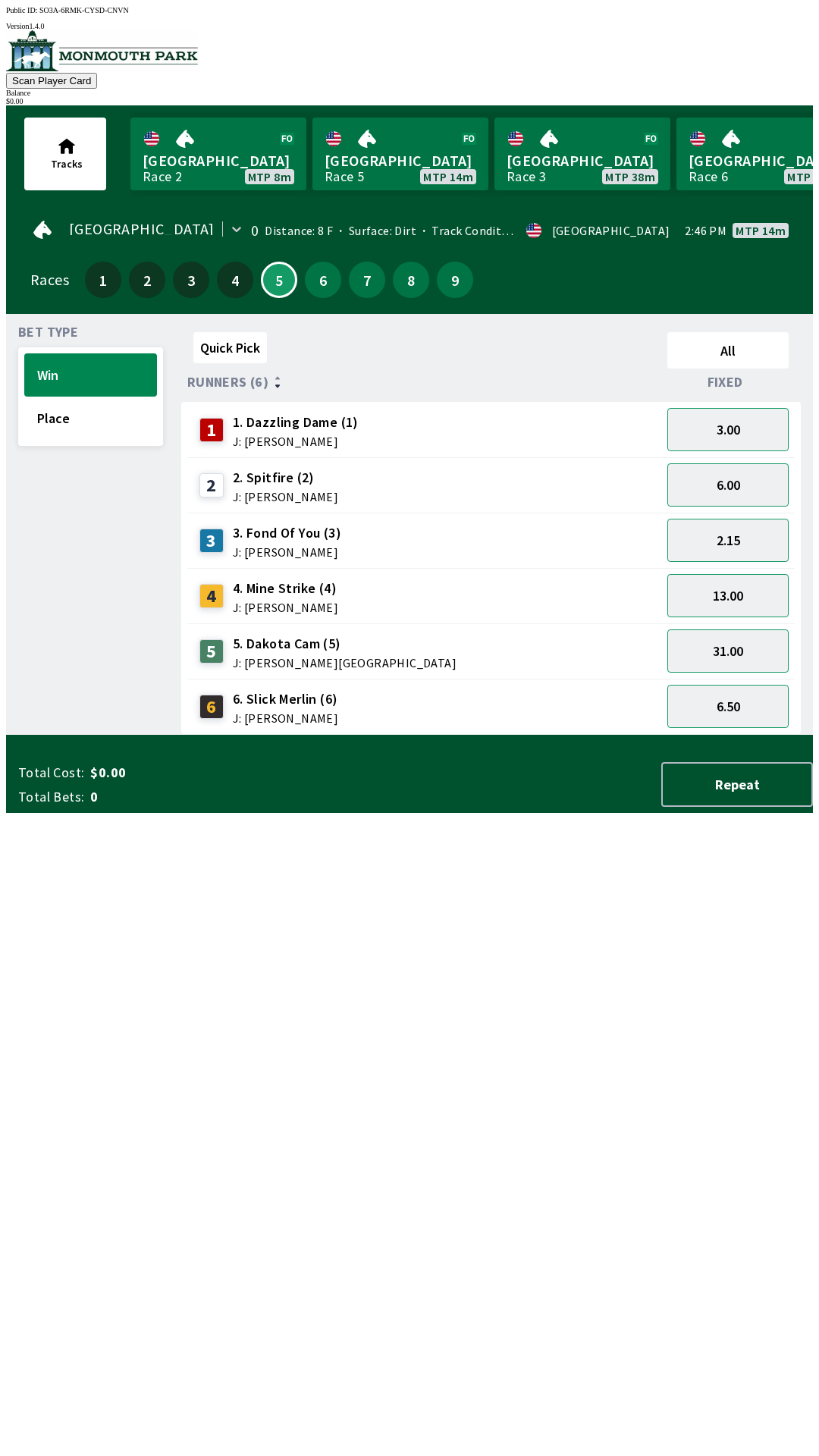
click at [89, 66] on img at bounding box center [102, 51] width 192 height 41
click at [131, 155] on link "Canterbury Park Race 2 MTP 8m" at bounding box center [218, 153] width 176 height 73
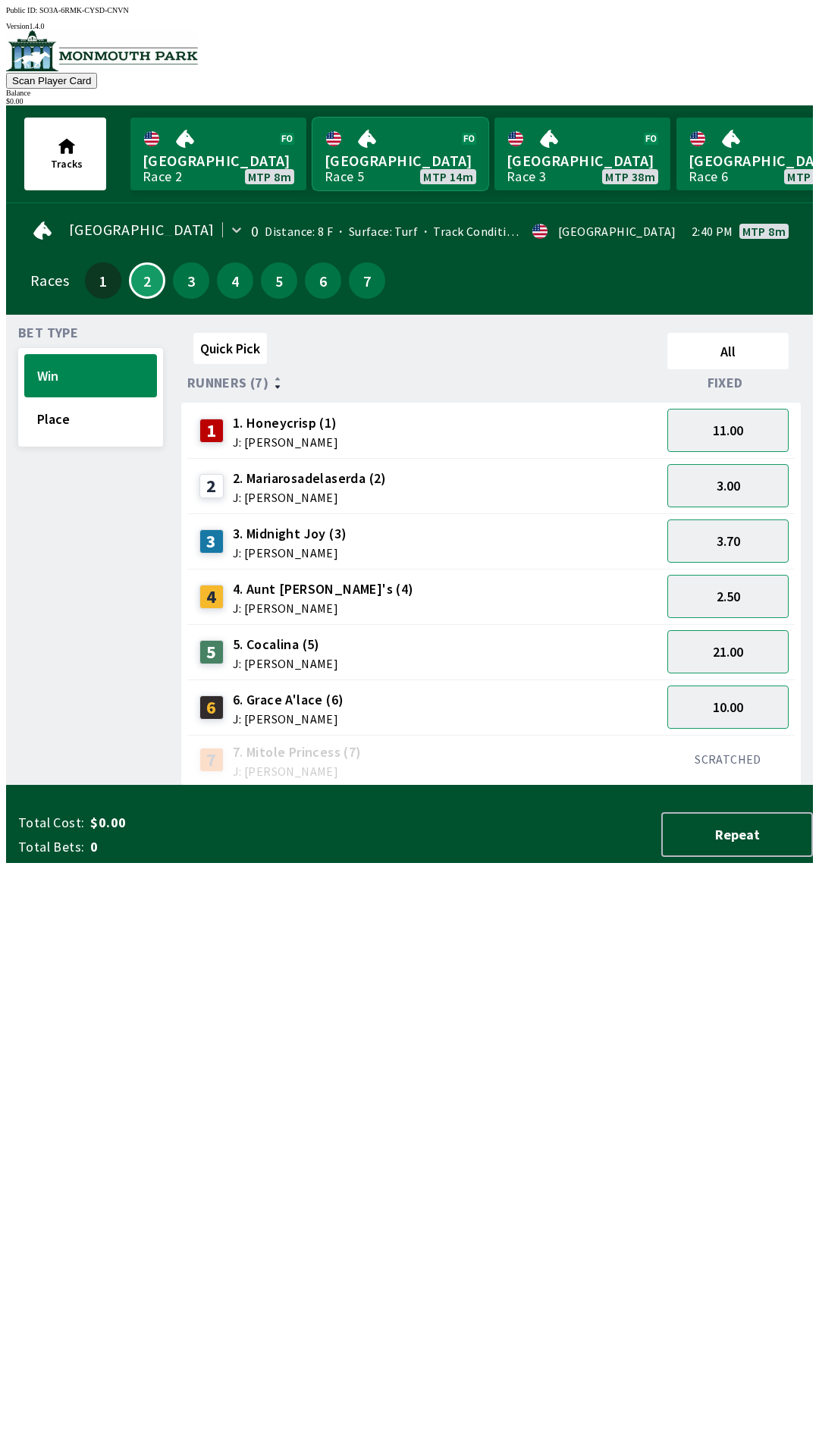
click at [416, 130] on link "[GEOGRAPHIC_DATA] Race 5 MTP 14m" at bounding box center [400, 153] width 176 height 73
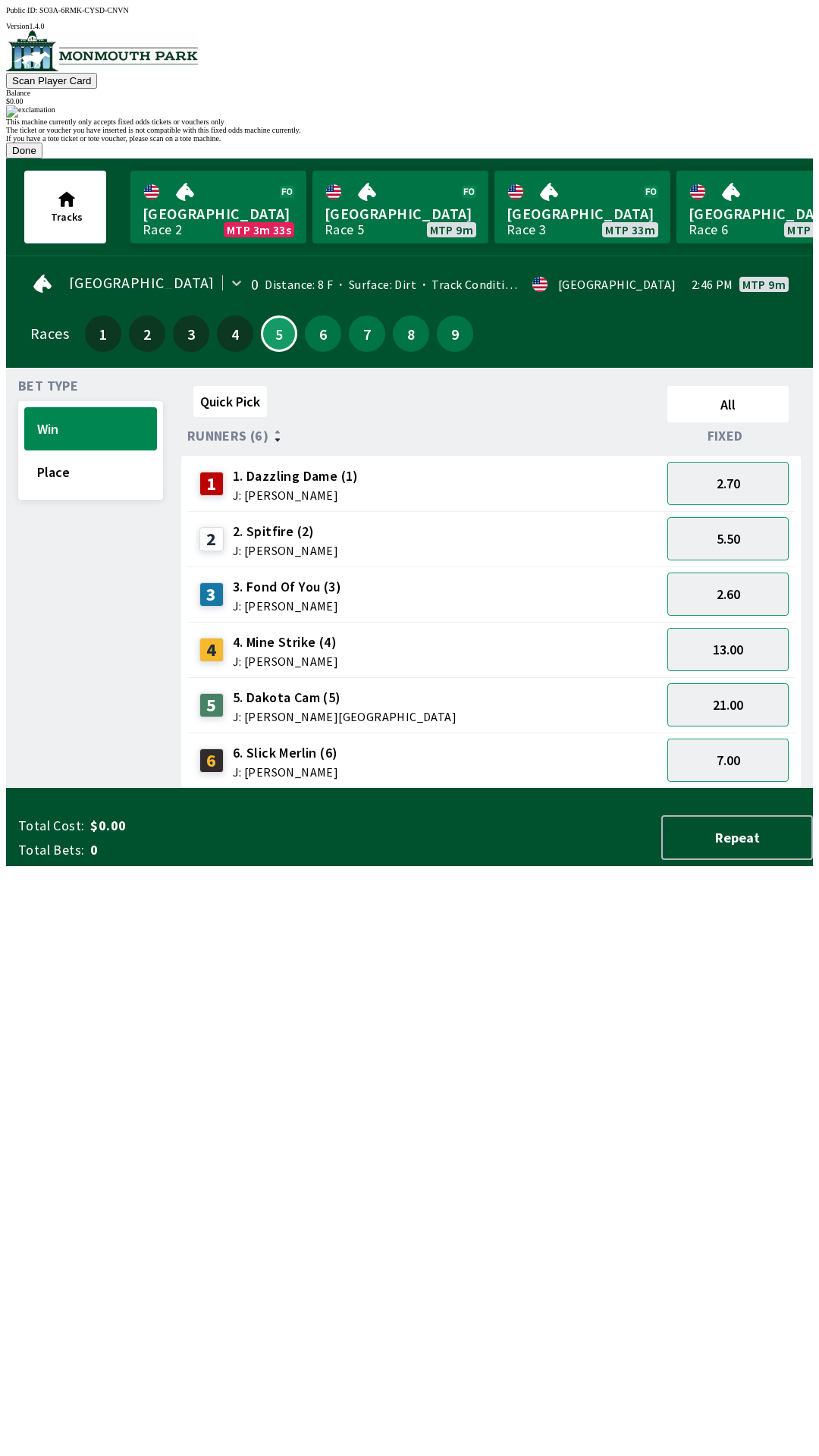
click at [42, 159] on button "Done" at bounding box center [24, 150] width 37 height 16
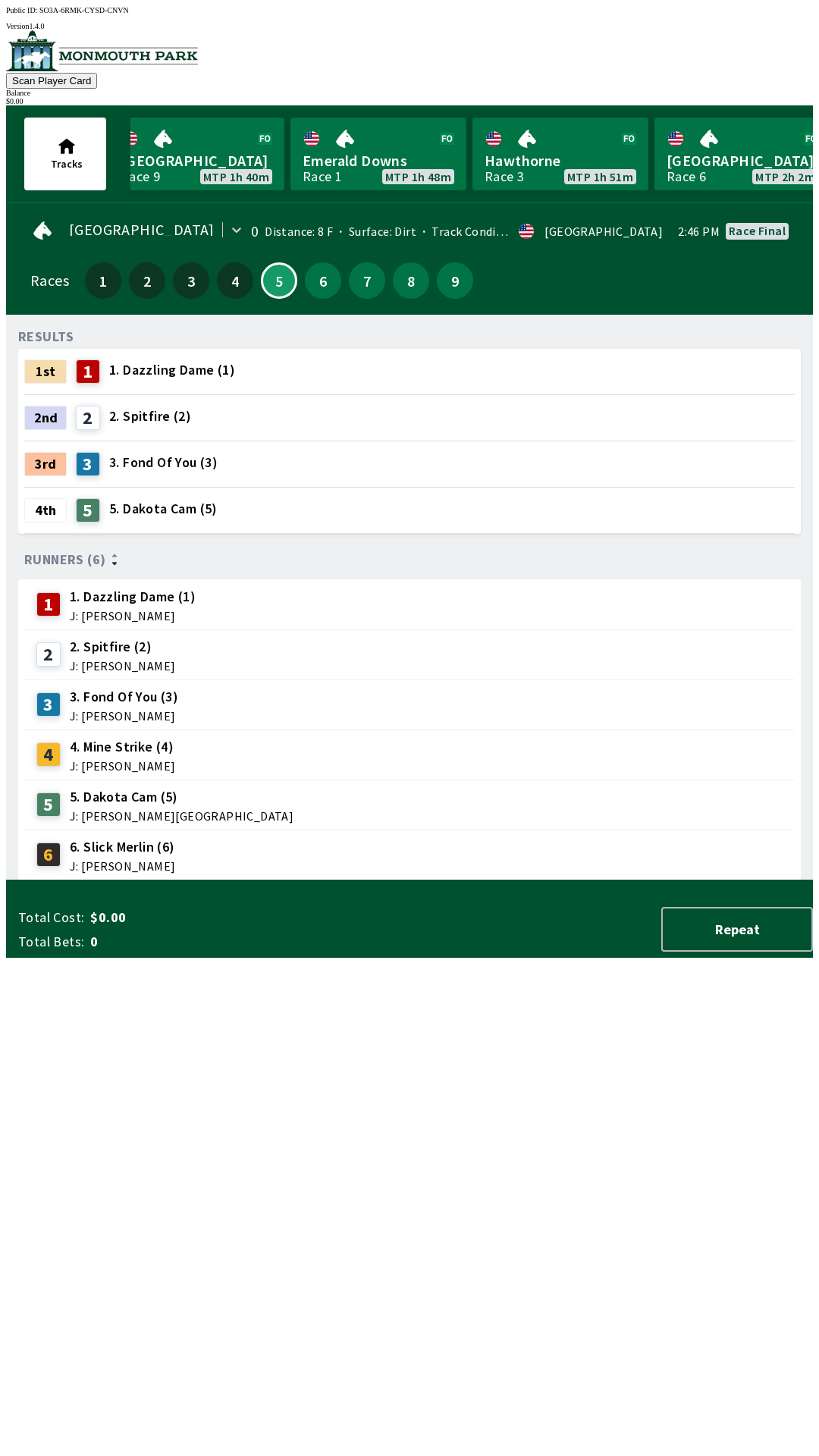
scroll to position [0, 1483]
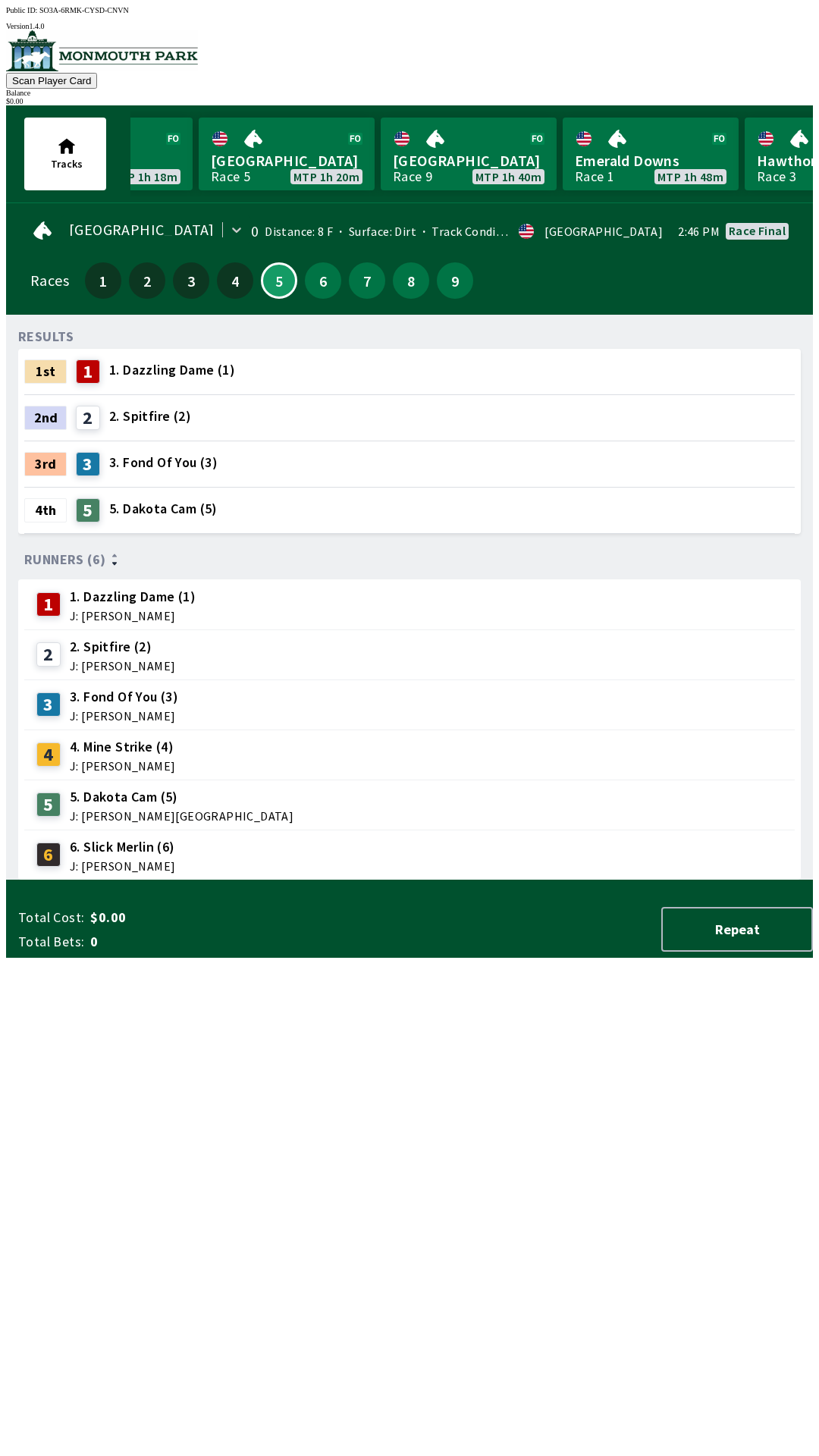
click at [244, 461] on div "3rd 3 3. Fond Of You (3)" at bounding box center [410, 464] width 771 height 45
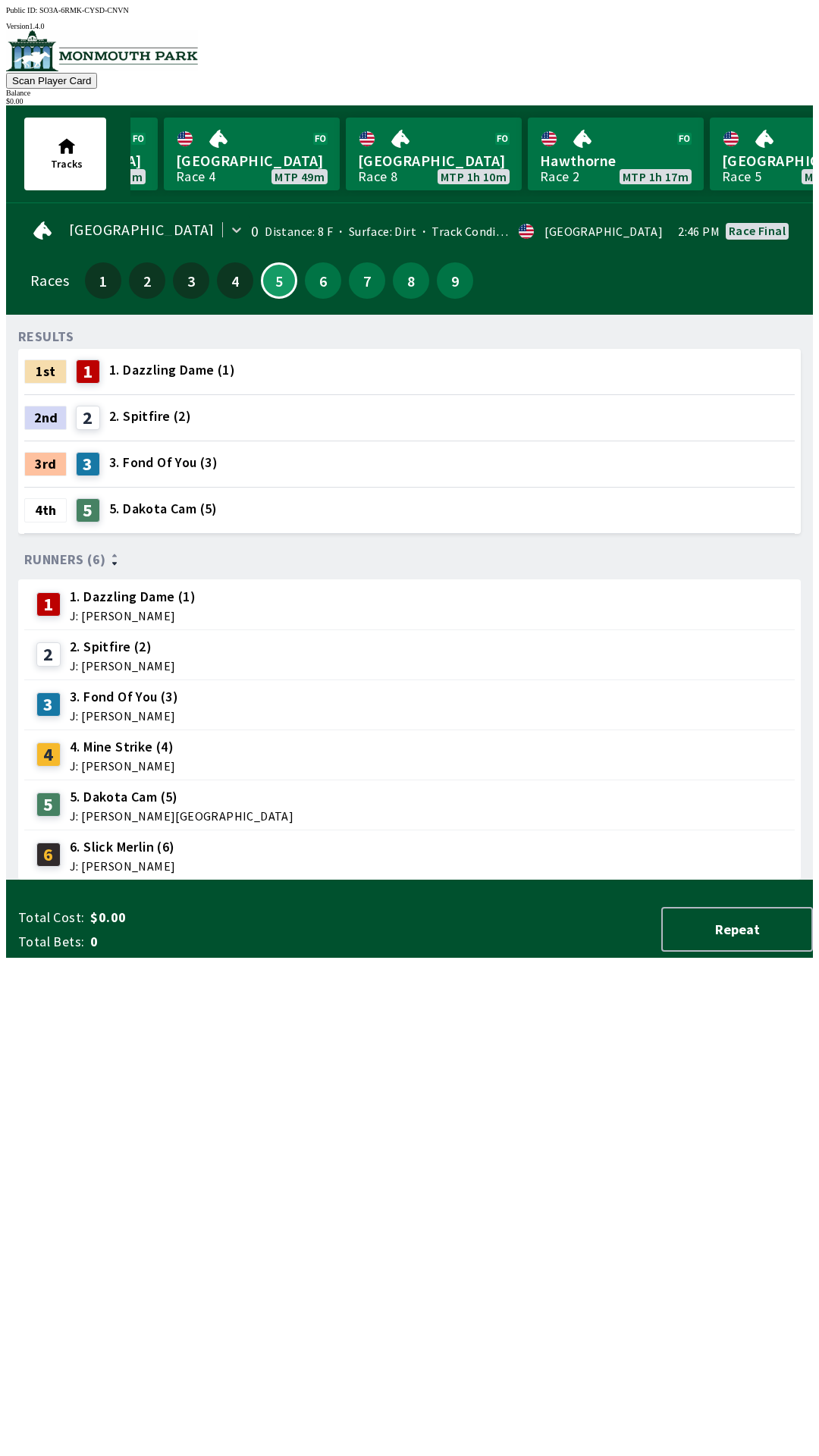
scroll to position [0, 697]
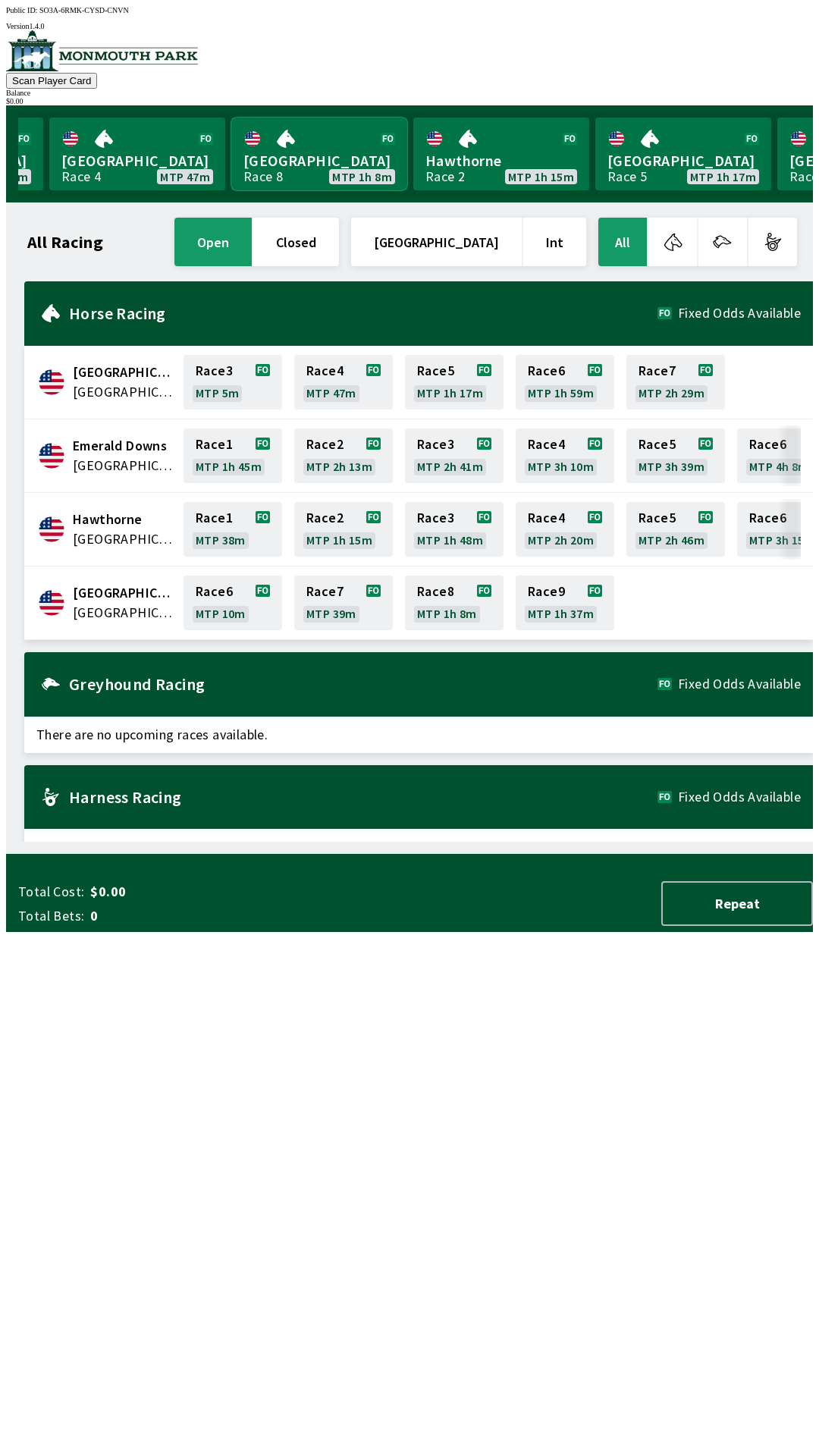
click at [317, 142] on link "[GEOGRAPHIC_DATA] Race 8 MTP 1h 8m" at bounding box center [319, 153] width 176 height 73
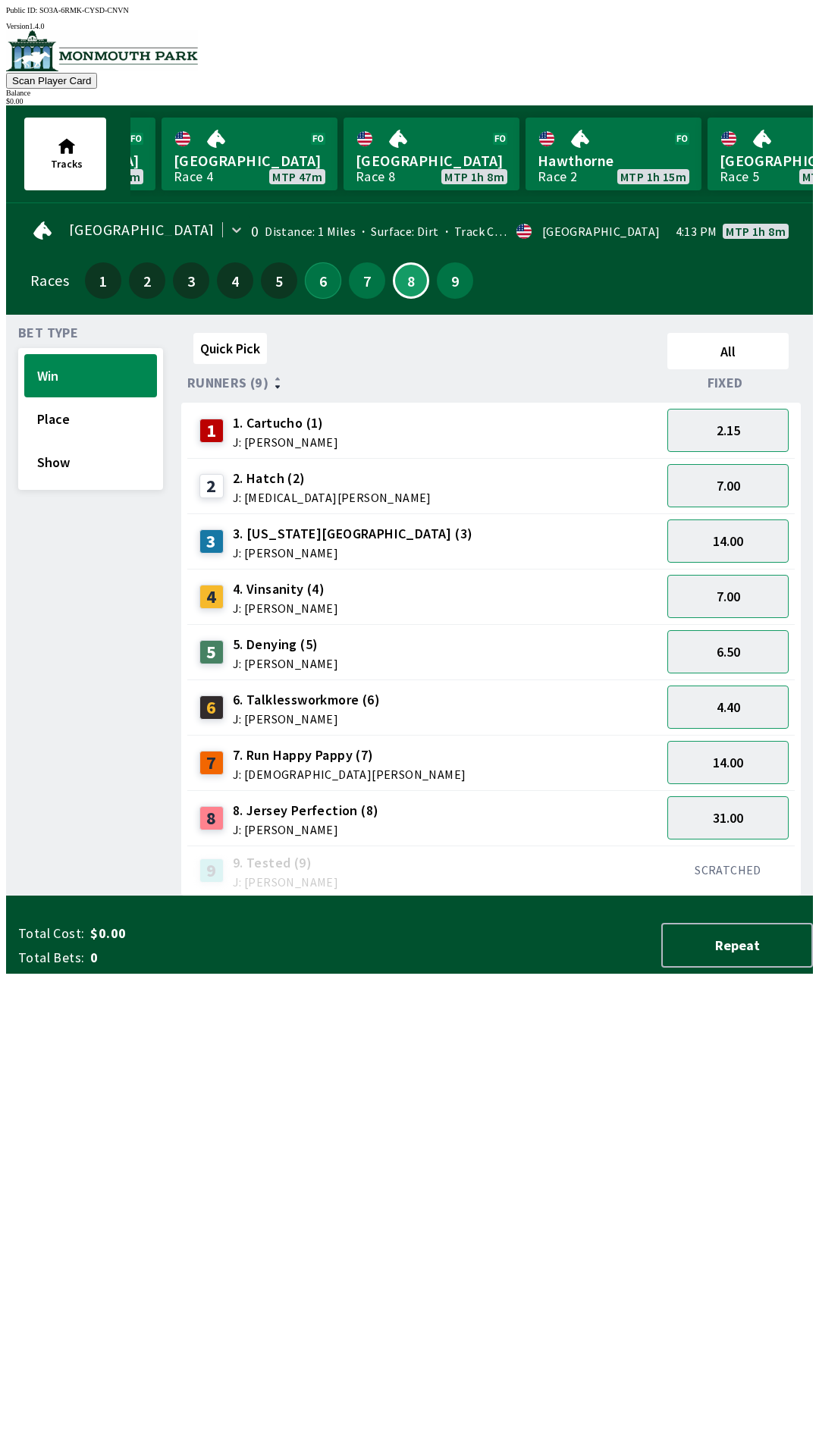
click at [316, 270] on button "6" at bounding box center [323, 281] width 37 height 37
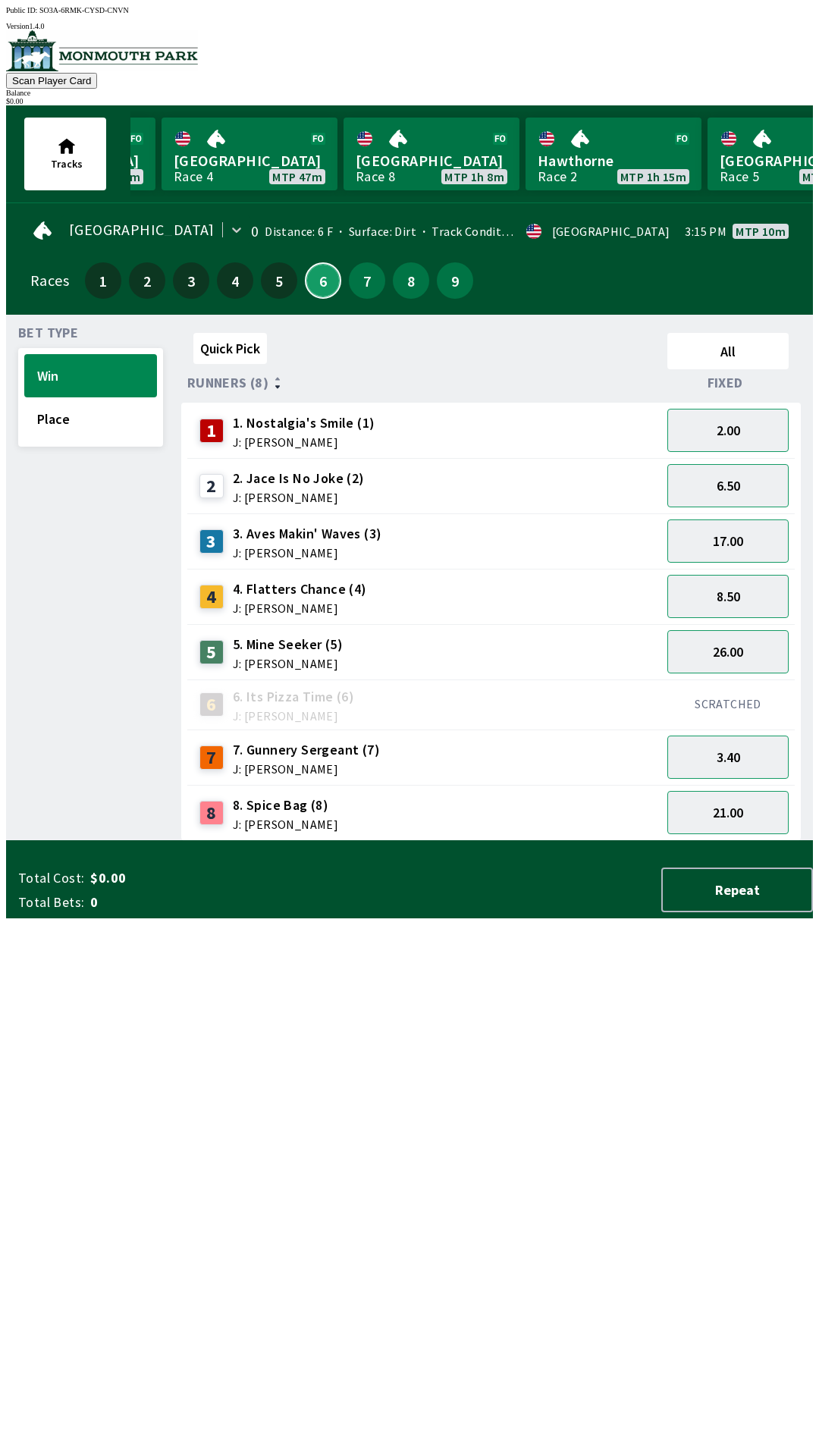
click at [305, 263] on button "6" at bounding box center [323, 281] width 37 height 37
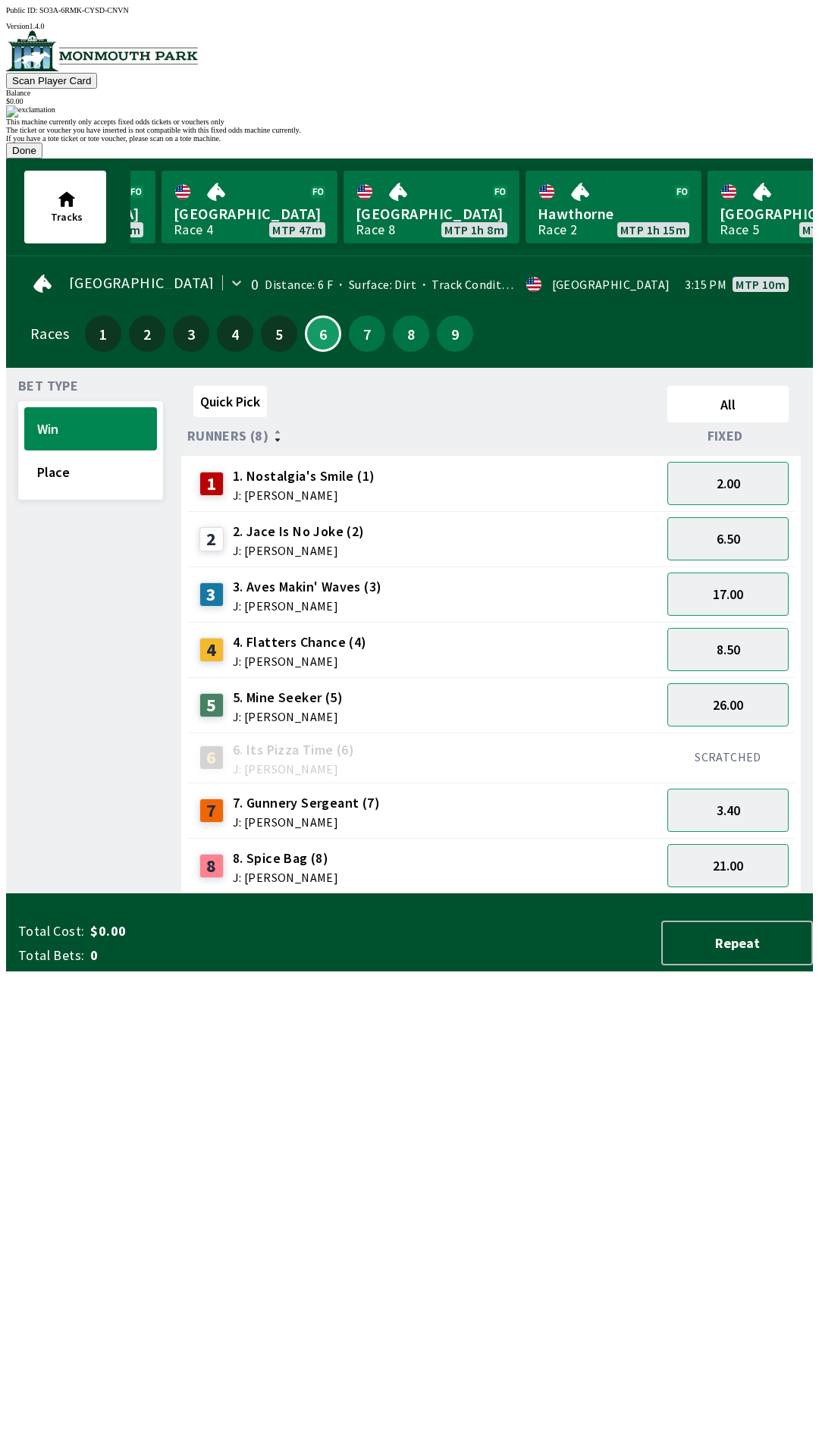
click at [42, 159] on button "Done" at bounding box center [24, 150] width 37 height 16
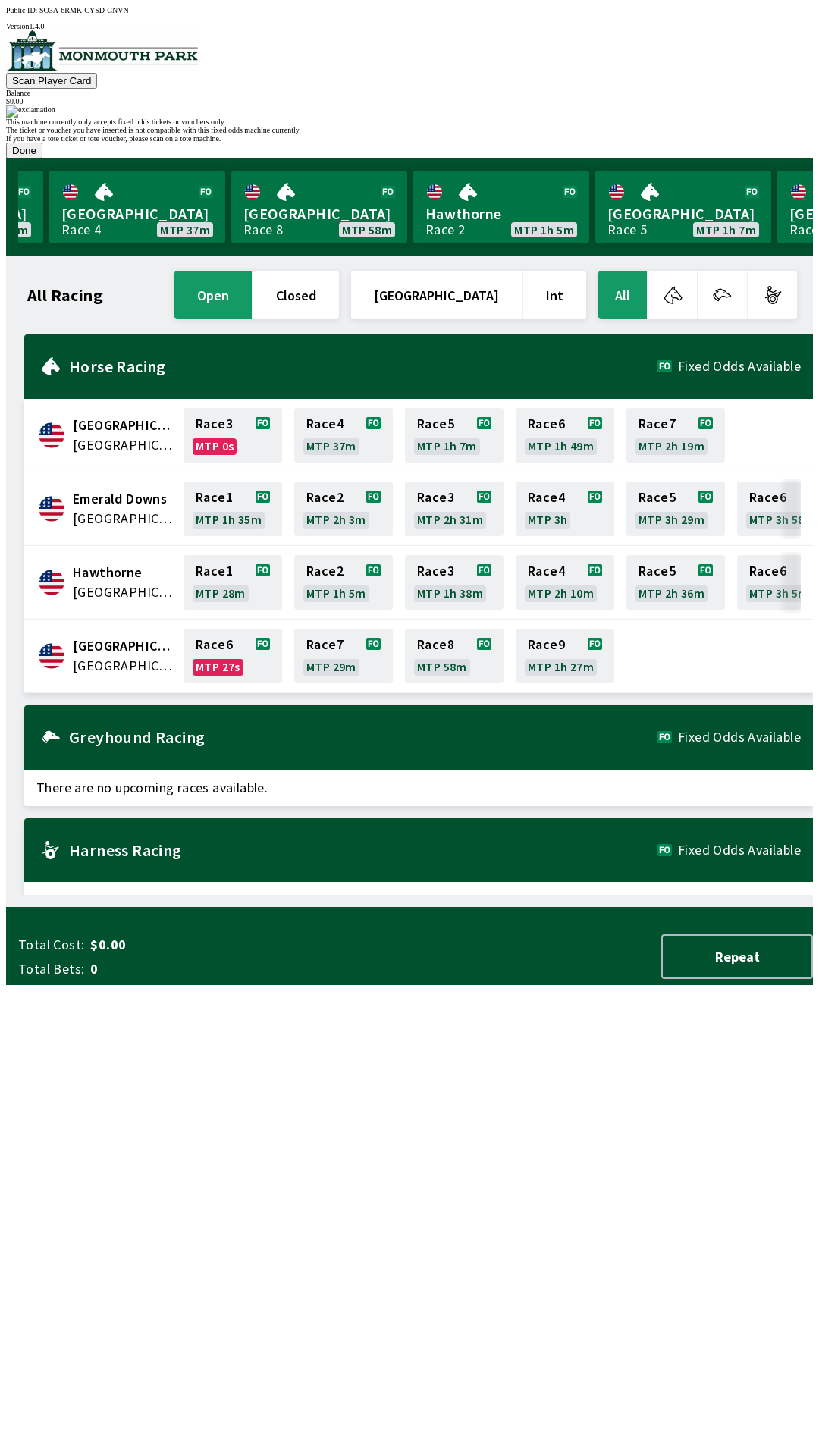
click at [42, 159] on button "Done" at bounding box center [24, 150] width 37 height 16
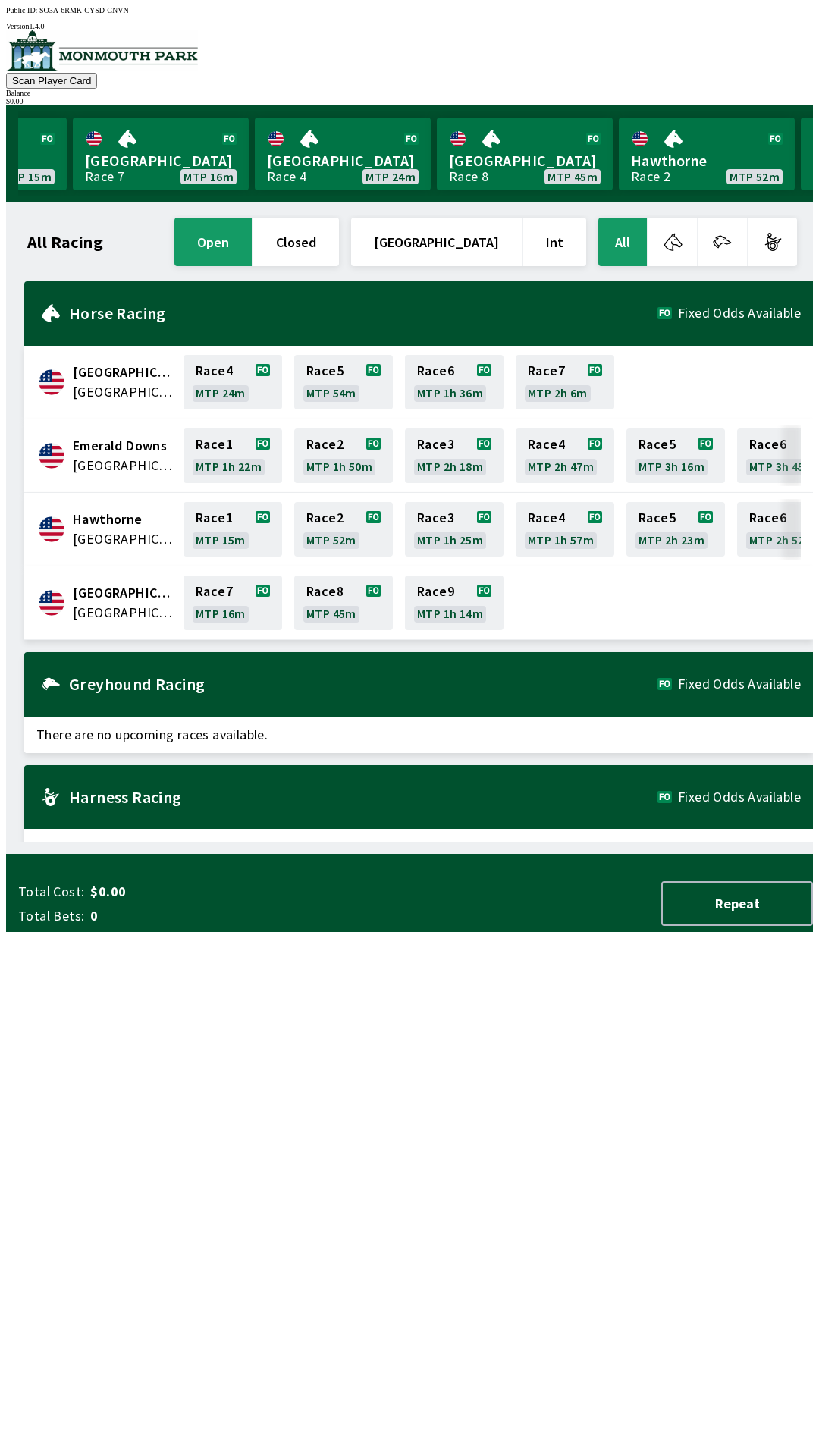
scroll to position [0, 124]
click at [135, 166] on link "[GEOGRAPHIC_DATA] Race 7 MTP 16m" at bounding box center [163, 153] width 176 height 73
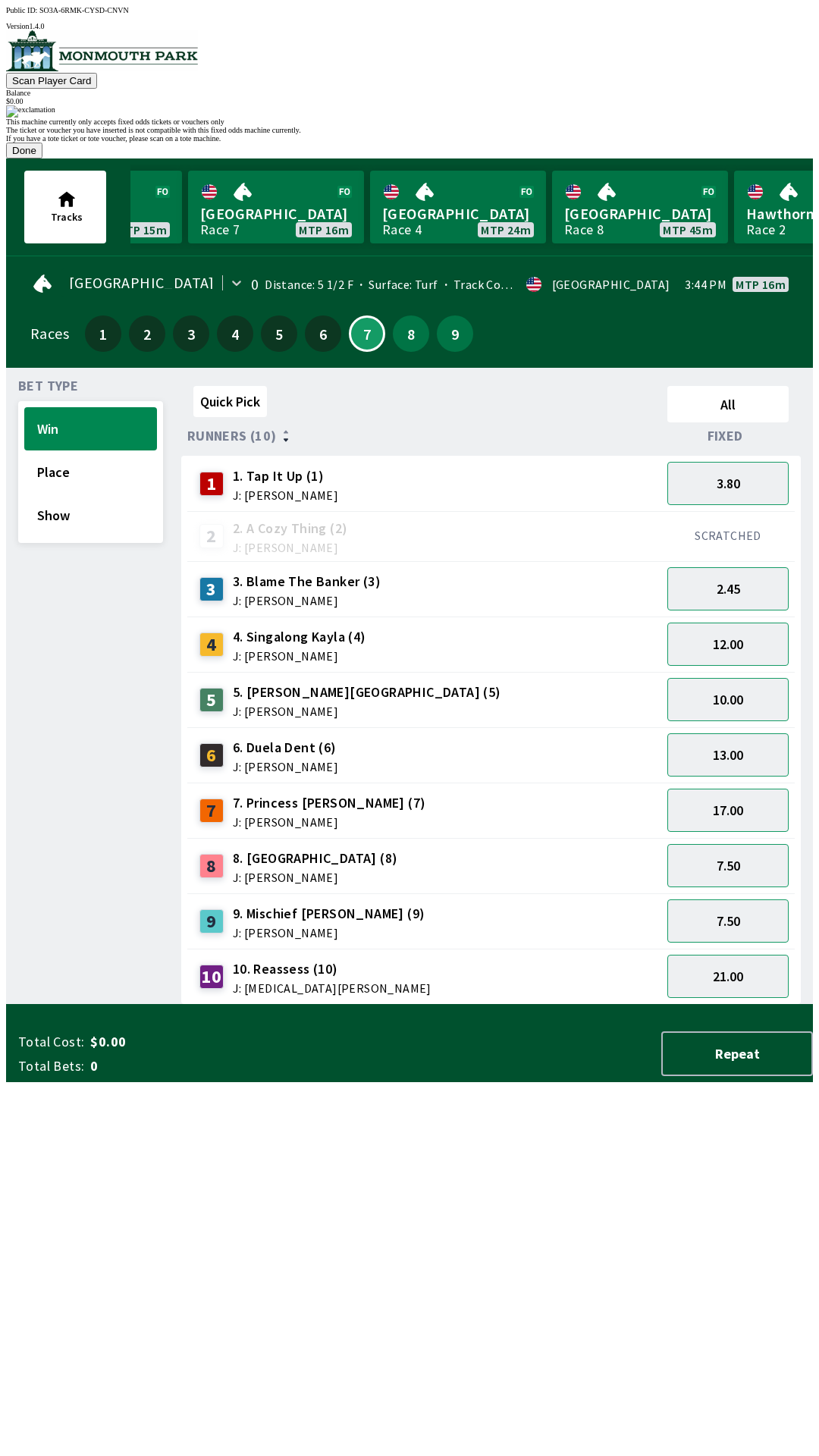
click at [42, 159] on button "Done" at bounding box center [24, 150] width 37 height 16
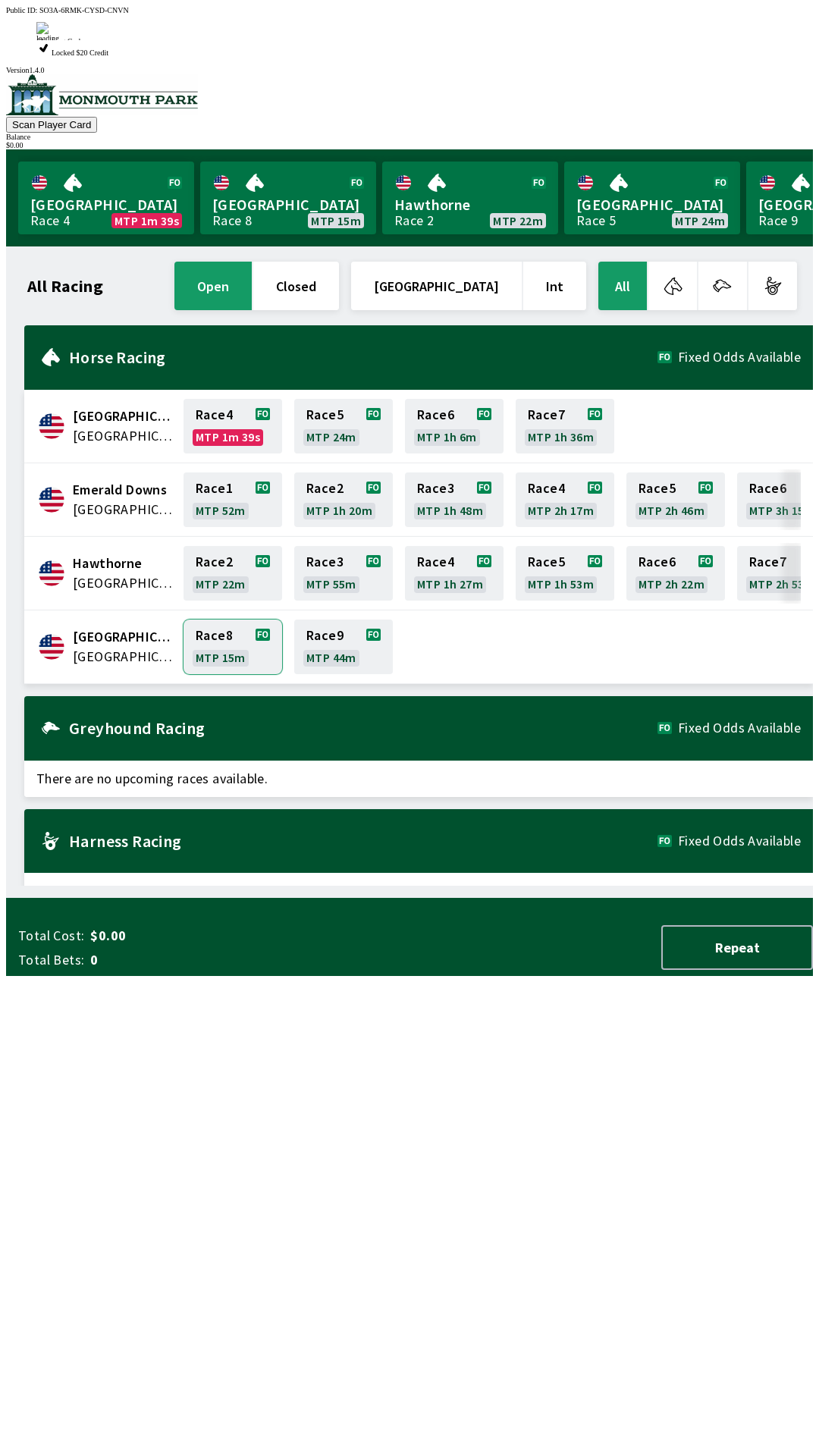
click at [223, 620] on link "Race 8 MTP 15m" at bounding box center [233, 647] width 98 height 55
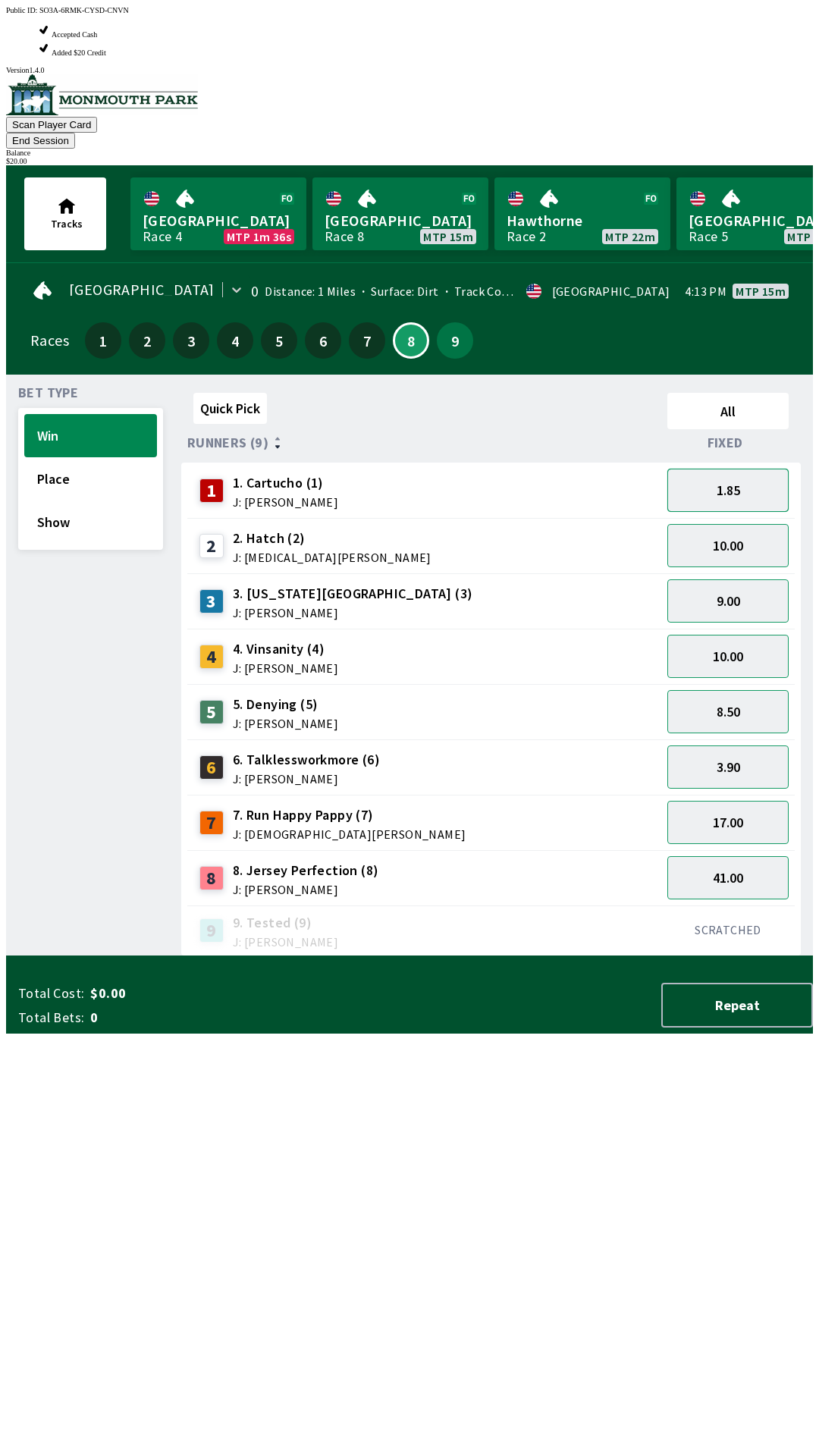
click at [742, 469] on button "1.85" at bounding box center [728, 490] width 121 height 43
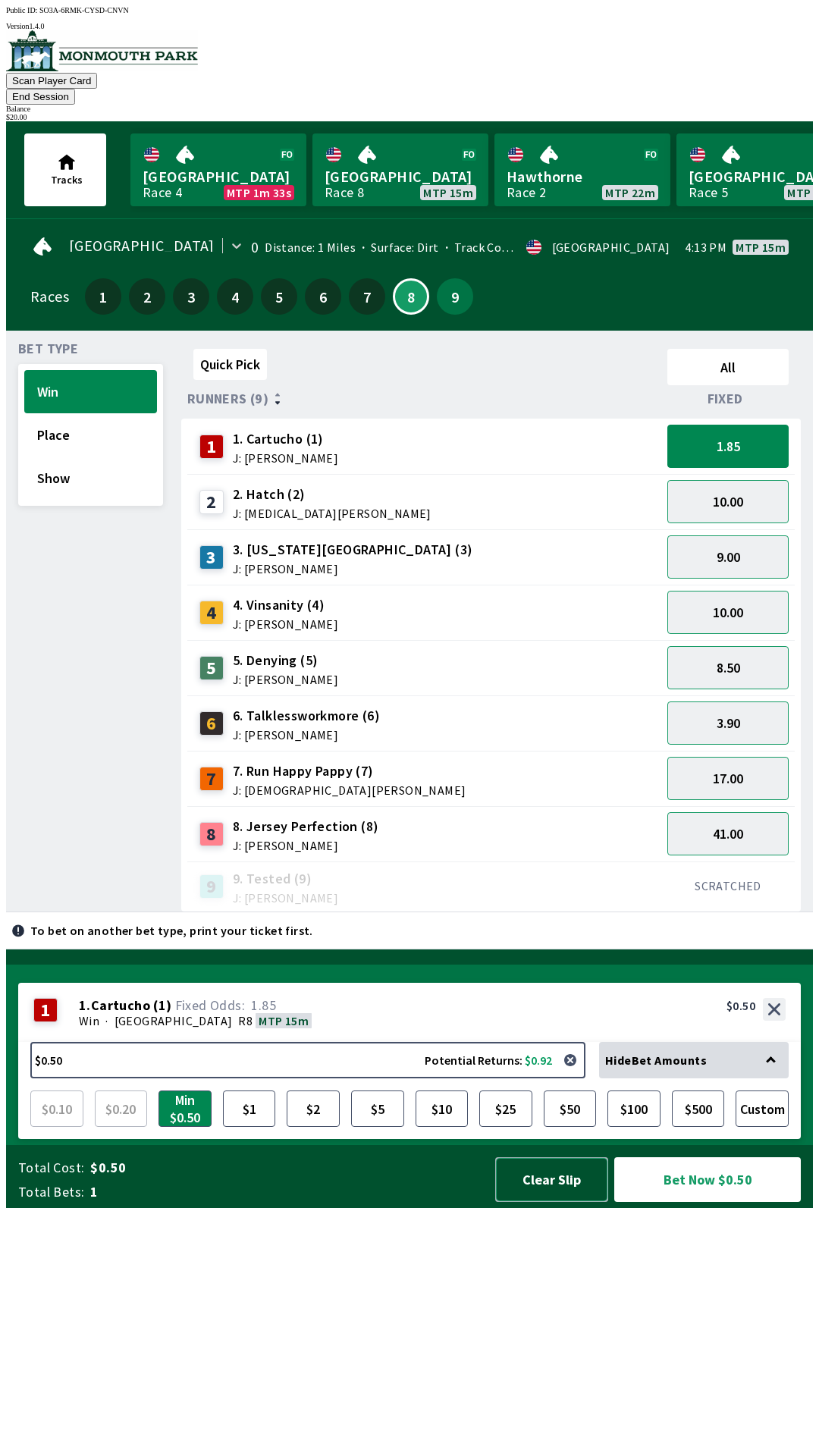
click at [561, 1202] on button "Clear Slip" at bounding box center [552, 1179] width 113 height 45
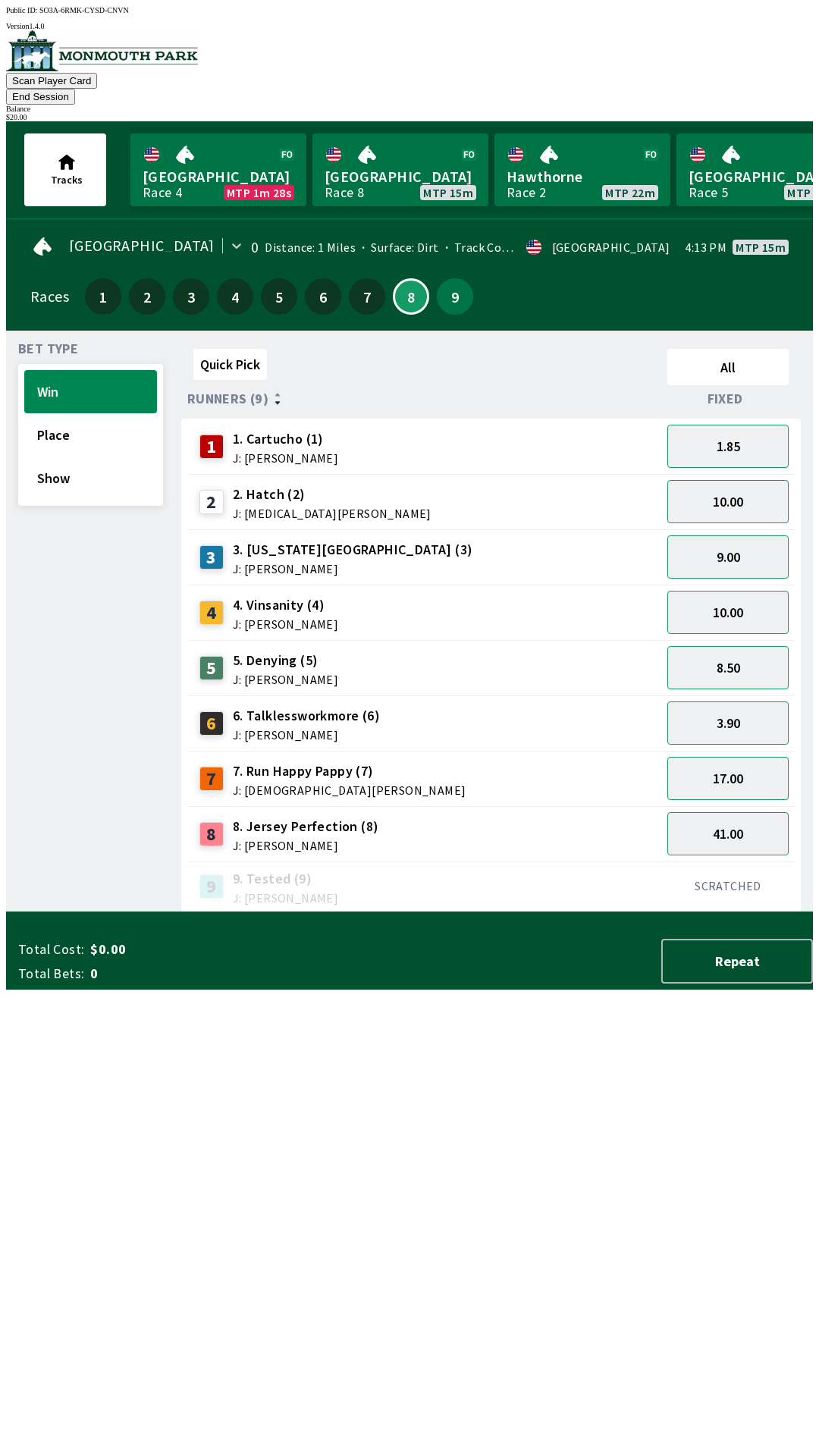
click at [75, 89] on button "End Session" at bounding box center [41, 97] width 69 height 16
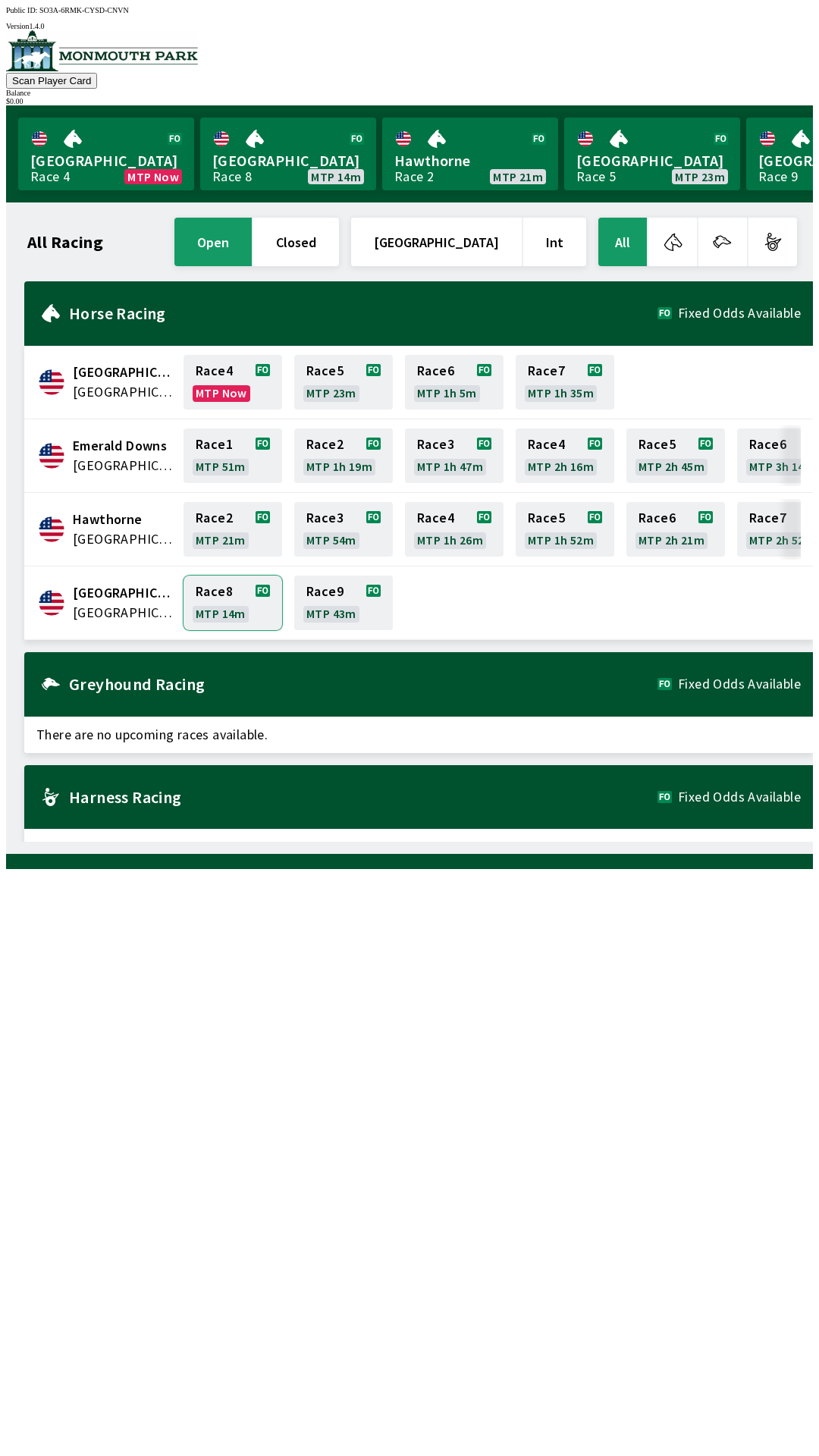
click at [215, 592] on link "Race 8 MTP 14m" at bounding box center [233, 603] width 98 height 55
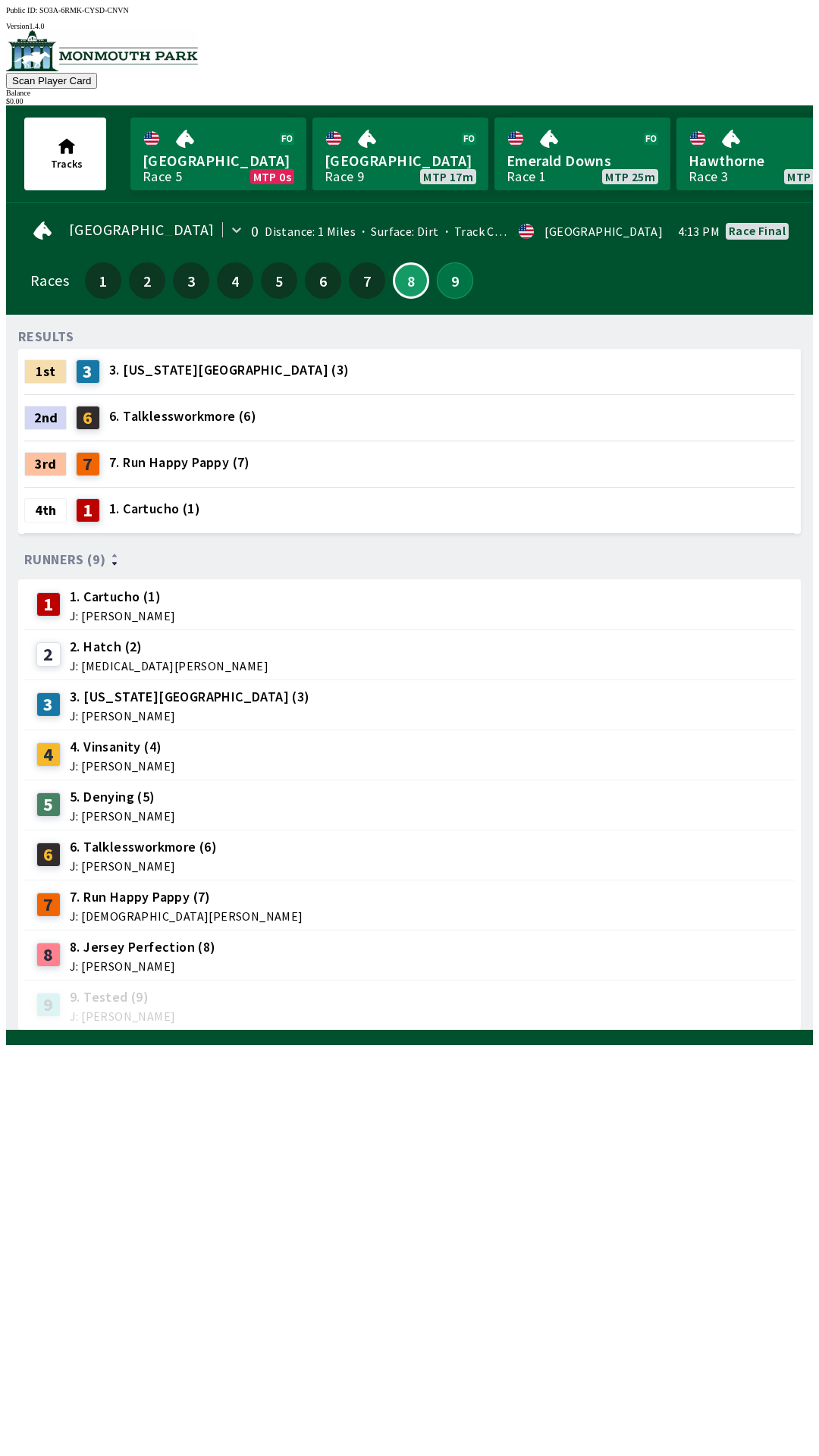
click at [437, 267] on button "9" at bounding box center [455, 281] width 37 height 37
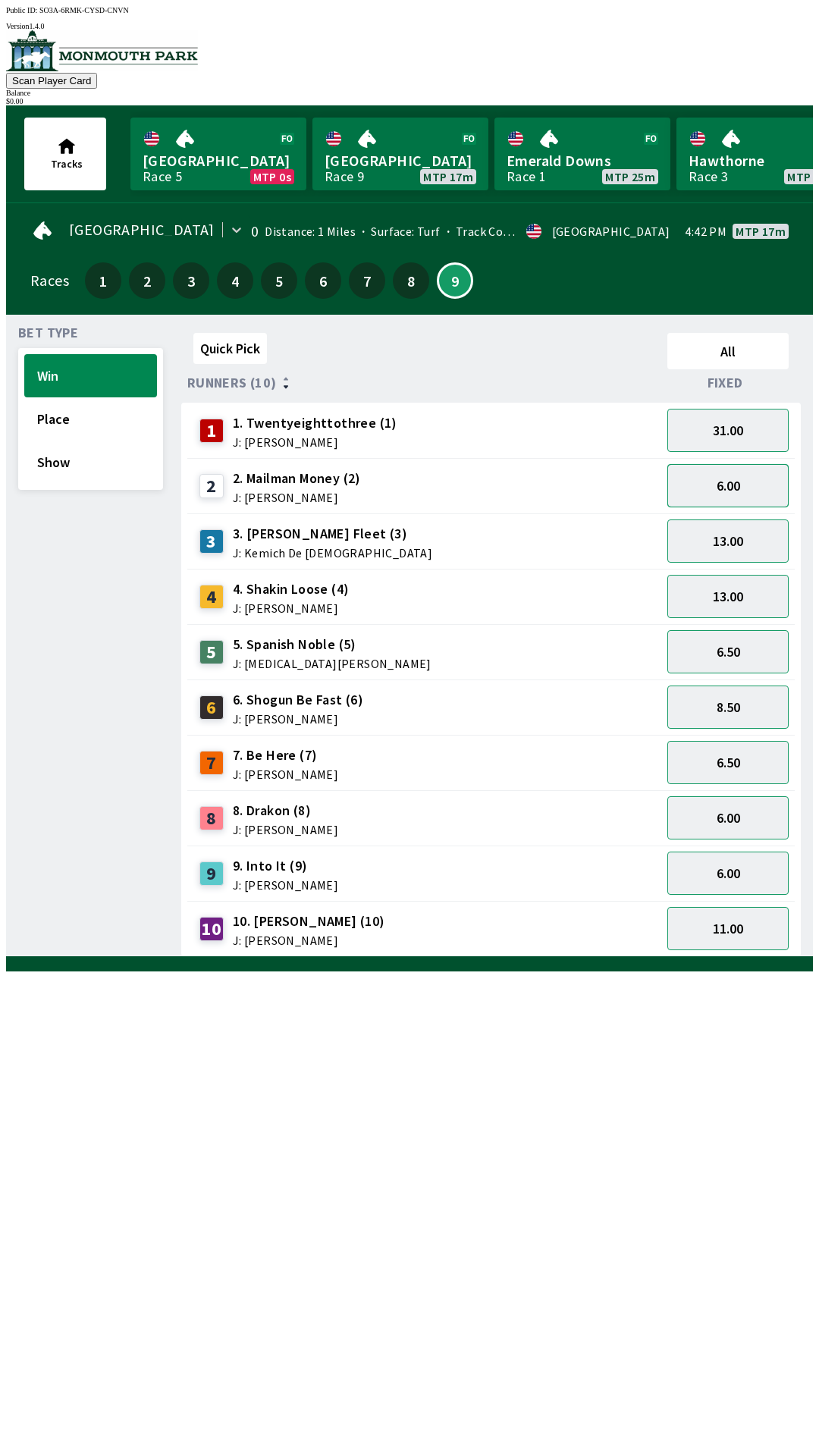
click at [697, 485] on button "6.00" at bounding box center [728, 485] width 121 height 43
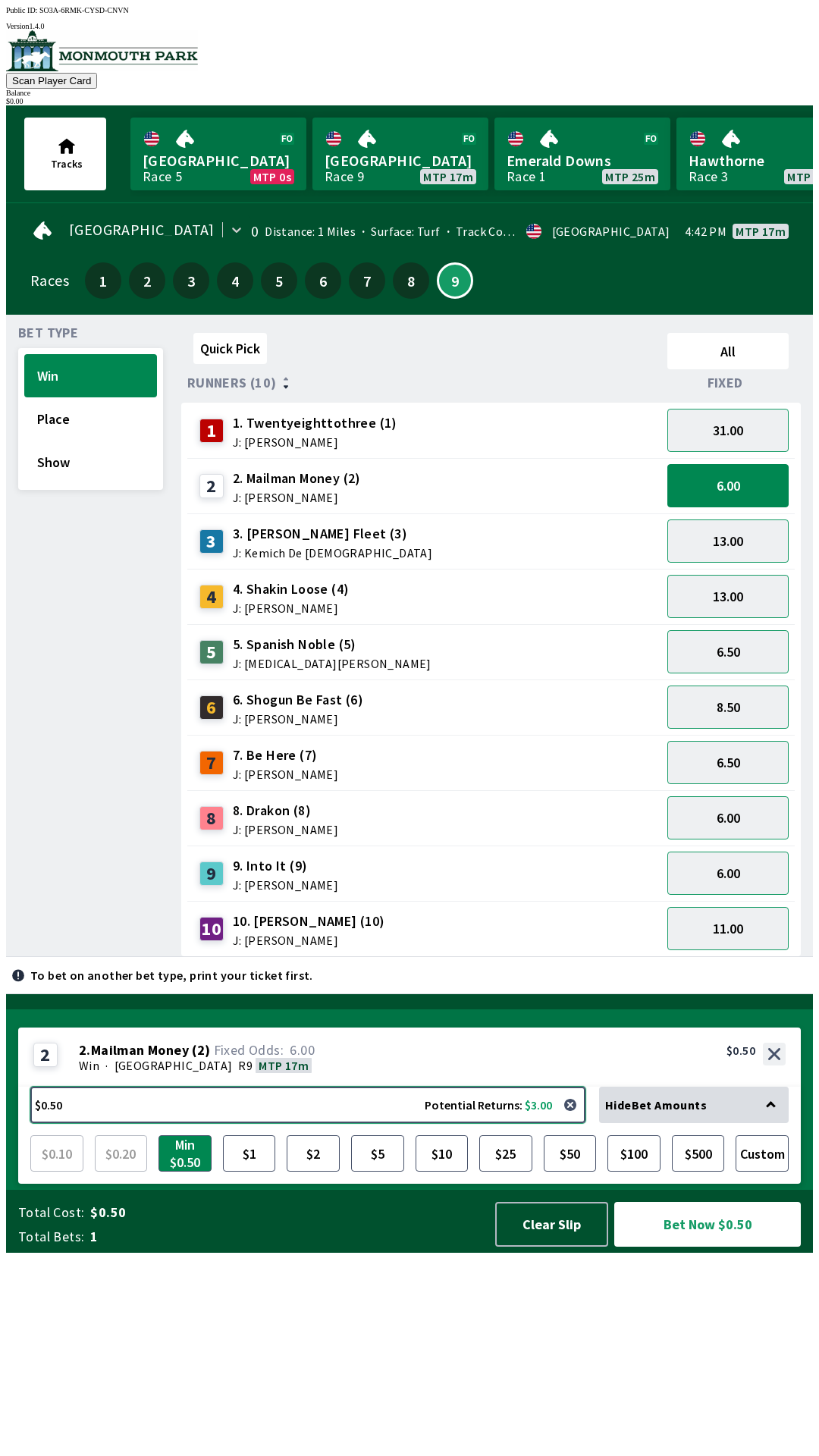
click at [528, 1123] on button "$0.50 Potential Returns: $3.00" at bounding box center [308, 1105] width 555 height 37
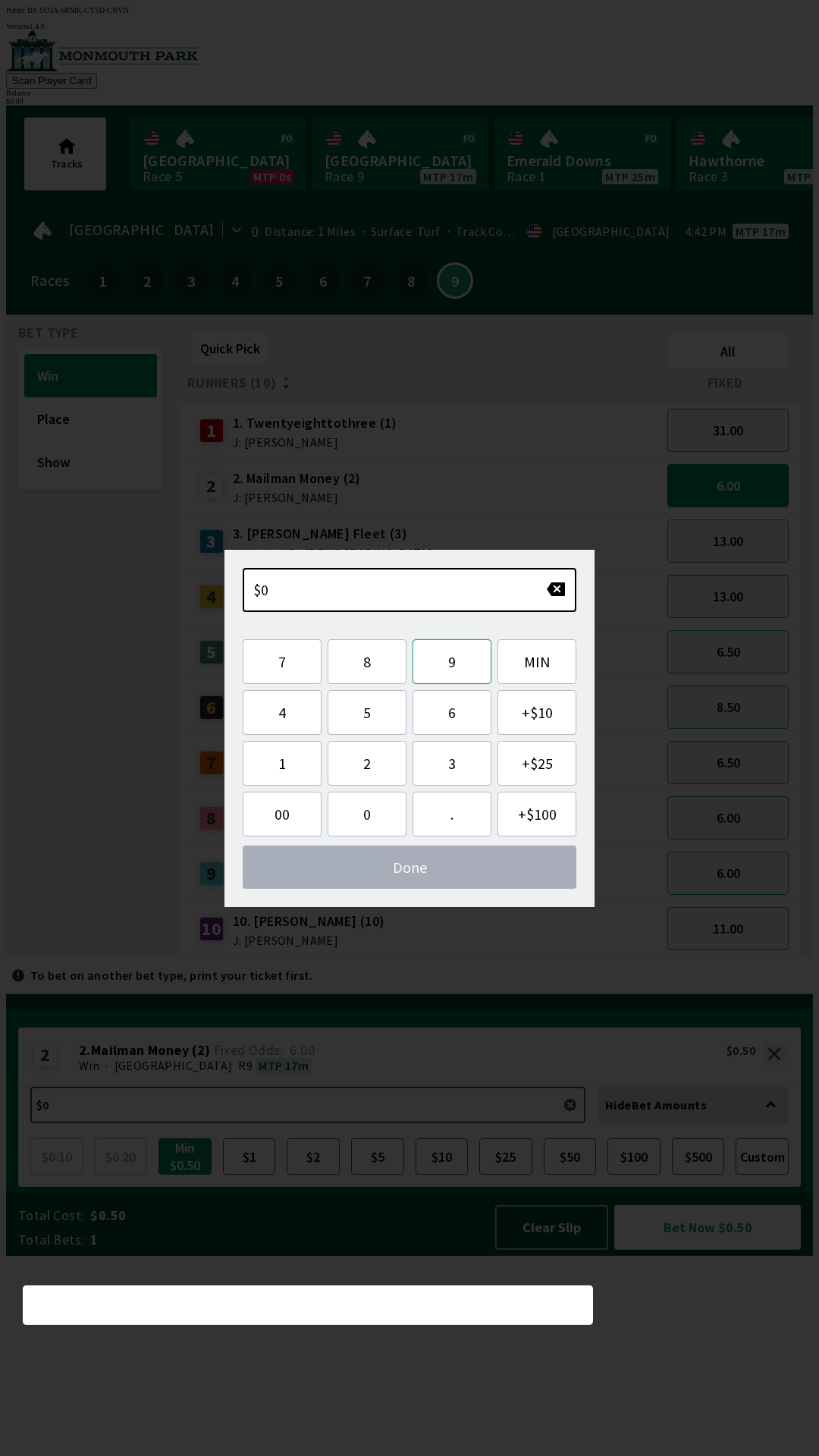
click at [451, 678] on button "9" at bounding box center [452, 661] width 79 height 45
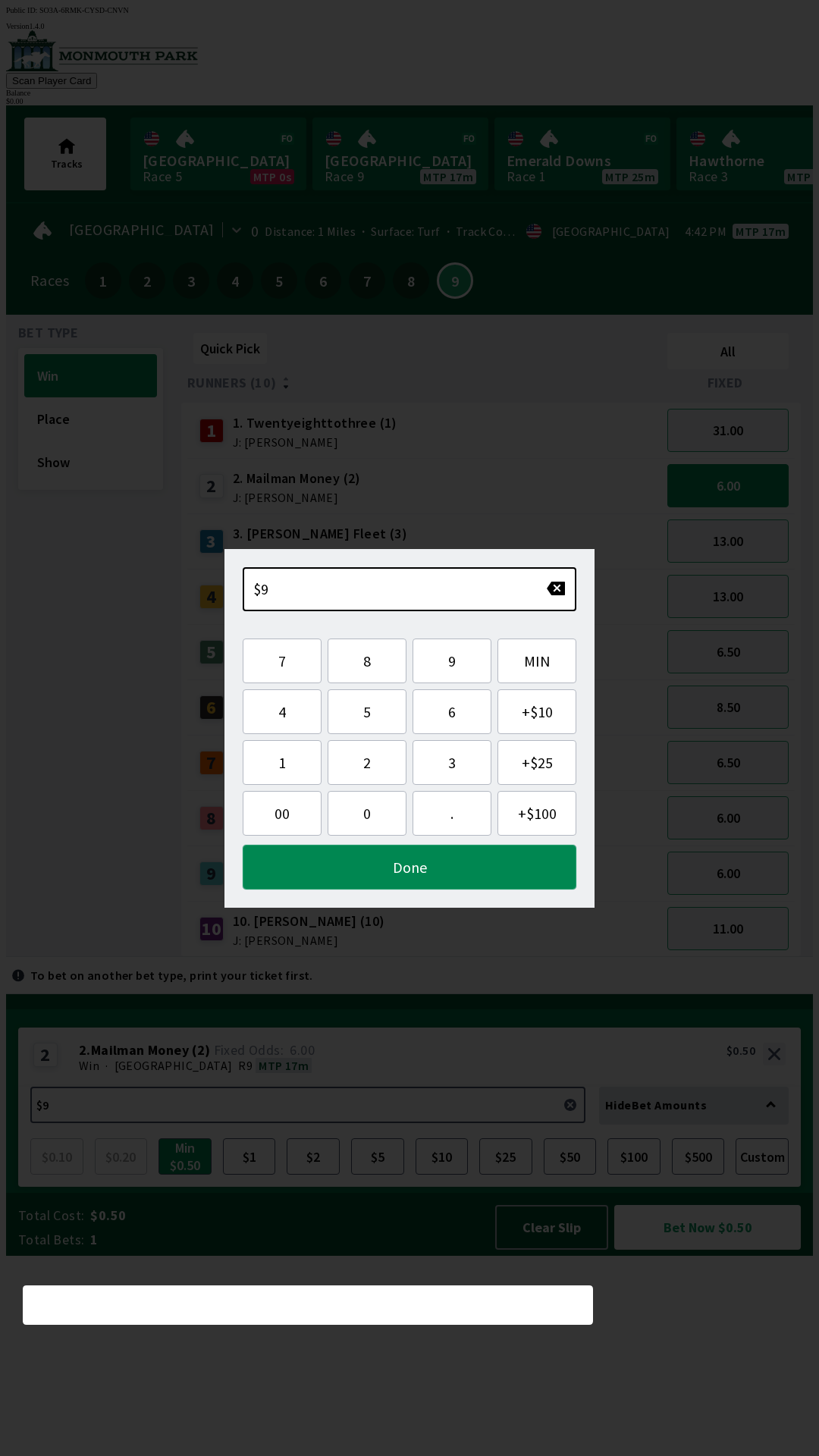
click at [384, 872] on button "Done" at bounding box center [410, 867] width 334 height 45
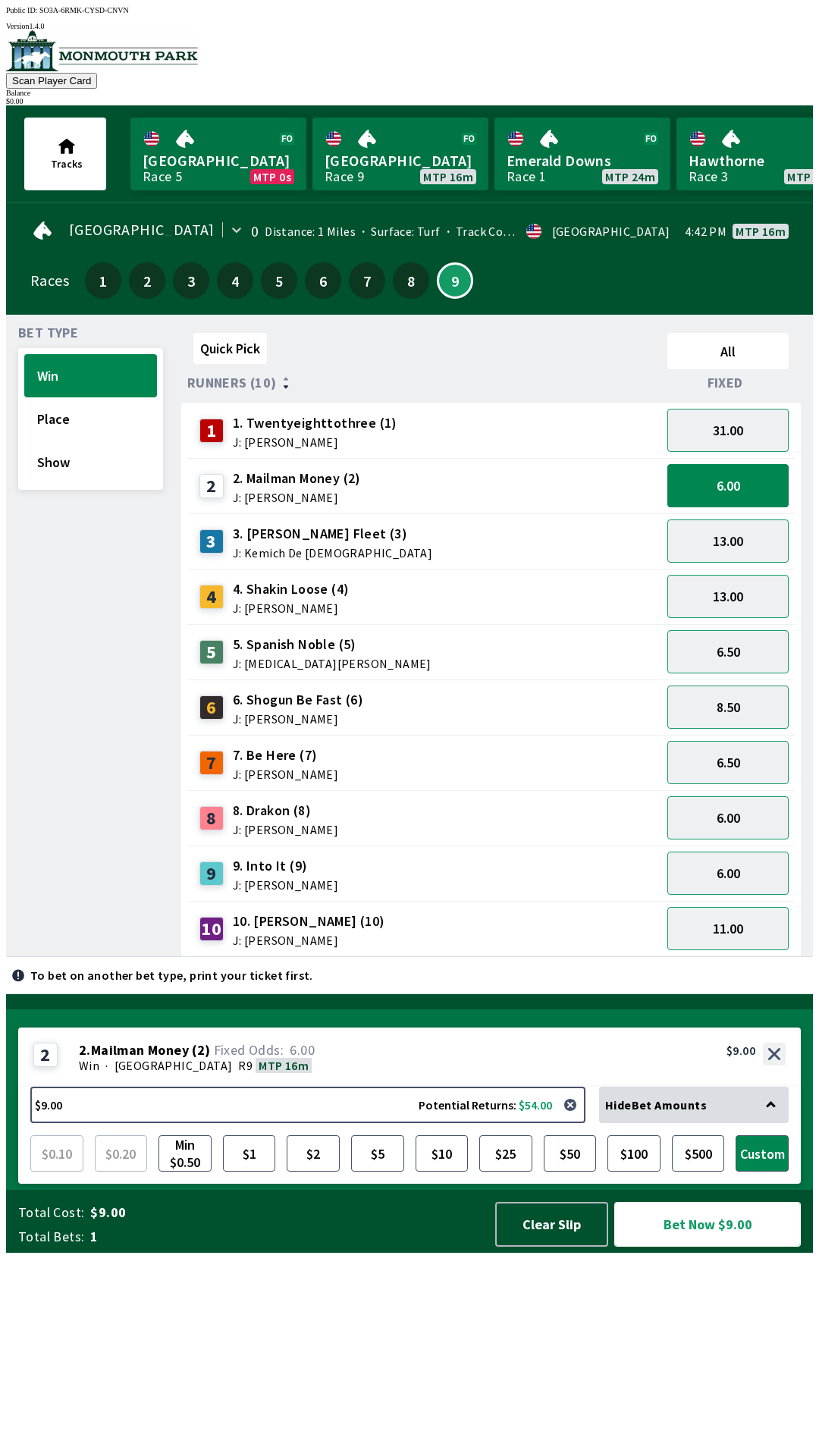
click at [669, 1247] on button "Bet Now $9.00" at bounding box center [707, 1224] width 187 height 45
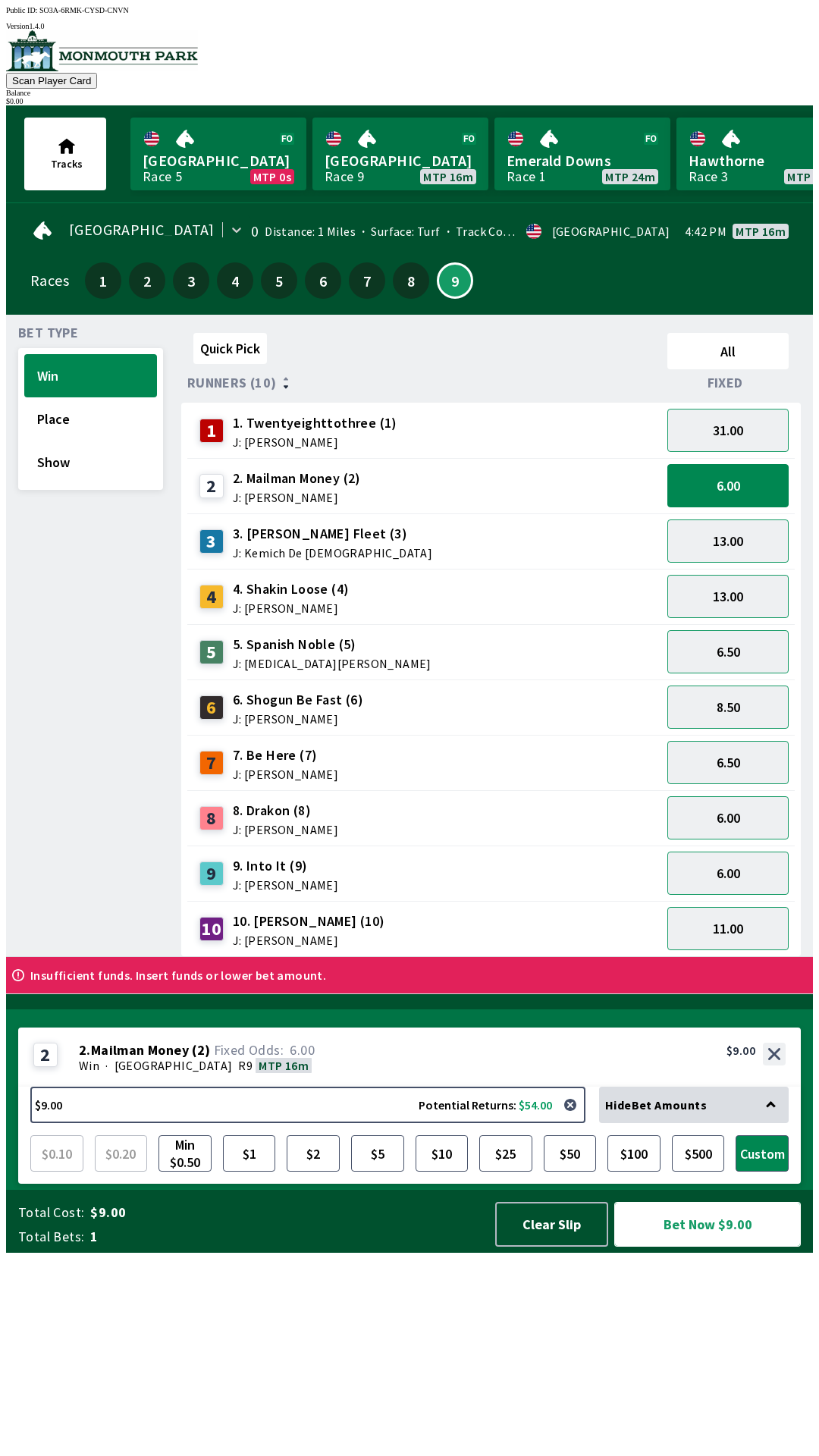
click at [614, 1202] on button "Bet Now $9.00" at bounding box center [707, 1224] width 187 height 45
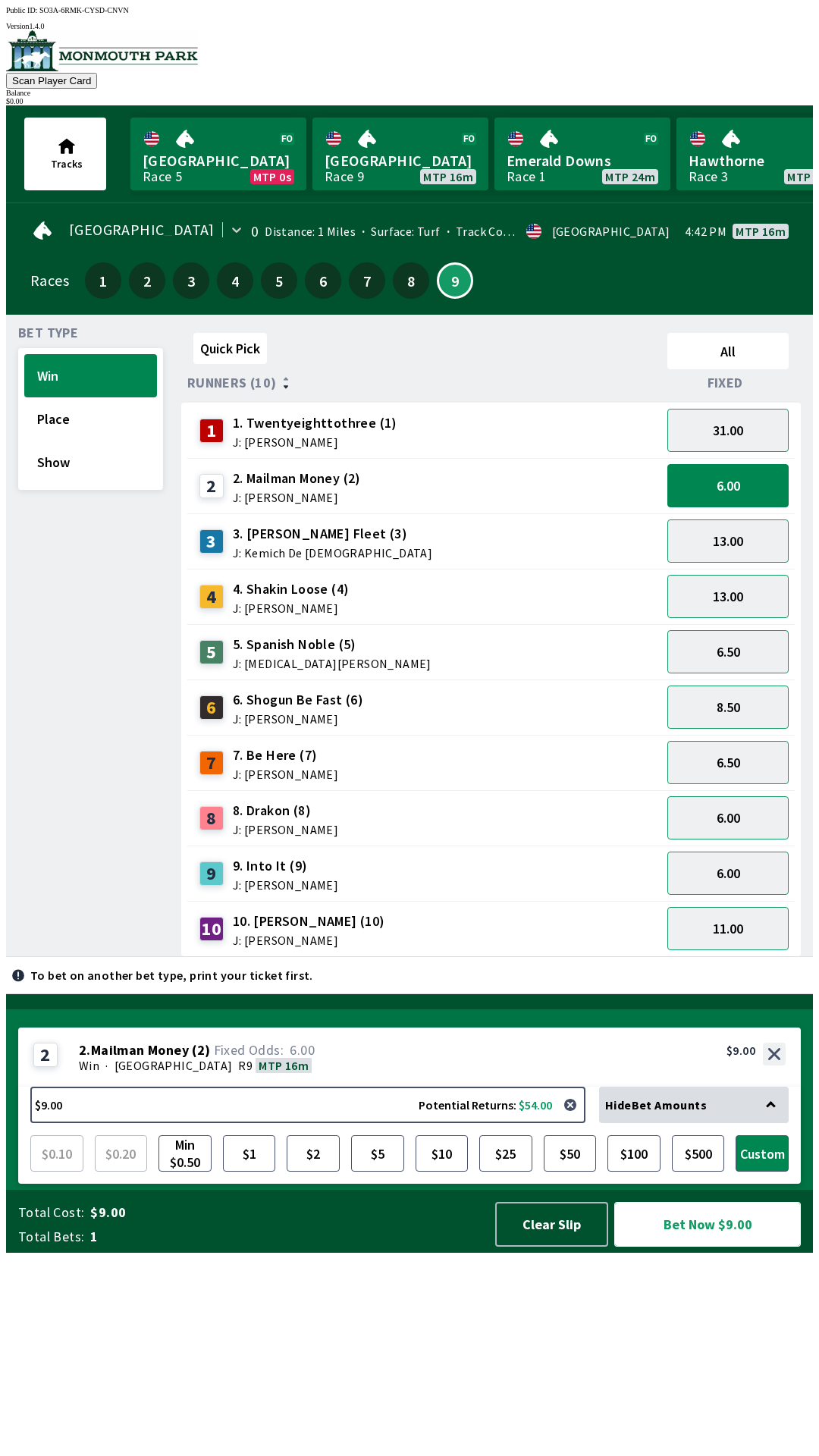
click at [614, 1202] on button "Bet Now $9.00" at bounding box center [707, 1224] width 187 height 45
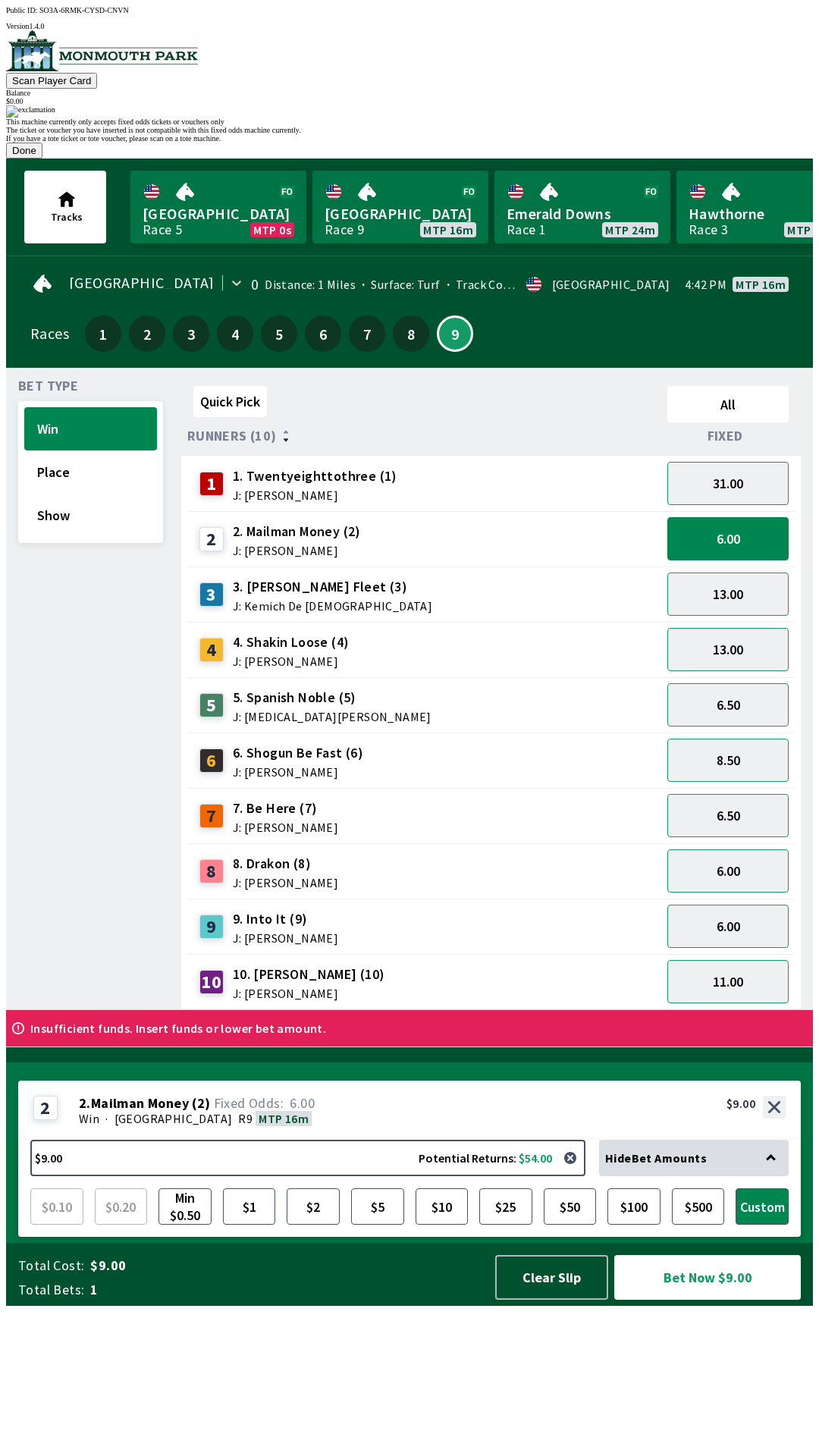
click at [42, 159] on button "Done" at bounding box center [24, 150] width 37 height 16
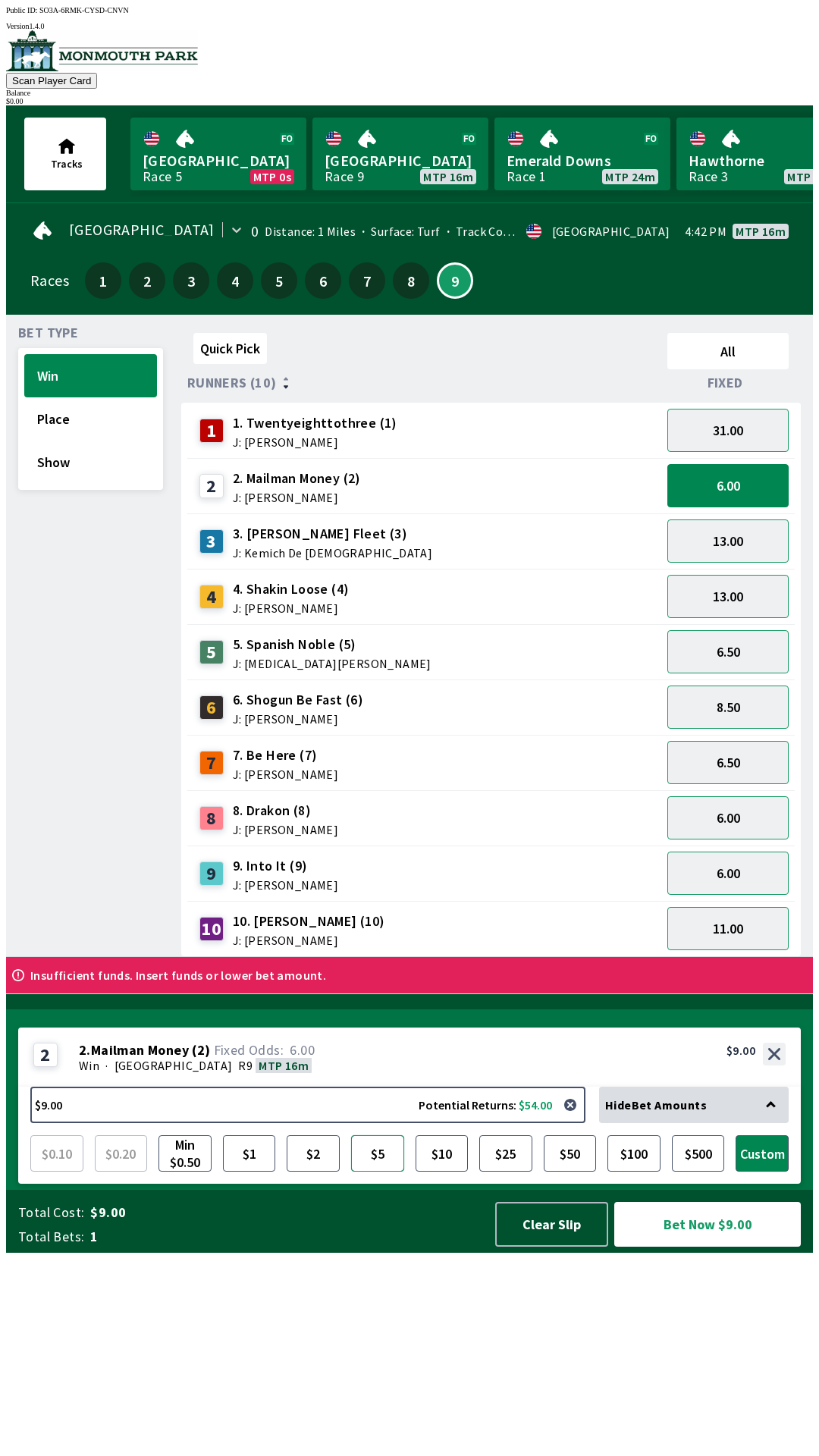
click at [376, 1172] on button "$5" at bounding box center [377, 1154] width 53 height 37
click at [351, 1136] on button "$5" at bounding box center [377, 1154] width 53 height 37
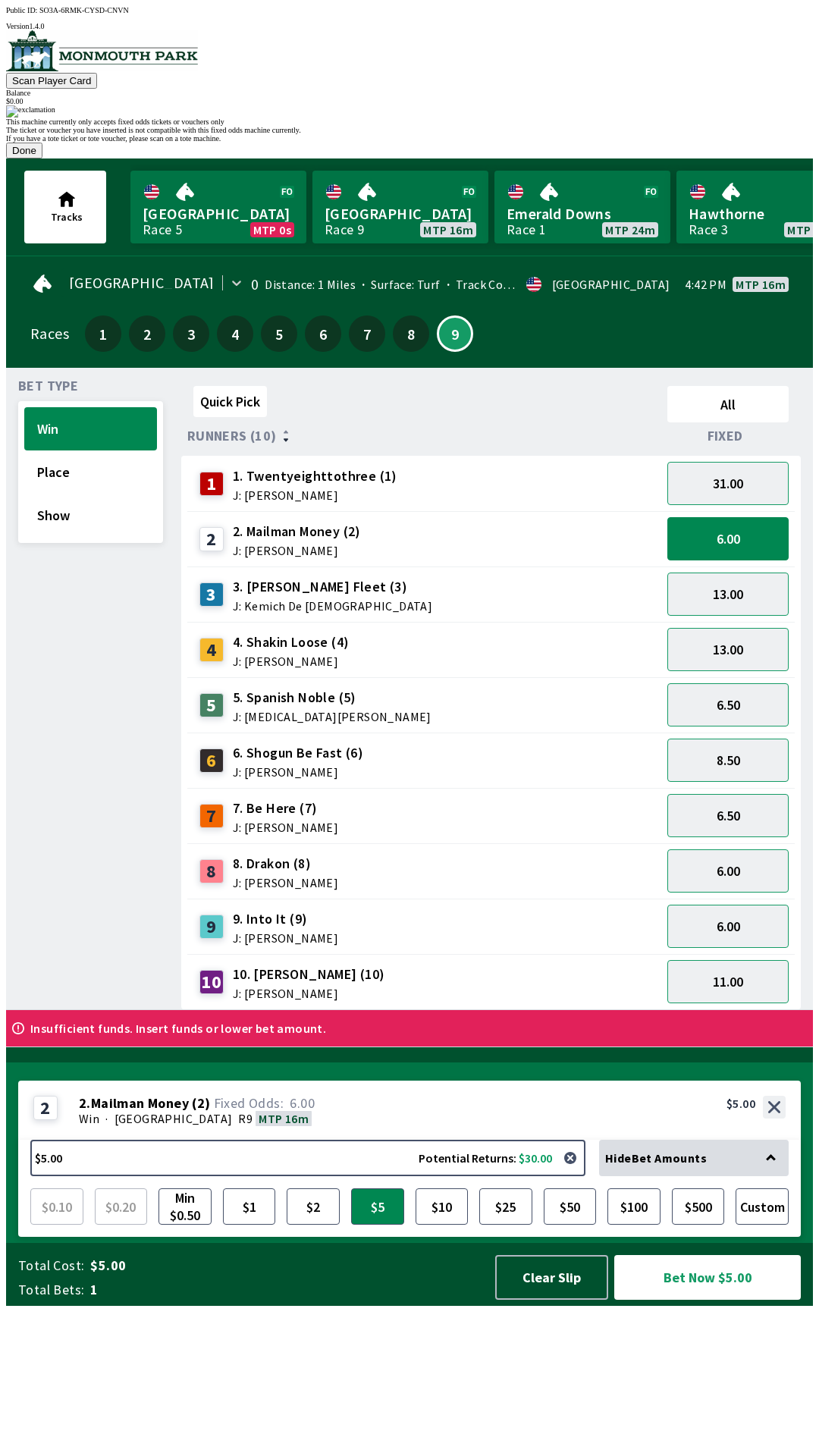
click at [42, 159] on button "Done" at bounding box center [24, 150] width 37 height 16
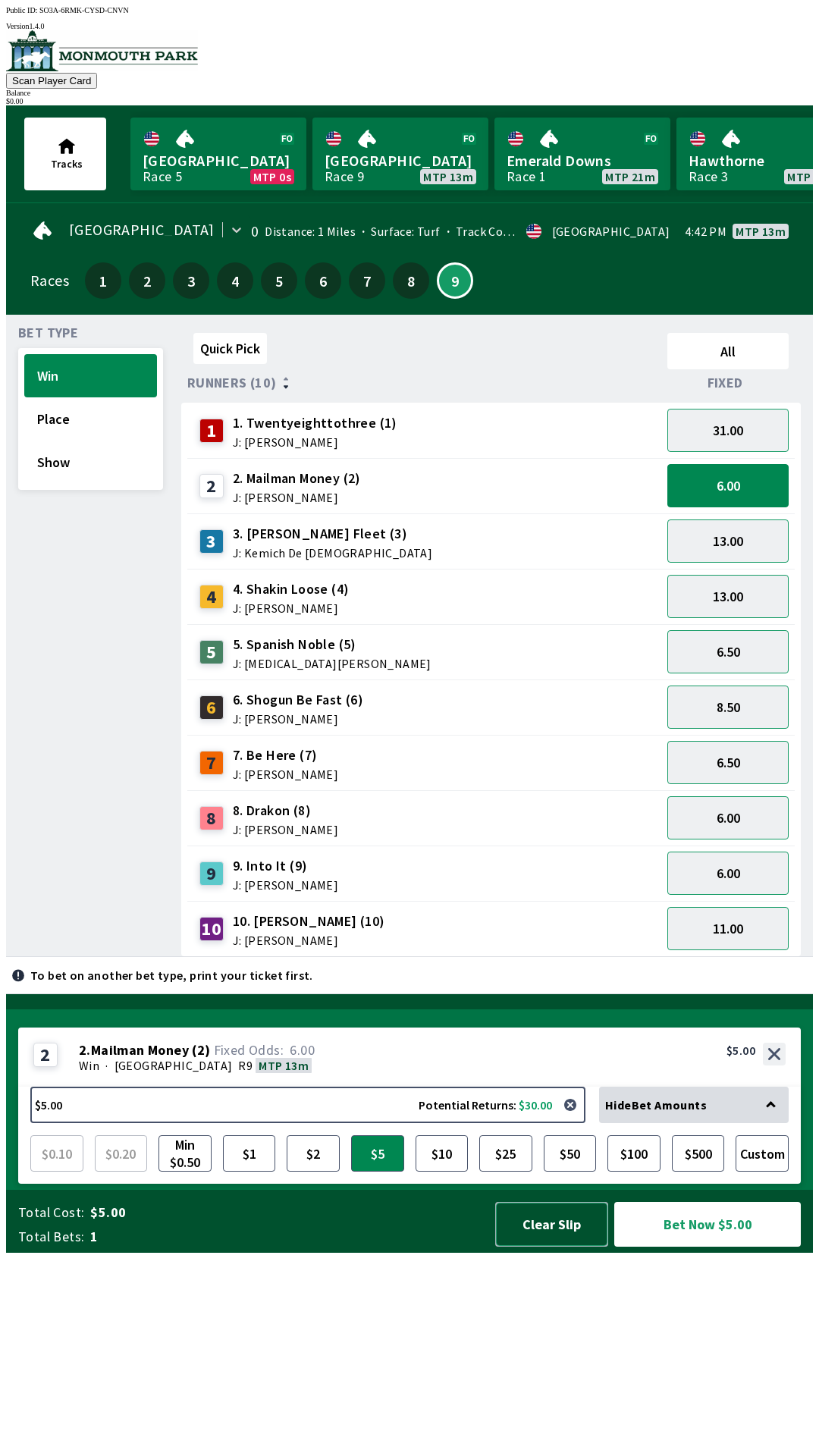
click at [559, 1247] on button "Clear Slip" at bounding box center [552, 1224] width 113 height 45
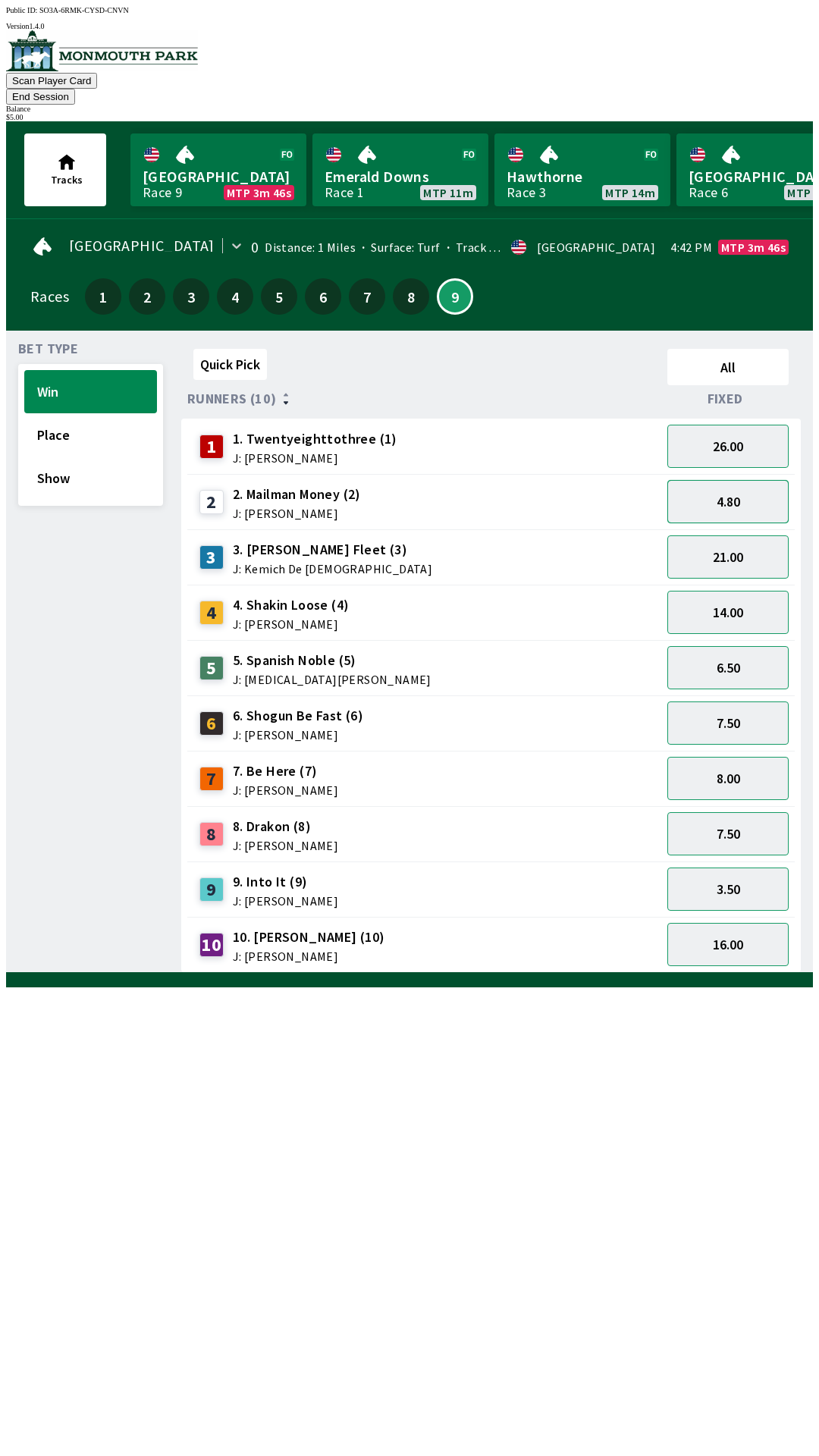
click at [742, 492] on button "4.80" at bounding box center [728, 501] width 121 height 43
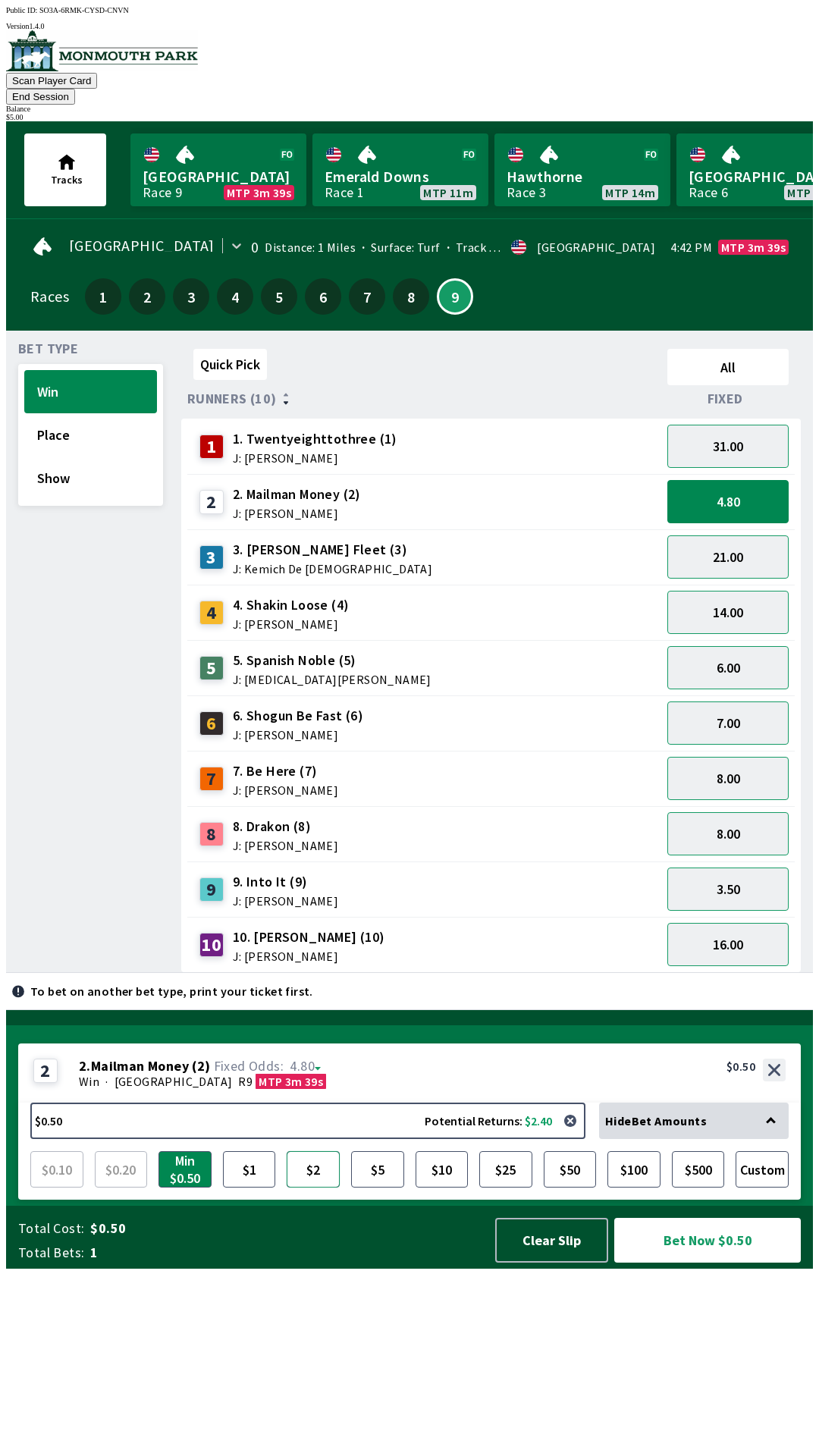
click at [325, 1188] on button "$2" at bounding box center [313, 1169] width 53 height 37
click at [381, 1188] on button "$5" at bounding box center [377, 1169] width 53 height 37
click at [713, 1263] on button "Bet Now $5.00" at bounding box center [707, 1240] width 187 height 45
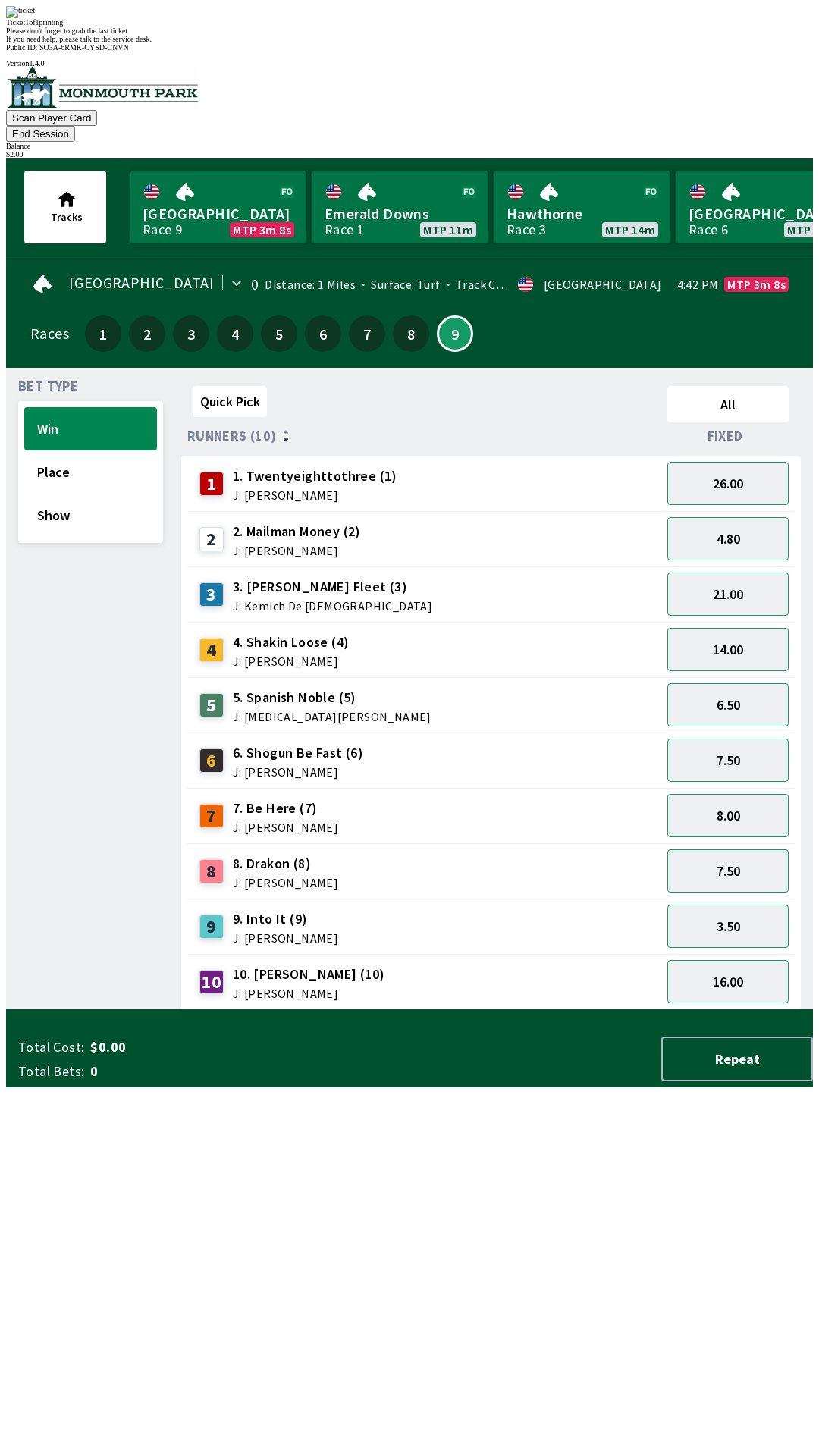
click at [471, 35] on div "Please don't forget to grab the last ticket" at bounding box center [410, 30] width 807 height 9
click at [474, 43] on div "Ticket 1 of 1 printing Please don't forget to grab the last ticket If you need …" at bounding box center [410, 25] width 807 height 38
click at [349, 1011] on div "Quick Pick All Runners (10) Fixed 1 1. Twentyeighttothree (1) J: [PERSON_NAME] …" at bounding box center [497, 695] width 631 height 630
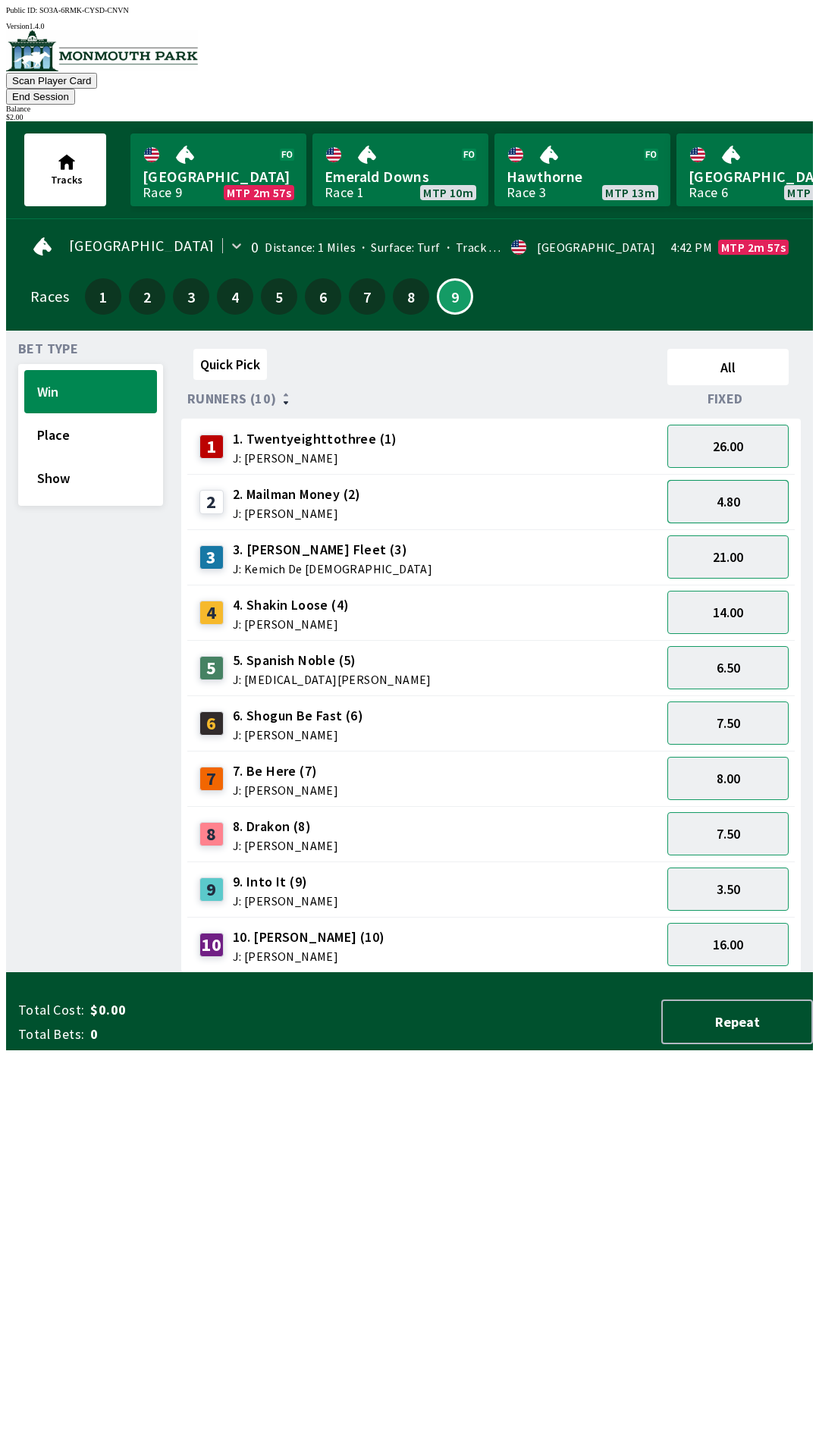
click at [724, 489] on button "4.80" at bounding box center [728, 501] width 121 height 43
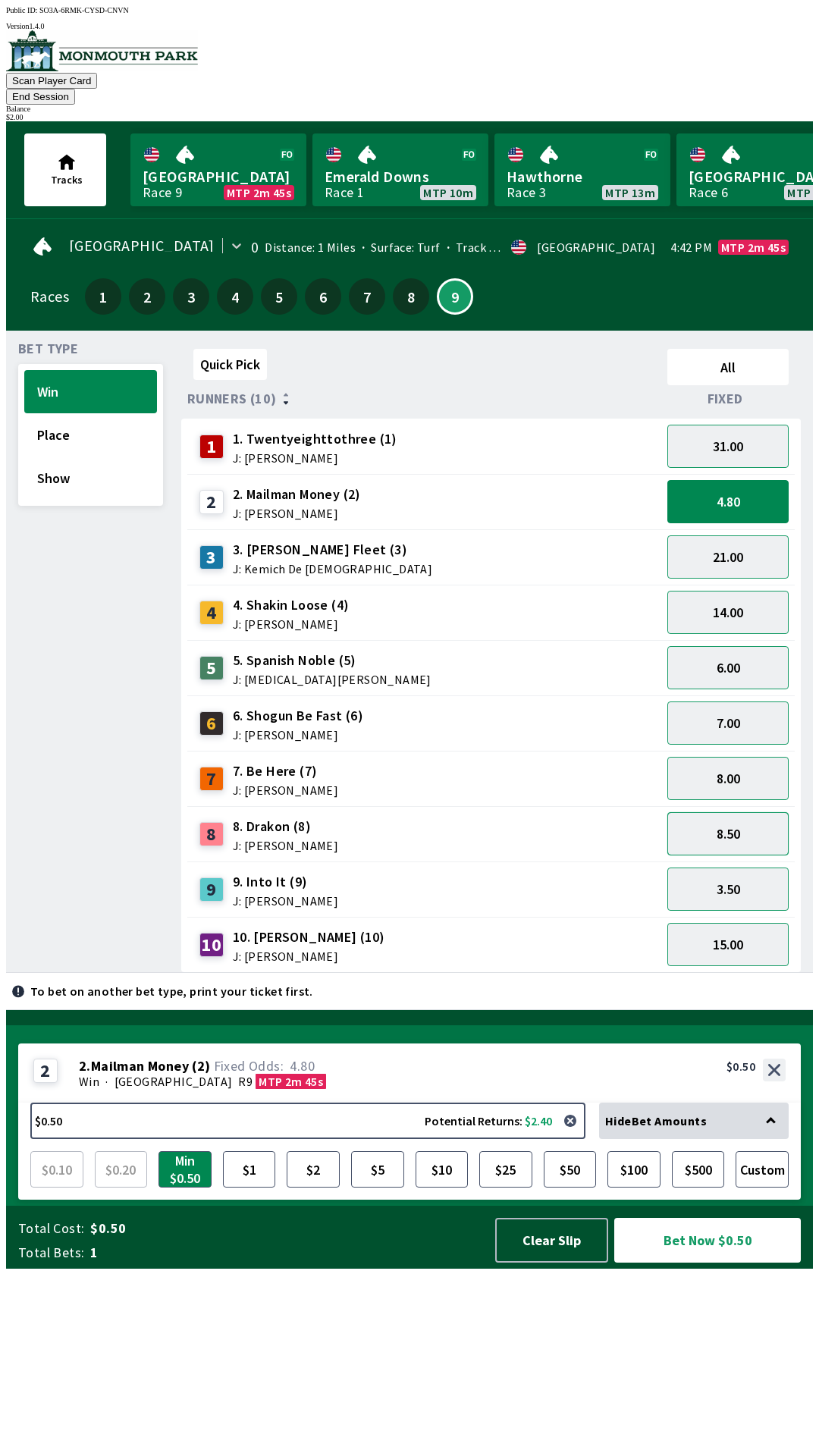
click at [744, 816] on button "8.50" at bounding box center [728, 833] width 121 height 43
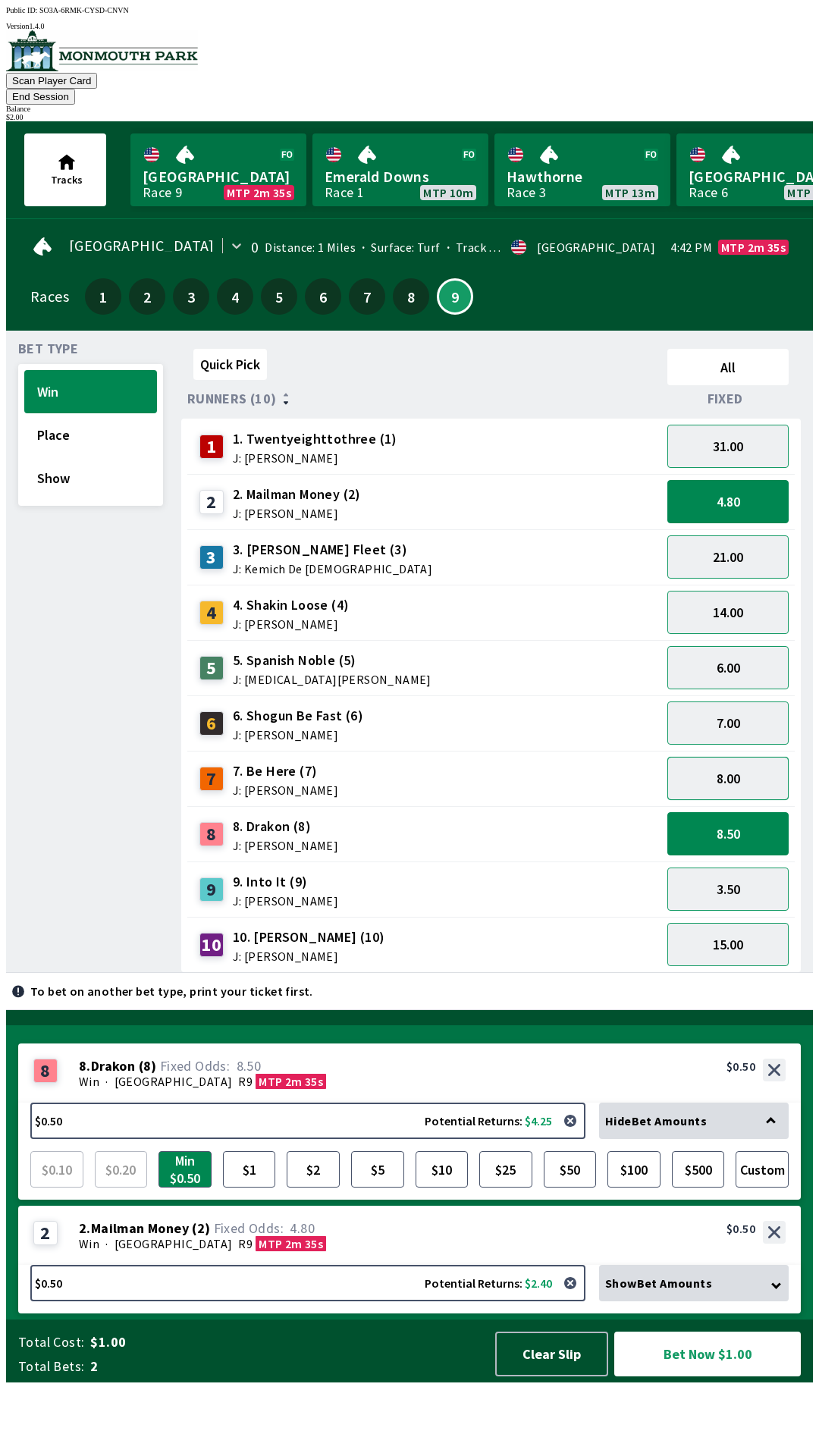
click at [741, 757] on button "8.00" at bounding box center [728, 778] width 121 height 43
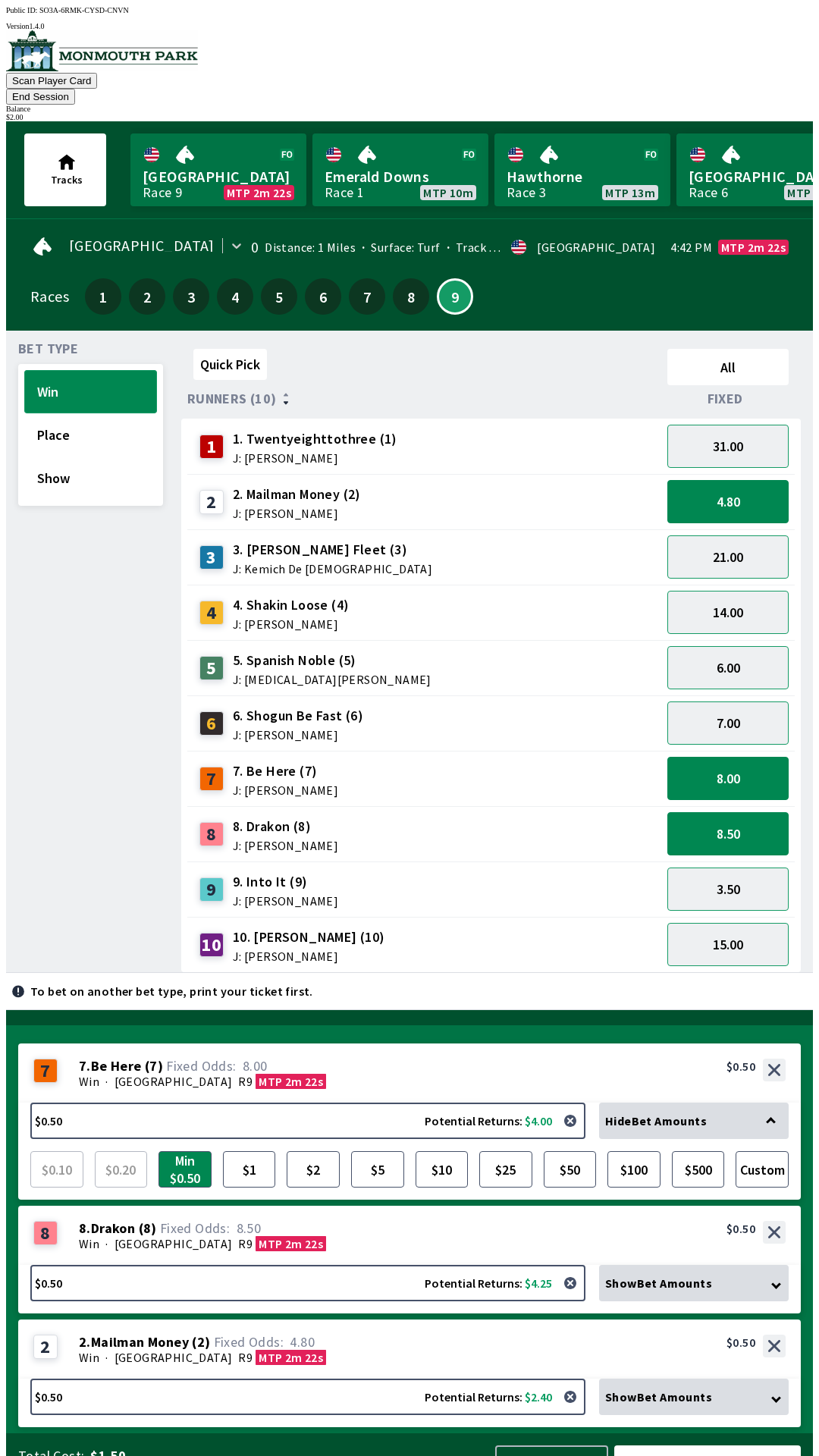
click at [56, 370] on button "Win" at bounding box center [91, 392] width 133 height 43
click at [260, 1151] on button "$1" at bounding box center [249, 1169] width 53 height 37
click at [338, 1151] on button "$2" at bounding box center [313, 1169] width 53 height 37
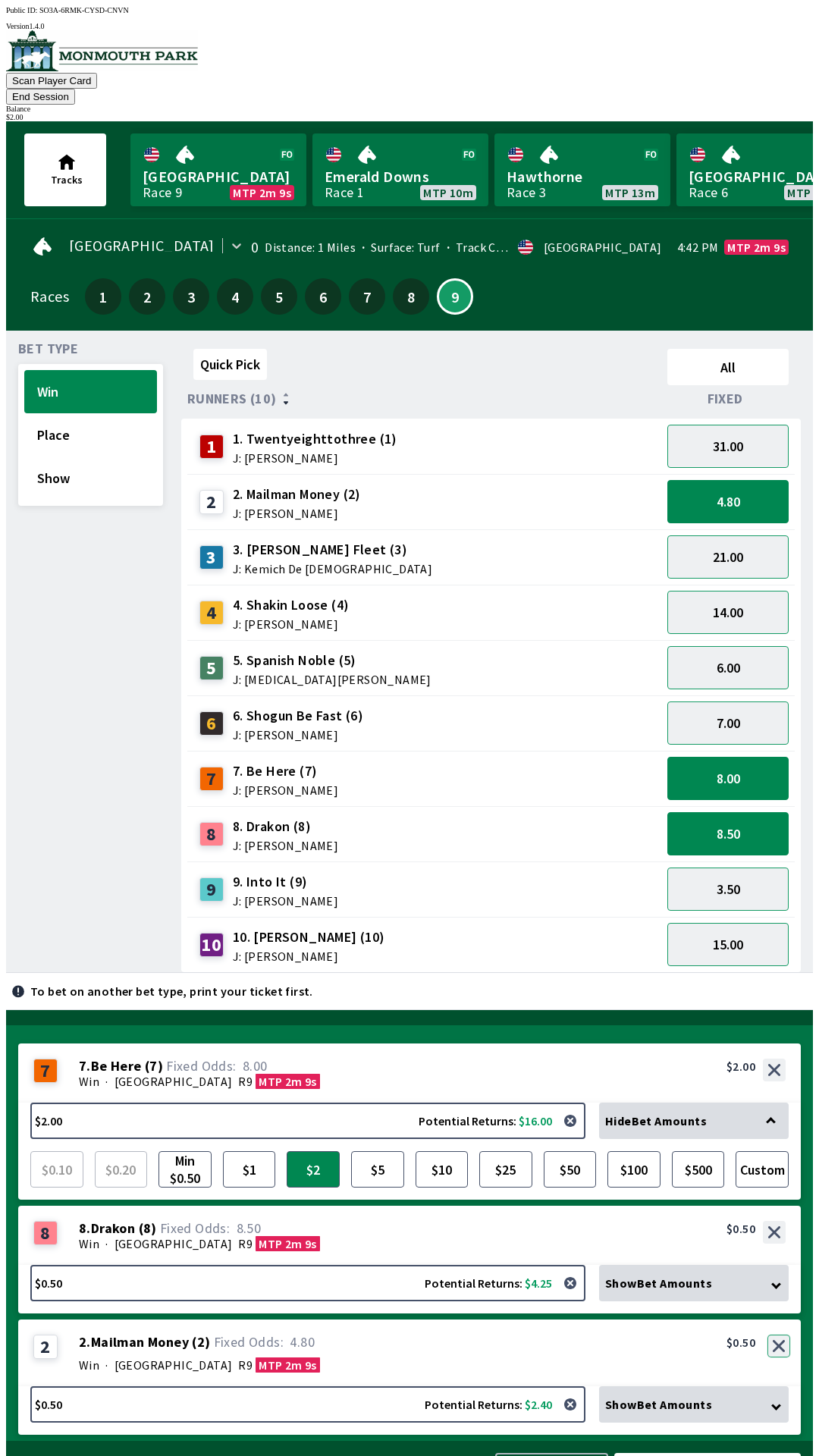
click at [771, 1320] on div "2 2 . Mailman Money ( 2 ) Win · [STREET_ADDRESS] 2. Mailman Money (2) 4.80 $0.50" at bounding box center [409, 1353] width 782 height 66
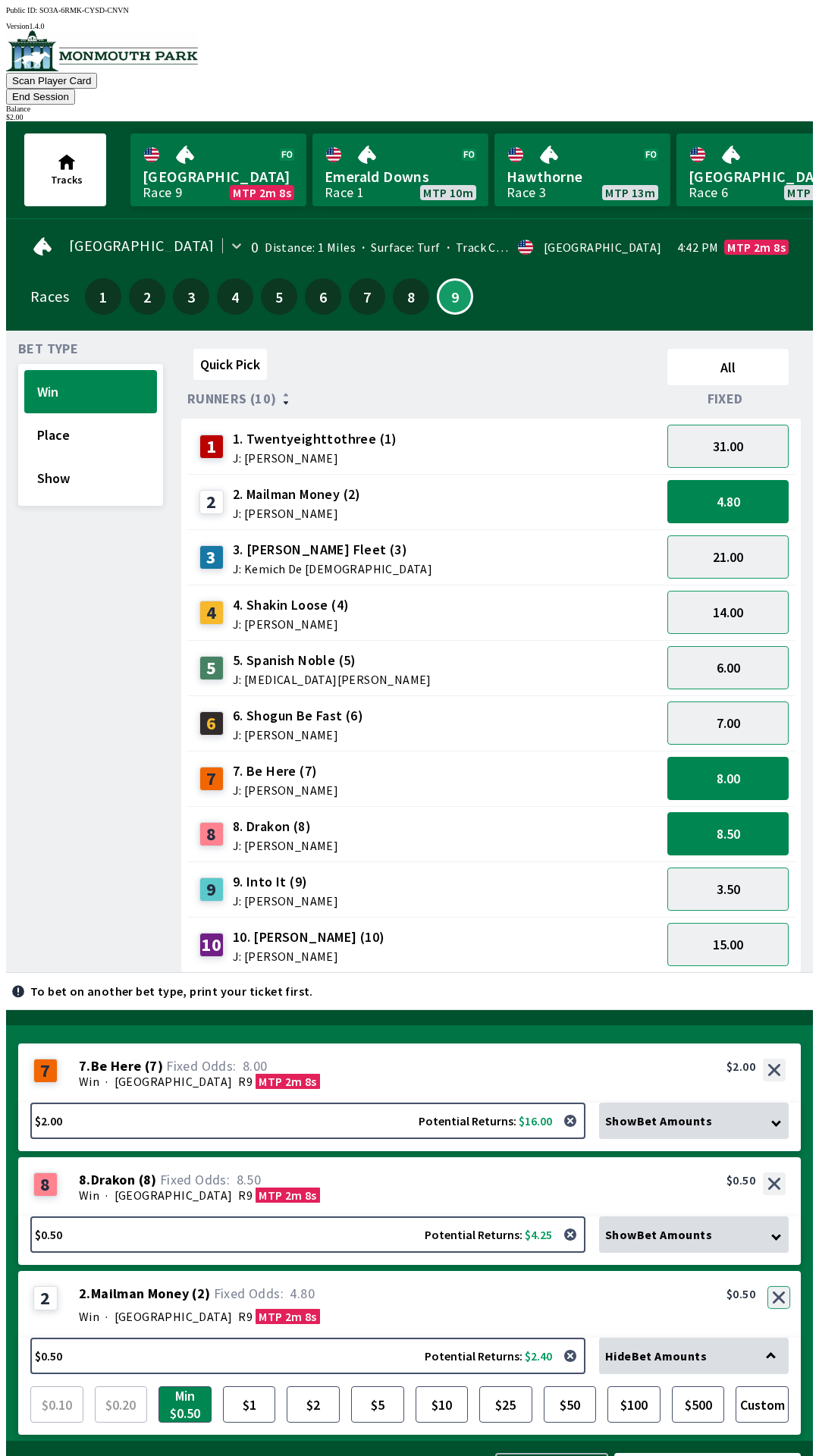
click at [790, 1286] on button "button" at bounding box center [778, 1297] width 23 height 23
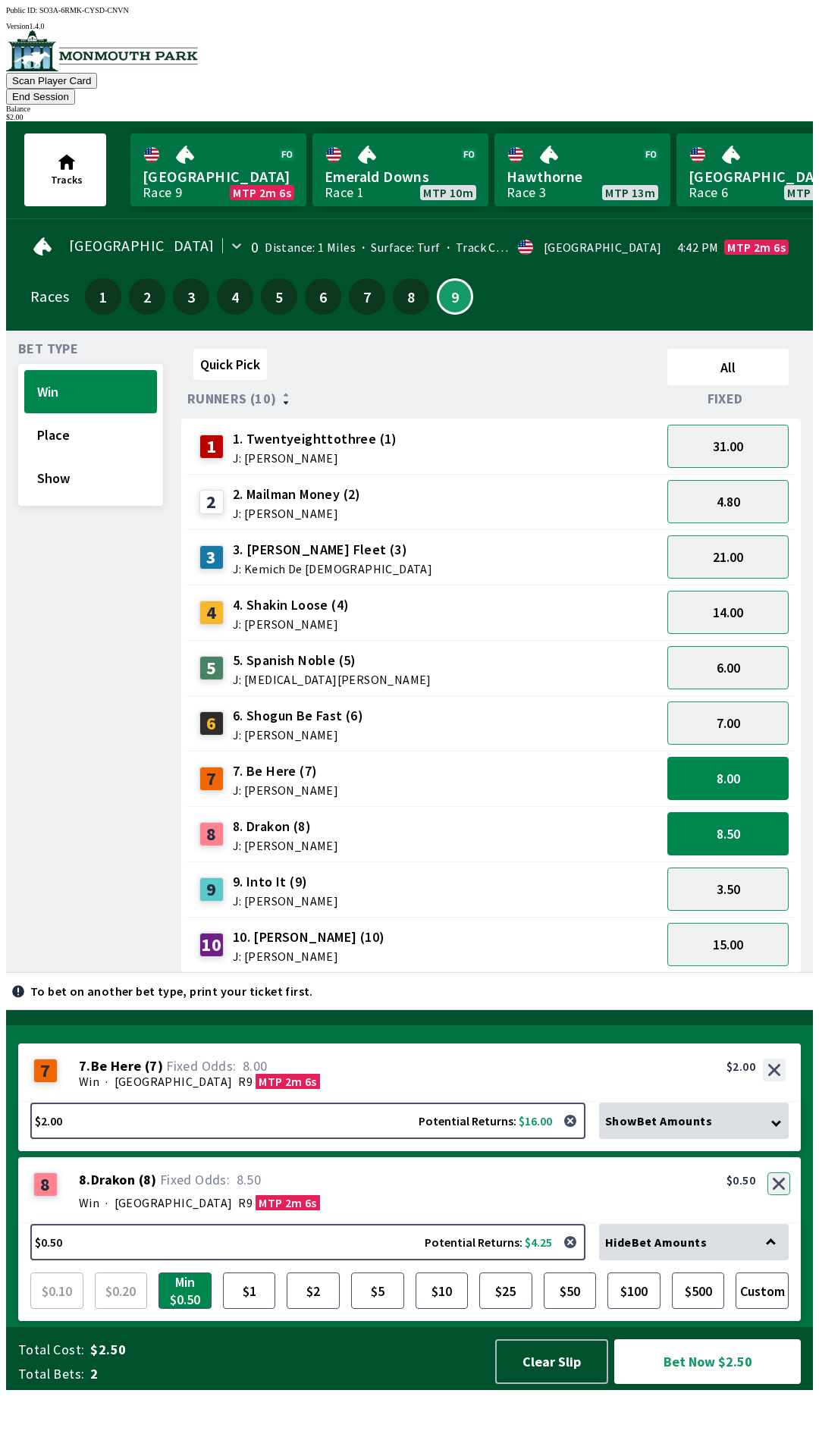
click at [784, 1195] on button "button" at bounding box center [778, 1183] width 23 height 23
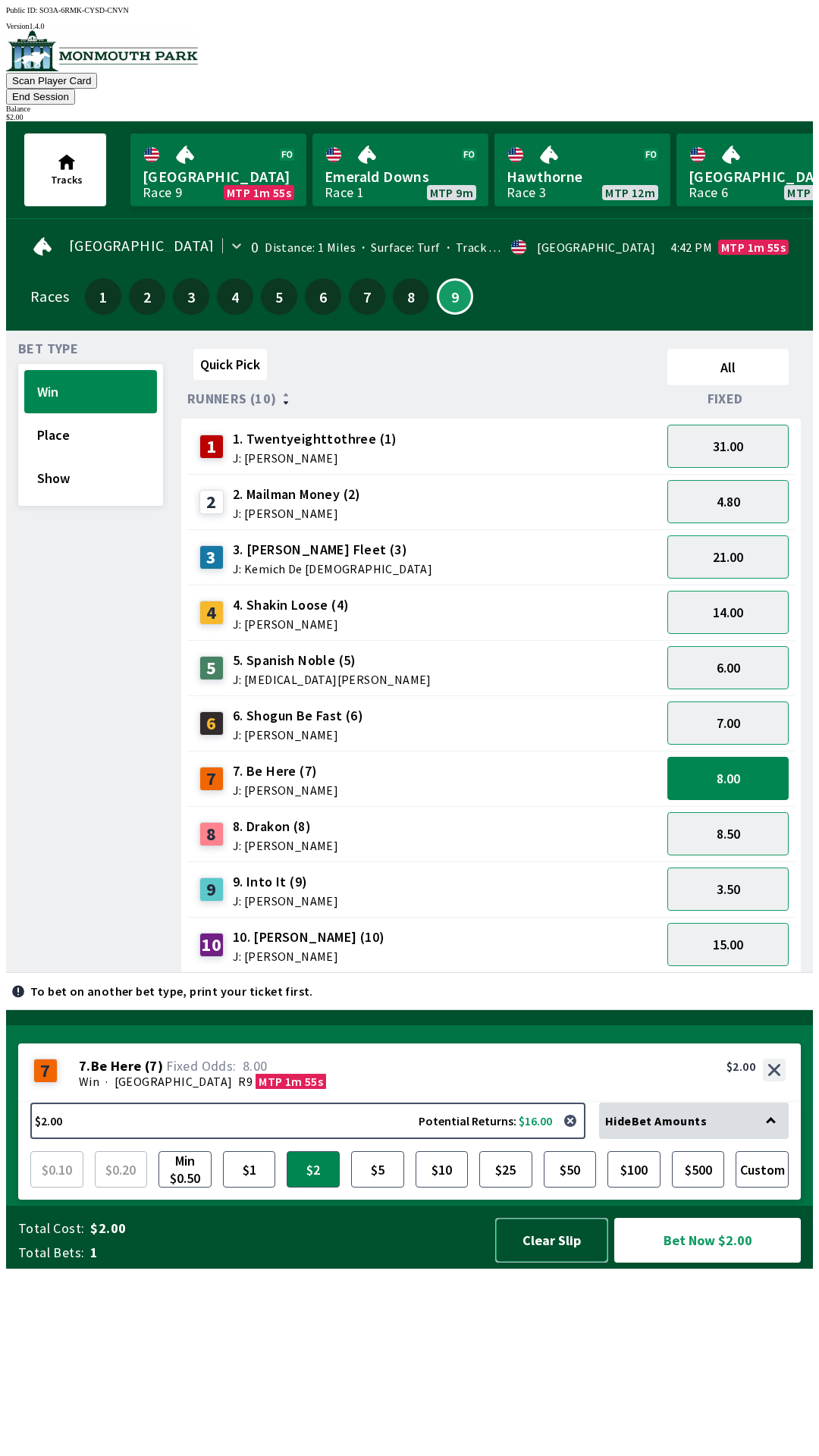
click at [558, 1263] on button "Clear Slip" at bounding box center [552, 1240] width 113 height 45
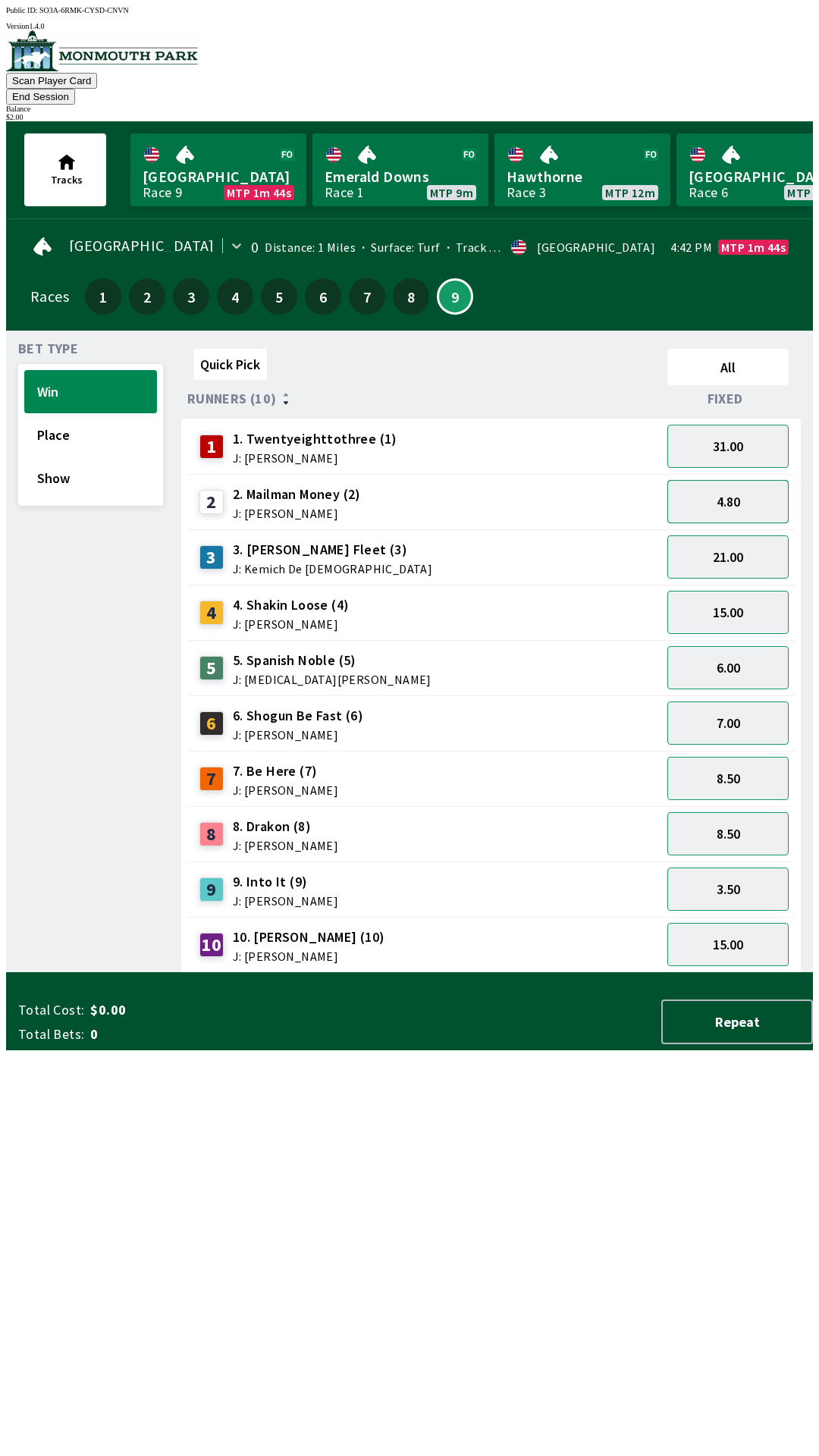
click at [740, 492] on button "4.80" at bounding box center [728, 501] width 121 height 43
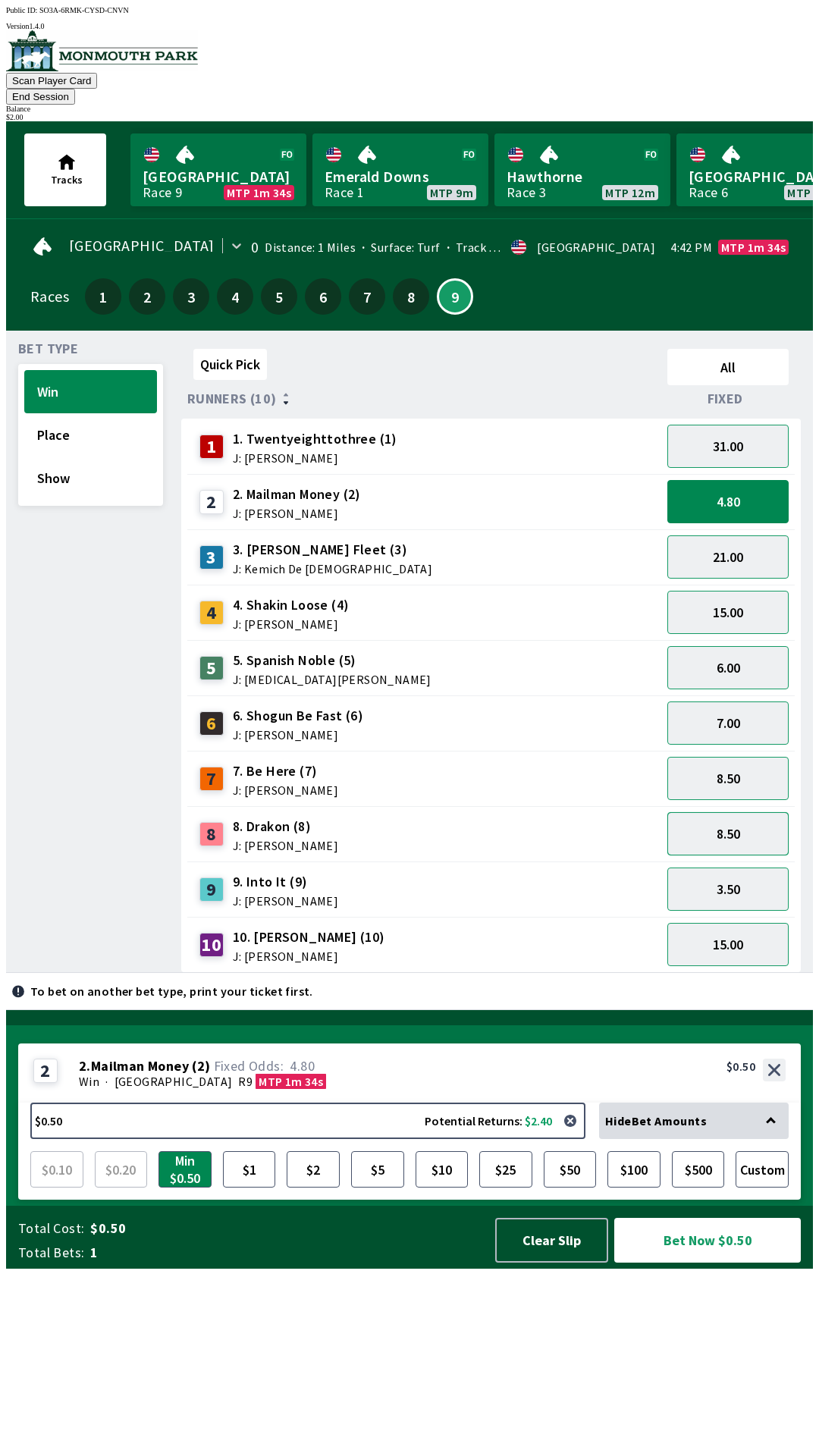
click at [717, 812] on button "8.50" at bounding box center [728, 833] width 121 height 43
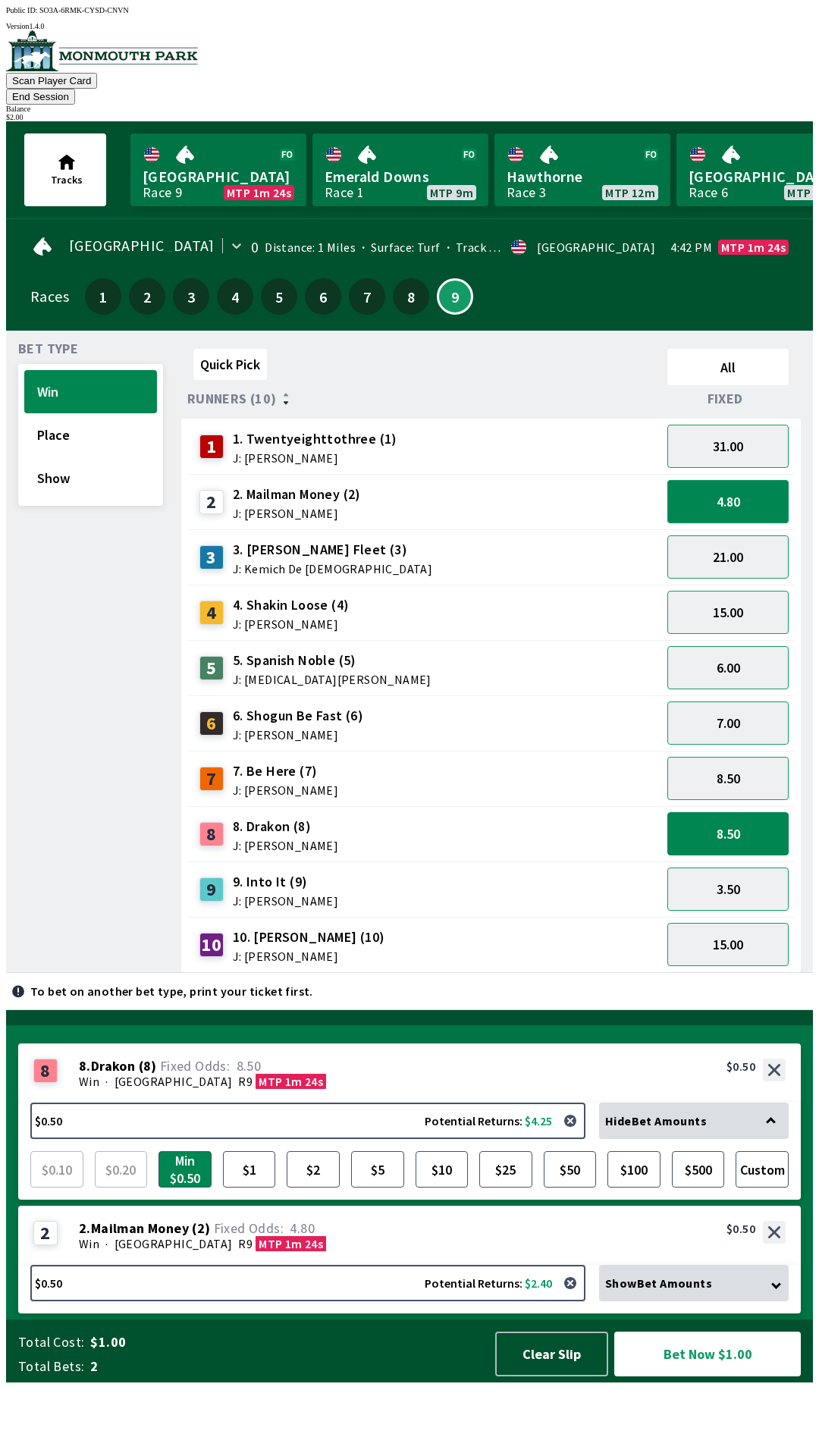
click at [722, 480] on button "4.80" at bounding box center [728, 501] width 121 height 43
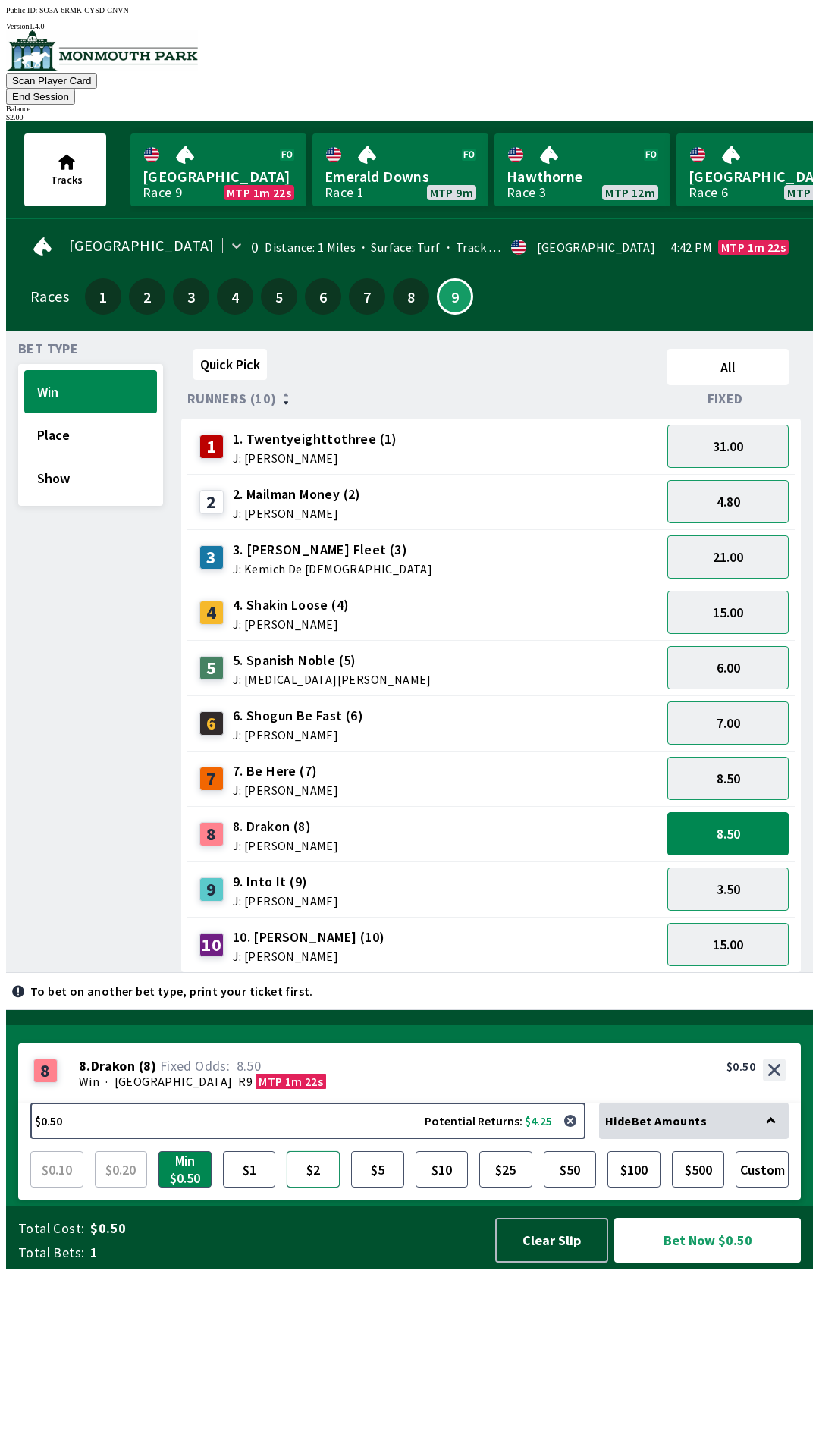
click at [320, 1188] on button "$2" at bounding box center [313, 1169] width 53 height 37
click at [705, 1263] on button "Bet Now $2.00" at bounding box center [707, 1240] width 187 height 45
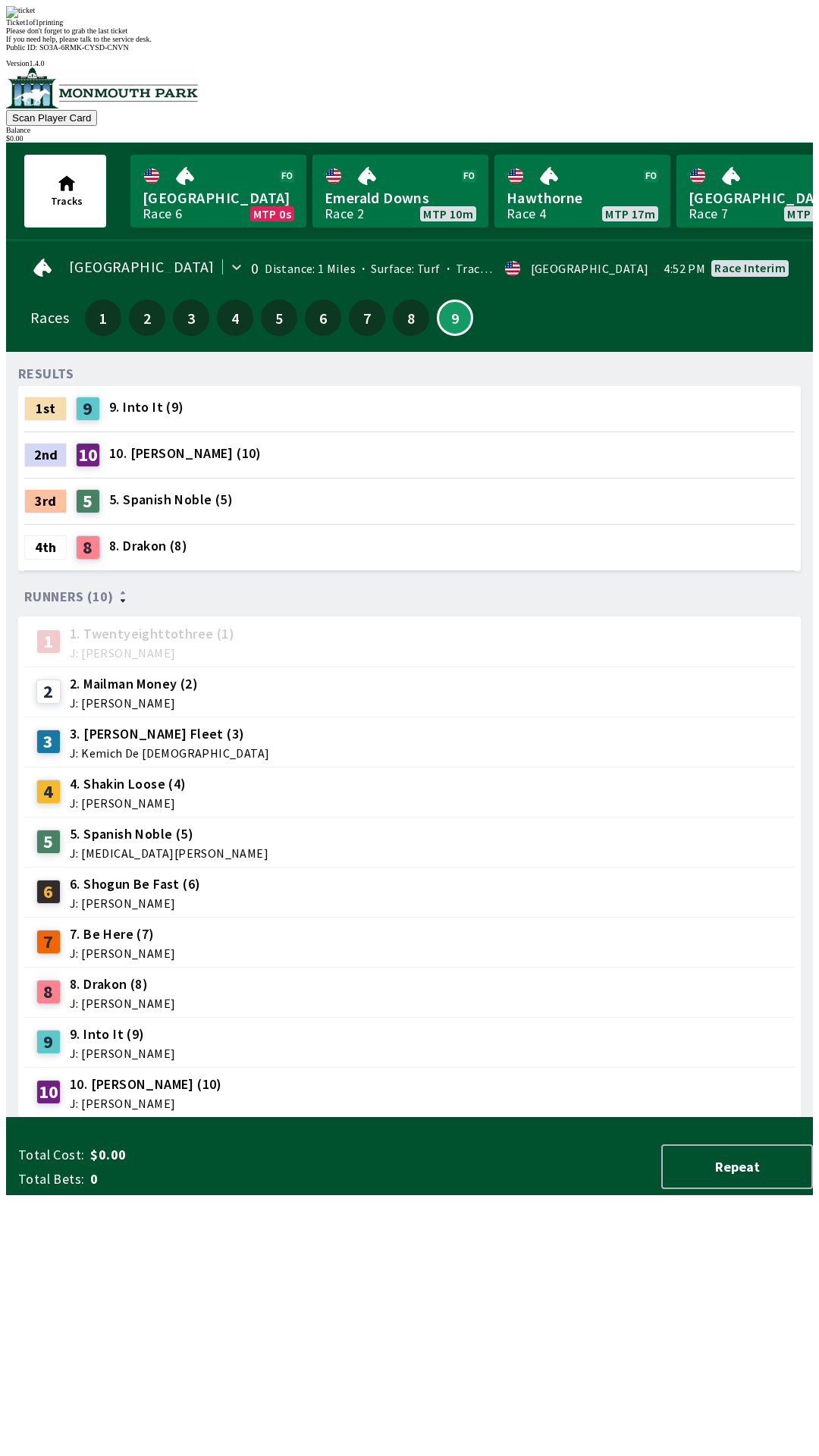
click at [502, 525] on div "4th 8 8. Drakon (8)" at bounding box center [410, 548] width 771 height 45
